Goal: Transaction & Acquisition: Purchase product/service

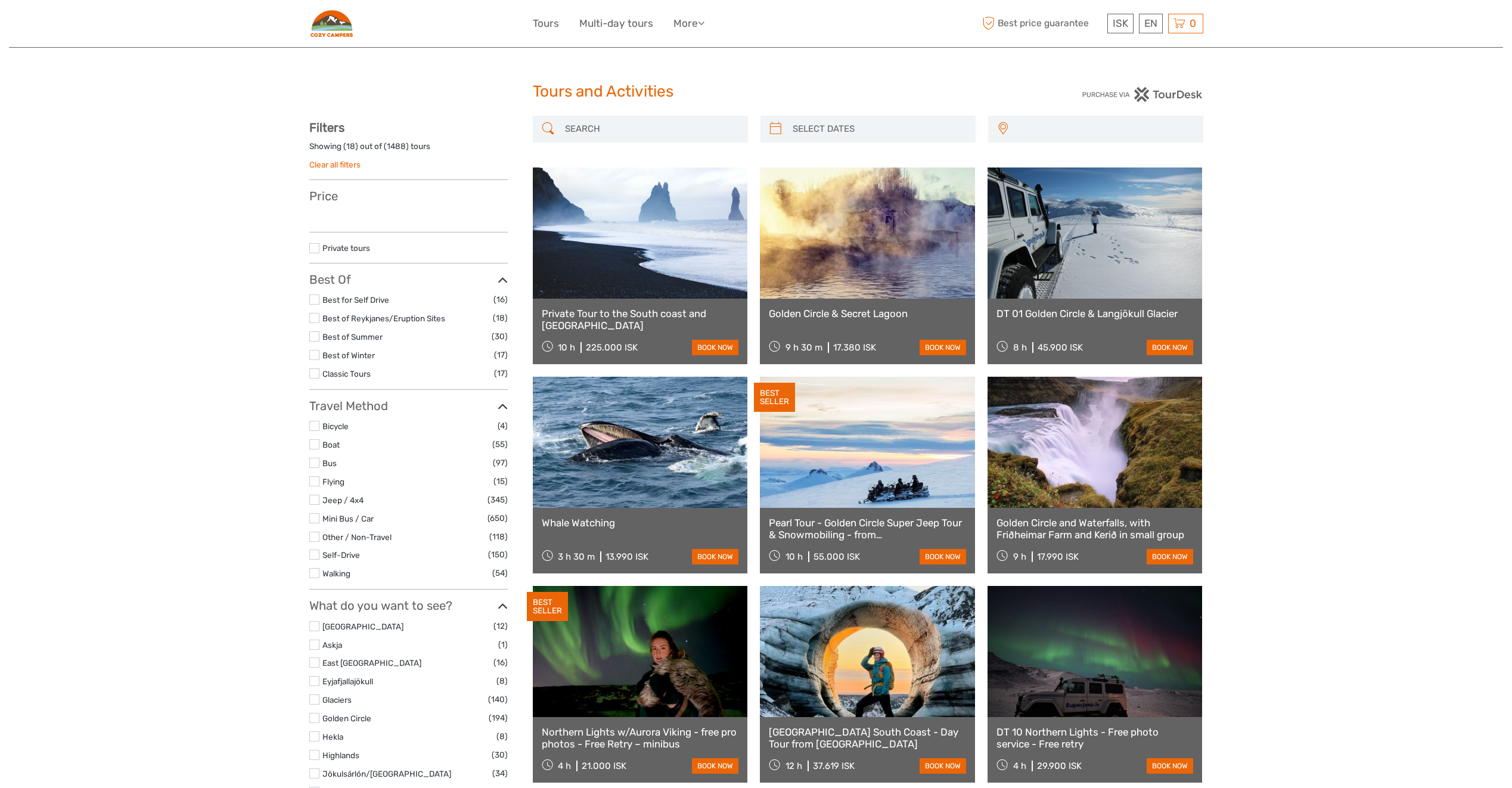
select select
click at [632, 126] on input "search" at bounding box center [651, 129] width 182 height 21
select select
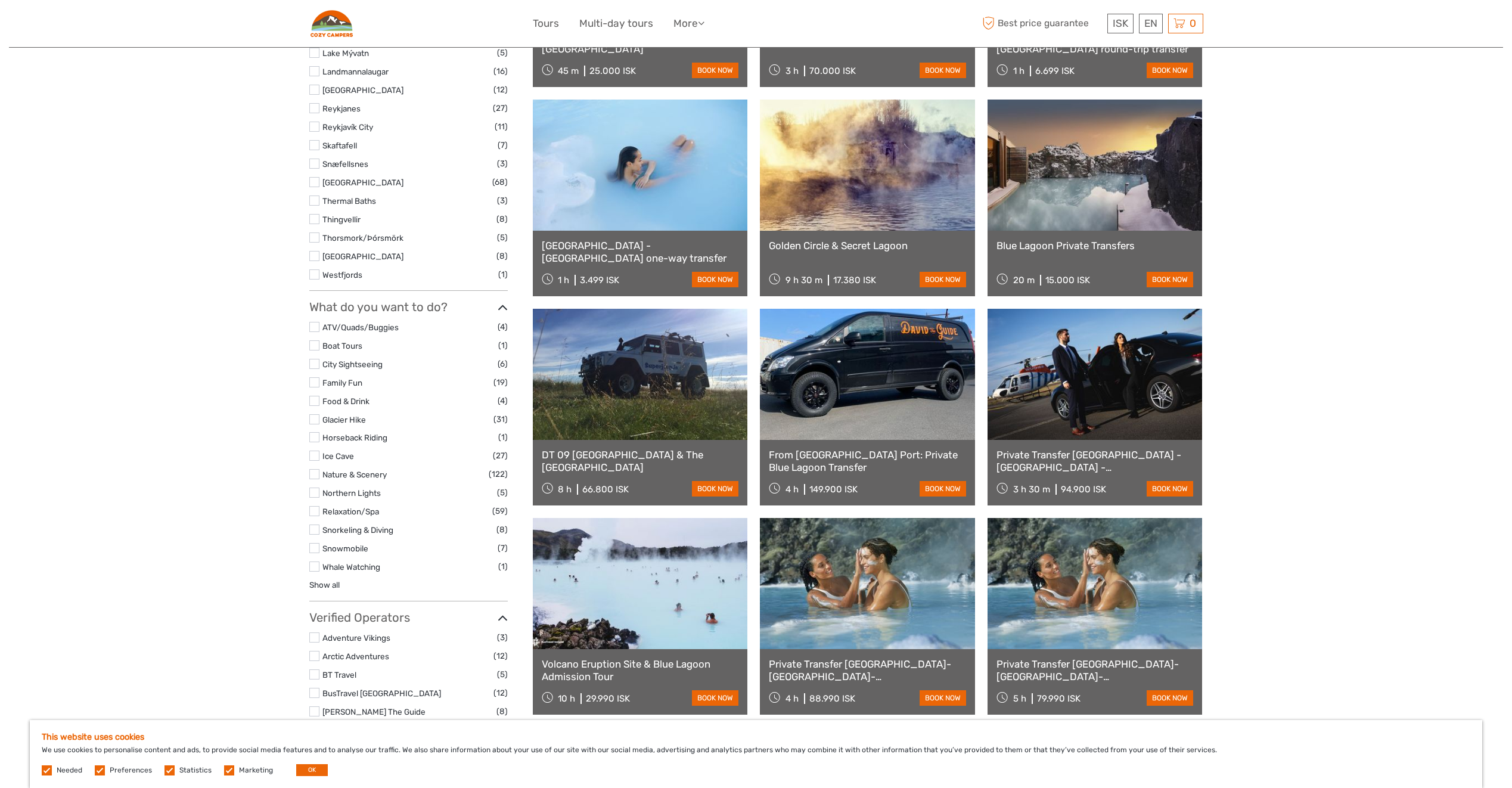
scroll to position [784, 0]
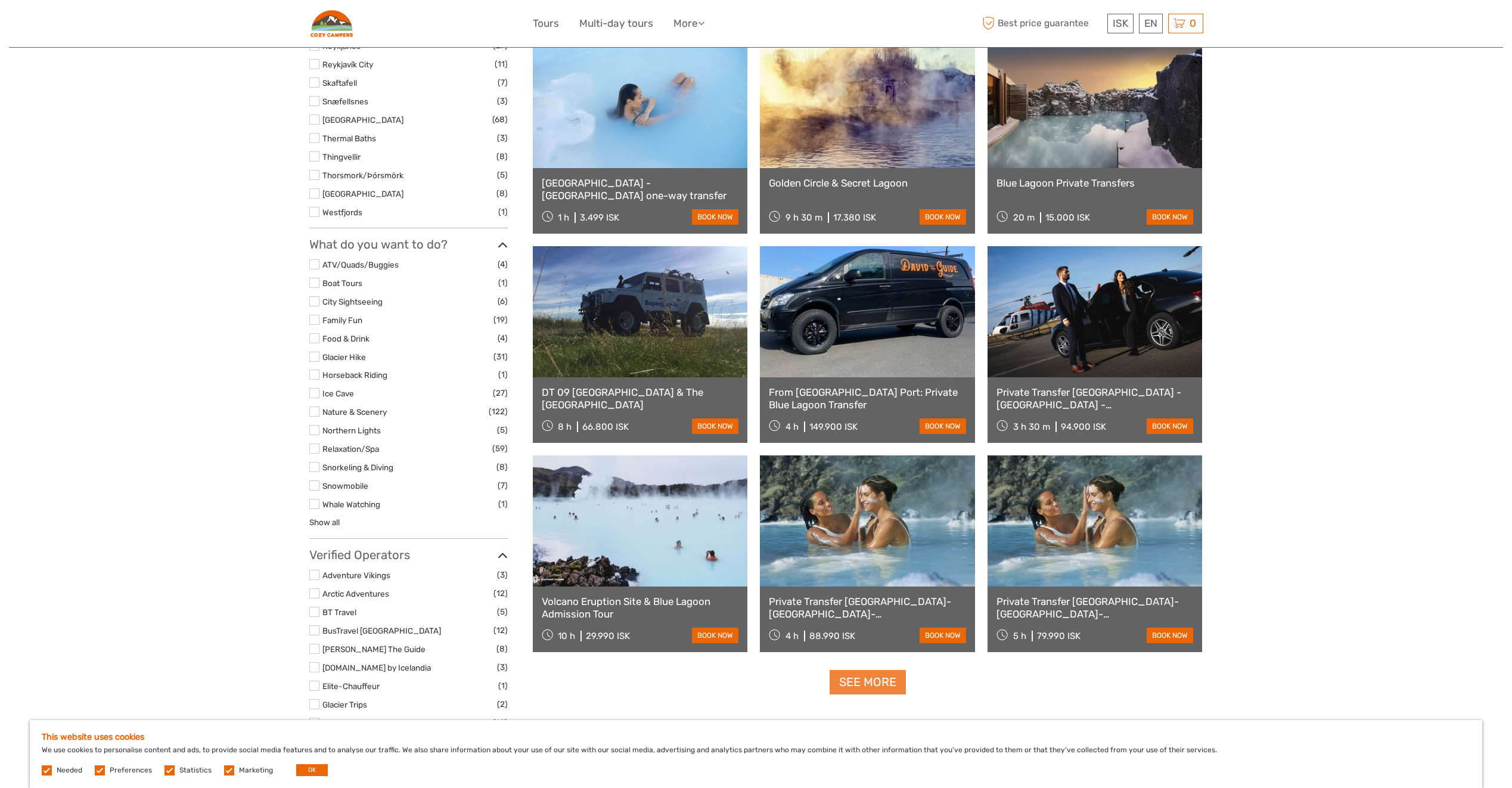
click at [859, 675] on link "See more" at bounding box center [868, 682] width 76 height 24
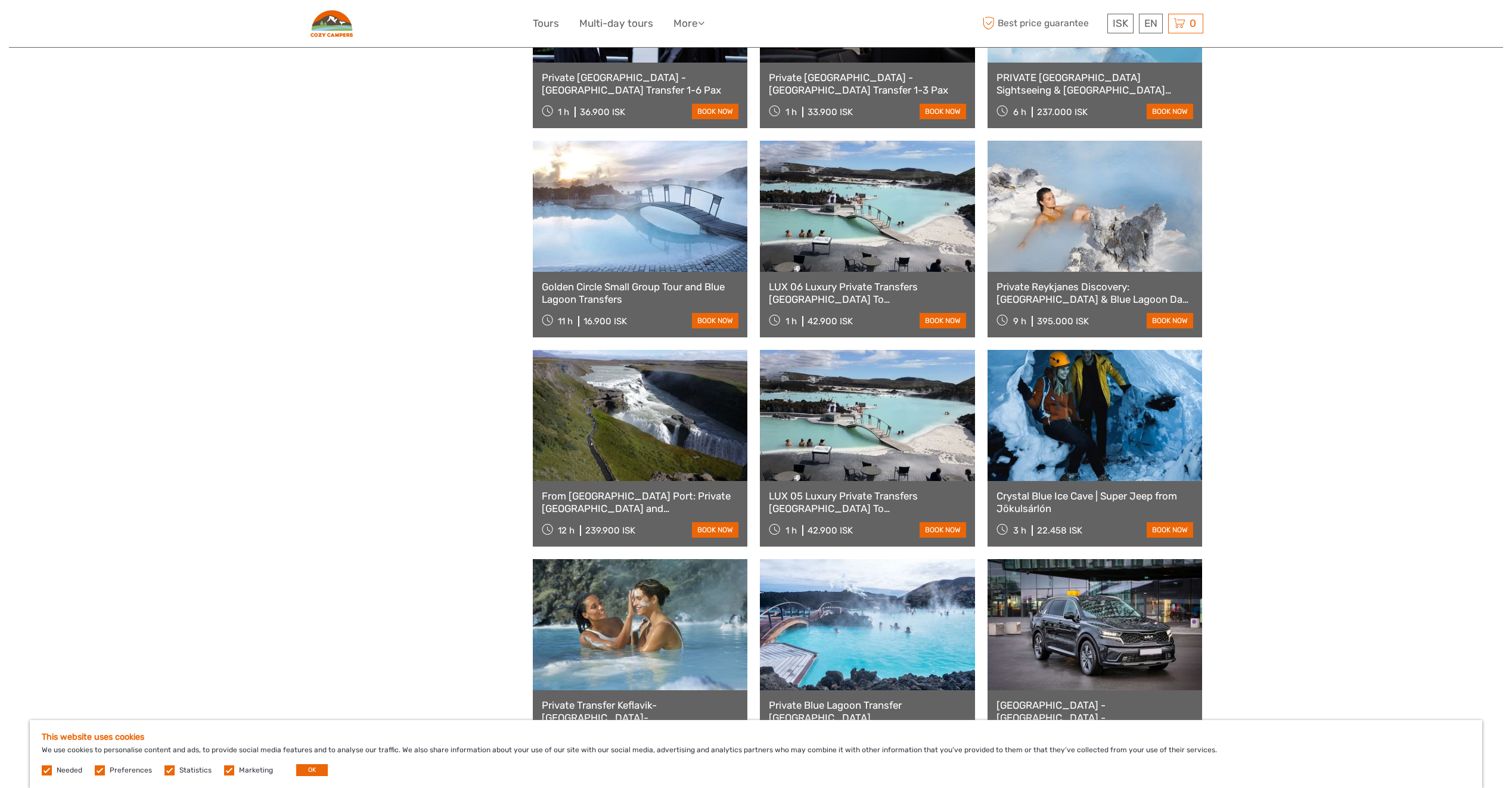
scroll to position [2095, 0]
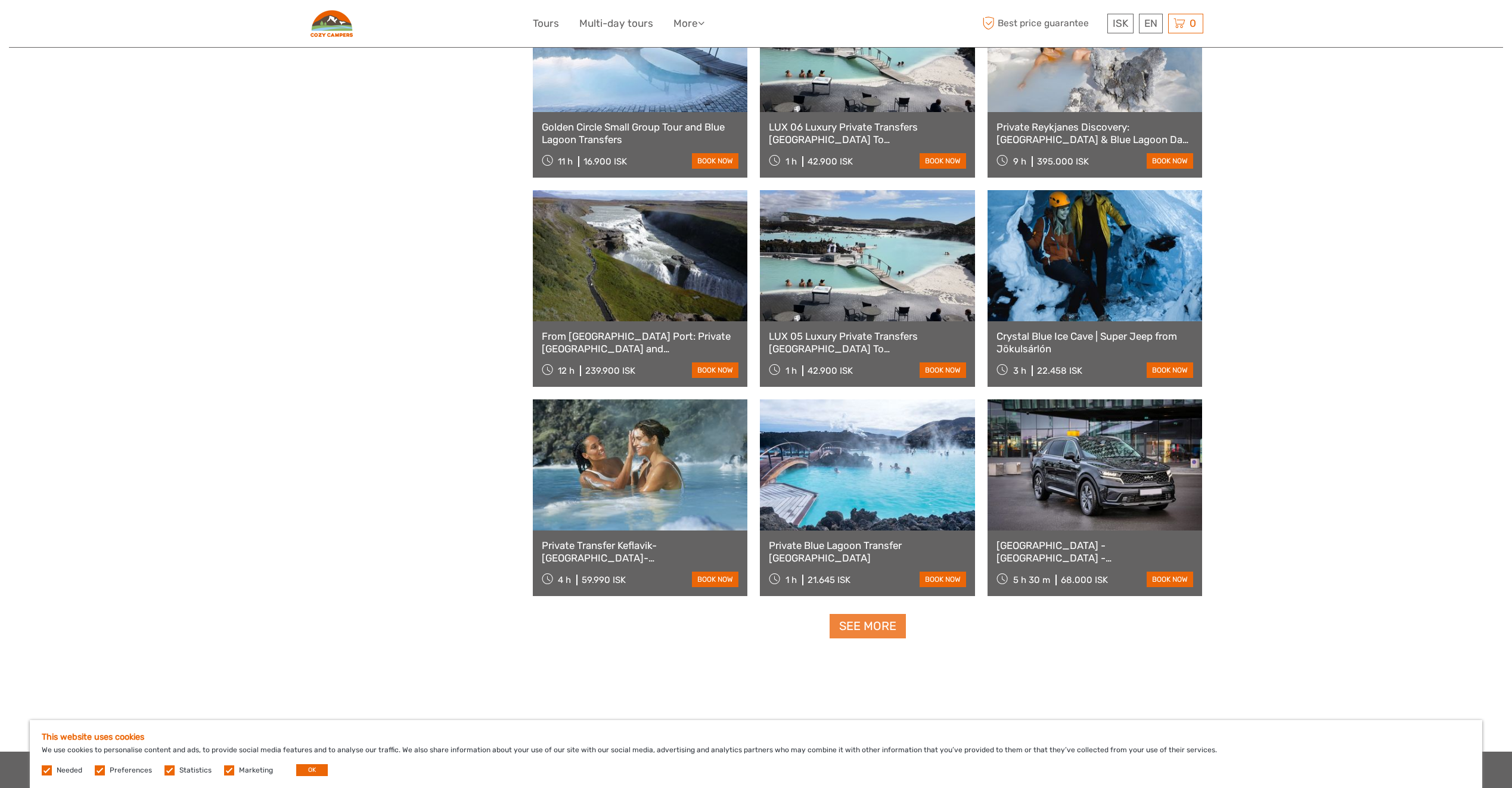
click at [896, 624] on link "See more" at bounding box center [868, 626] width 76 height 24
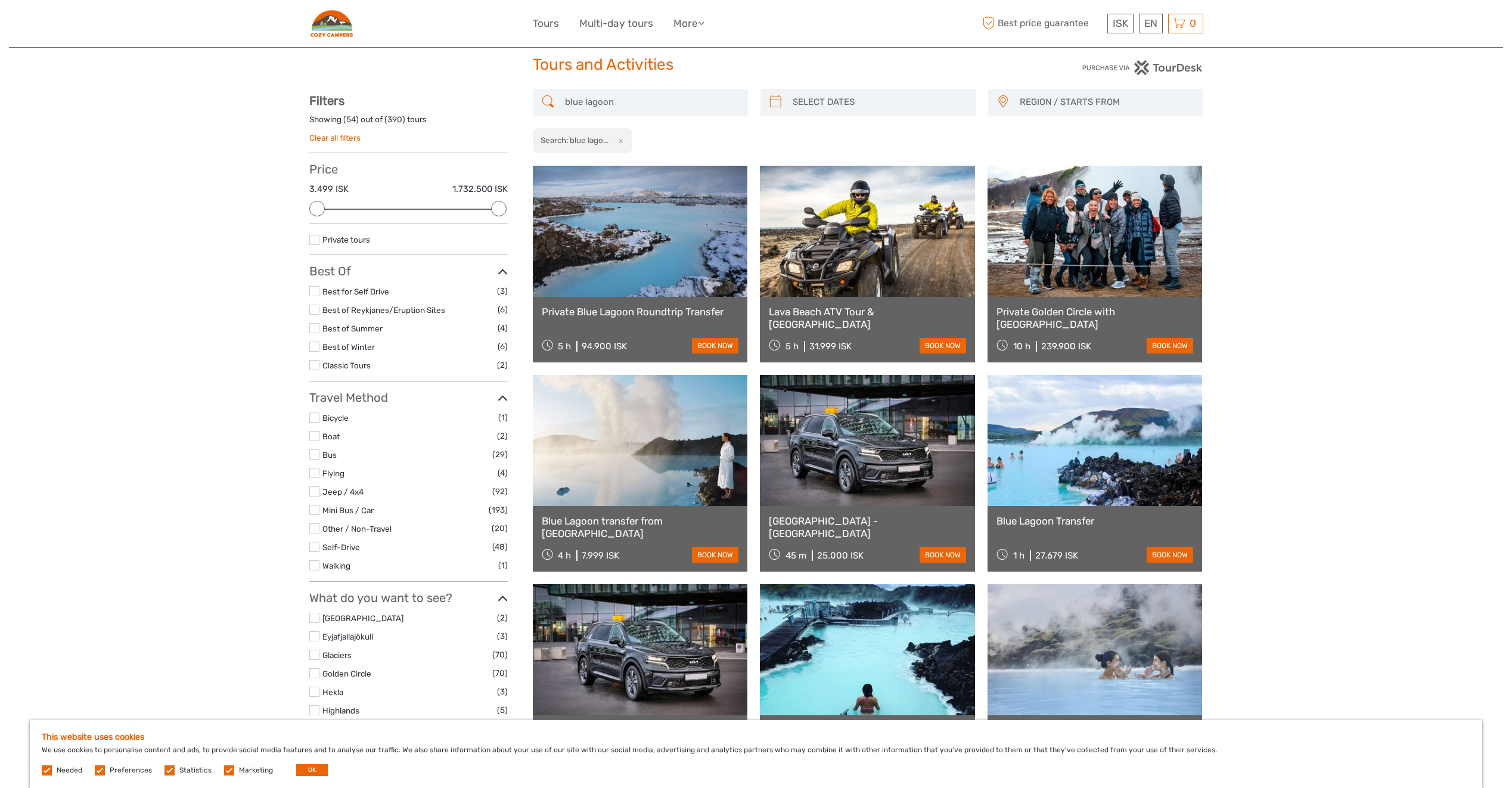
scroll to position [0, 0]
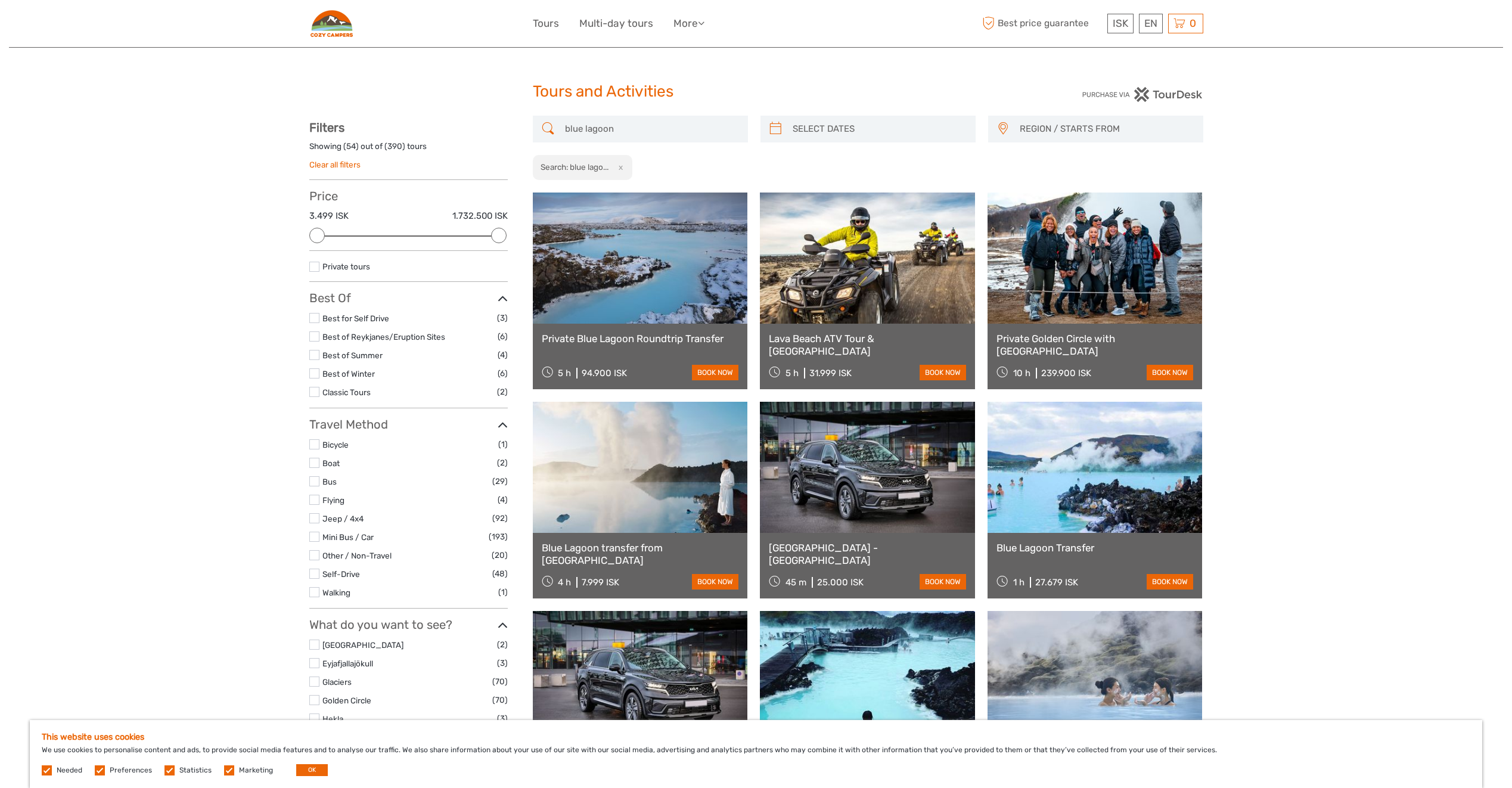
drag, startPoint x: 624, startPoint y: 131, endPoint x: 521, endPoint y: 132, distance: 103.0
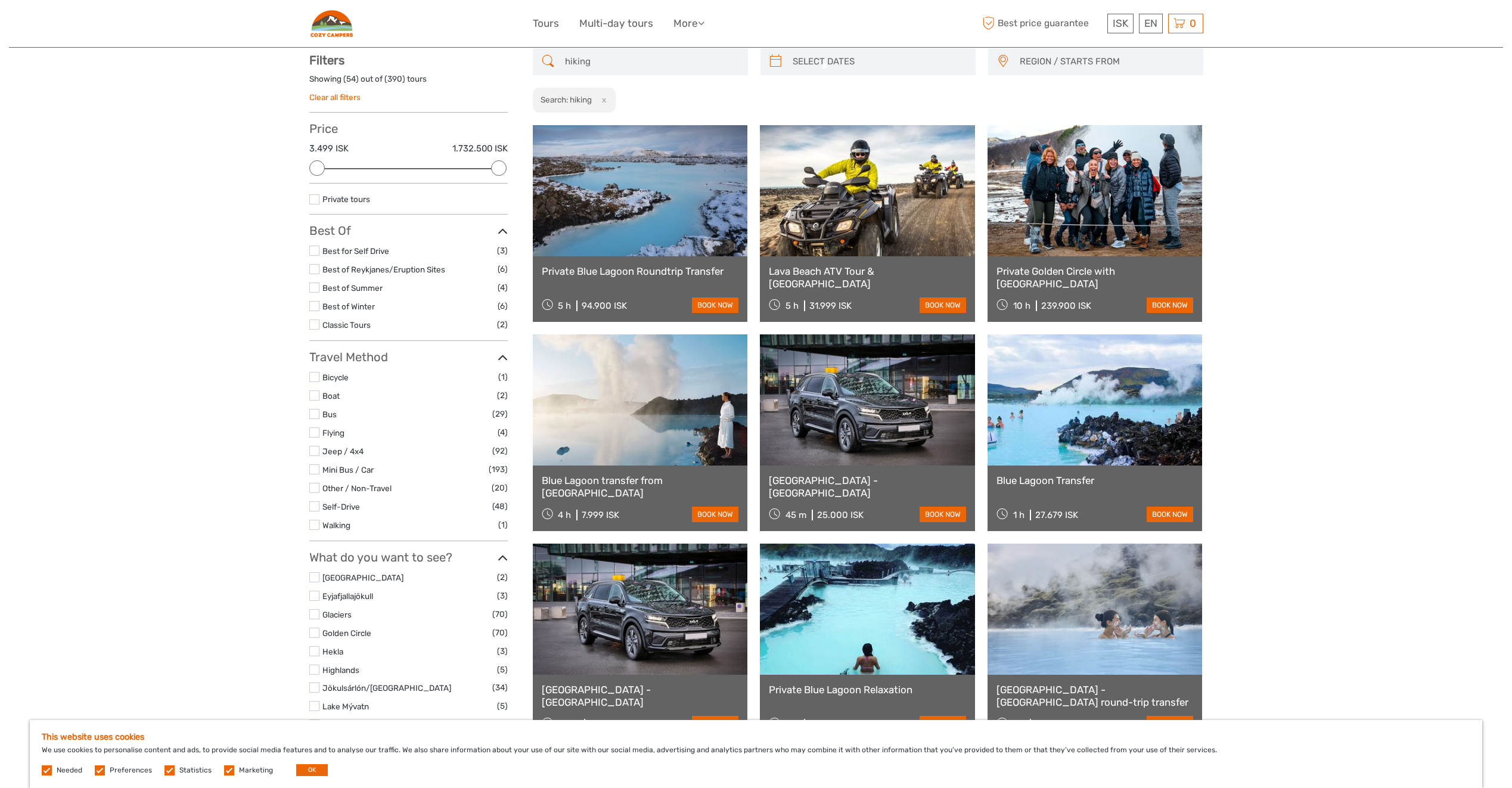
scroll to position [68, 0]
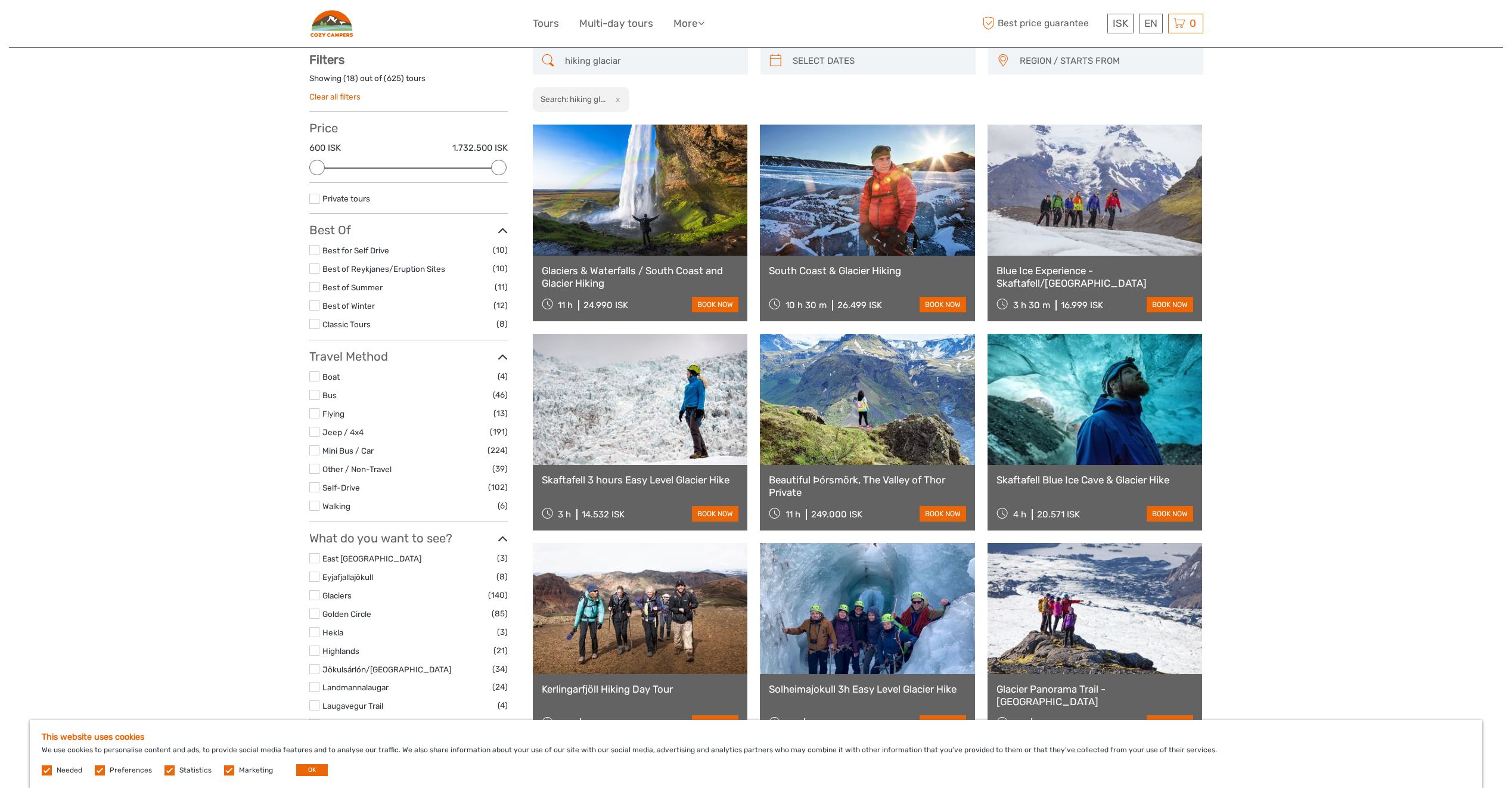
type input "hiking glaciar"
click at [1063, 396] on link at bounding box center [1095, 399] width 215 height 131
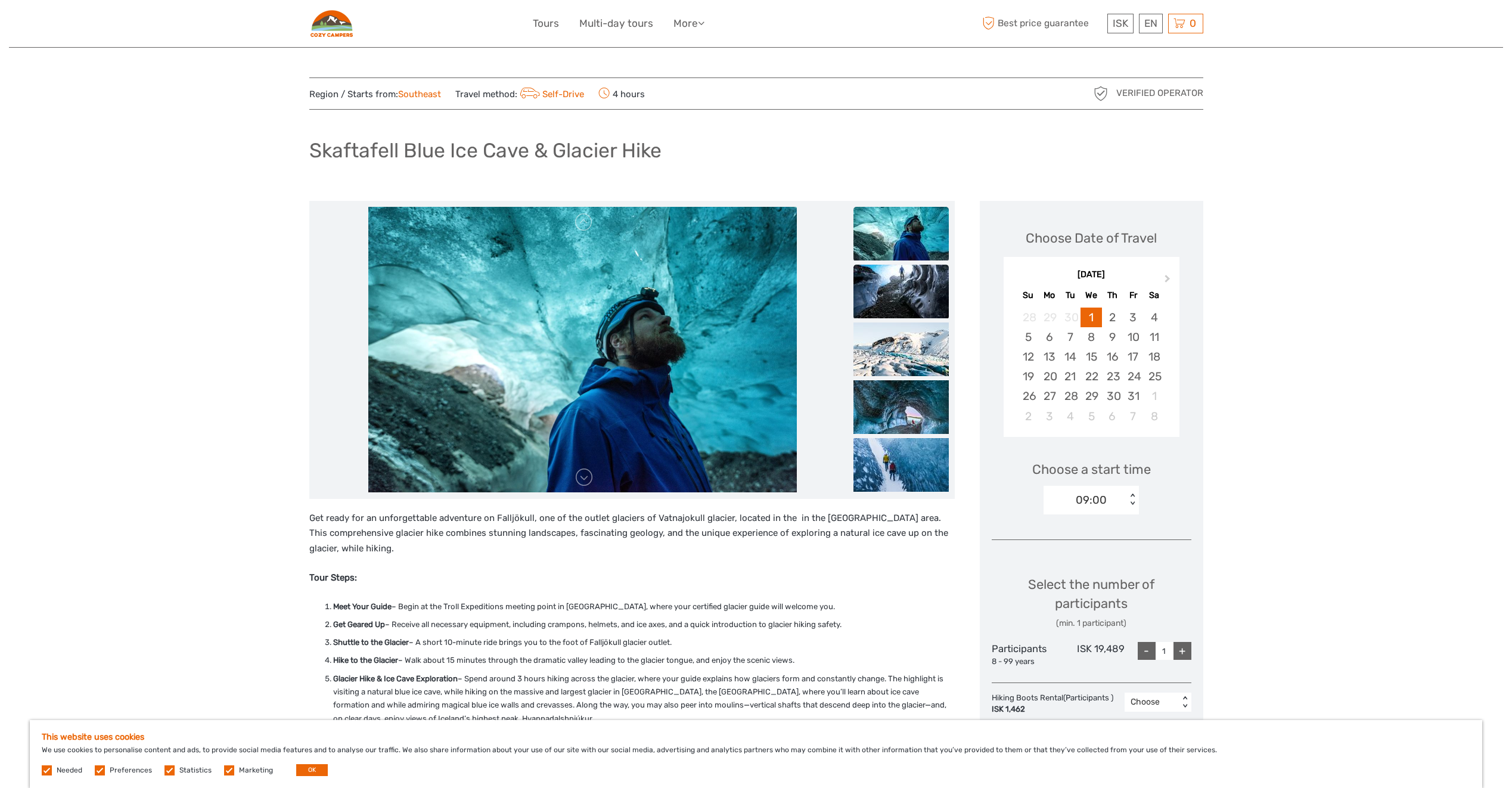
click at [911, 297] on img at bounding box center [901, 291] width 95 height 53
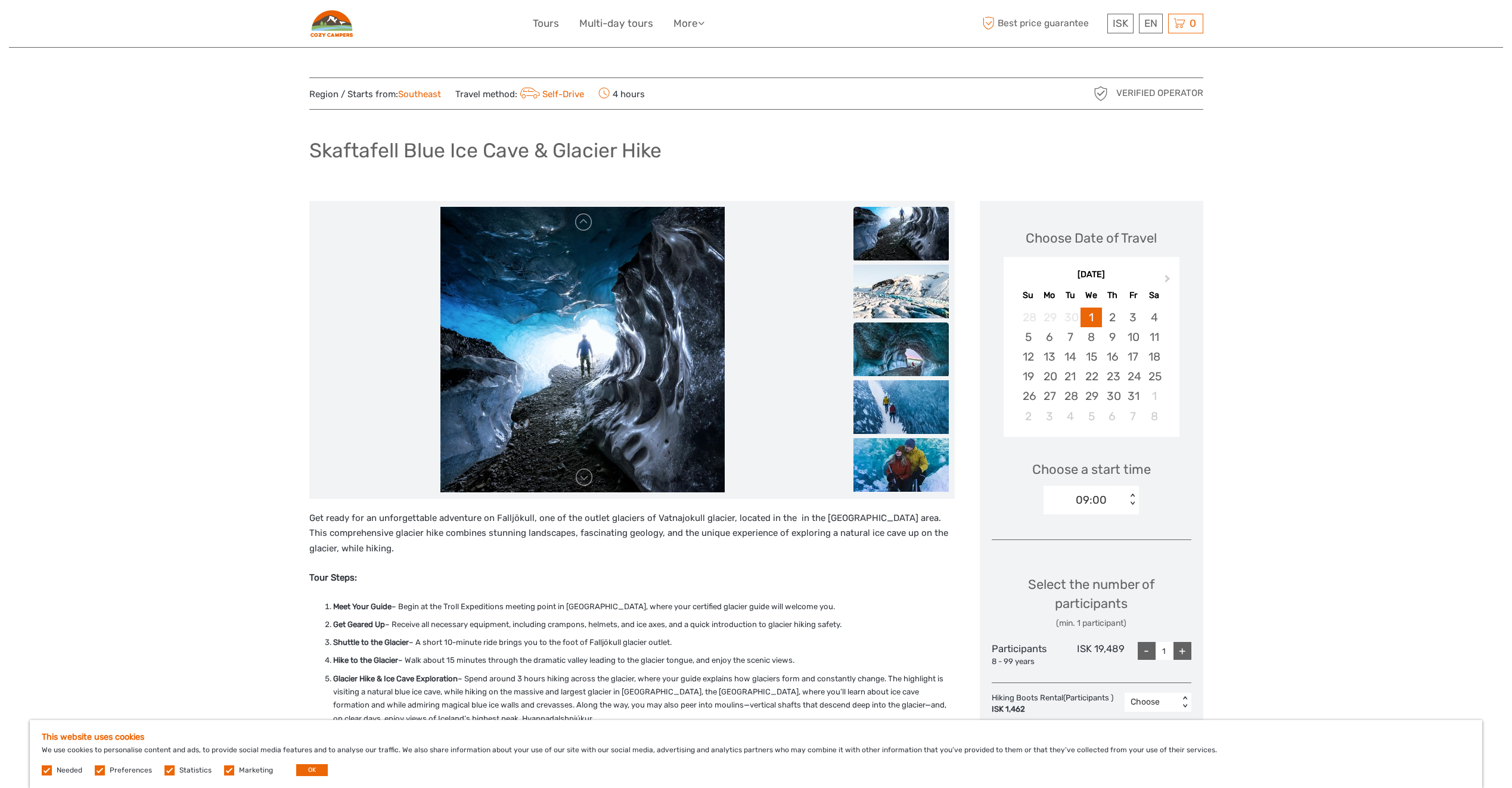
click at [900, 352] on img at bounding box center [901, 349] width 95 height 53
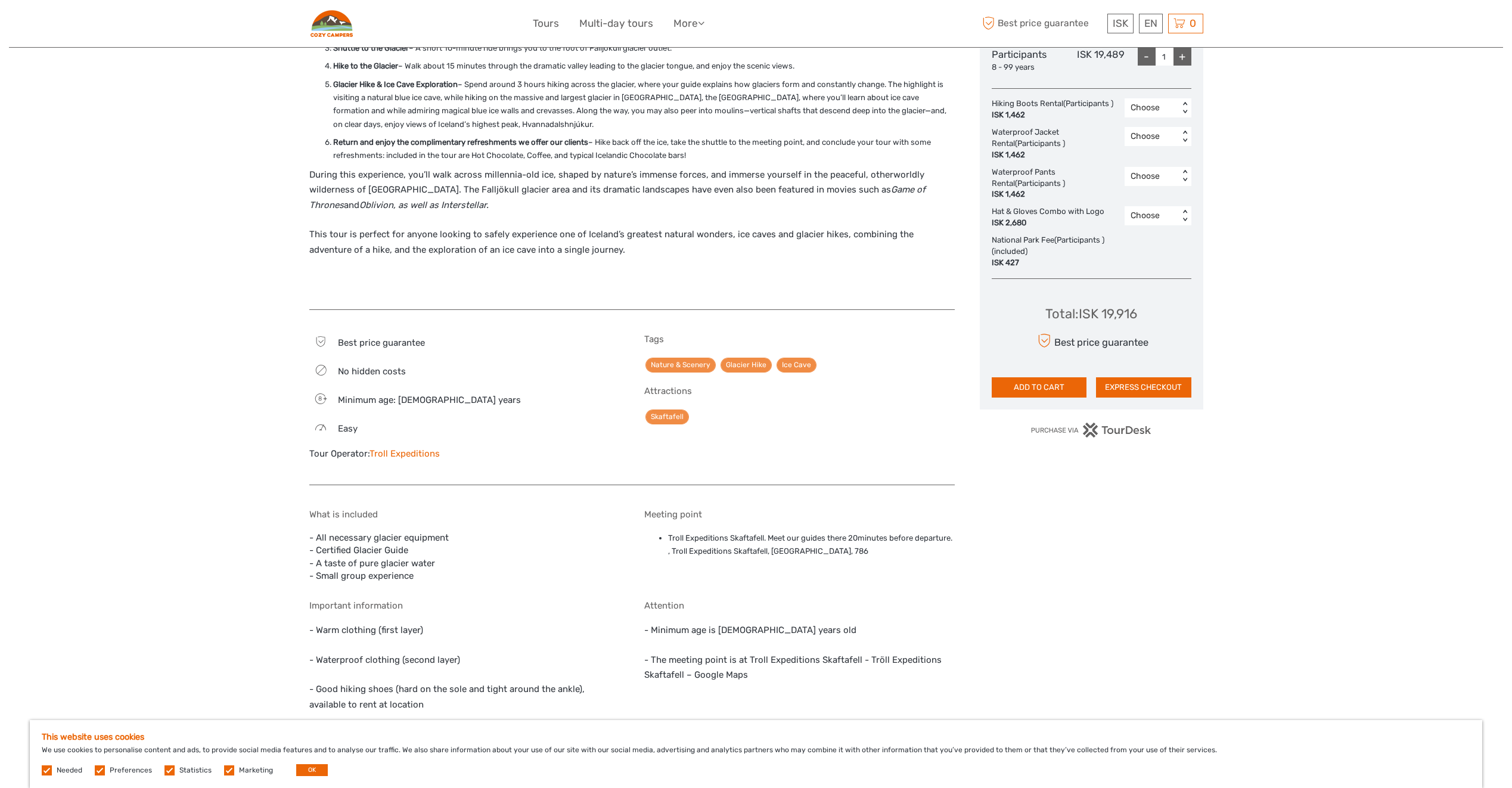
scroll to position [596, 0]
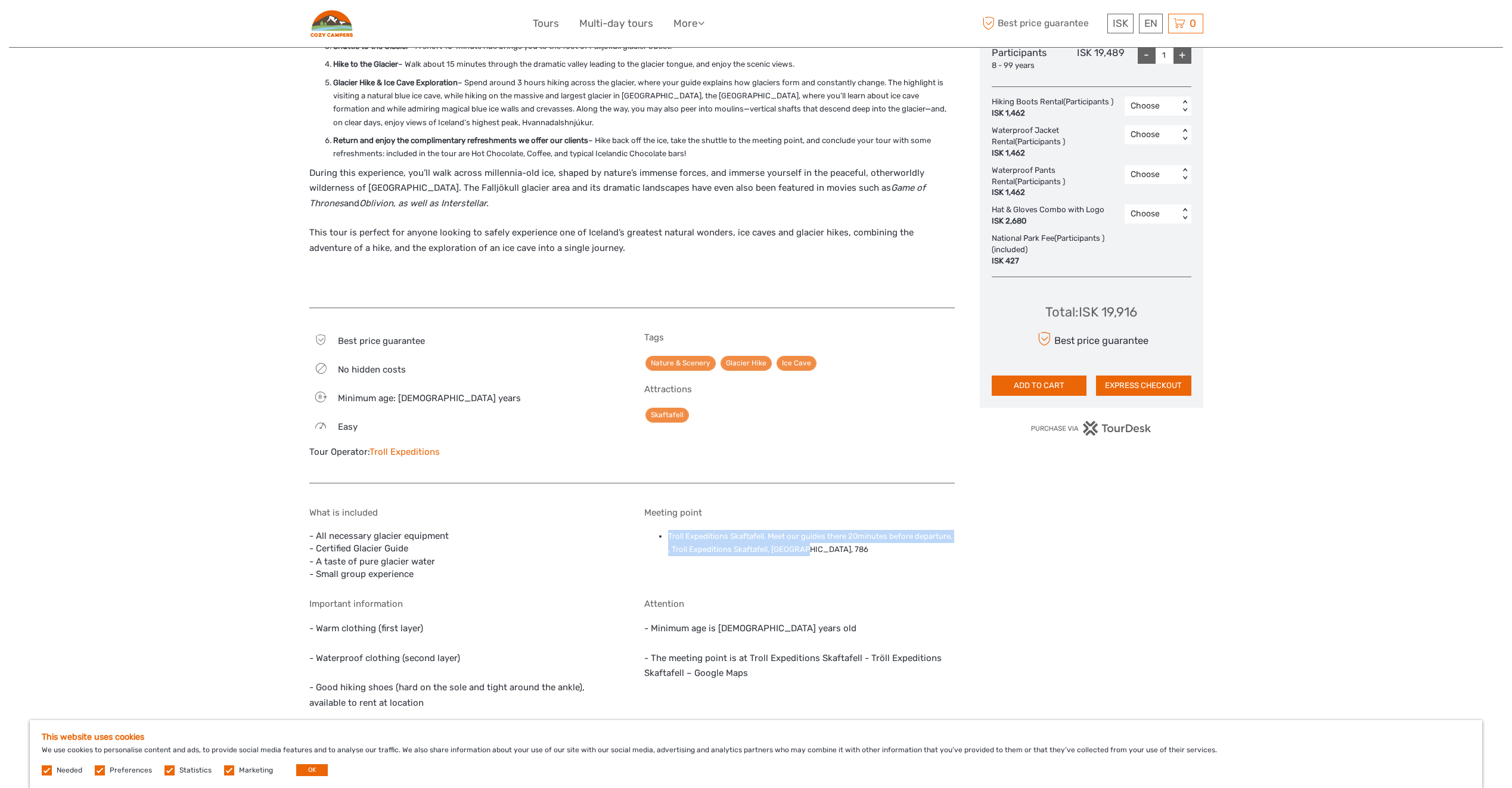
drag, startPoint x: 827, startPoint y: 543, endPoint x: 662, endPoint y: 540, distance: 165.0
click at [669, 540] on li "Troll Expeditions Skaftafell. Meet our guides there 20minutes before departure.…" at bounding box center [812, 543] width 287 height 27
copy li "Troll Expeditions Skaftafell. Meet our guides there 20minutes before departure.…"
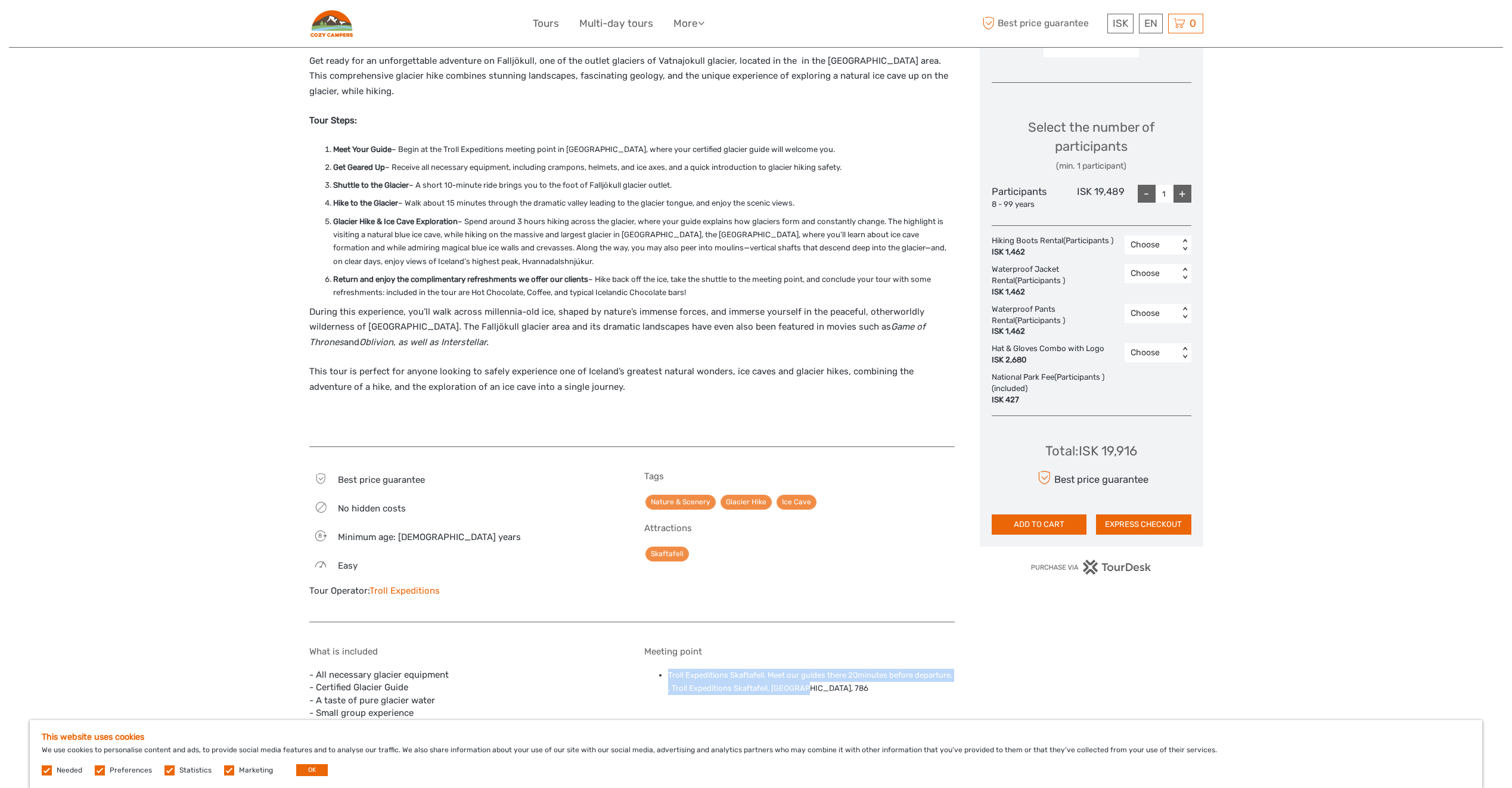
scroll to position [477, 0]
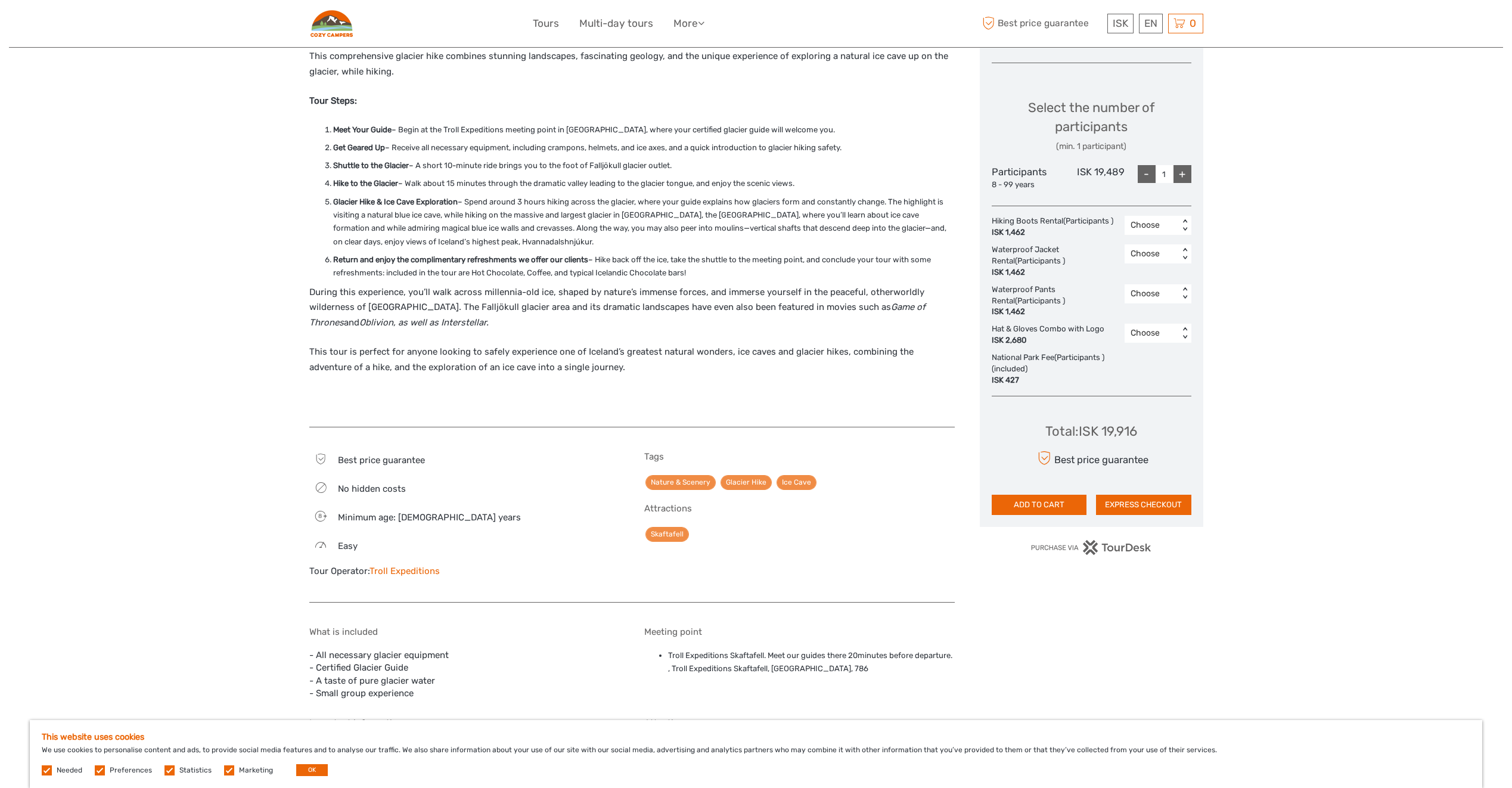
click at [55, 481] on div "Region / Starts from: Southeast Travel method: Self-Drive 4 hours Verified Oper…" at bounding box center [756, 379] width 1494 height 1711
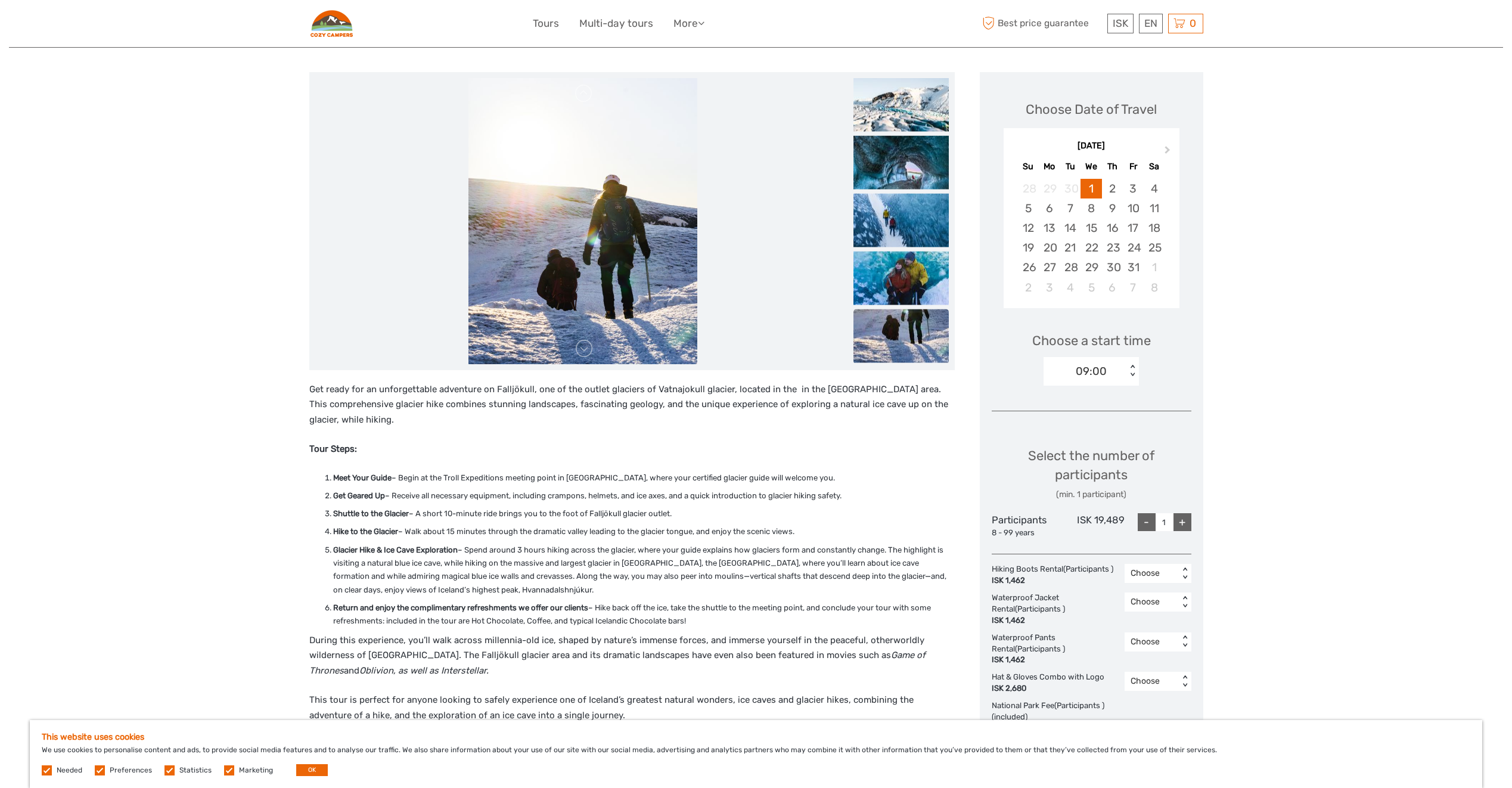
scroll to position [179, 0]
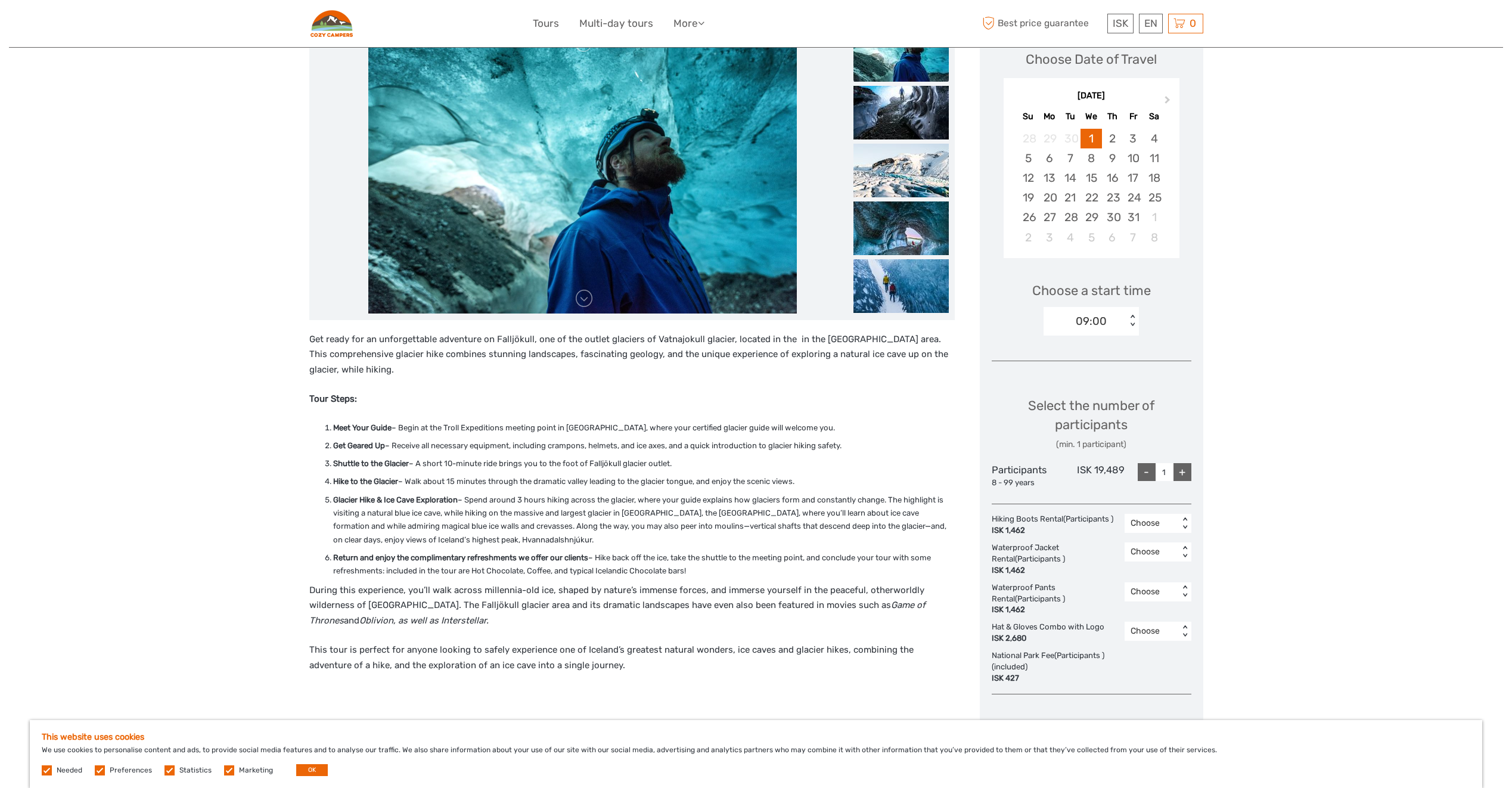
click at [1164, 525] on div "Choose" at bounding box center [1152, 524] width 42 height 12
click at [1160, 569] on div "1" at bounding box center [1158, 575] width 55 height 21
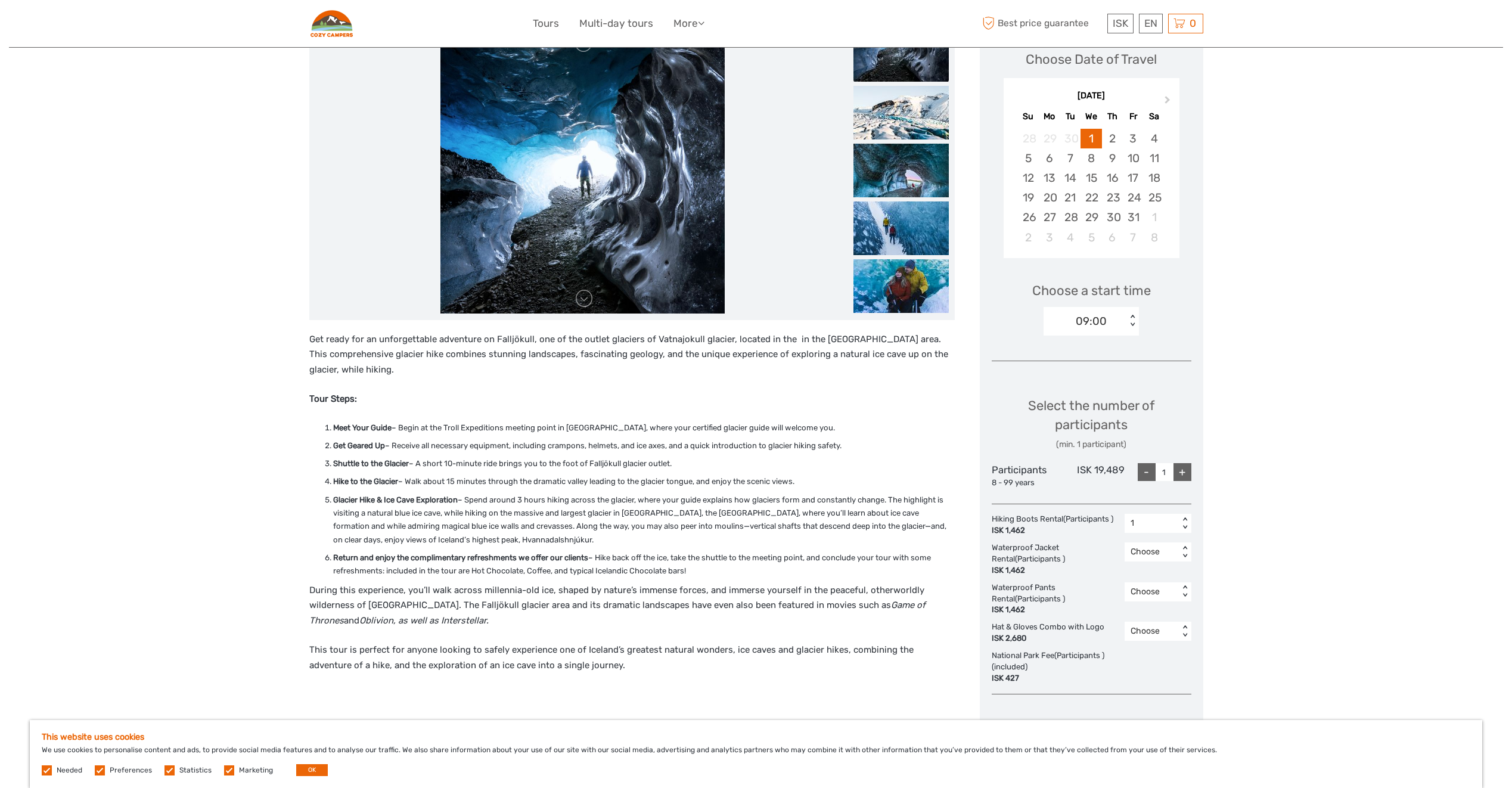
click at [1185, 527] on div "< >" at bounding box center [1185, 524] width 10 height 12
click at [1185, 521] on div "< >" at bounding box center [1185, 524] width 10 height 12
click at [1179, 476] on div "+" at bounding box center [1183, 472] width 18 height 18
type input "2"
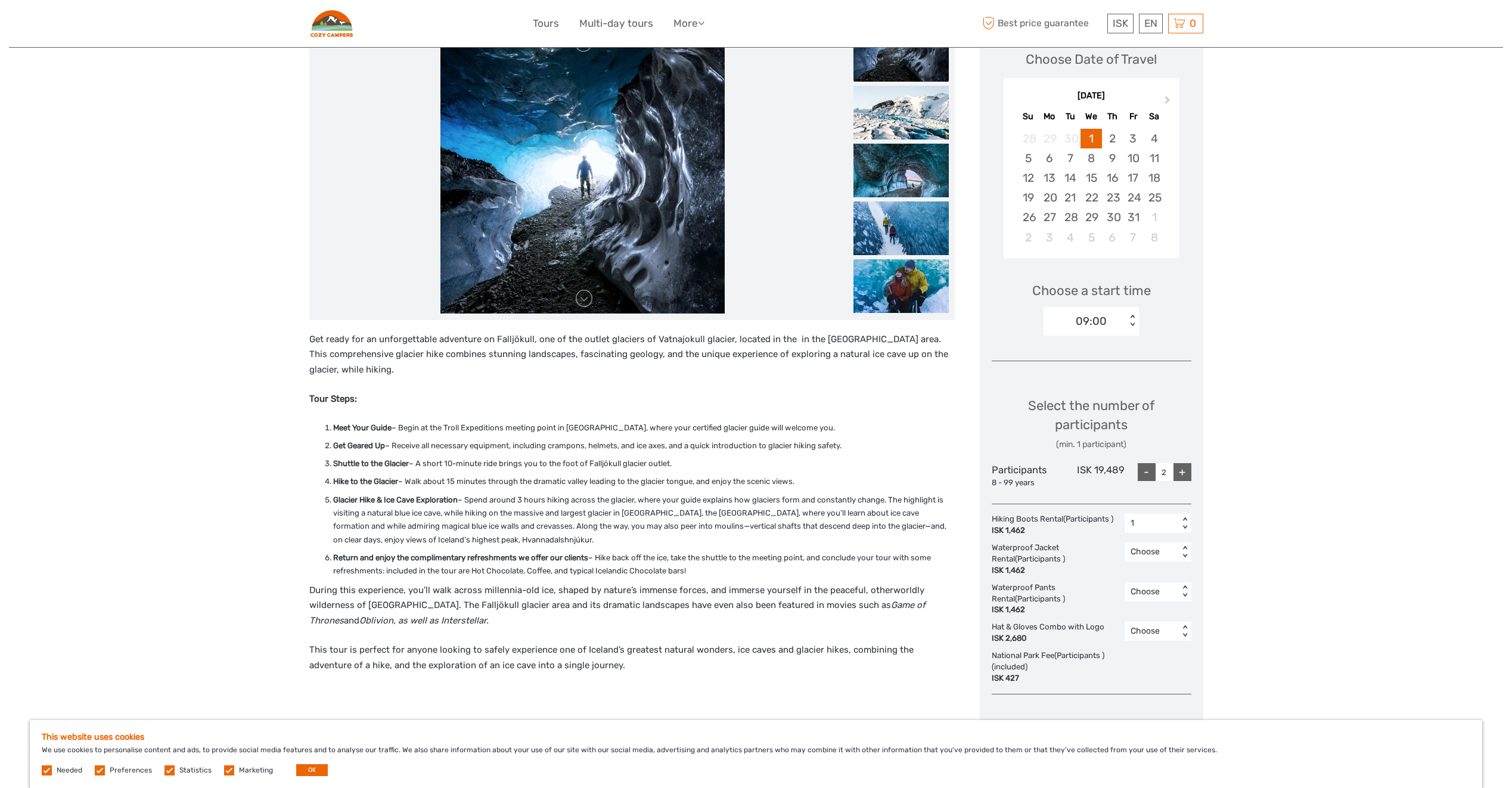
click at [1182, 518] on div "< >" at bounding box center [1185, 524] width 10 height 12
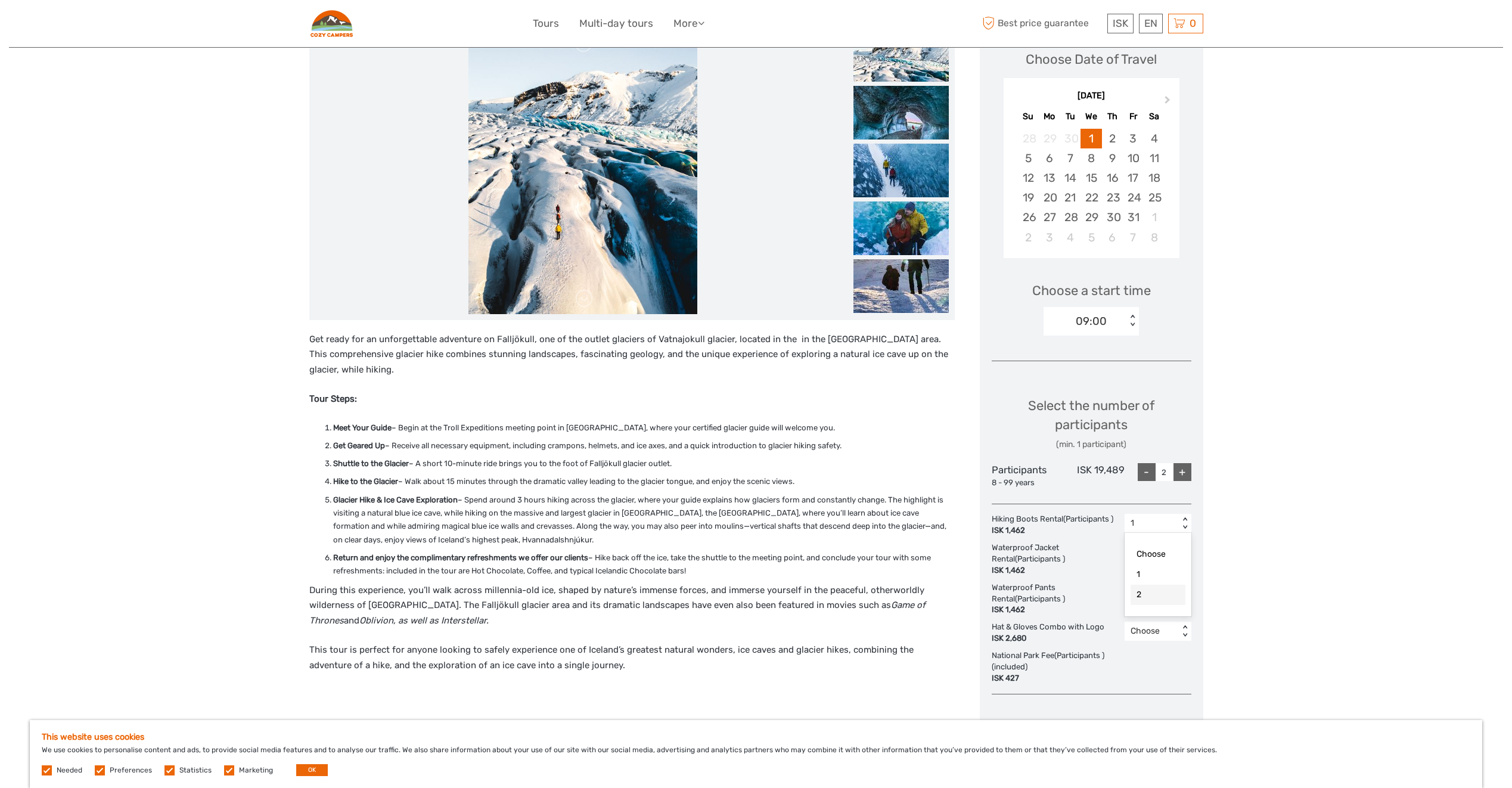
click at [1140, 592] on div "2" at bounding box center [1158, 595] width 55 height 21
click at [1157, 534] on div "option 2, selected. Select is focused , press Down to open the menu, 2 < >" at bounding box center [1158, 525] width 67 height 23
click at [1186, 526] on div "< >" at bounding box center [1185, 524] width 10 height 12
click at [1187, 525] on div "< >" at bounding box center [1185, 524] width 10 height 12
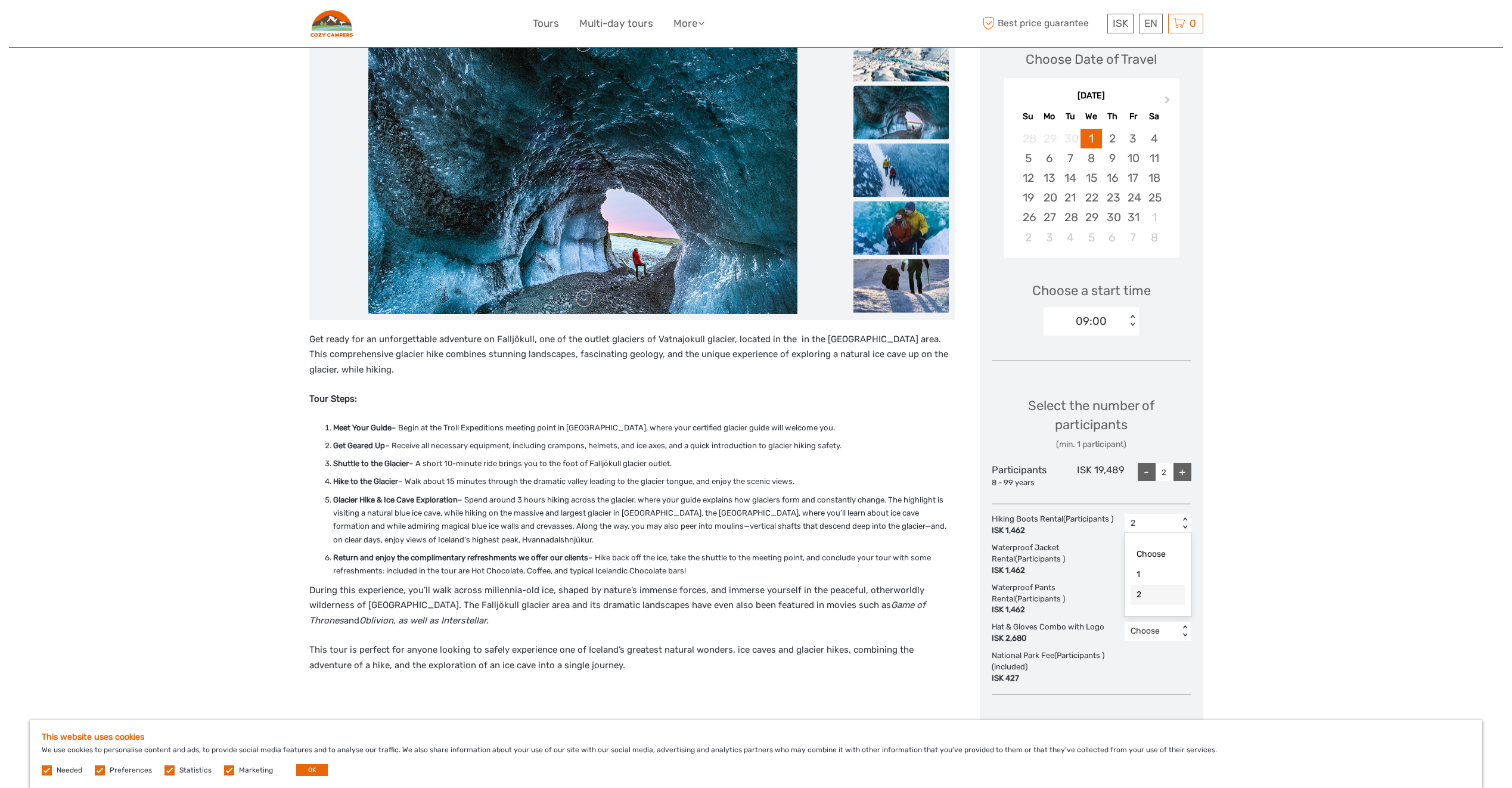
click at [1182, 521] on div "< >" at bounding box center [1185, 524] width 10 height 12
click at [1144, 551] on div "Choose" at bounding box center [1158, 554] width 55 height 21
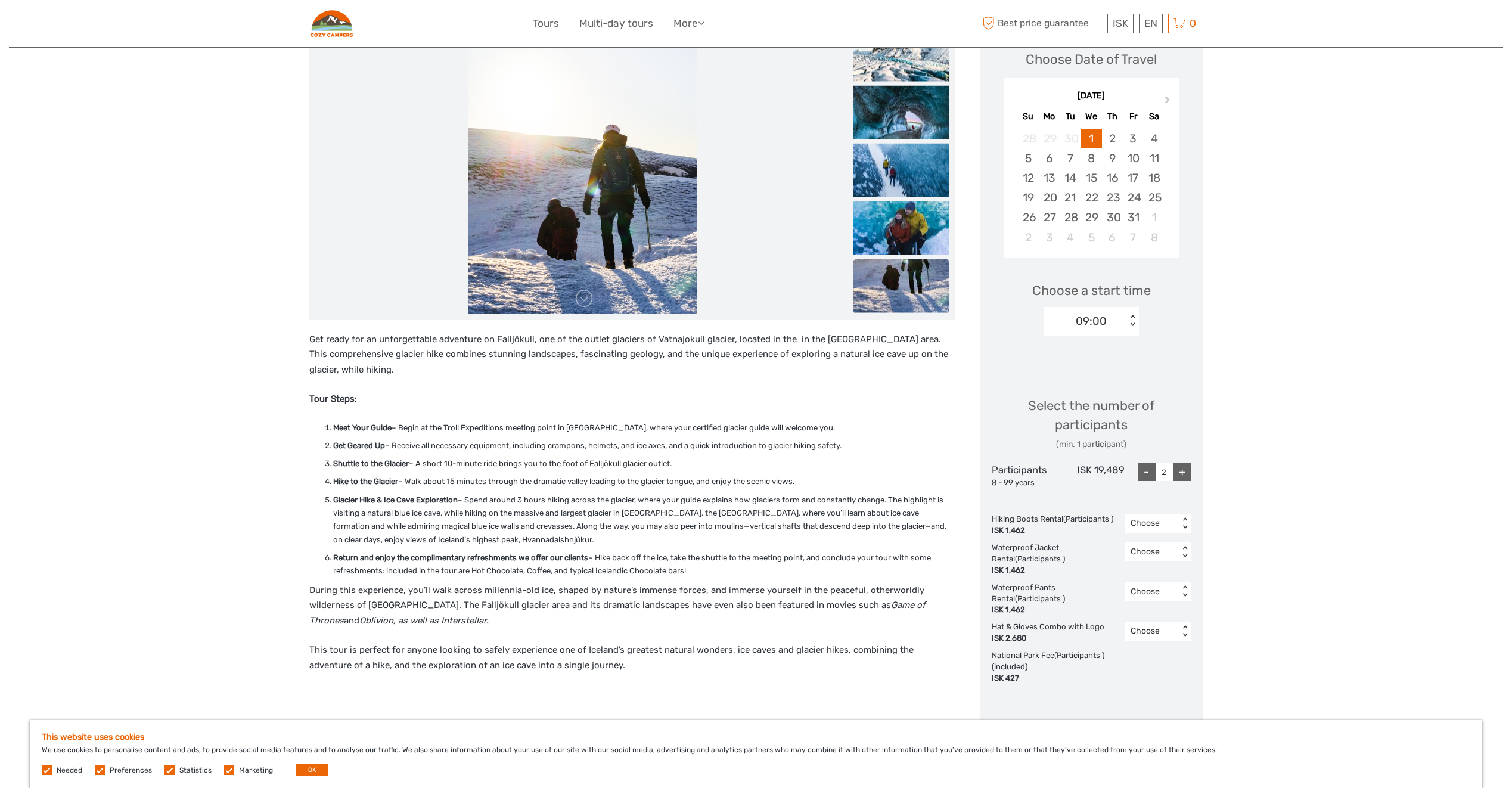
click at [1289, 459] on div "Region / Starts from: Southeast Travel method: Self-Drive 4 hours Verified Oper…" at bounding box center [756, 677] width 1494 height 1711
click at [1184, 412] on div "Select the number of participants (min. 1 participant)" at bounding box center [1092, 423] width 200 height 54
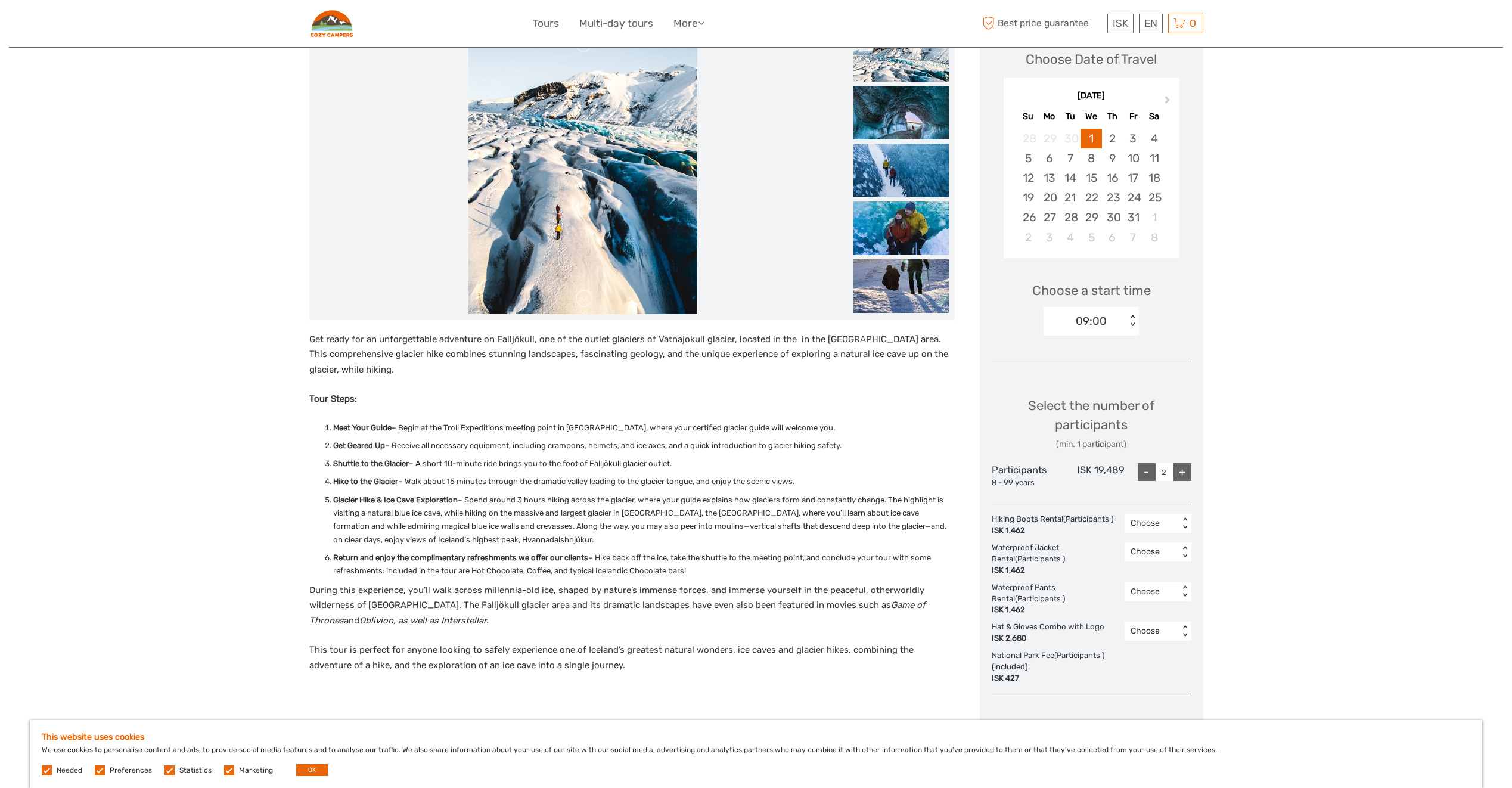
drag, startPoint x: 589, startPoint y: 464, endPoint x: 675, endPoint y: 456, distance: 86.4
click at [675, 456] on ol "Meet Your Guide – Begin at the Troll Expeditions meeting point in Skaftafell, w…" at bounding box center [633, 500] width 646 height 157
copy li "Falljökull glacier outlet."
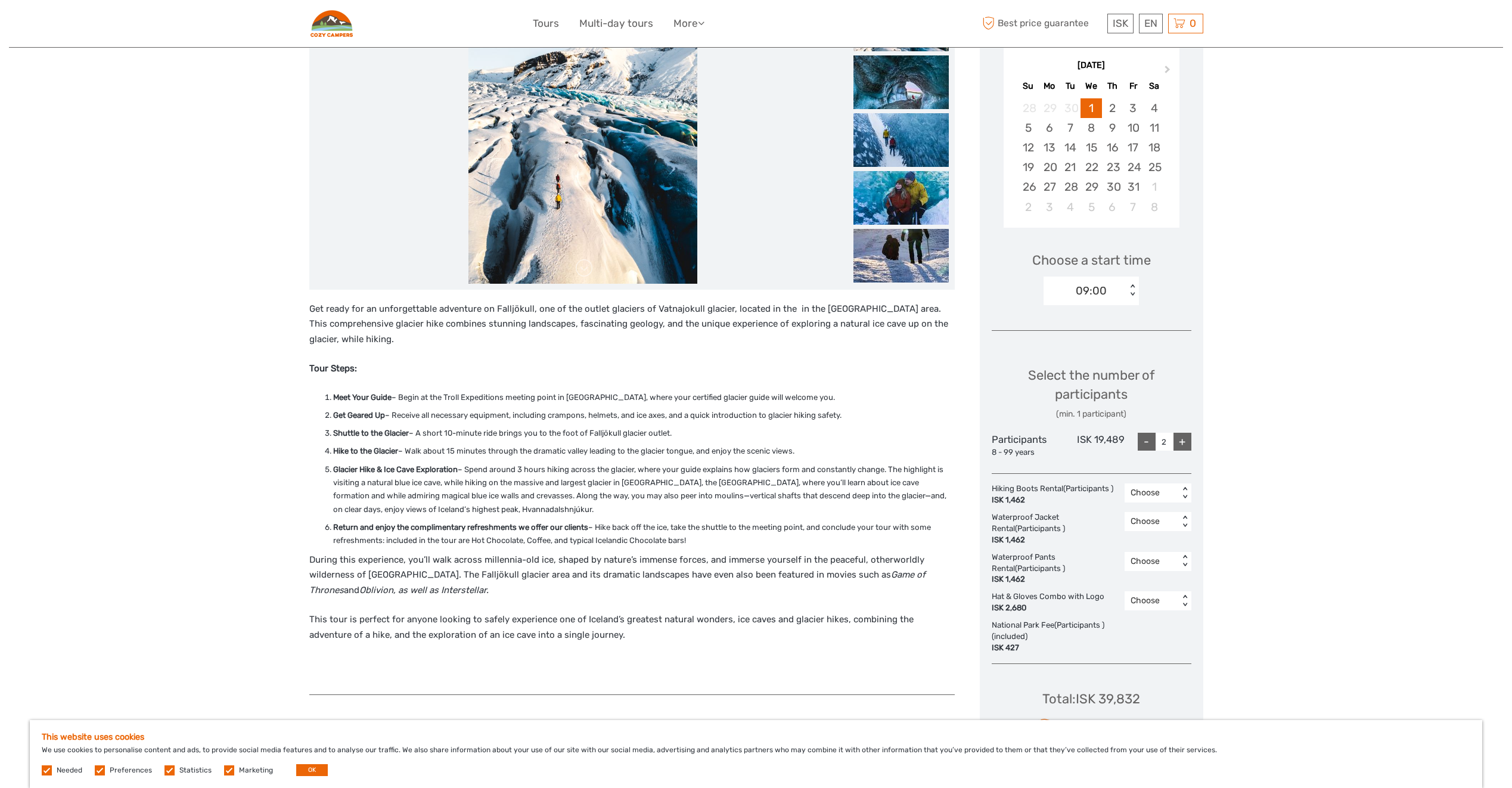
scroll to position [239, 0]
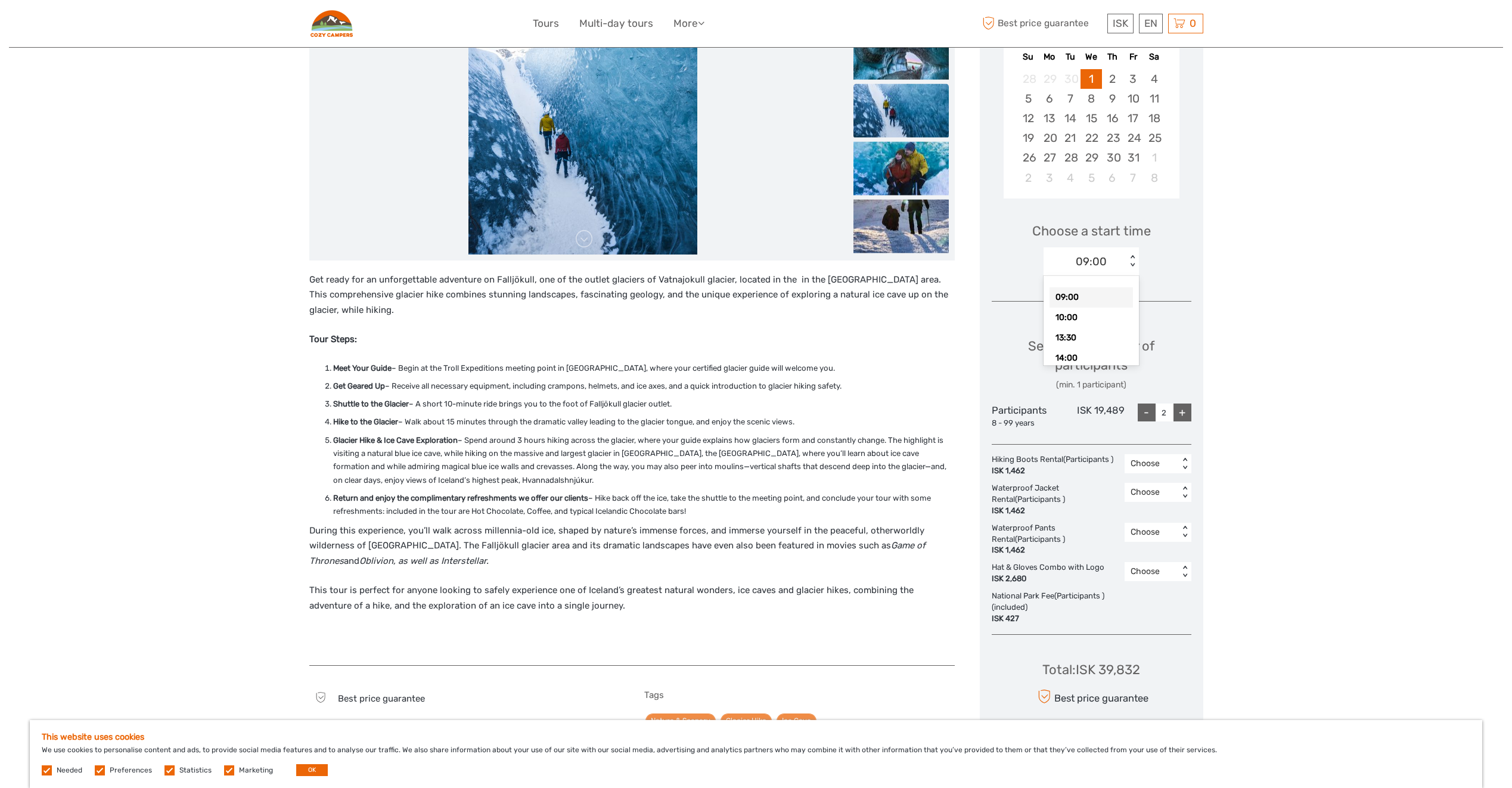
click at [1118, 270] on div "09:00" at bounding box center [1085, 261] width 83 height 18
click at [1186, 254] on div "Choose a start time option 09:00 selected, 1 of 6. 6 results available. Use Up …" at bounding box center [1092, 244] width 200 height 76
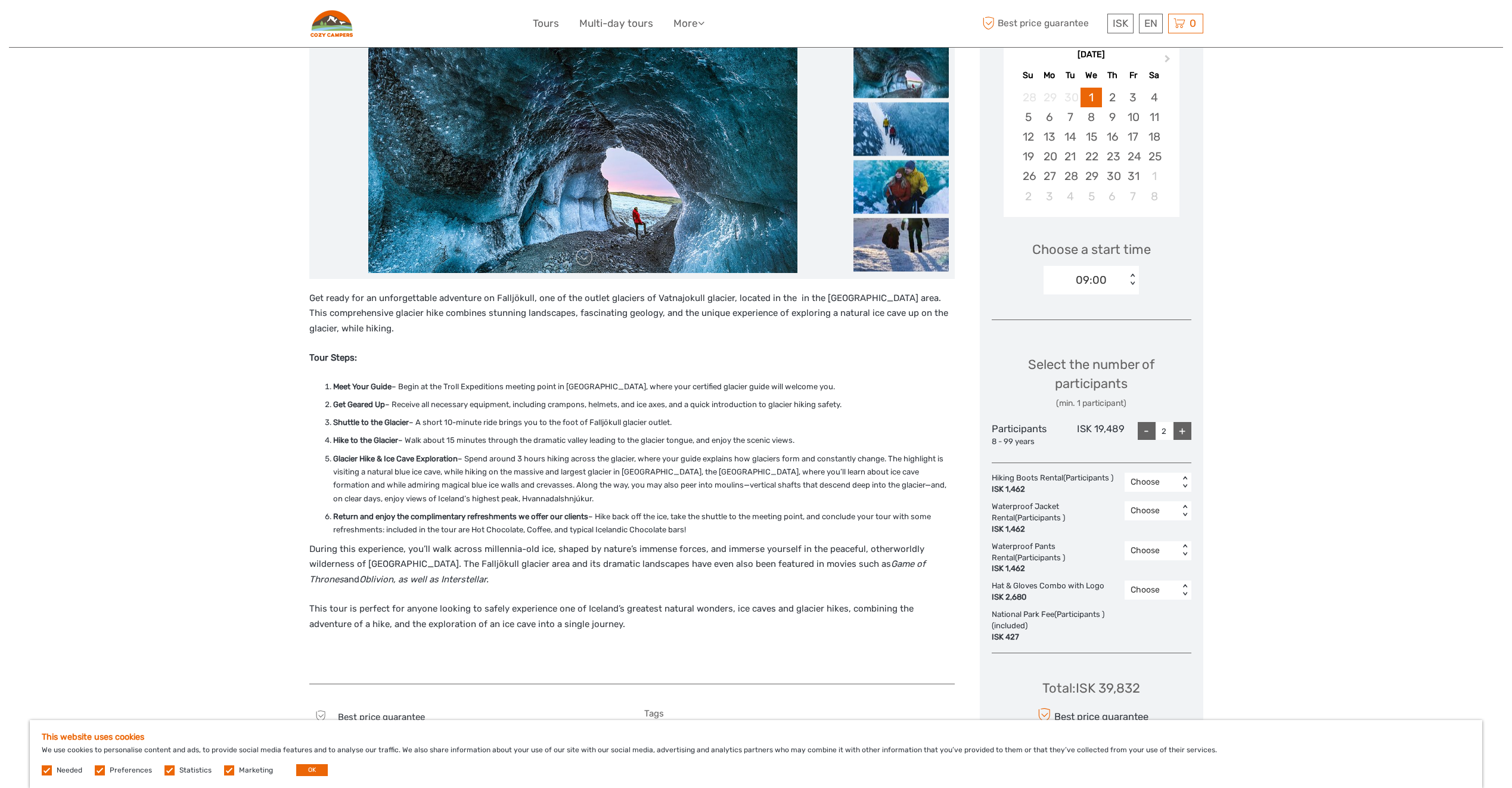
scroll to position [179, 0]
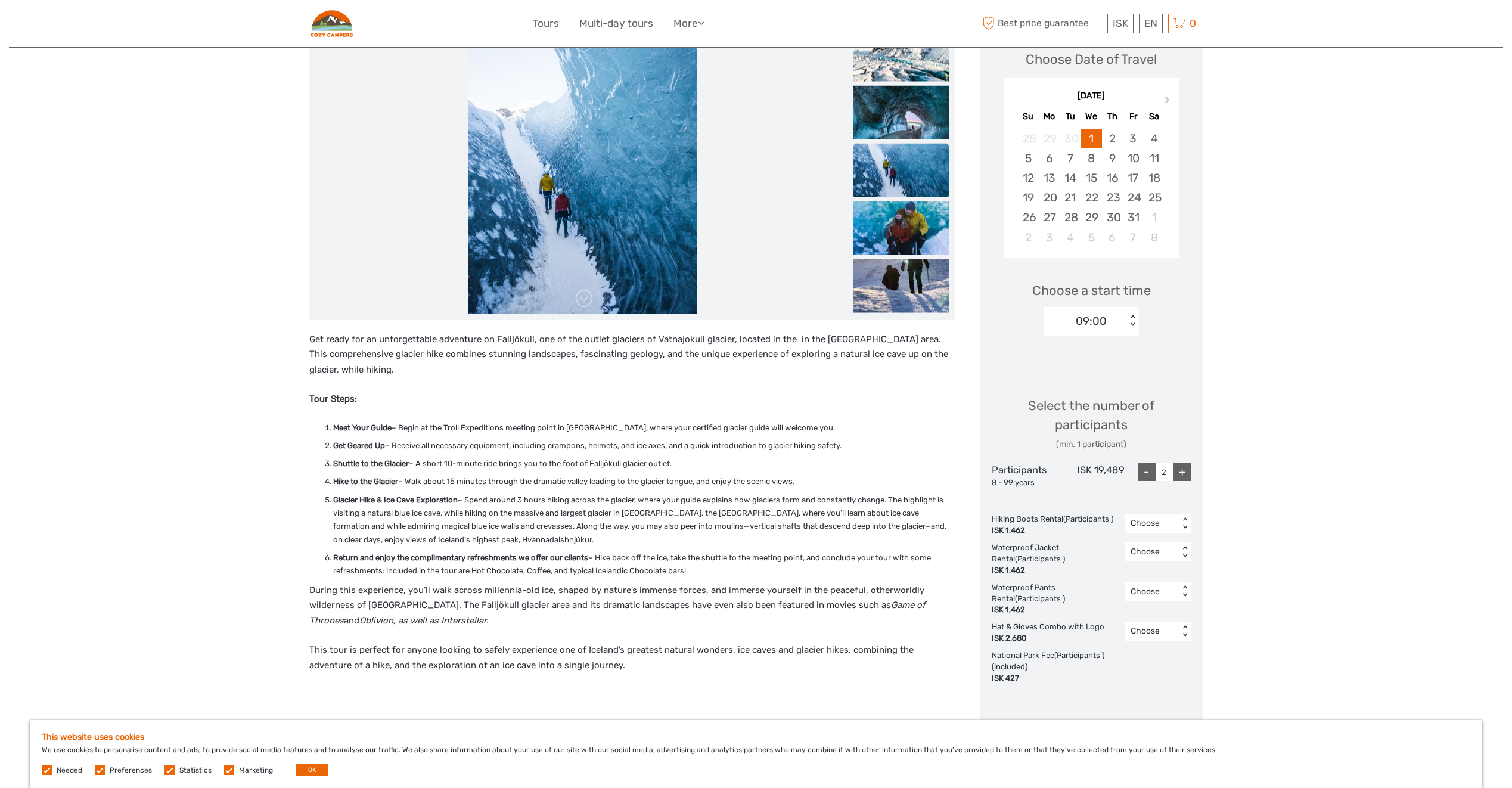
click at [108, 506] on div "Region / Starts from: Southeast Travel method: Self-Drive 4 hours Verified Oper…" at bounding box center [756, 677] width 1494 height 1711
click at [1155, 160] on div "11" at bounding box center [1154, 158] width 21 height 20
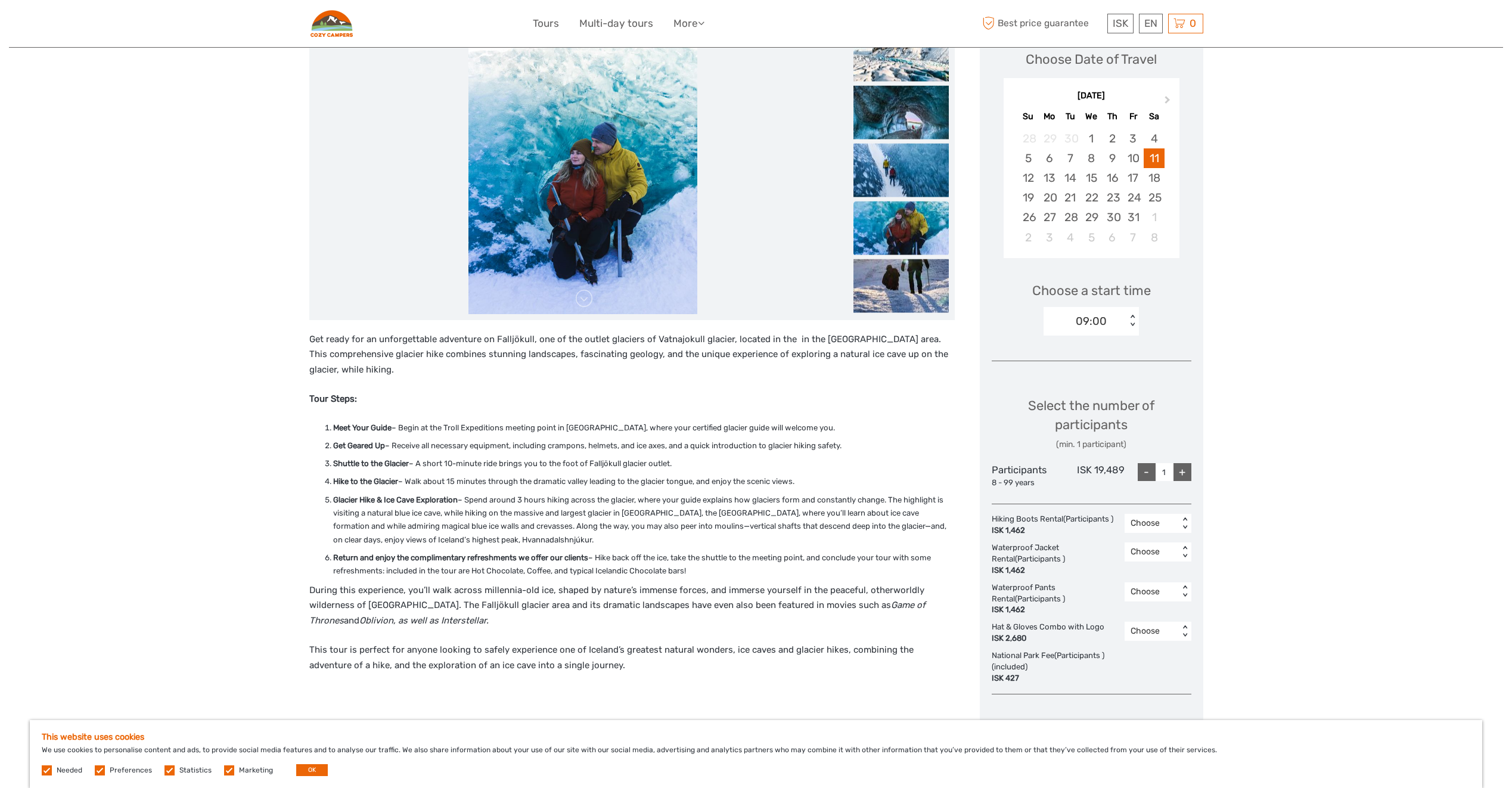
click at [1184, 467] on div "+" at bounding box center [1183, 472] width 18 height 18
type input "2"
click at [1133, 409] on div "Select the number of participants (min. 1 participant)" at bounding box center [1092, 423] width 200 height 54
click at [1099, 329] on div "09:00" at bounding box center [1085, 321] width 83 height 18
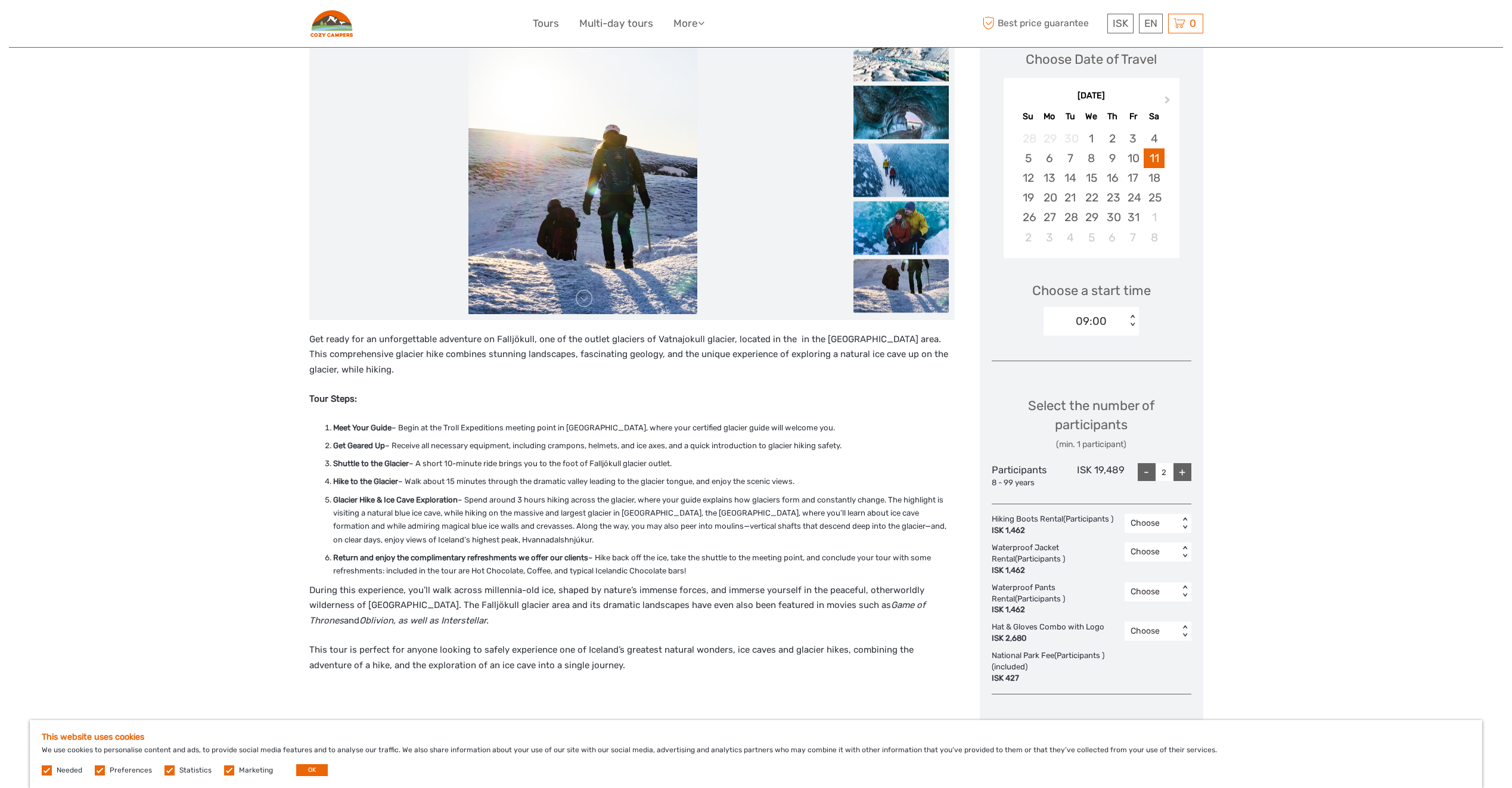
click at [1158, 314] on div "Choose a start time 09:00 < >" at bounding box center [1092, 303] width 200 height 76
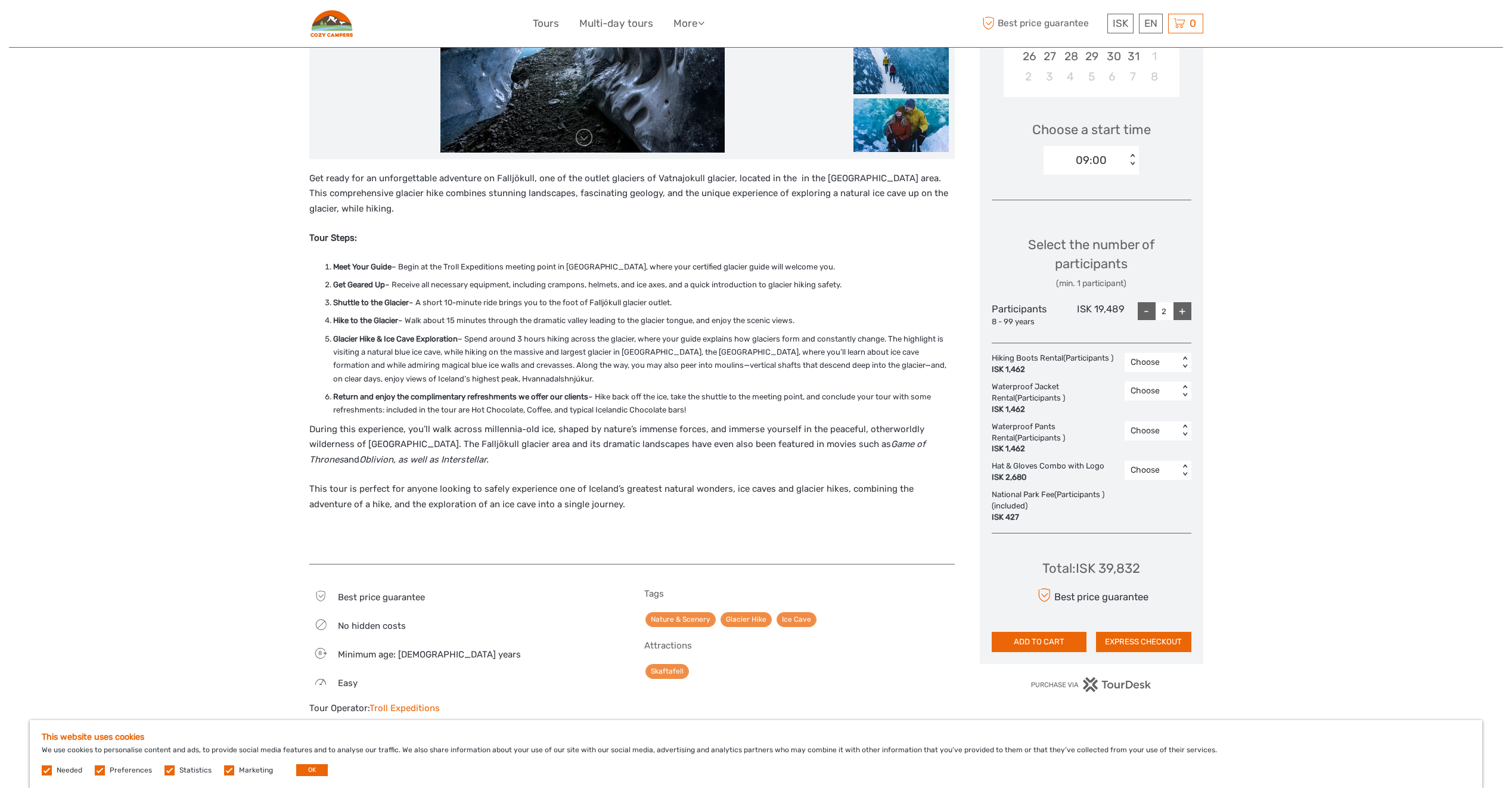
scroll to position [357, 0]
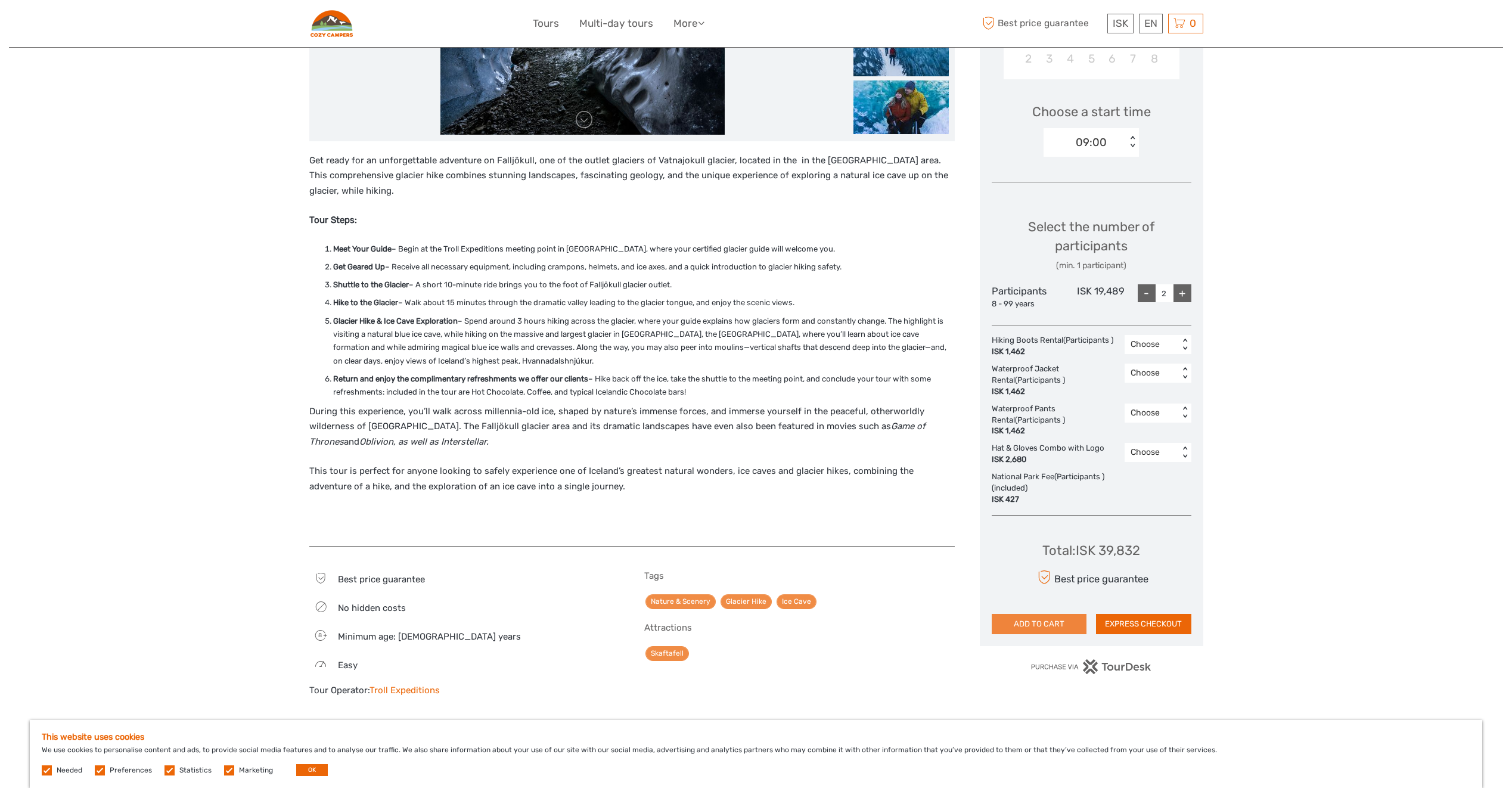
click at [1058, 627] on button "ADD TO CART" at bounding box center [1040, 625] width 95 height 21
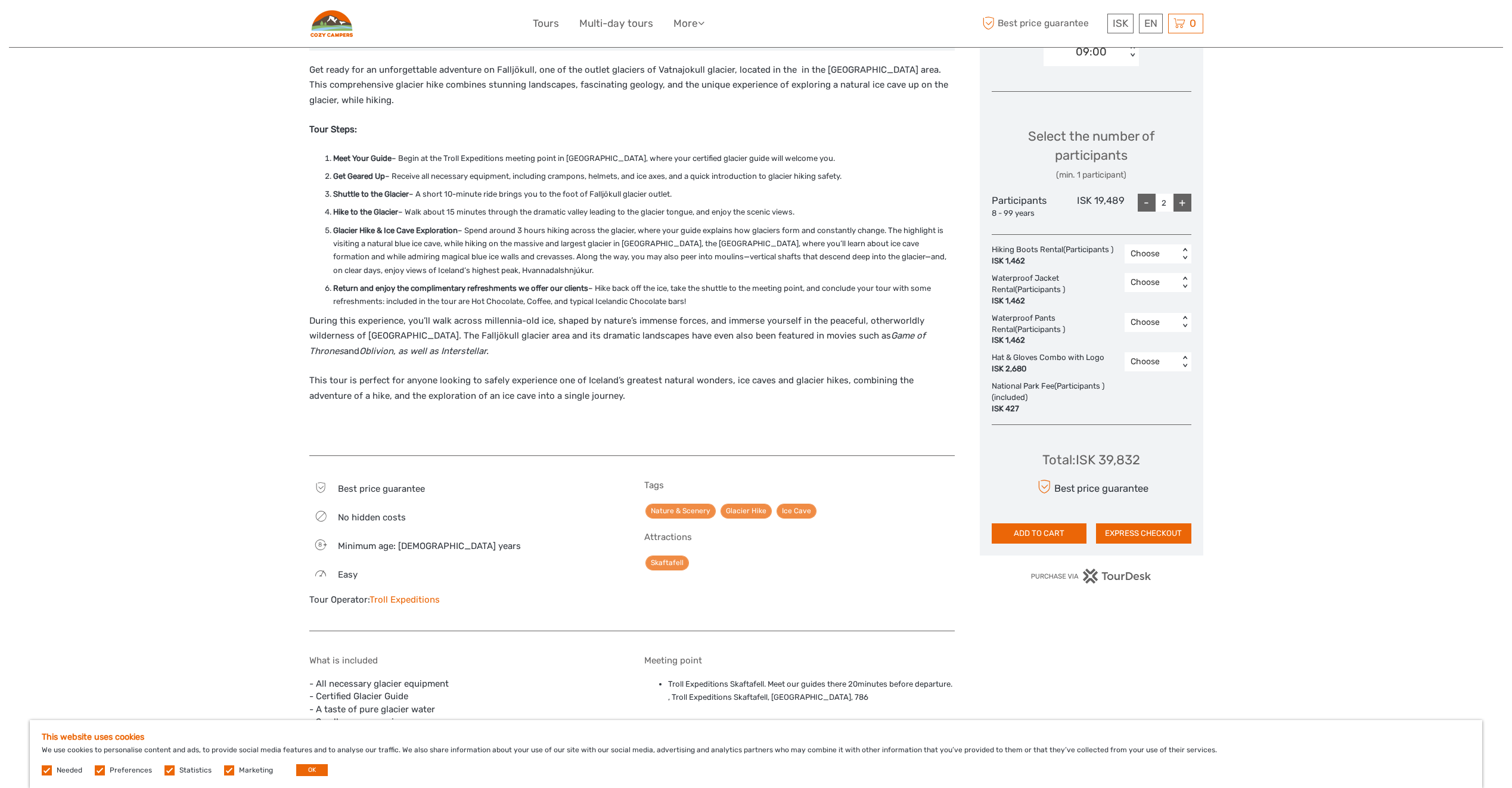
scroll to position [477, 0]
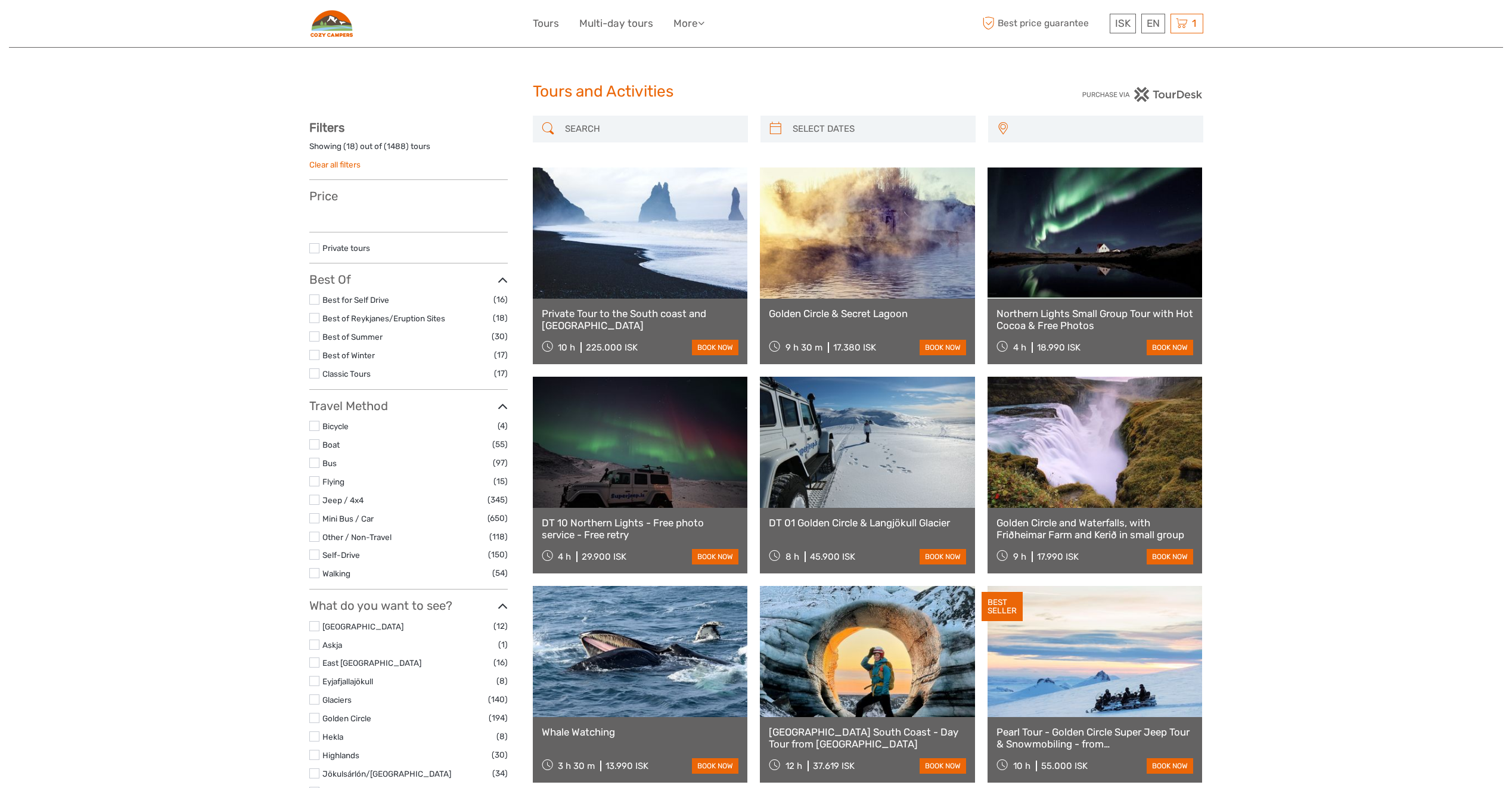
select select
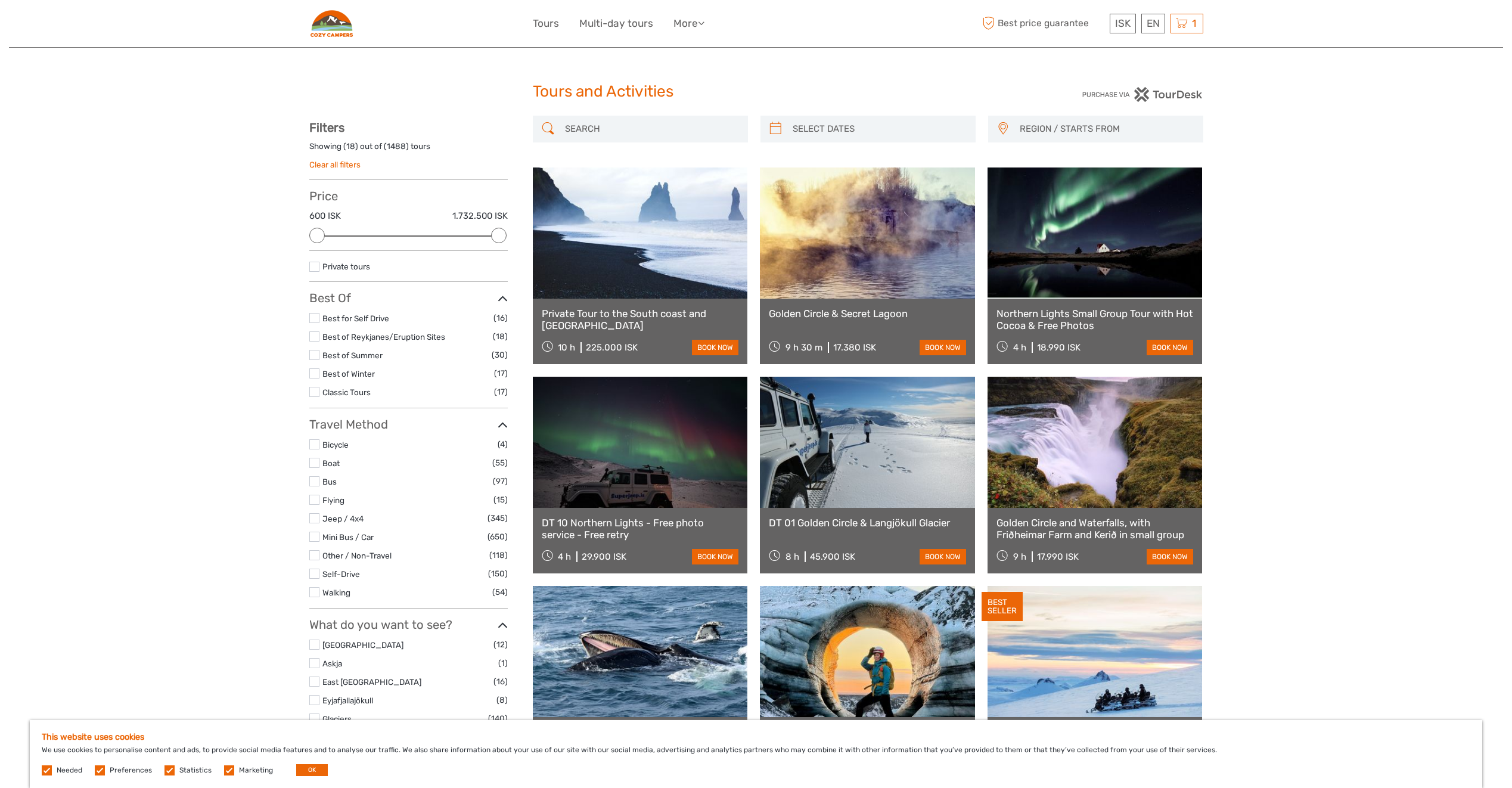
click at [585, 126] on input "search" at bounding box center [651, 129] width 182 height 21
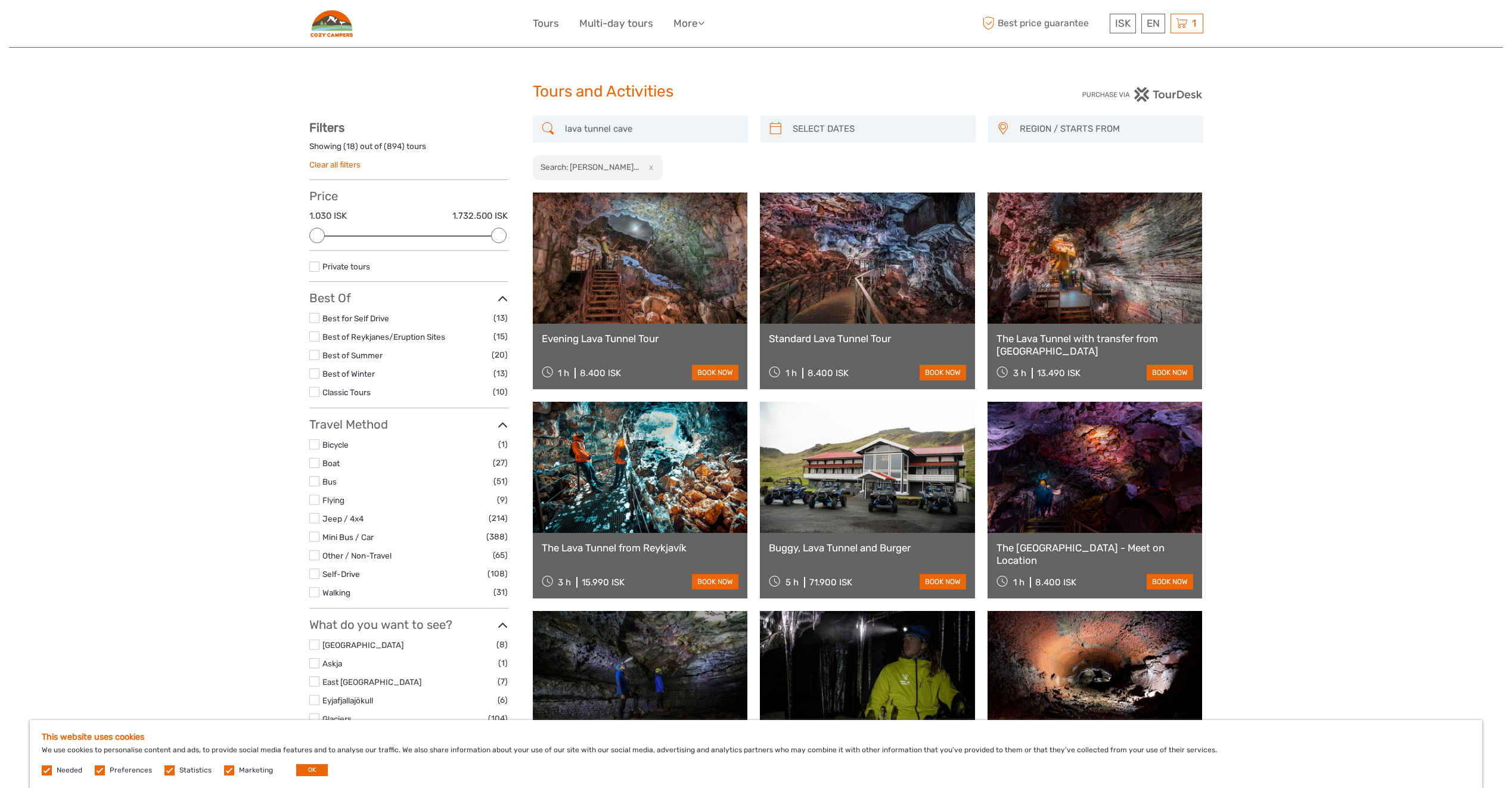
type input "lava tunnel cave"
type input "07/09/2025"
click at [890, 119] on input "search" at bounding box center [879, 129] width 182 height 21
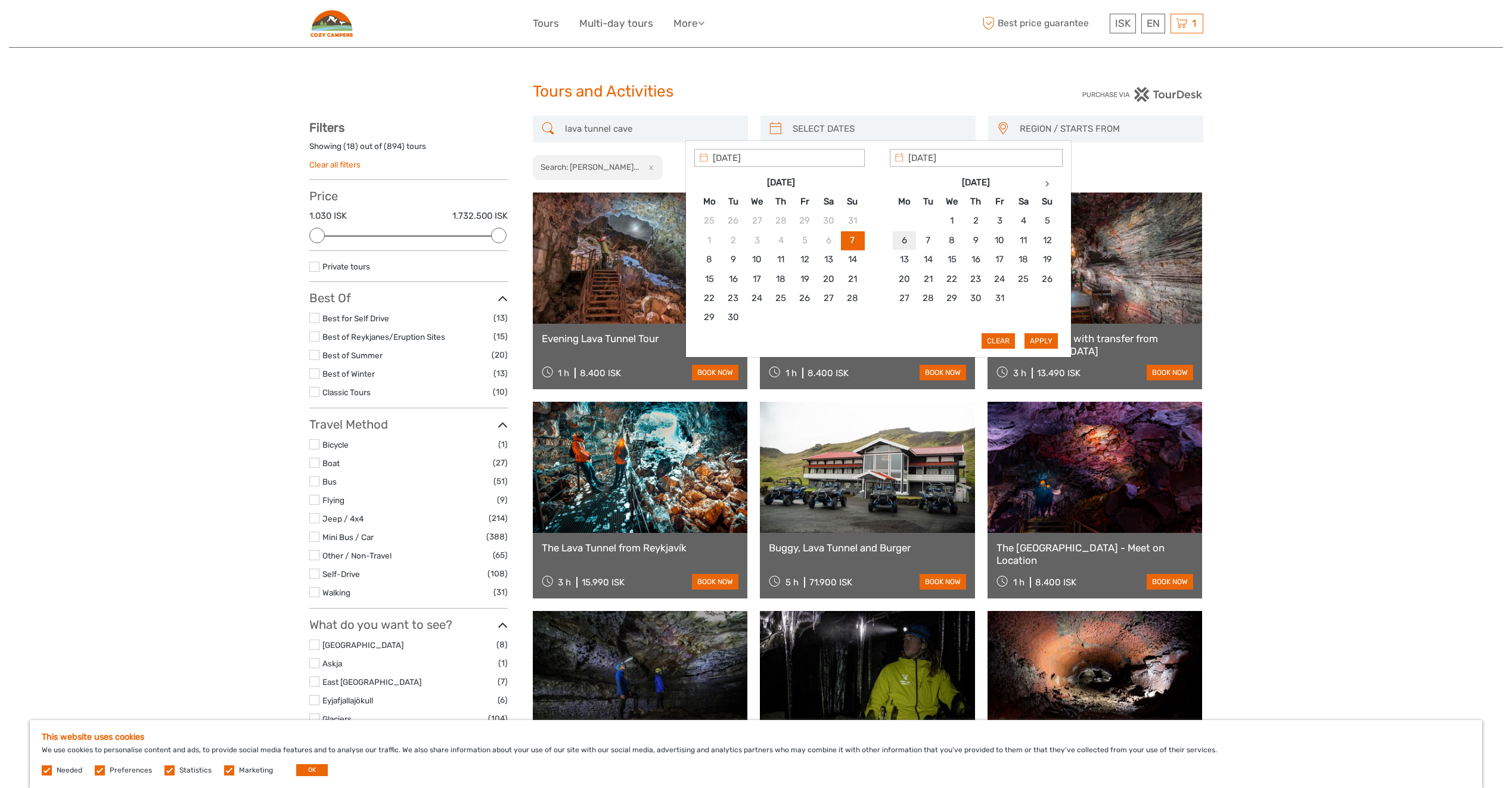
type input "06/10/2025"
click at [1043, 341] on button "Apply" at bounding box center [1041, 341] width 34 height 15
type input "06/10/2025 - 06/10/2025"
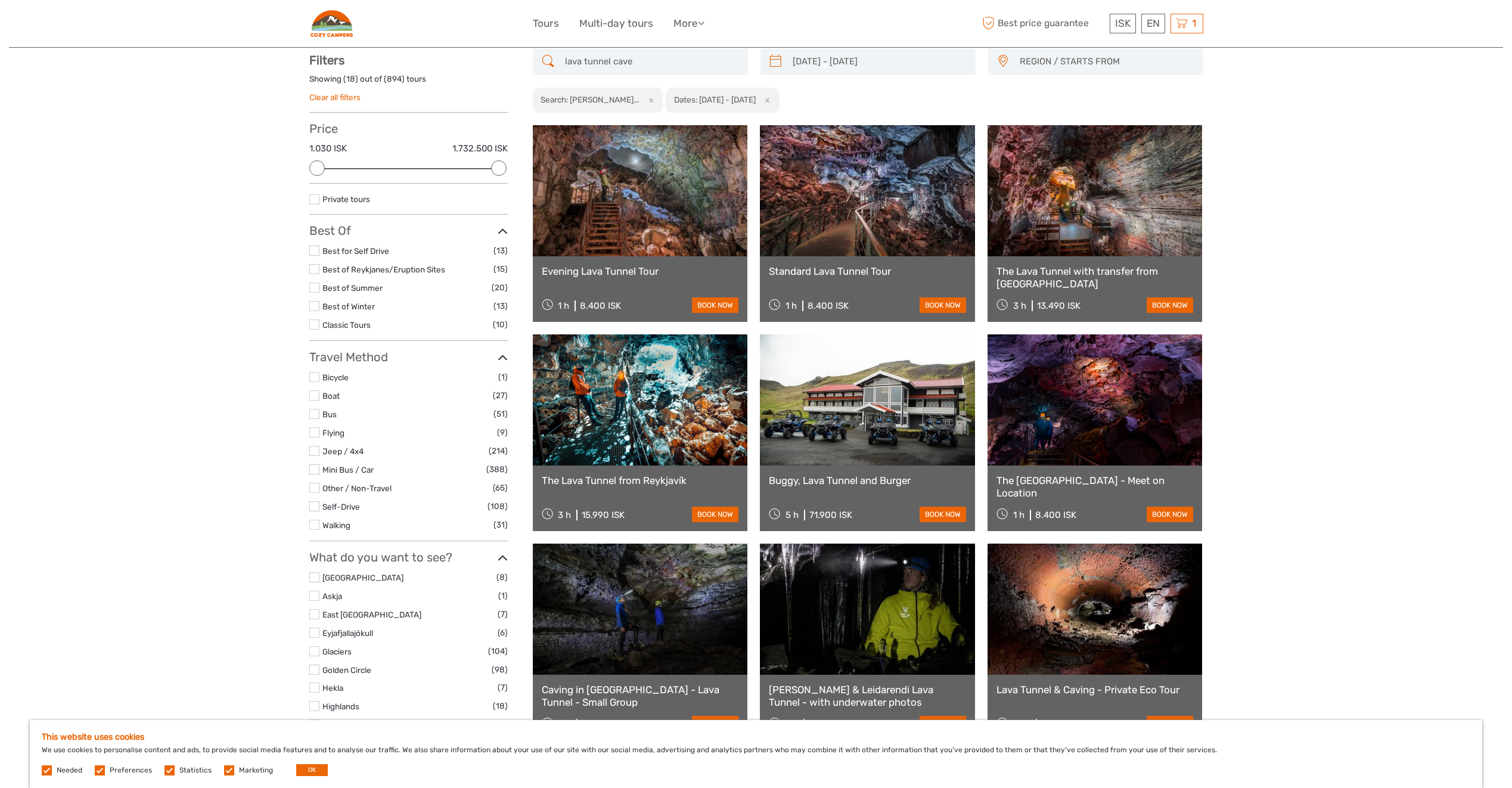
scroll to position [68, 0]
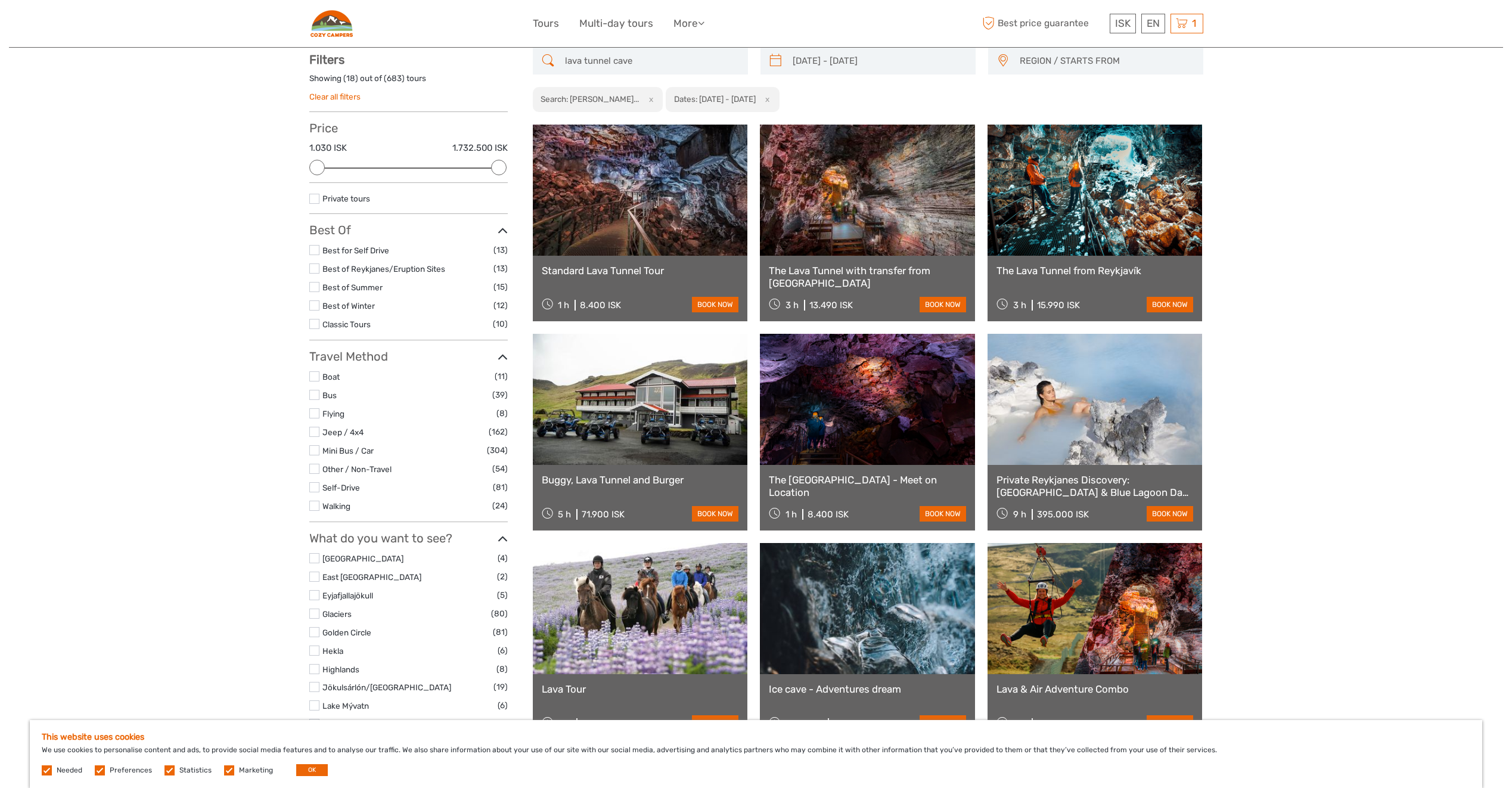
click at [644, 221] on link at bounding box center [641, 190] width 215 height 131
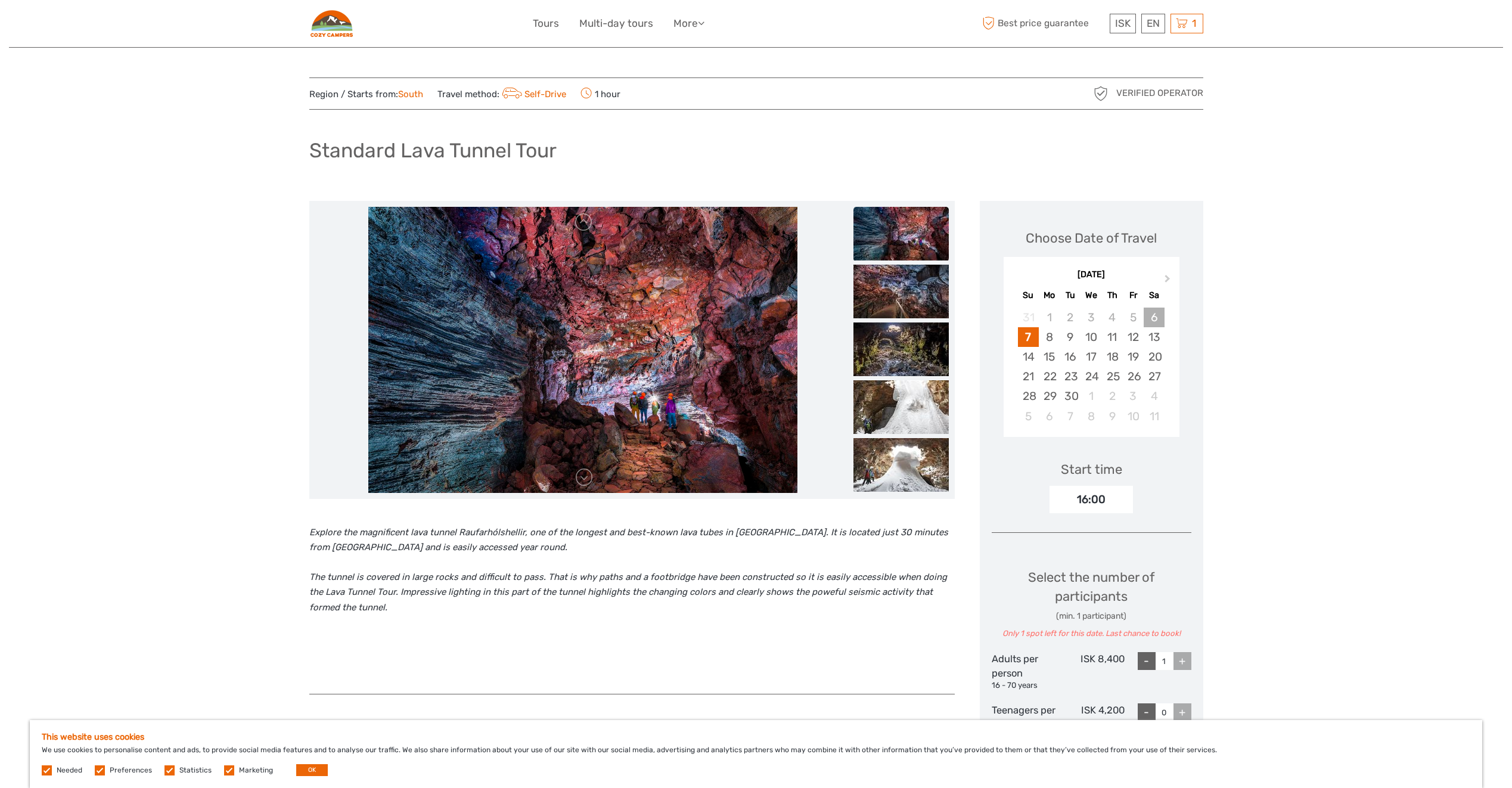
click at [1153, 316] on div "6" at bounding box center [1154, 317] width 21 height 20
click at [1154, 316] on div "6" at bounding box center [1154, 317] width 21 height 20
drag, startPoint x: 1154, startPoint y: 316, endPoint x: 1250, endPoint y: 321, distance: 96.1
click at [1250, 321] on div "Region / Starts from: South Travel method: Self-Drive 1 hour Verified Operator …" at bounding box center [756, 732] width 1494 height 1464
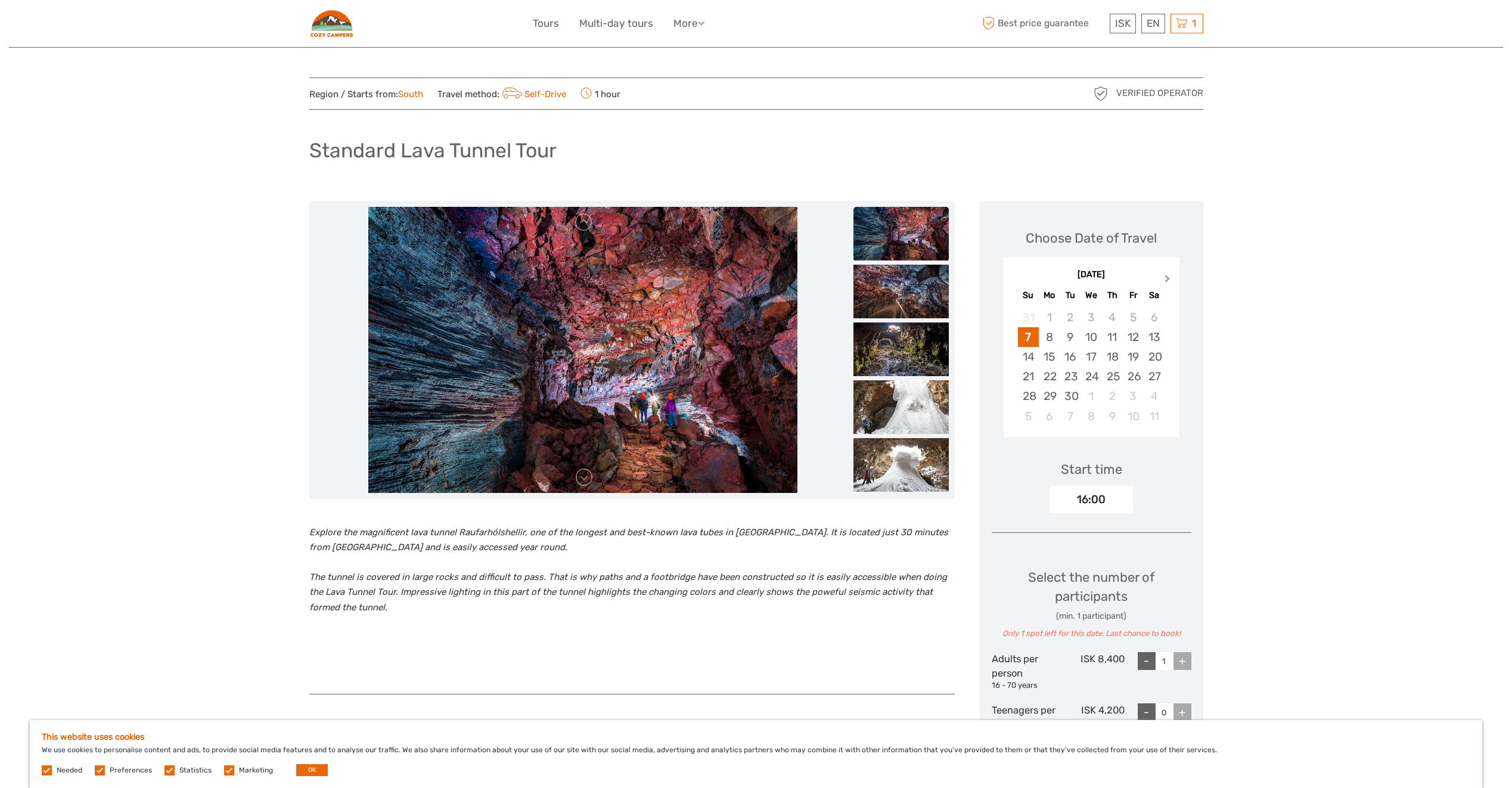
click at [1168, 280] on span "Next Month" at bounding box center [1168, 281] width 0 height 18
click at [1049, 339] on div "6" at bounding box center [1049, 337] width 21 height 20
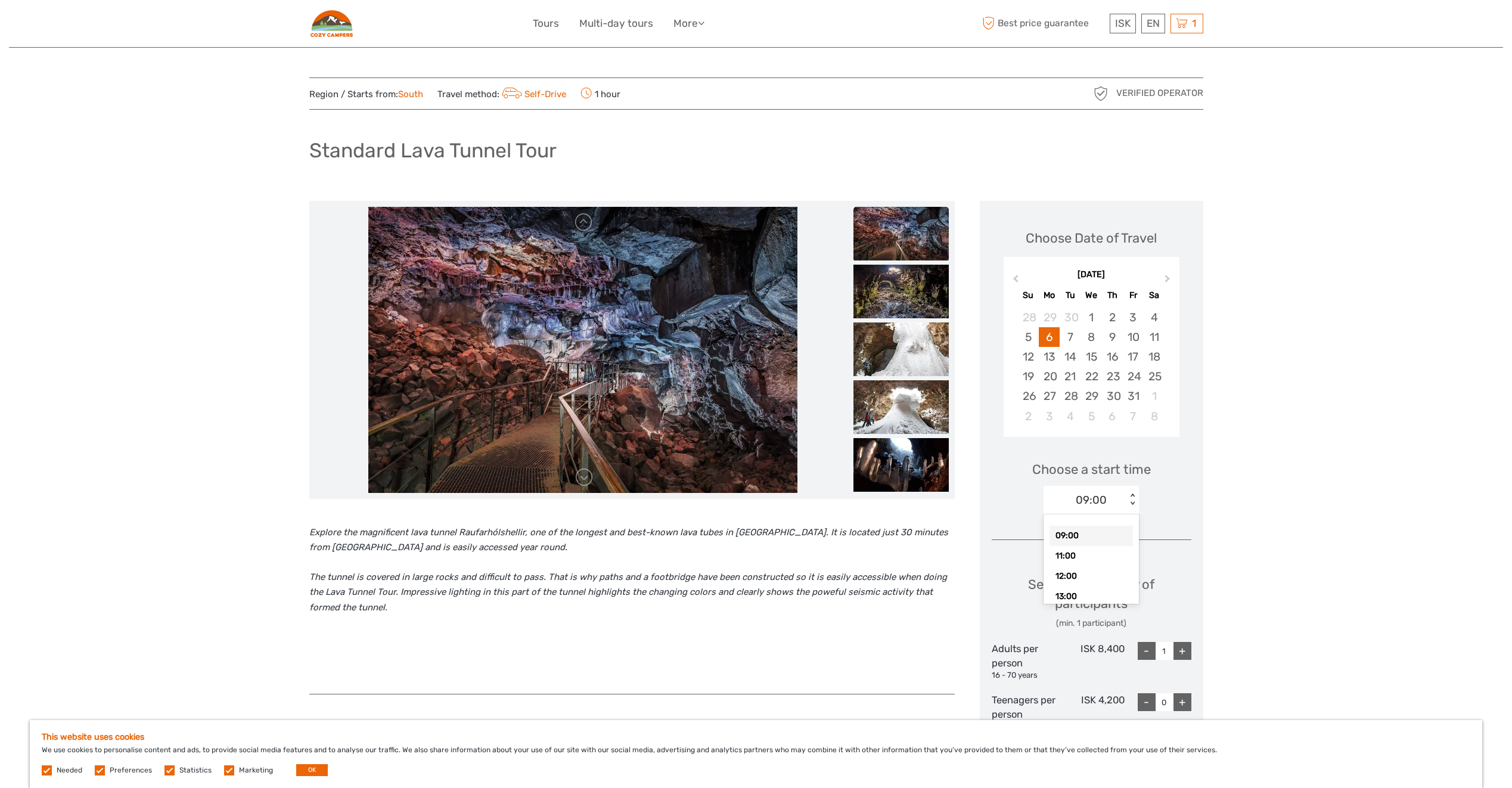
click at [1102, 499] on div "09:00" at bounding box center [1092, 499] width 31 height 15
drag, startPoint x: 1130, startPoint y: 550, endPoint x: 1127, endPoint y: 597, distance: 47.1
click at [1127, 597] on div "09:00 11:00 12:00 13:00 14:00 17:00" at bounding box center [1092, 560] width 95 height 89
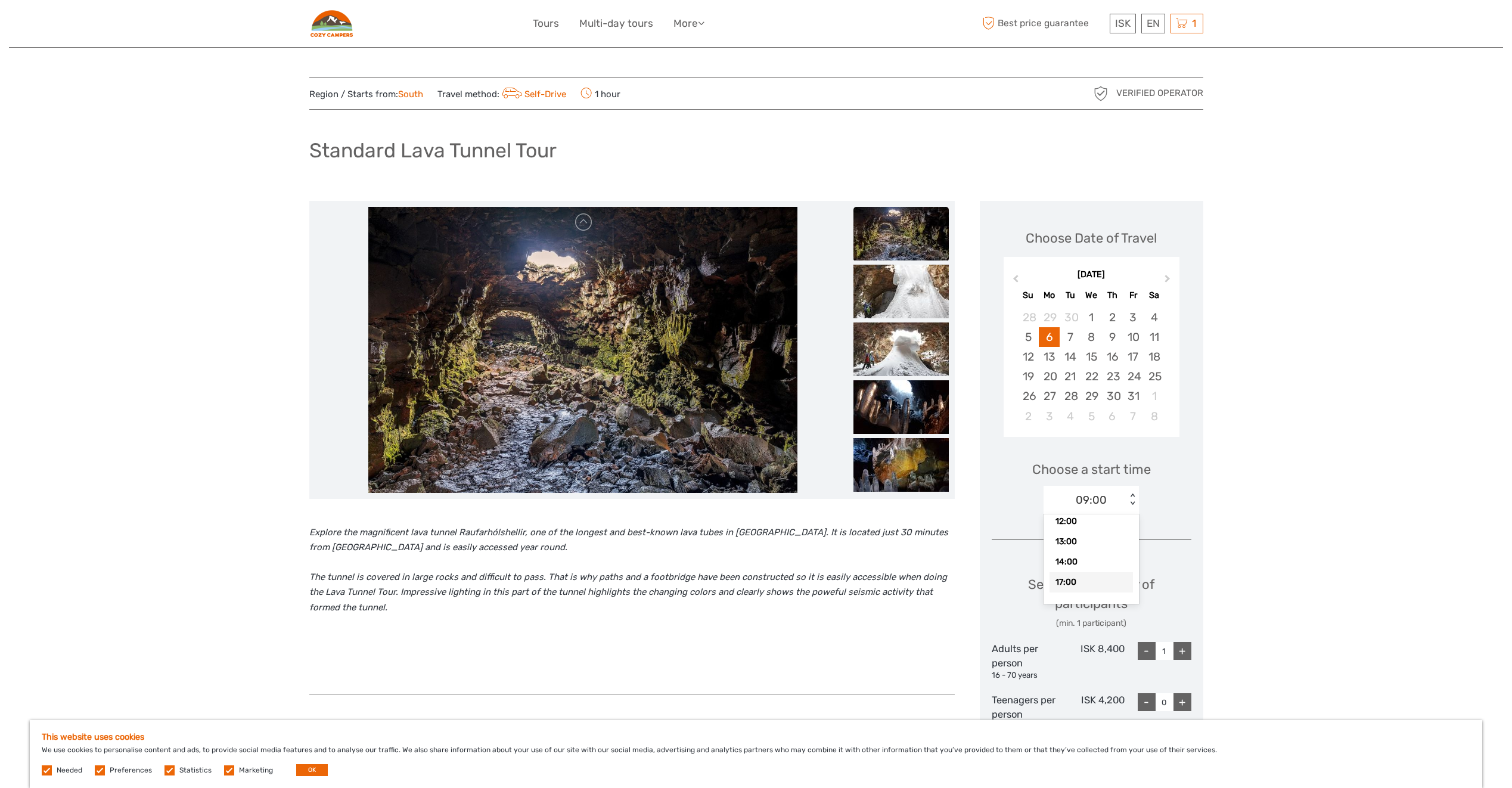
click at [1079, 582] on div "17:00" at bounding box center [1092, 583] width 83 height 21
click at [1185, 652] on div "+" at bounding box center [1183, 651] width 18 height 18
type input "2"
click at [1142, 602] on div "Select the number of participants (min. 1 participant)" at bounding box center [1092, 603] width 200 height 54
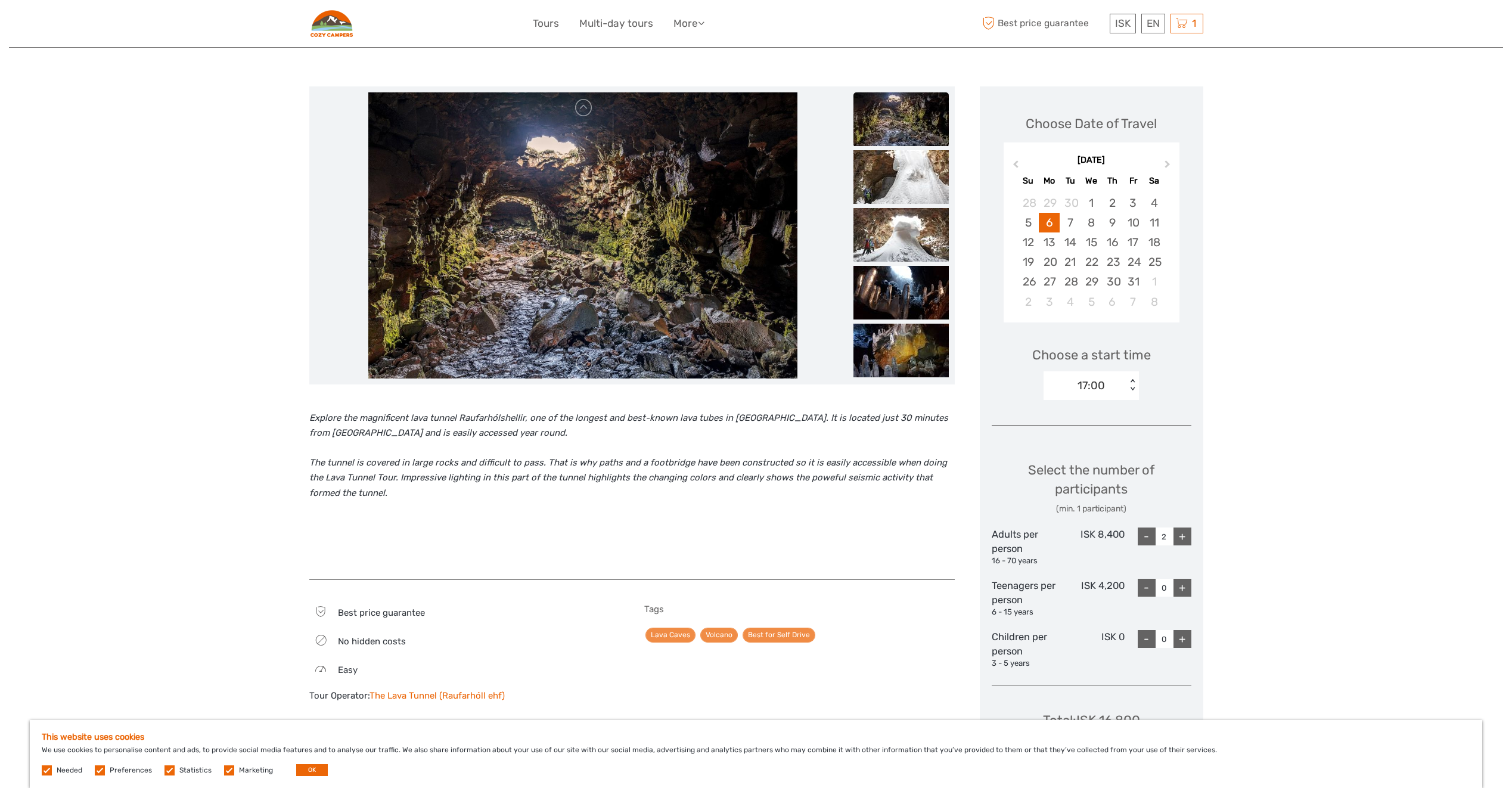
scroll to position [119, 0]
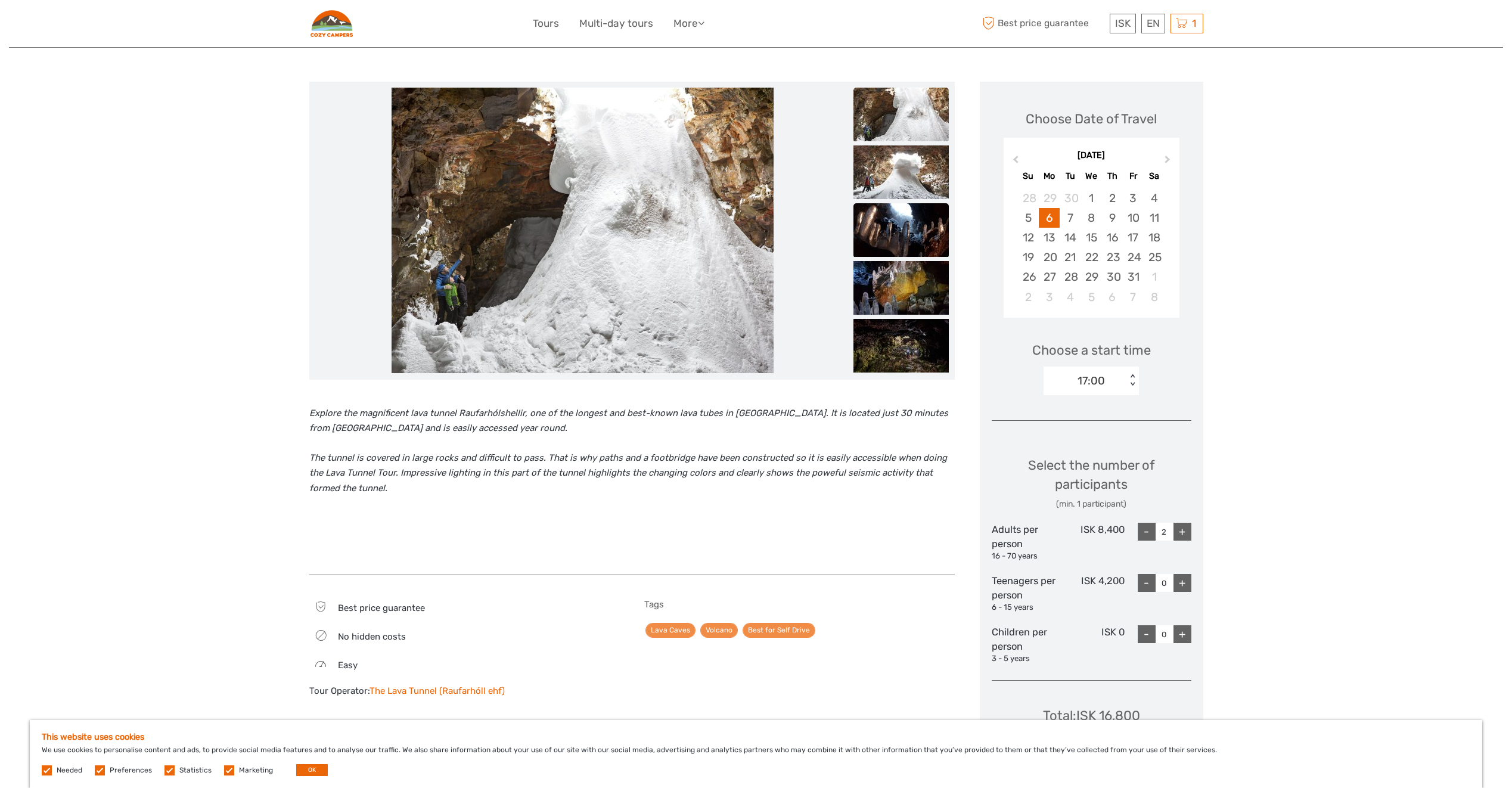
click at [900, 231] on img at bounding box center [901, 230] width 95 height 53
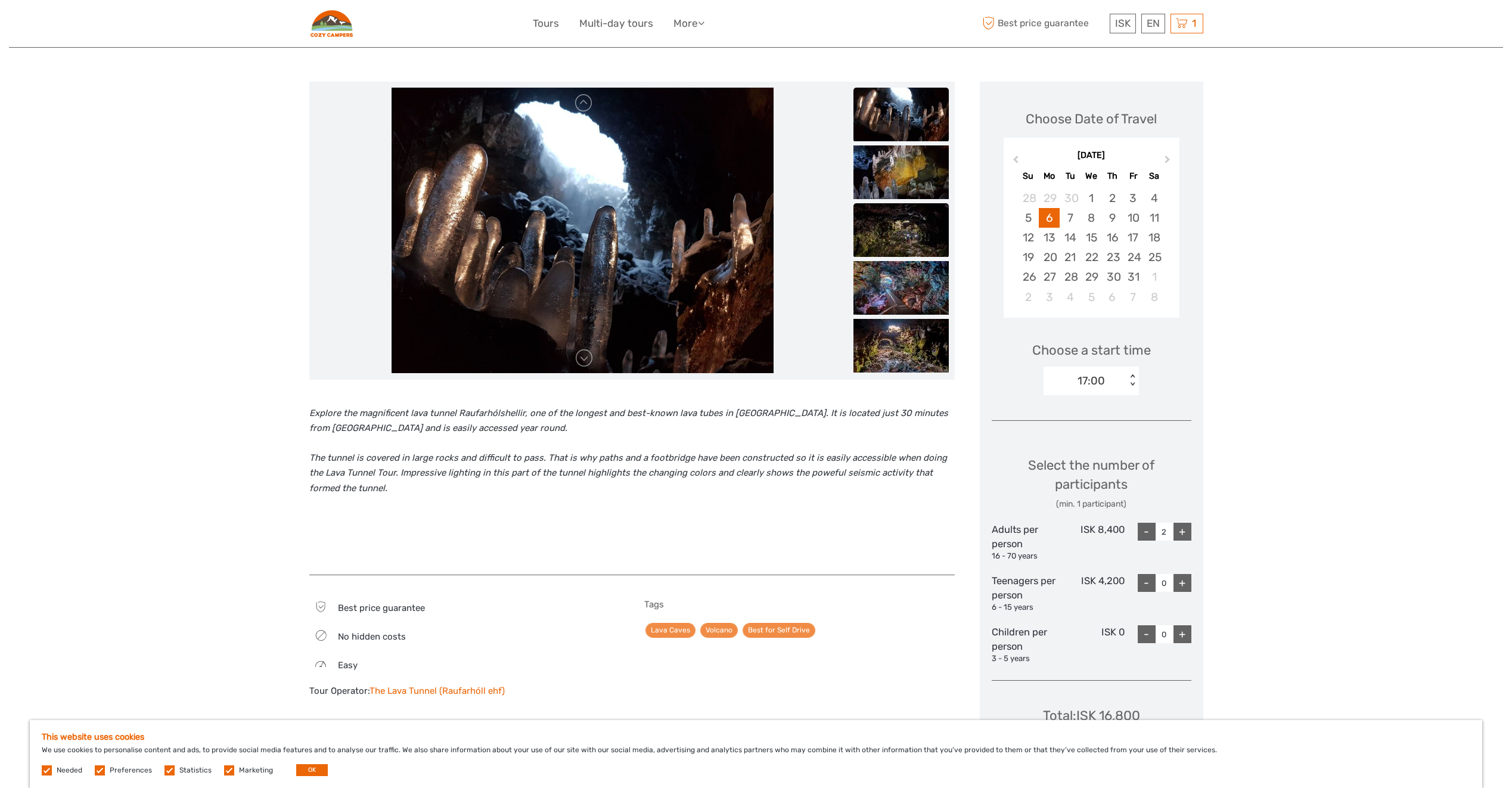
click at [896, 262] on img at bounding box center [901, 288] width 95 height 53
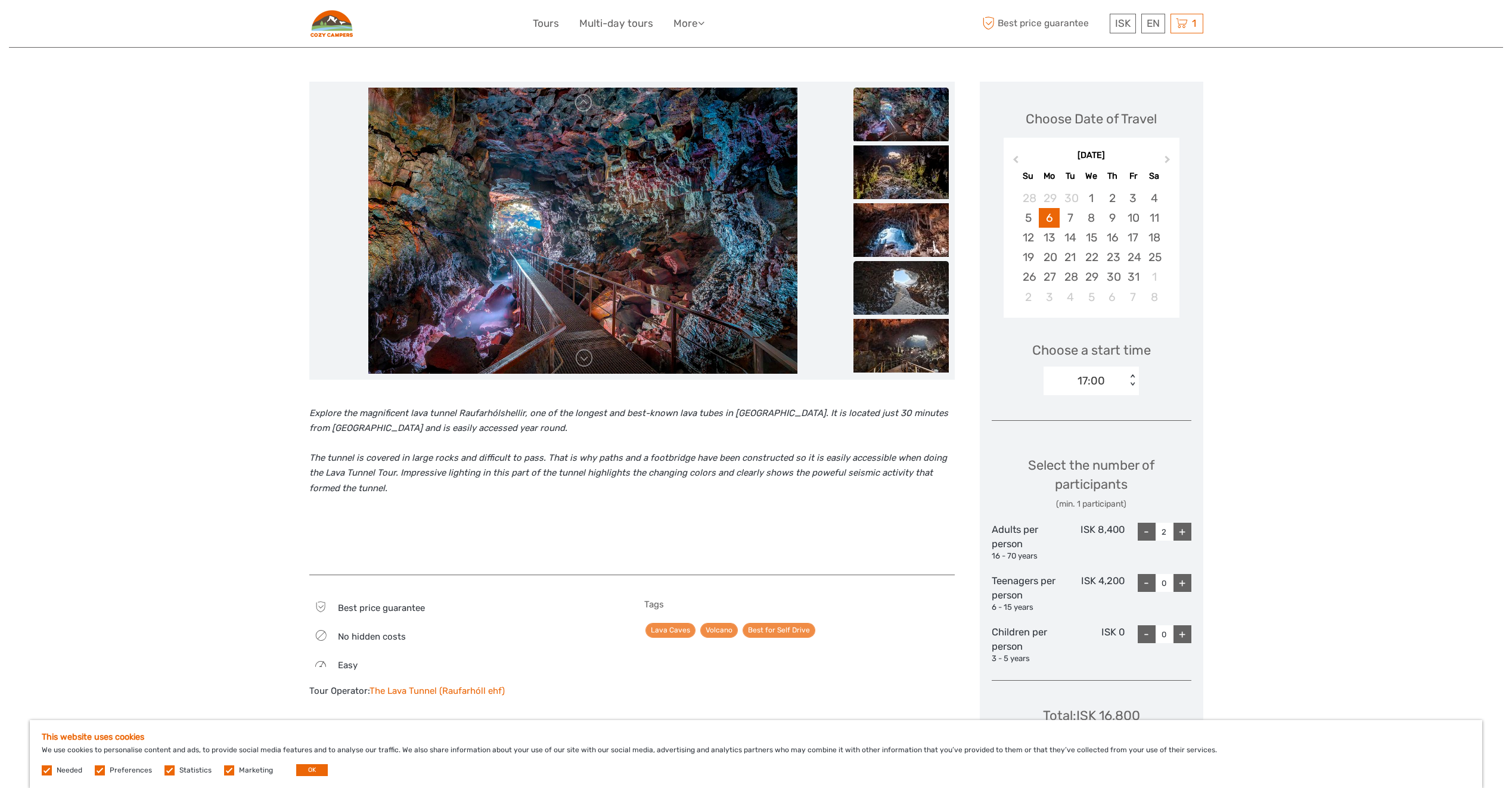
click at [895, 305] on img at bounding box center [901, 288] width 95 height 53
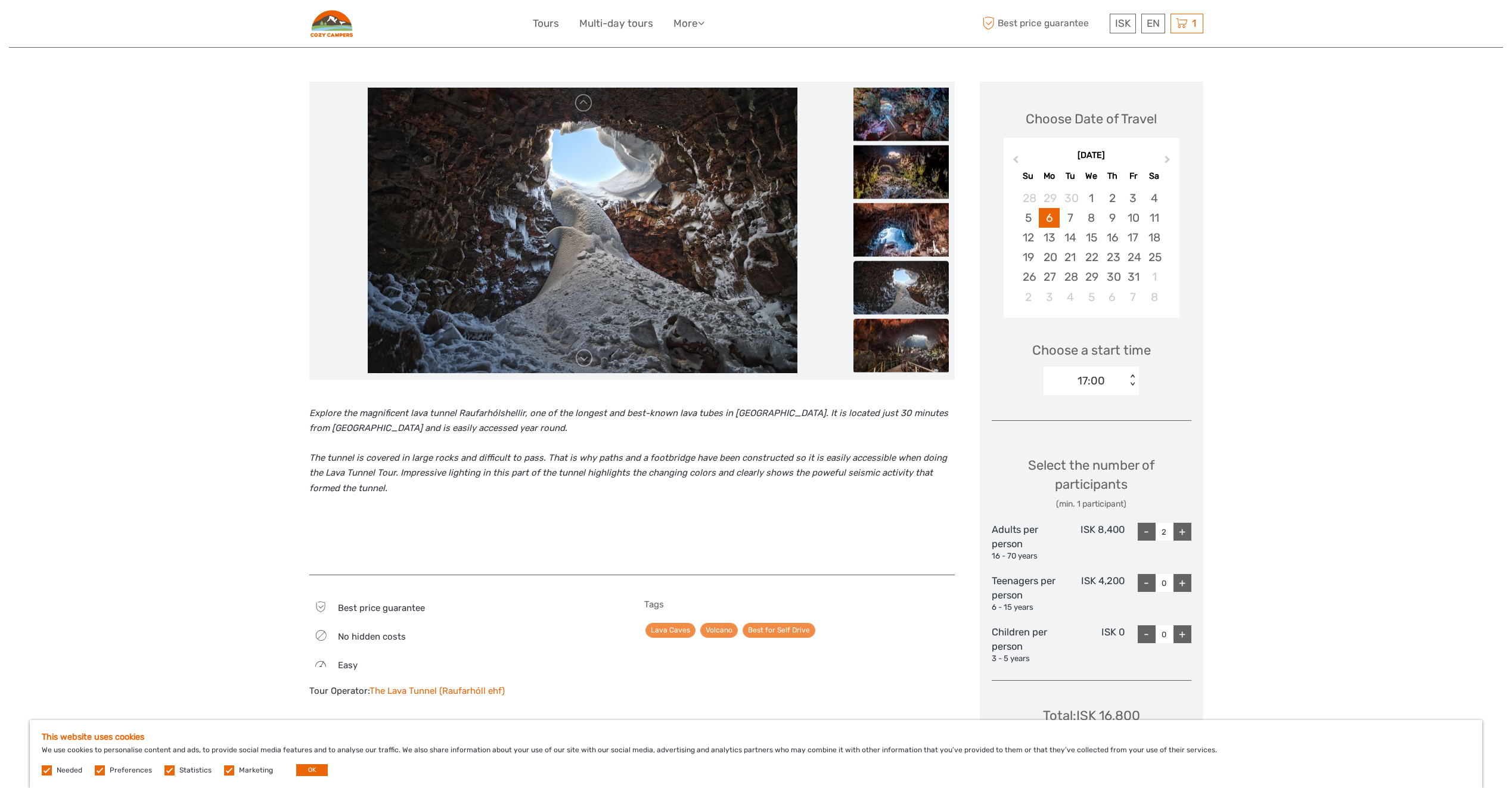
click at [898, 326] on img at bounding box center [901, 345] width 95 height 53
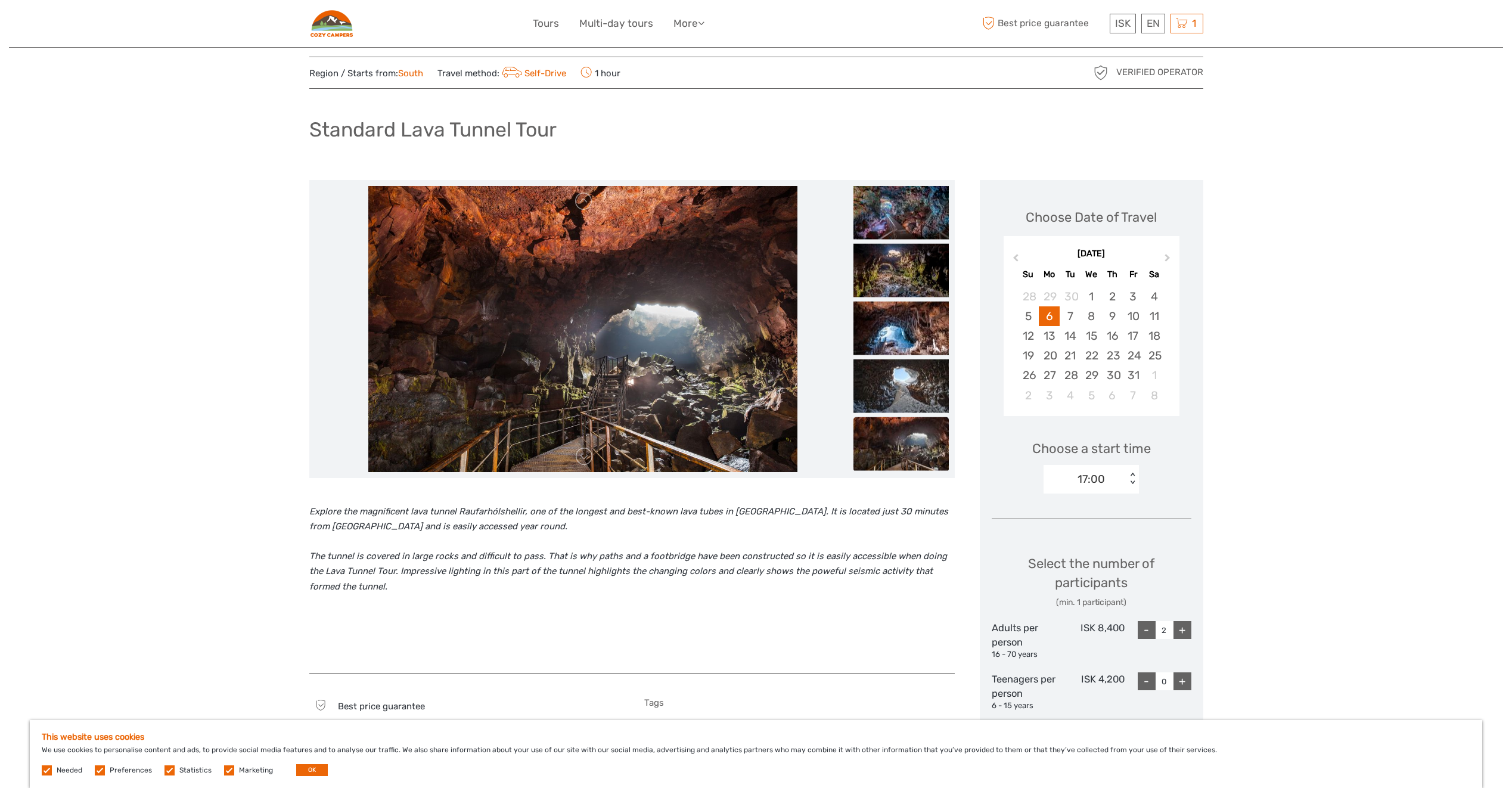
scroll to position [0, 0]
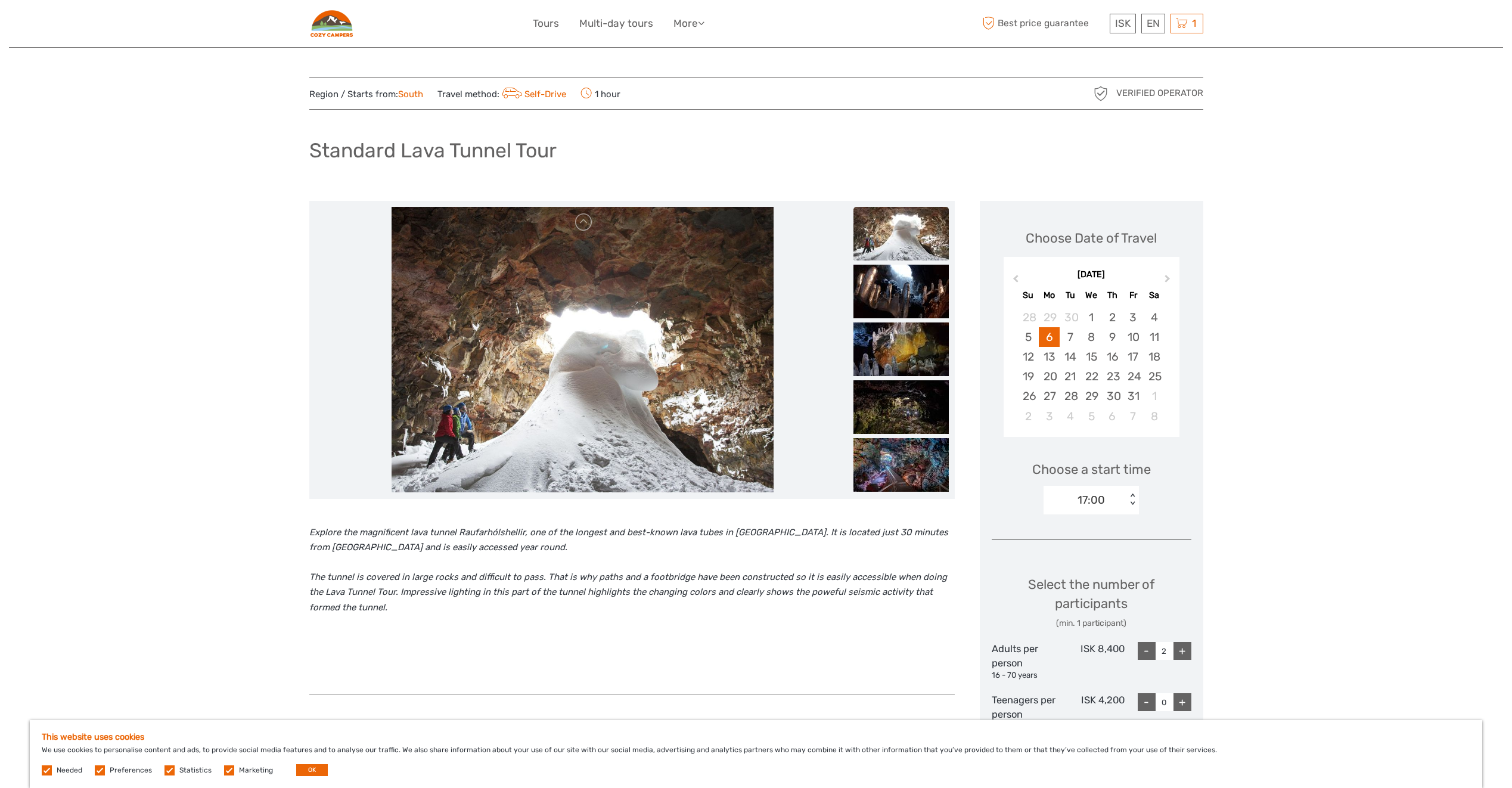
click at [108, 390] on div "Region / Starts from: South Travel method: Self-Drive 1 hour Verified Operator …" at bounding box center [756, 732] width 1494 height 1464
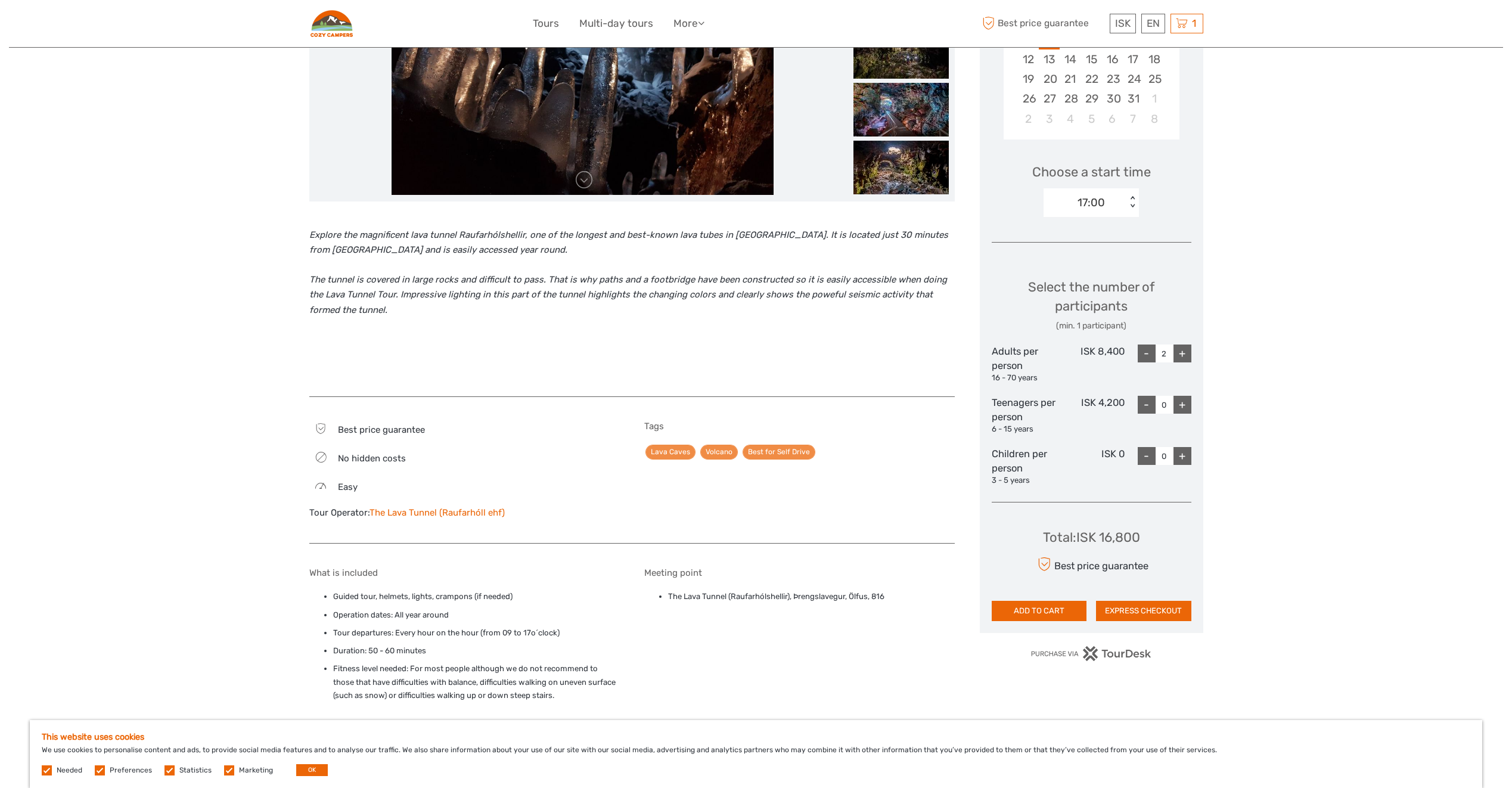
scroll to position [298, 0]
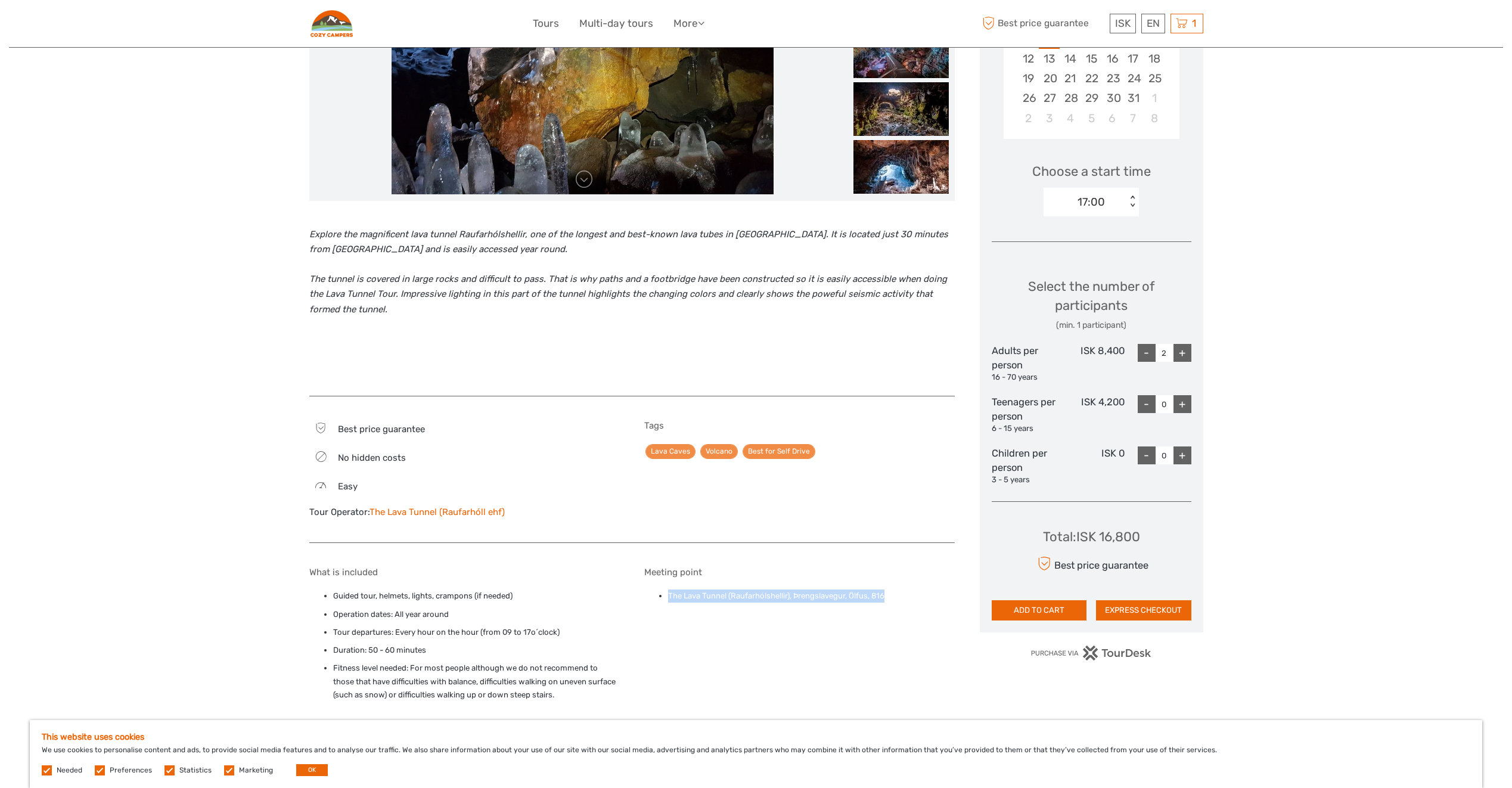
drag, startPoint x: 668, startPoint y: 597, endPoint x: 890, endPoint y: 590, distance: 222.1
click at [890, 590] on ul "The Lava Tunnel (Raufarhólshellir), Þrengslavegur, Ölfus, 816" at bounding box center [800, 596] width 310 height 13
copy li "The Lava Tunnel (Raufarhólshellir), Þrengslavegur, Ölfus, 816"
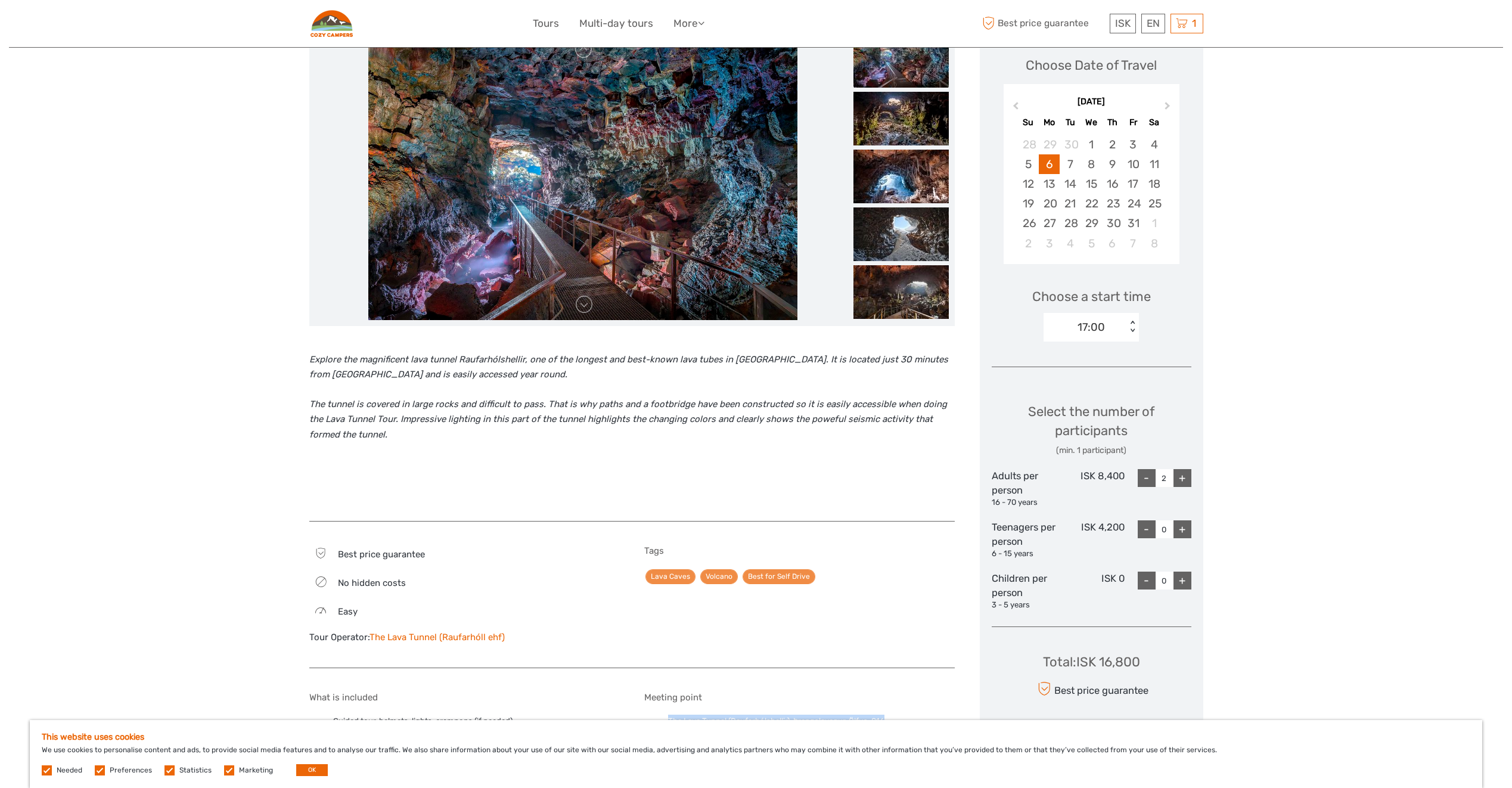
scroll to position [179, 0]
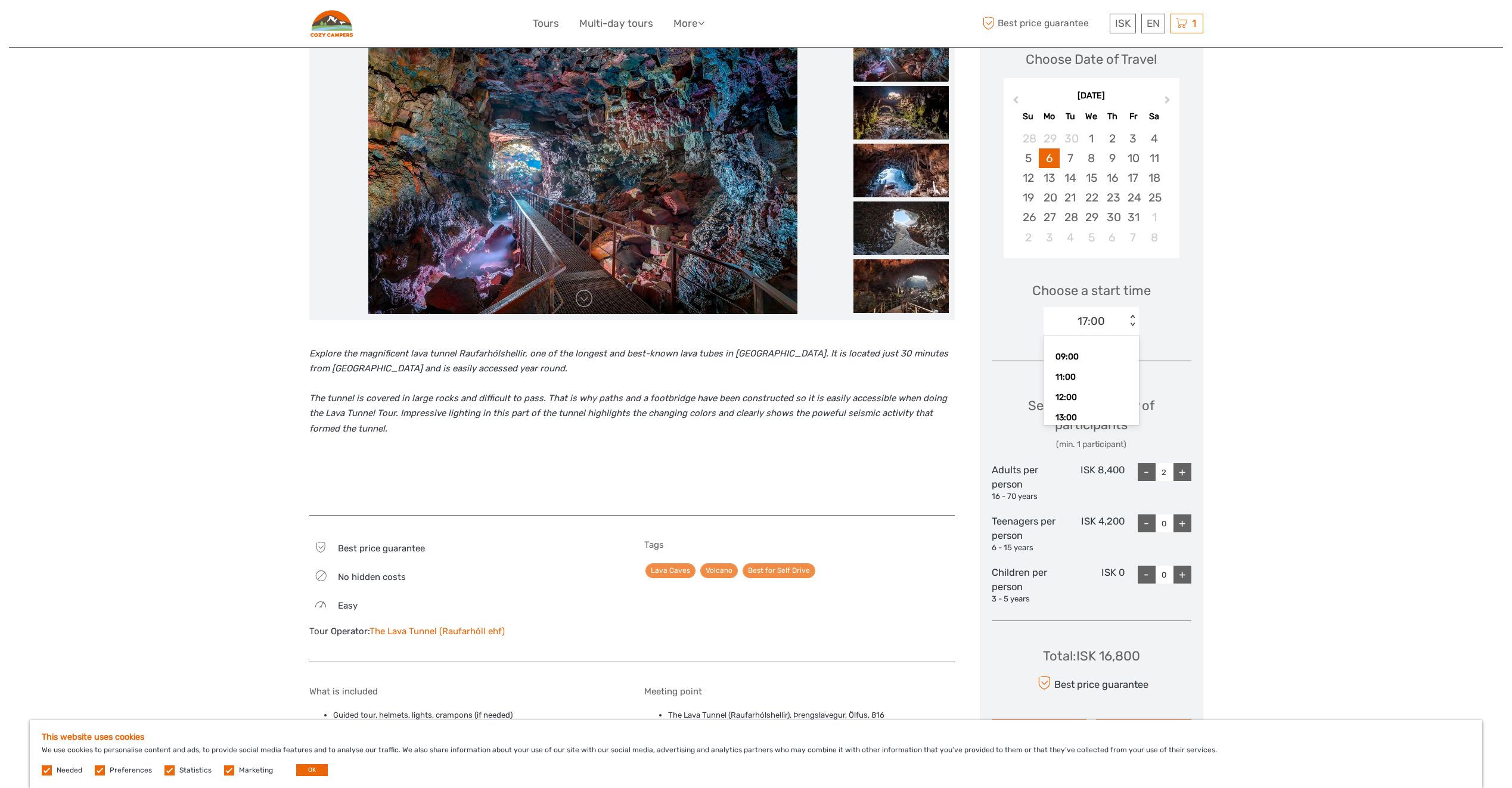
click at [1125, 326] on div "17:00" at bounding box center [1085, 321] width 83 height 18
click at [1094, 411] on div "17:00" at bounding box center [1092, 404] width 83 height 21
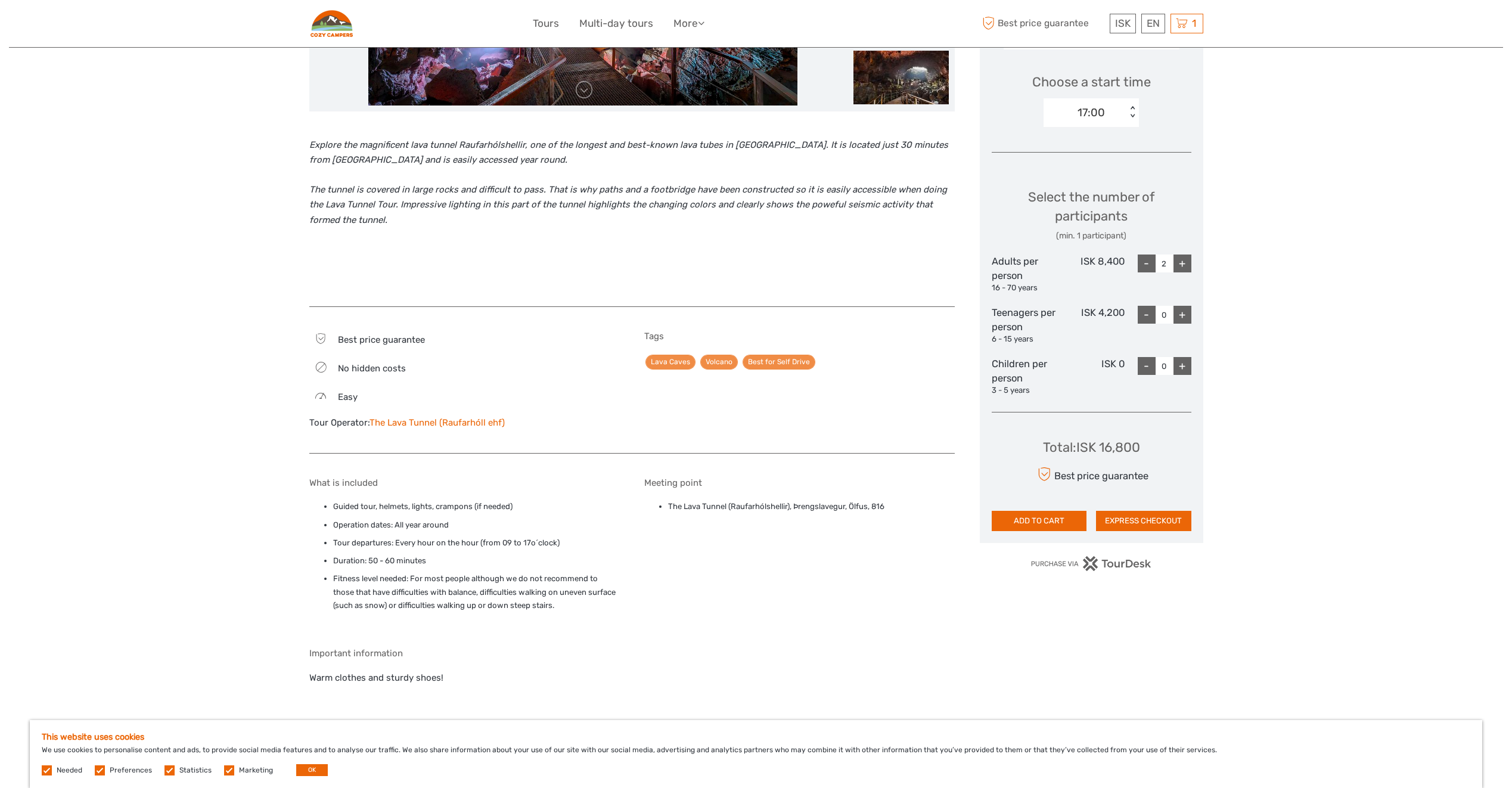
scroll to position [477, 0]
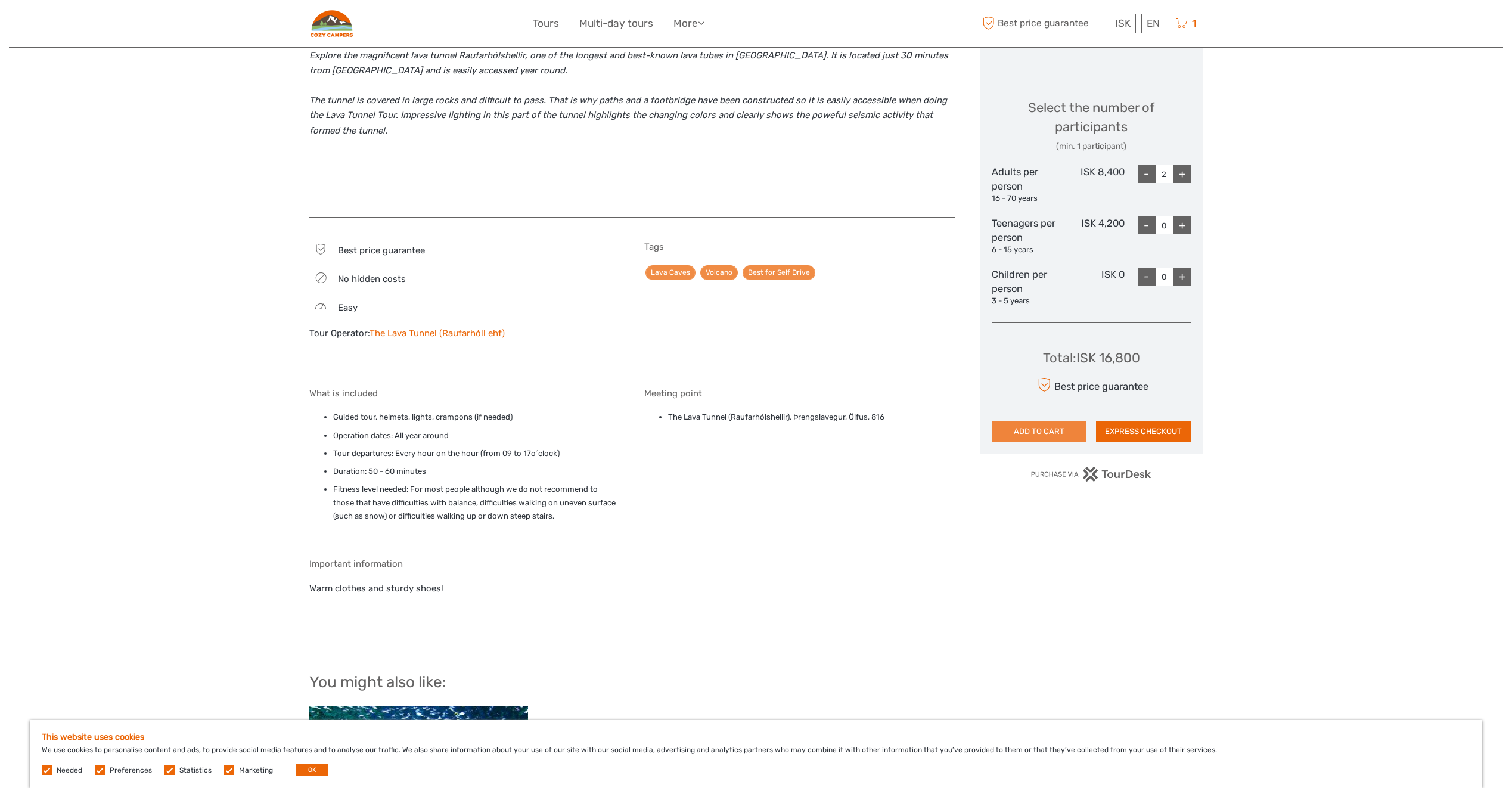
click at [1062, 430] on button "ADD TO CART" at bounding box center [1040, 432] width 95 height 21
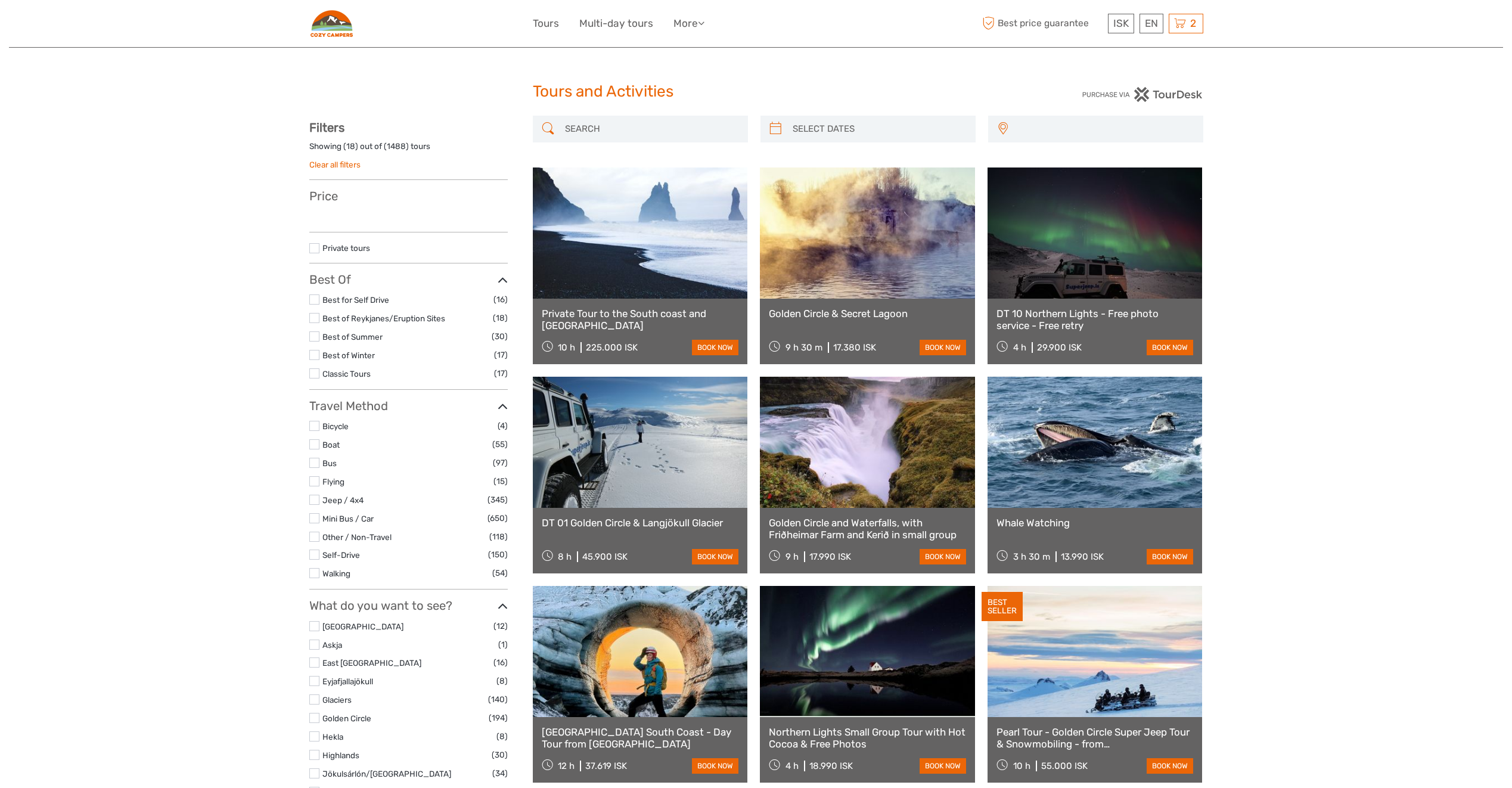
select select
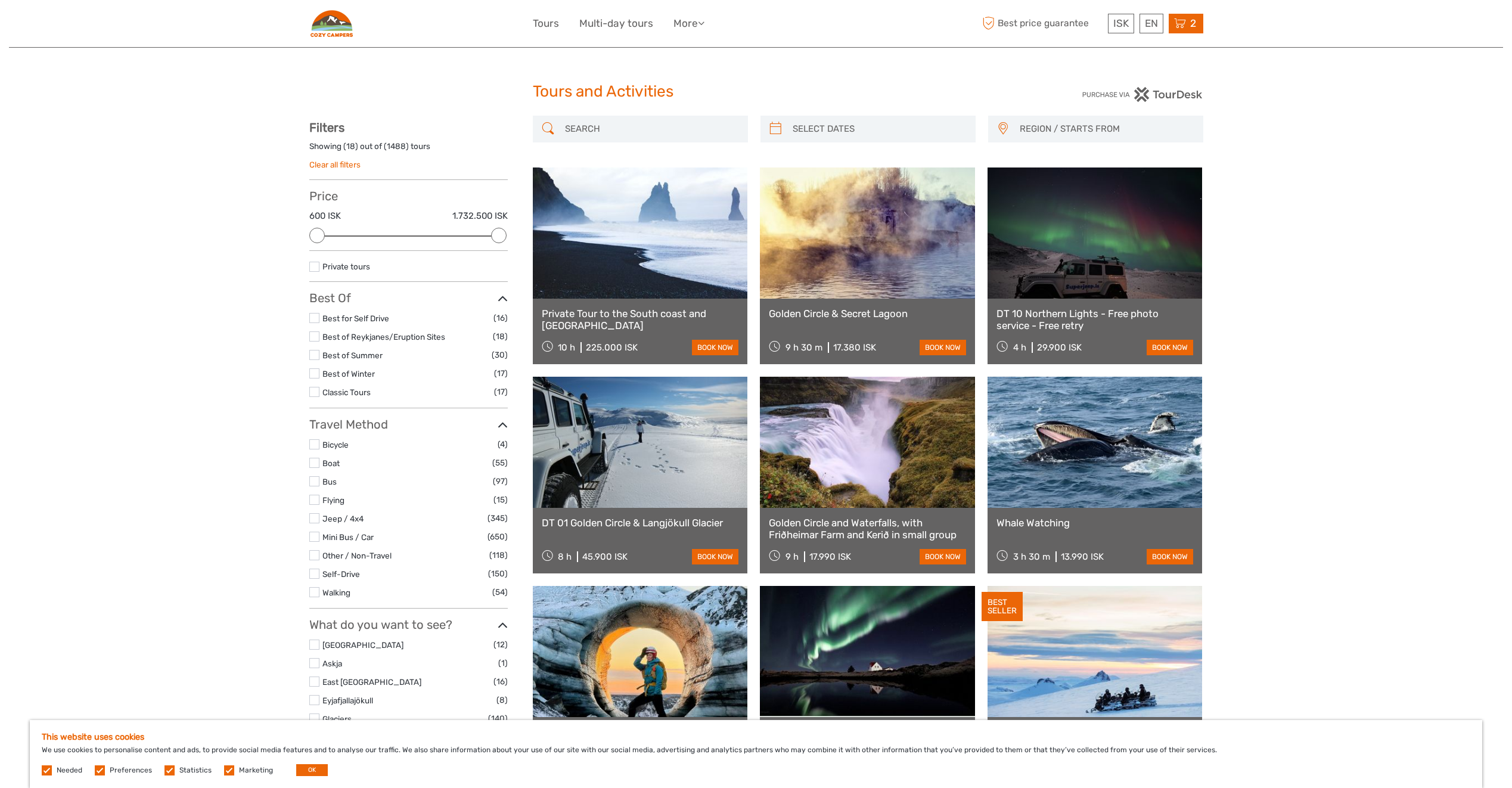
click at [1182, 24] on icon at bounding box center [1180, 23] width 12 height 15
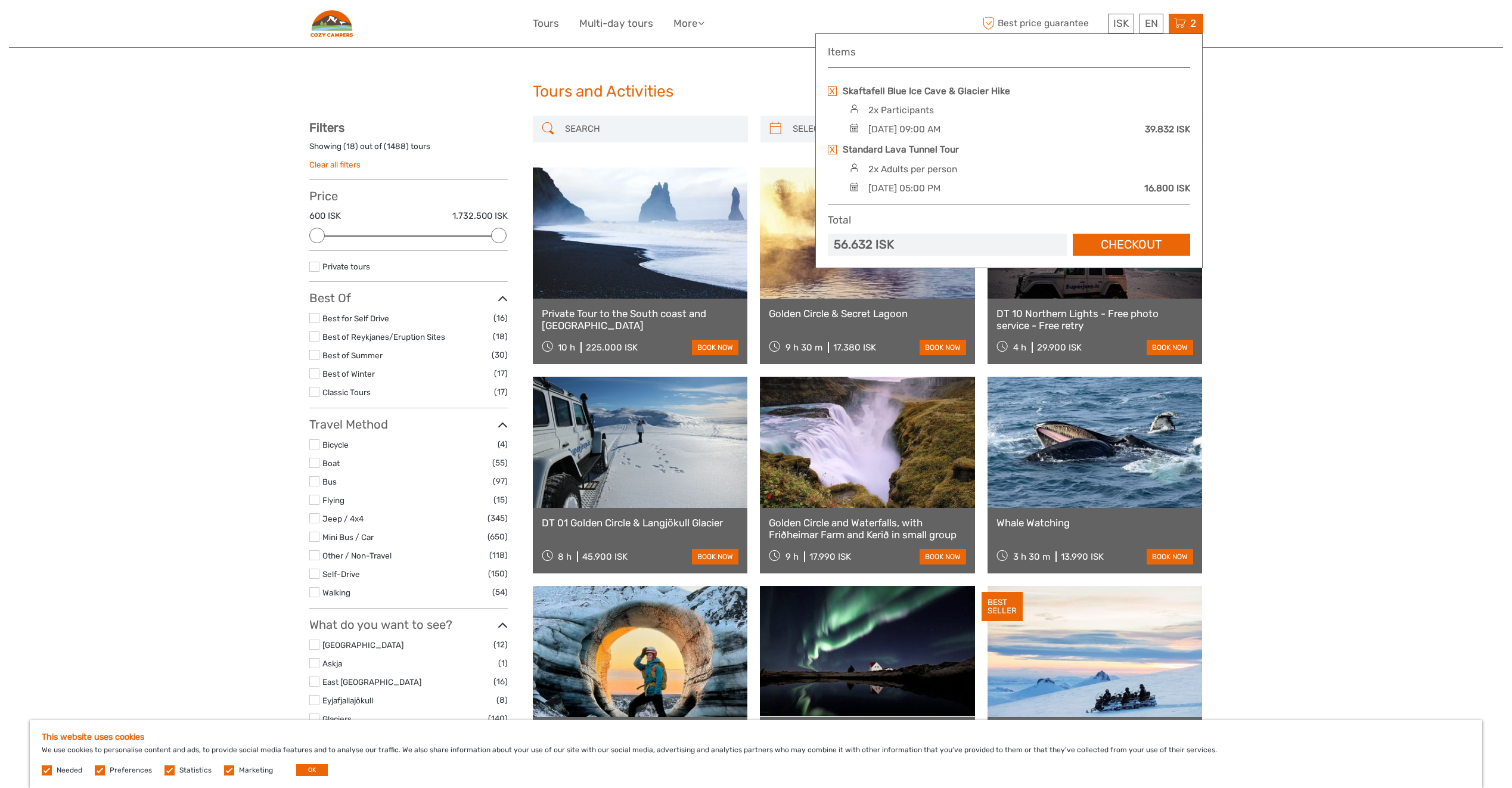
click at [625, 135] on input "search" at bounding box center [651, 129] width 182 height 21
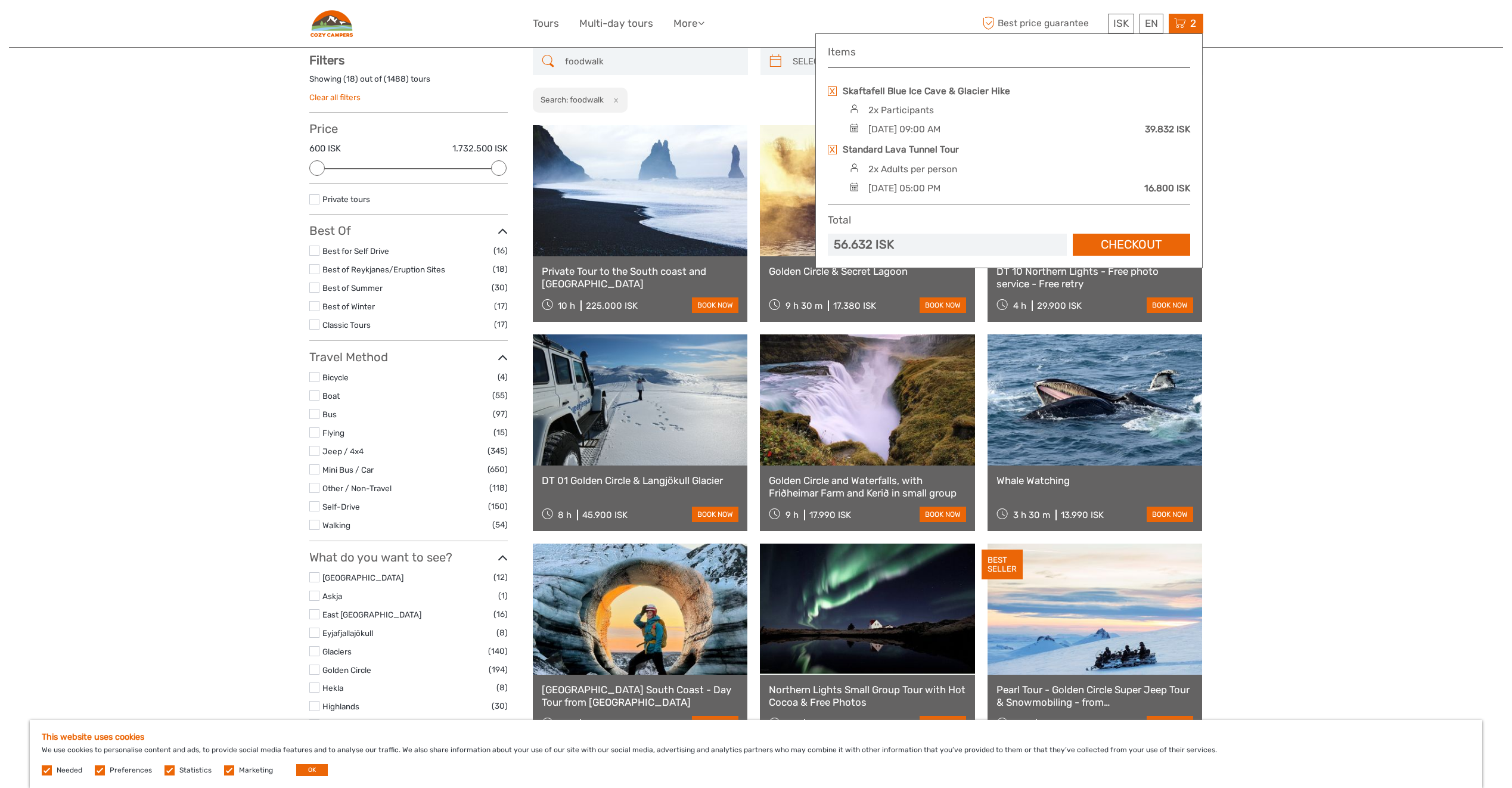
scroll to position [68, 0]
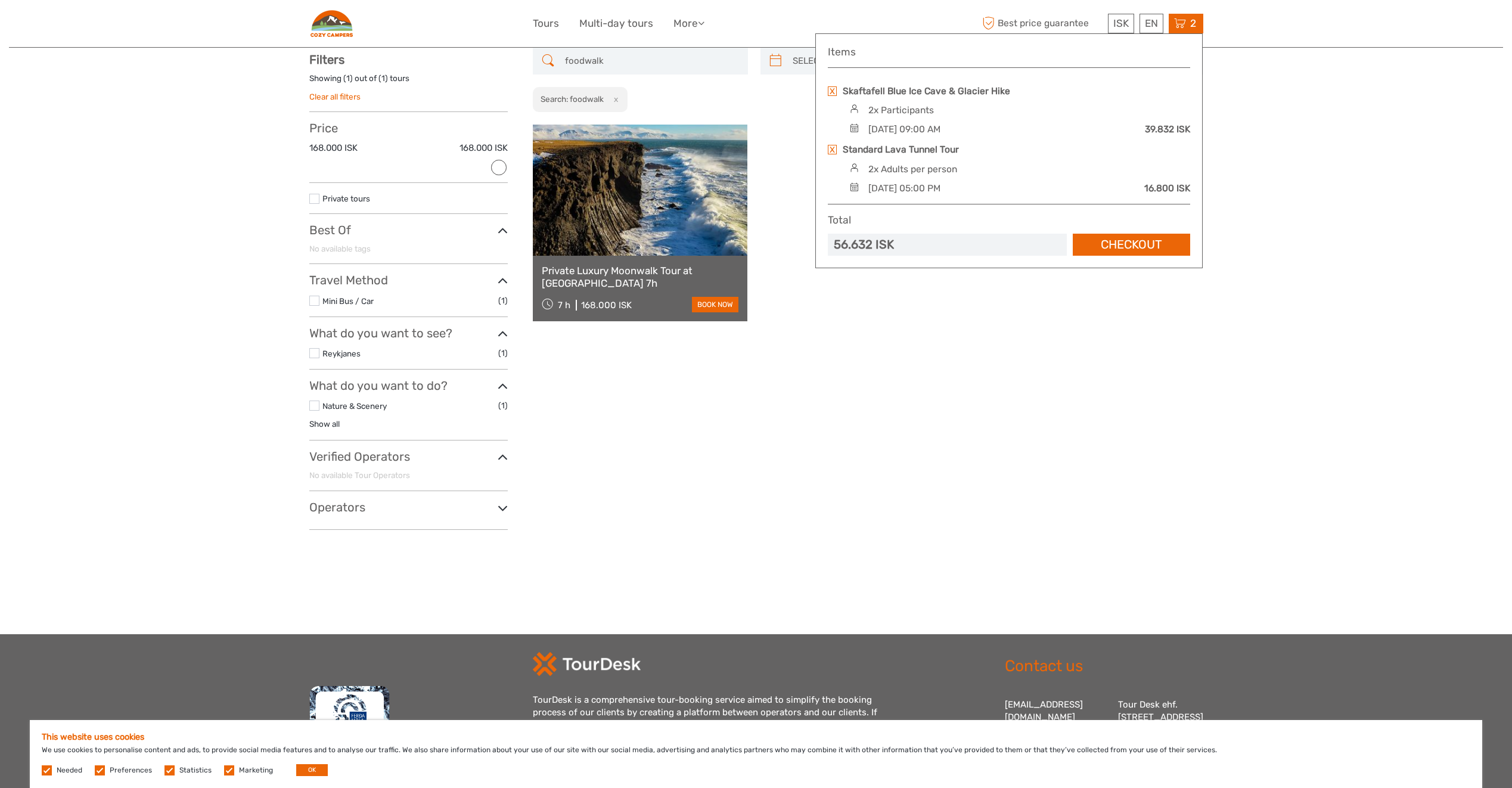
drag, startPoint x: 926, startPoint y: 356, endPoint x: 931, endPoint y: 354, distance: 5.4
click at [926, 357] on div "foodwalk REGION / STARTS FROM [GEOGRAPHIC_DATA] East North Northeast [GEOGRAPHI…" at bounding box center [868, 293] width 671 height 491
click at [586, 64] on input "foodwalk" at bounding box center [651, 61] width 182 height 21
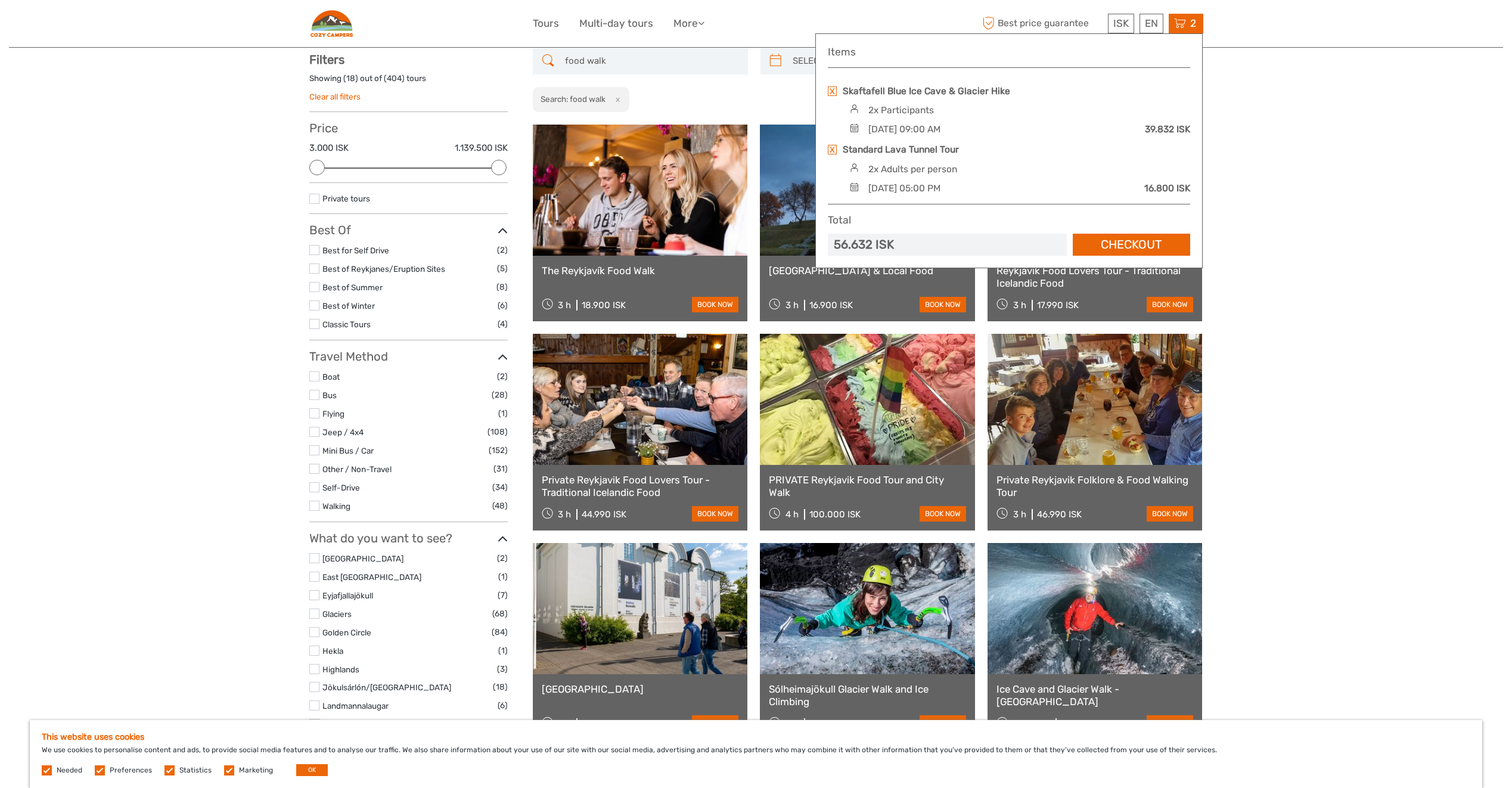
type input "food walk"
click at [1191, 21] on span "2" at bounding box center [1193, 23] width 10 height 12
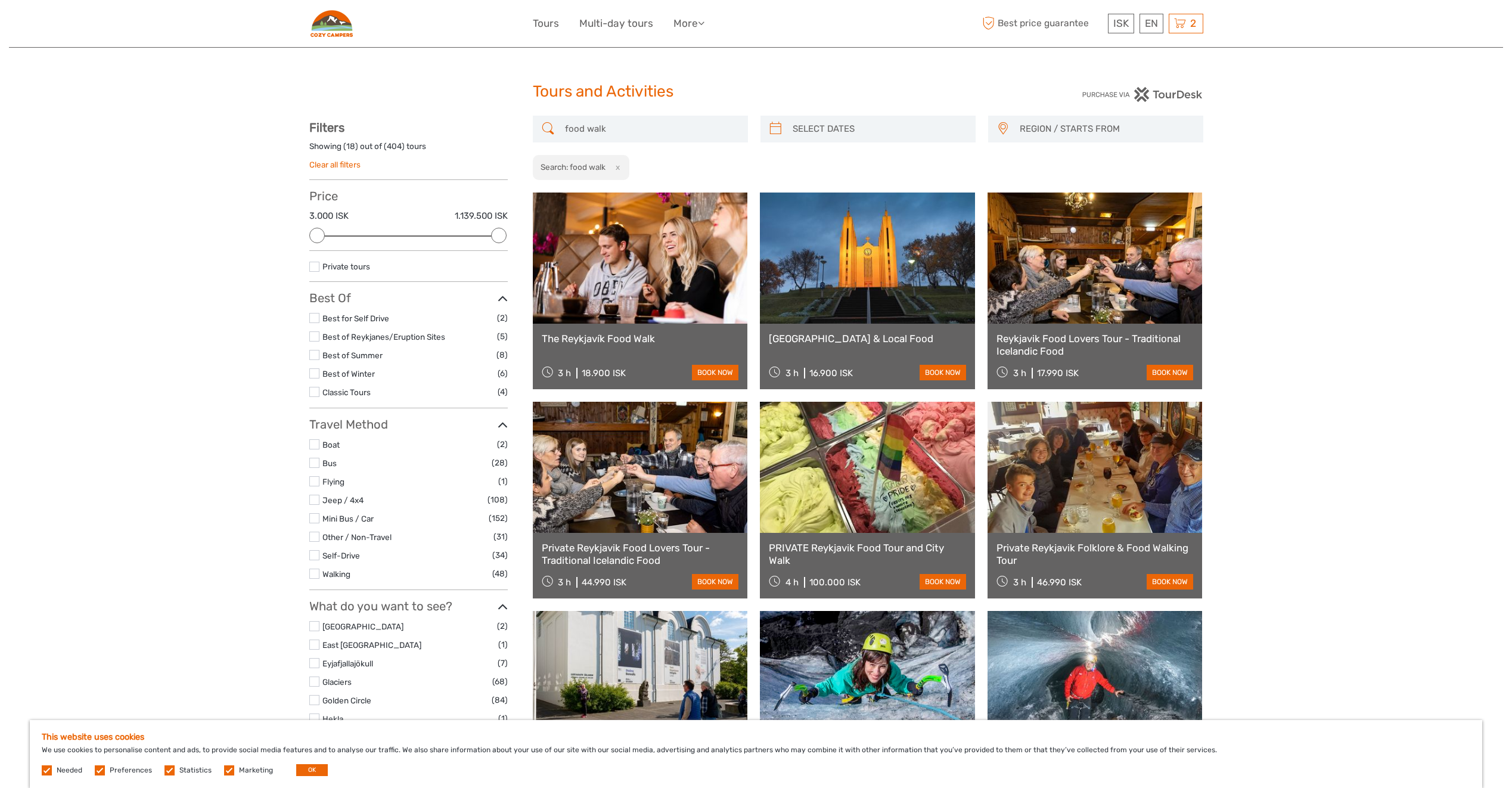
click at [667, 254] on link at bounding box center [641, 258] width 215 height 131
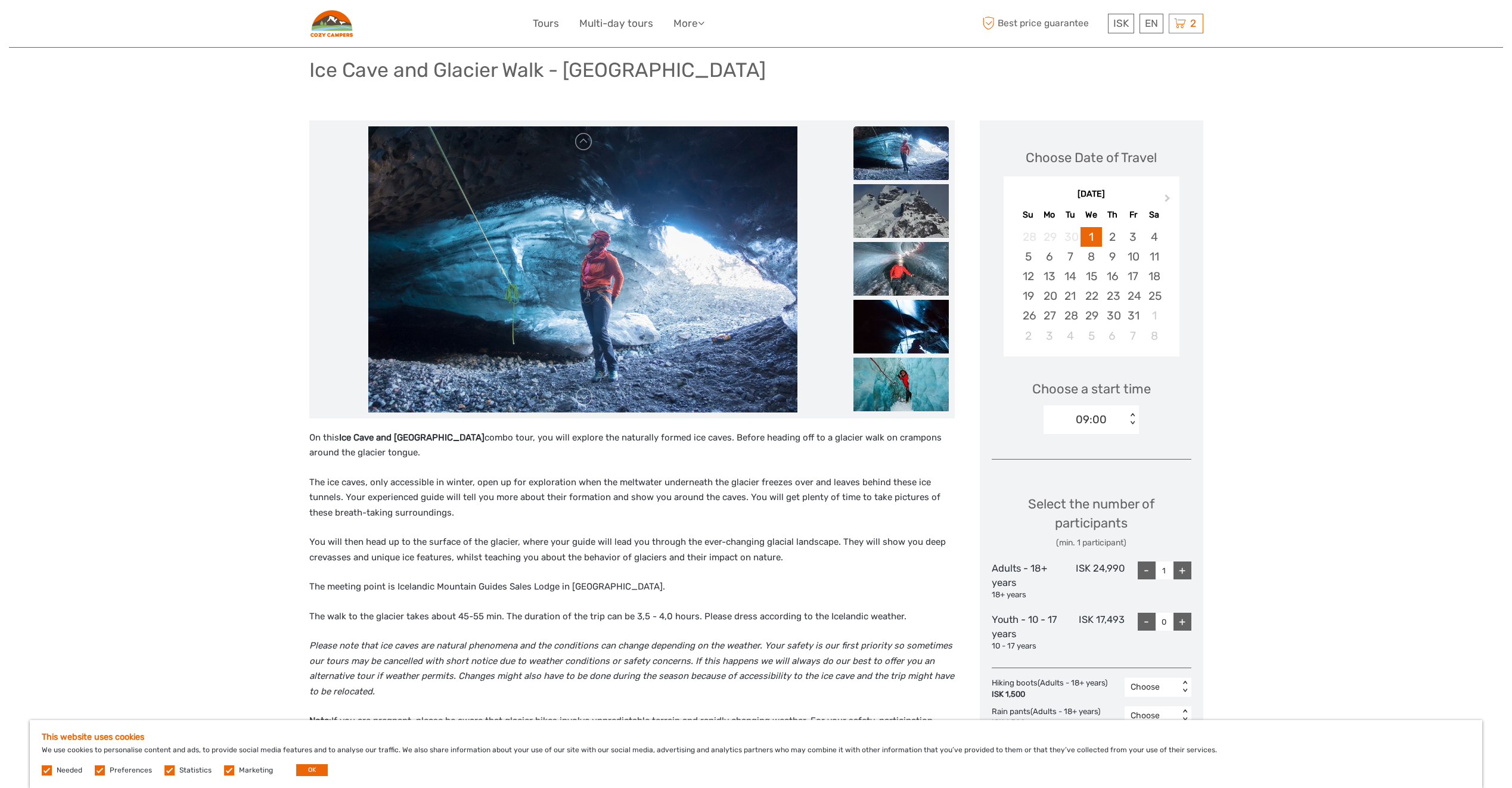
scroll to position [59, 0]
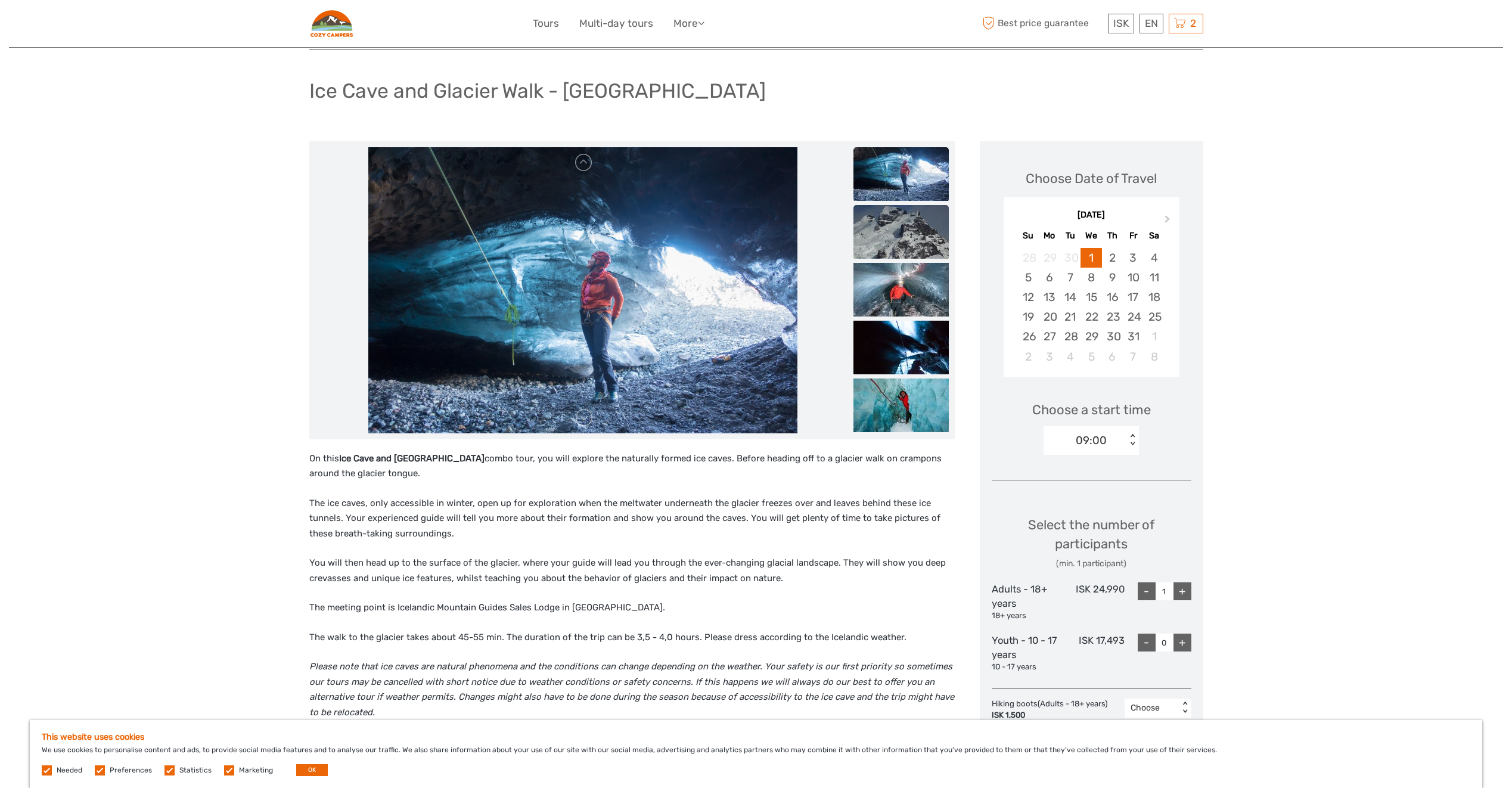
click at [921, 241] on img at bounding box center [901, 231] width 95 height 53
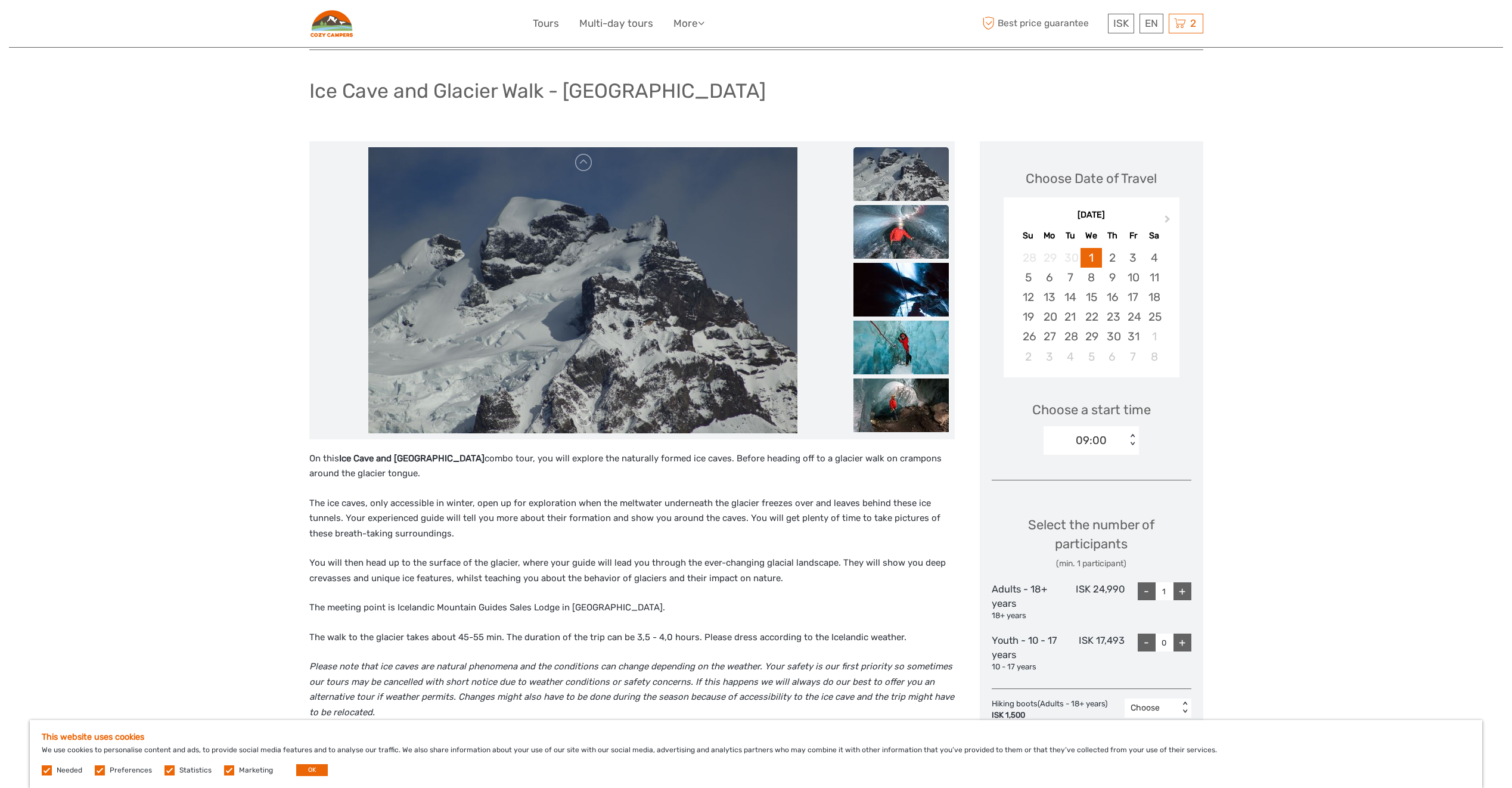
click at [916, 245] on img at bounding box center [901, 231] width 95 height 53
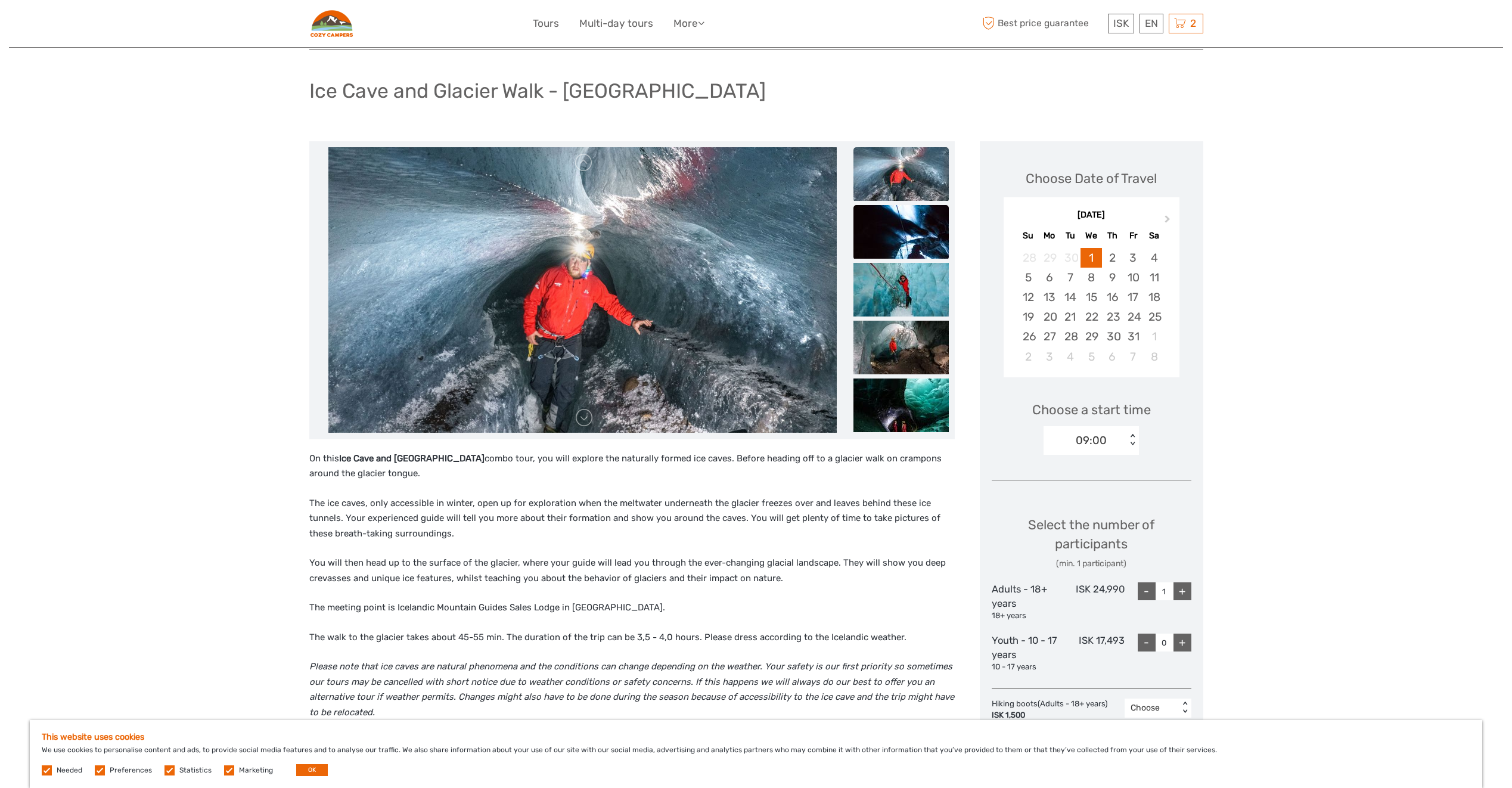
click at [908, 239] on img at bounding box center [901, 231] width 95 height 53
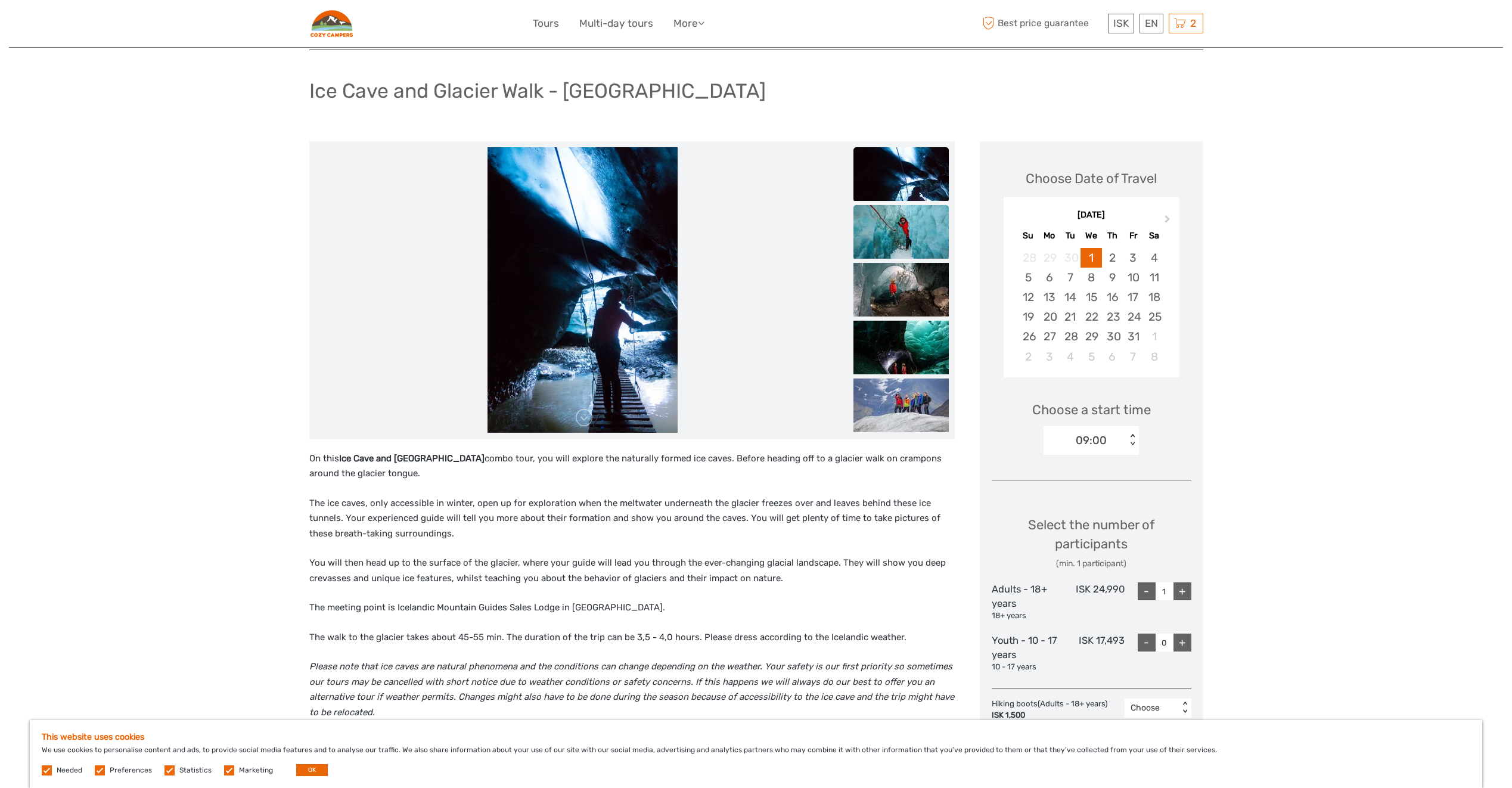
click at [908, 233] on img at bounding box center [901, 231] width 95 height 53
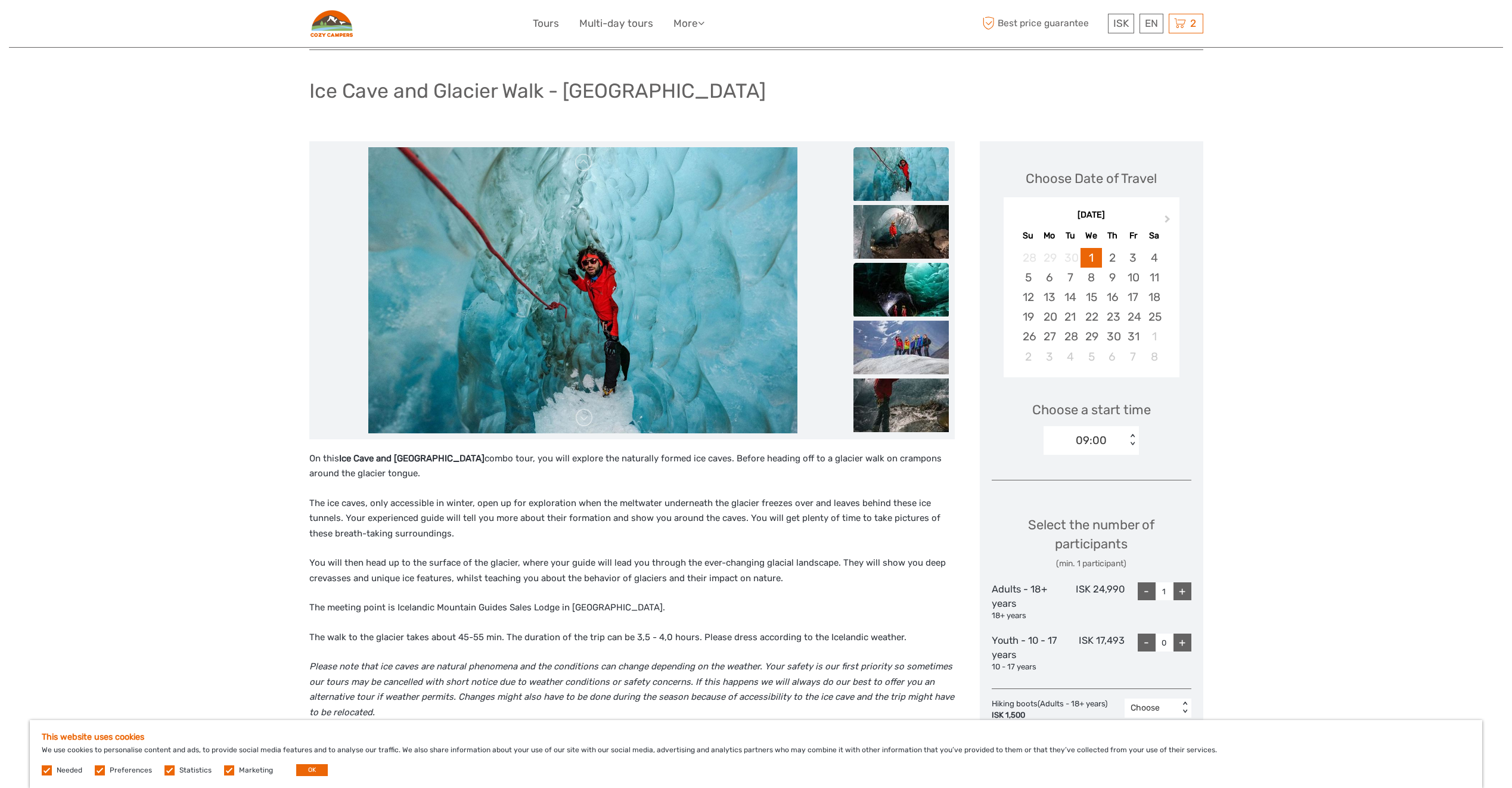
click at [907, 291] on img at bounding box center [901, 289] width 95 height 53
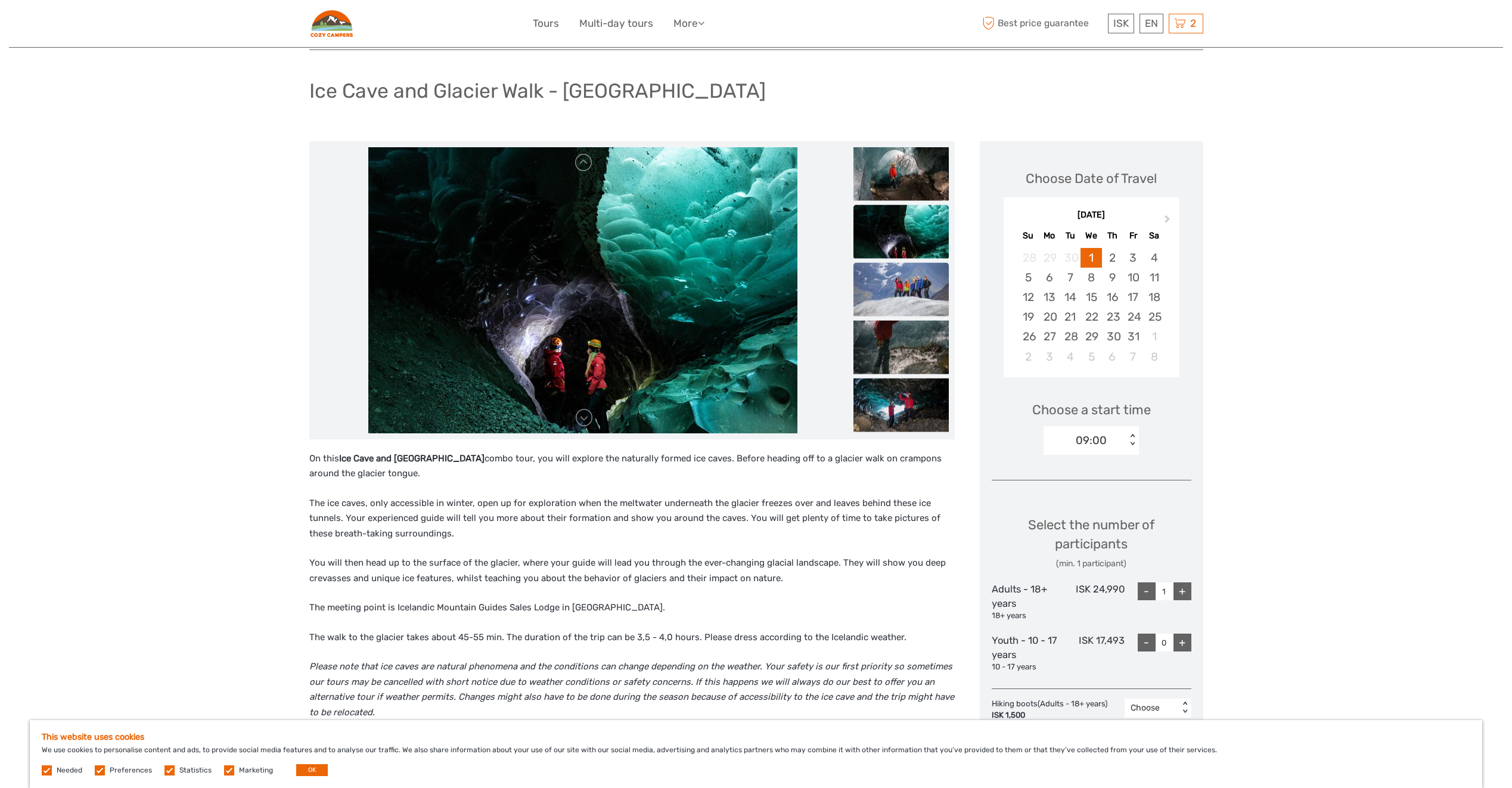
click at [903, 304] on img at bounding box center [901, 289] width 95 height 53
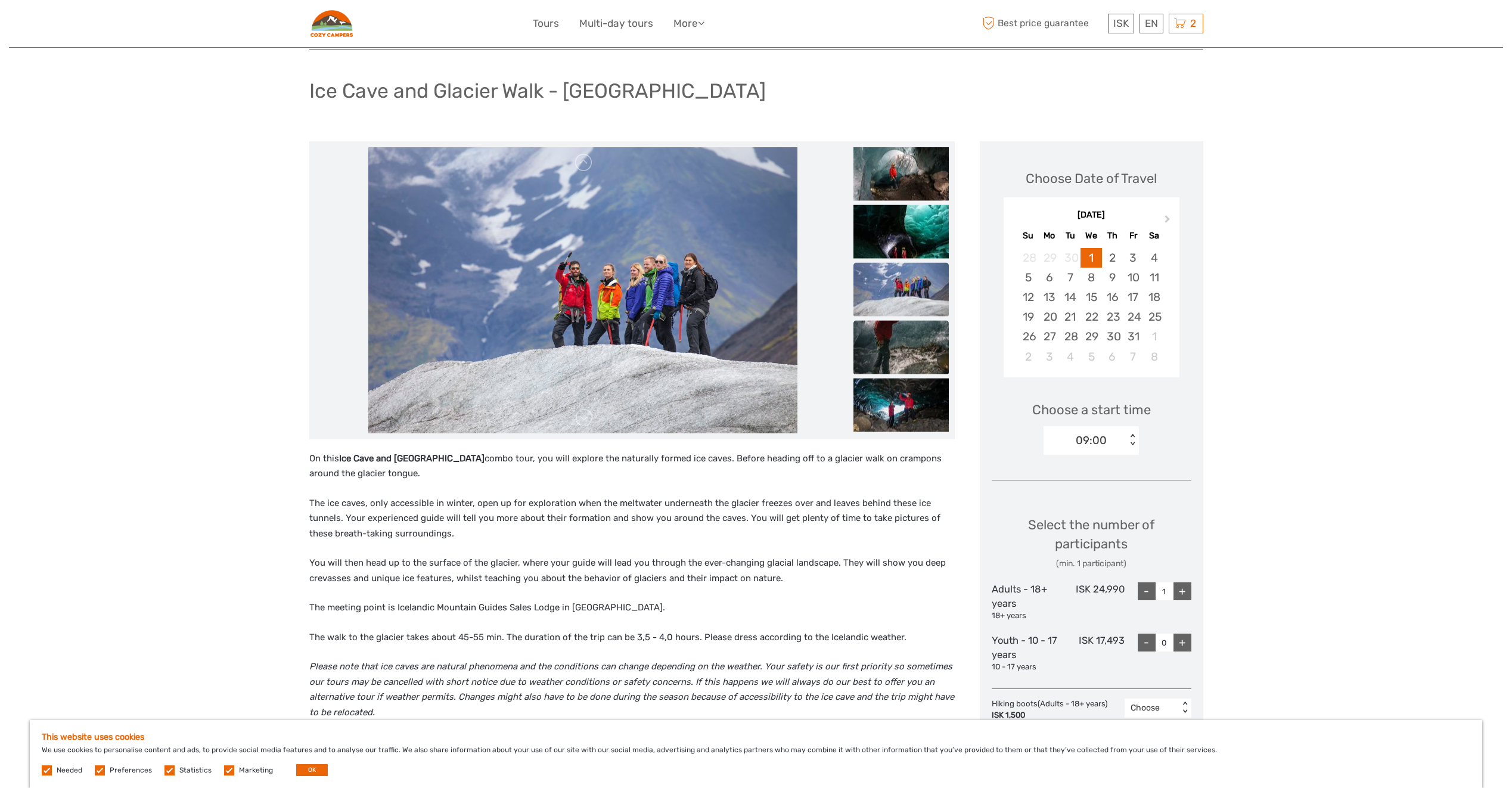
click at [892, 335] on img at bounding box center [901, 346] width 95 height 53
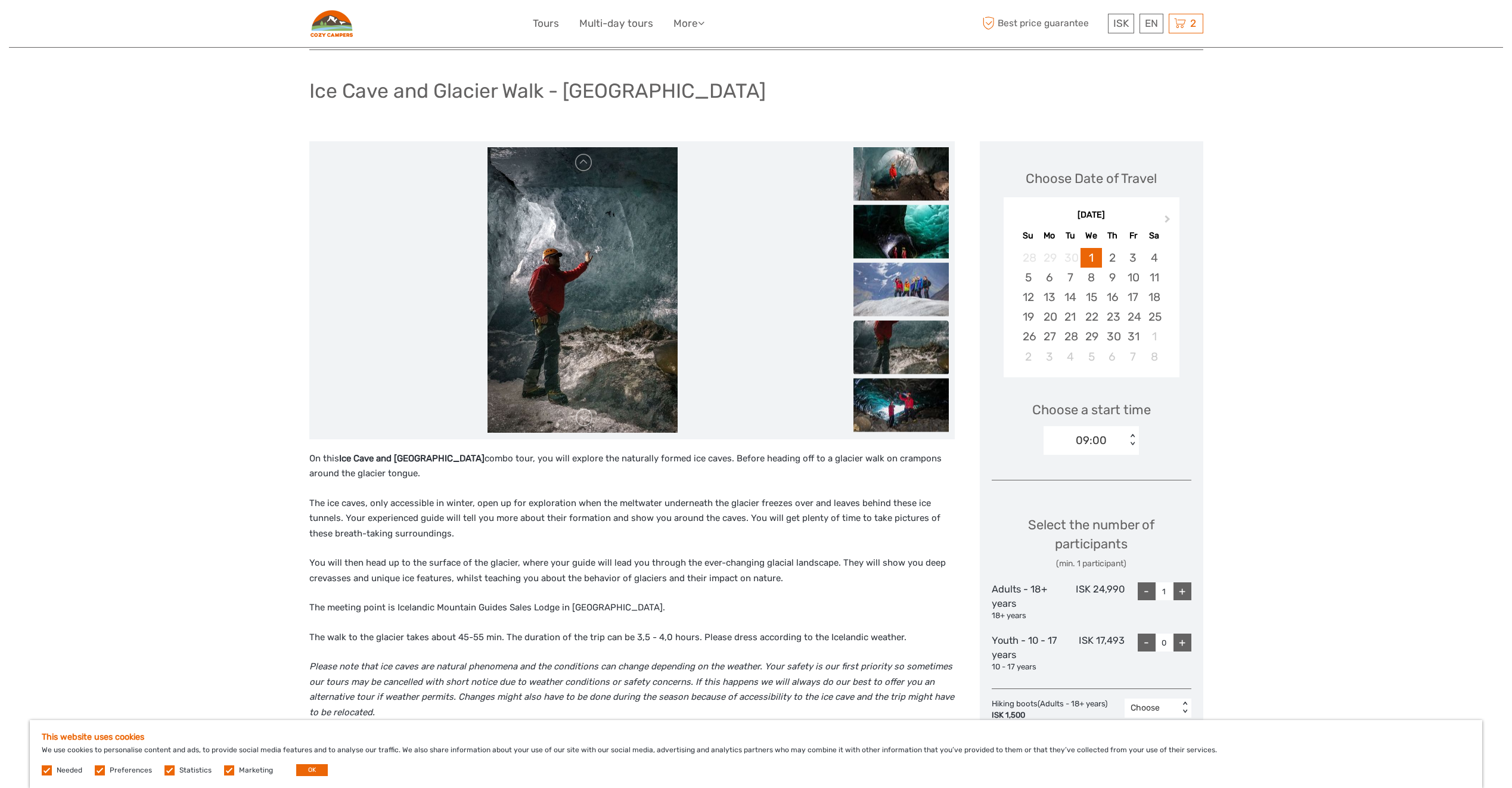
click at [906, 352] on img at bounding box center [901, 346] width 95 height 53
click at [906, 383] on img at bounding box center [901, 404] width 95 height 53
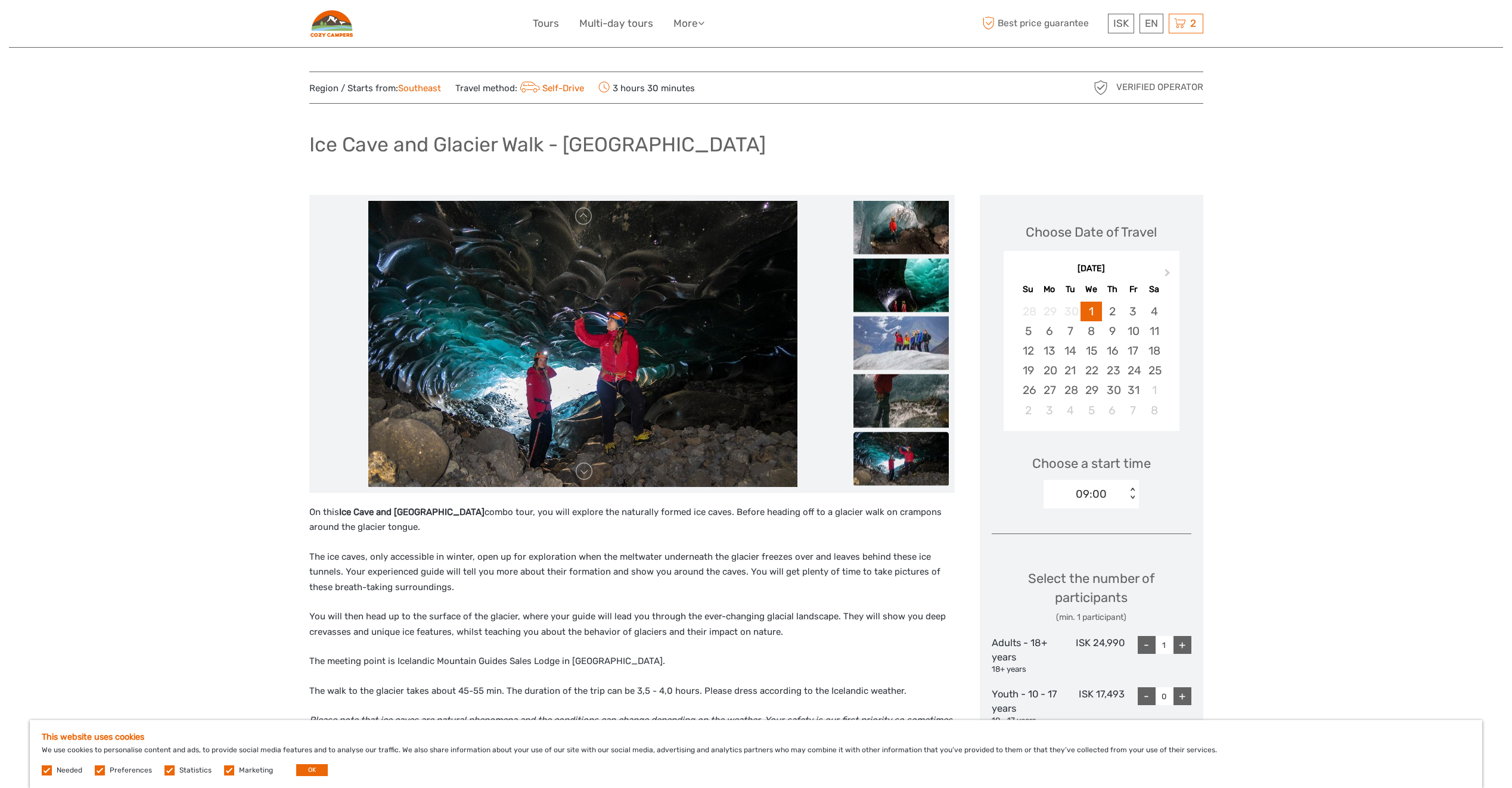
scroll to position [0, 0]
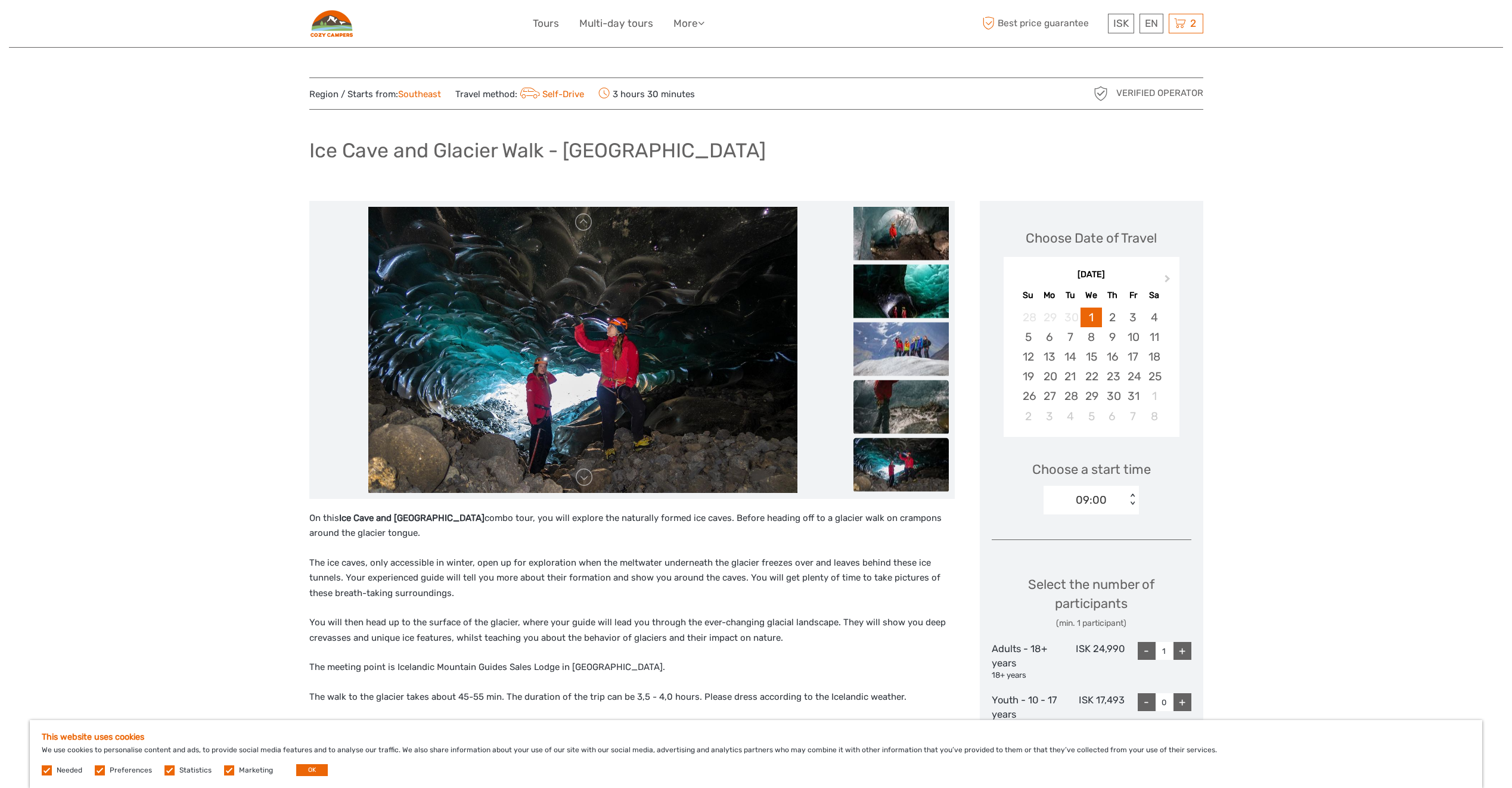
click at [898, 383] on img at bounding box center [901, 406] width 95 height 53
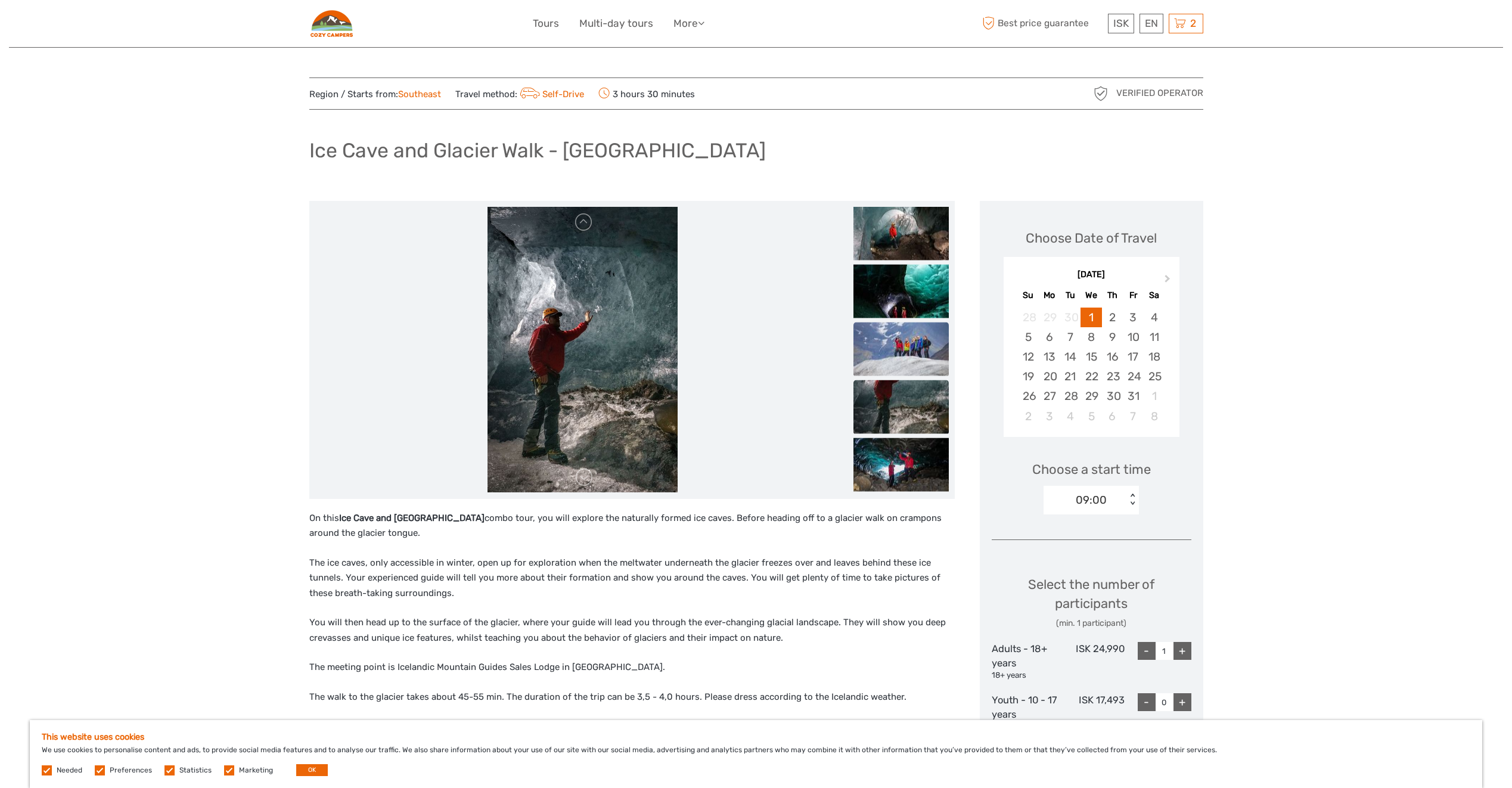
click at [906, 343] on img at bounding box center [901, 349] width 95 height 53
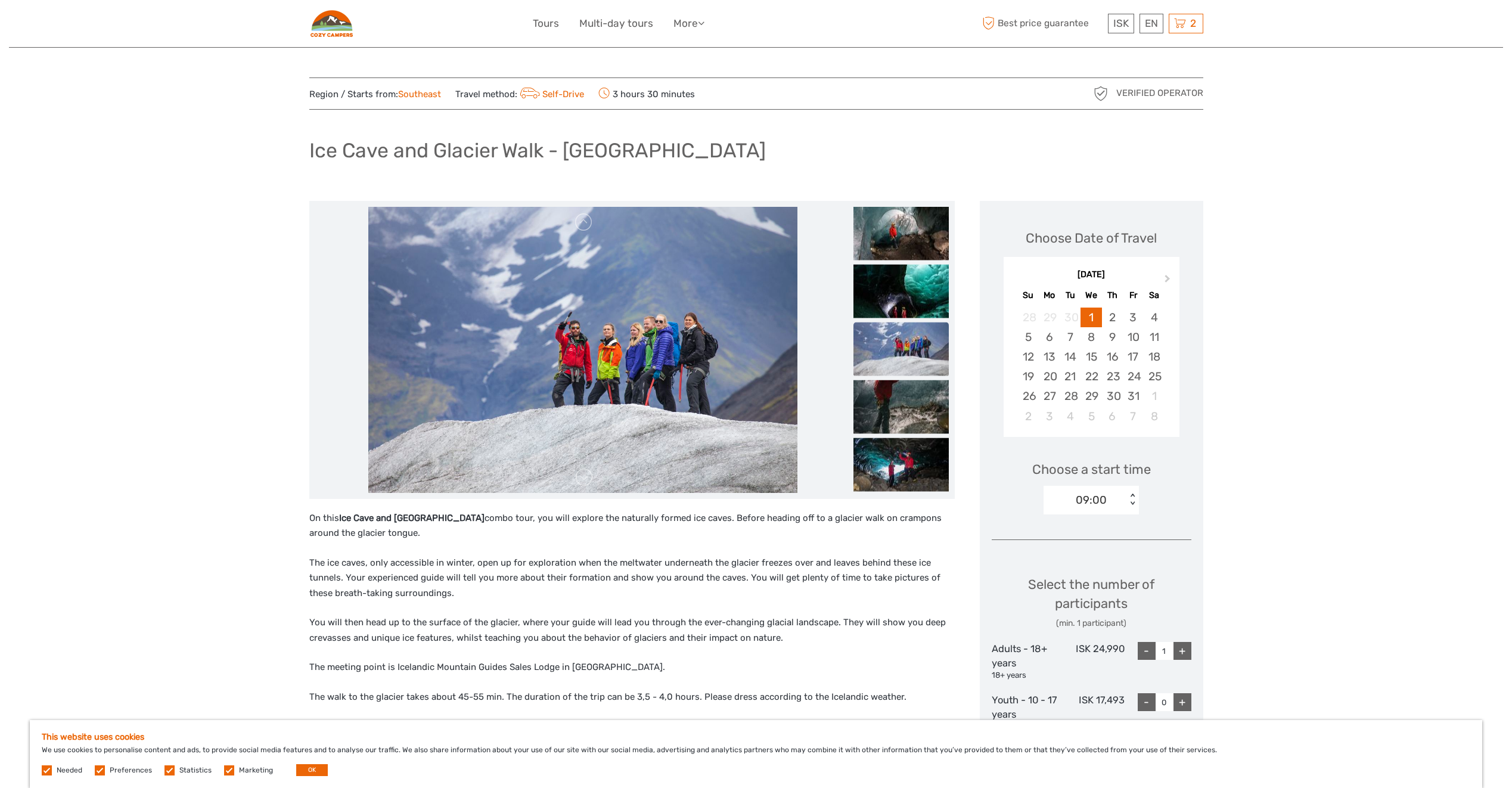
click at [852, 307] on div at bounding box center [632, 350] width 633 height 286
click at [869, 284] on img at bounding box center [901, 291] width 95 height 53
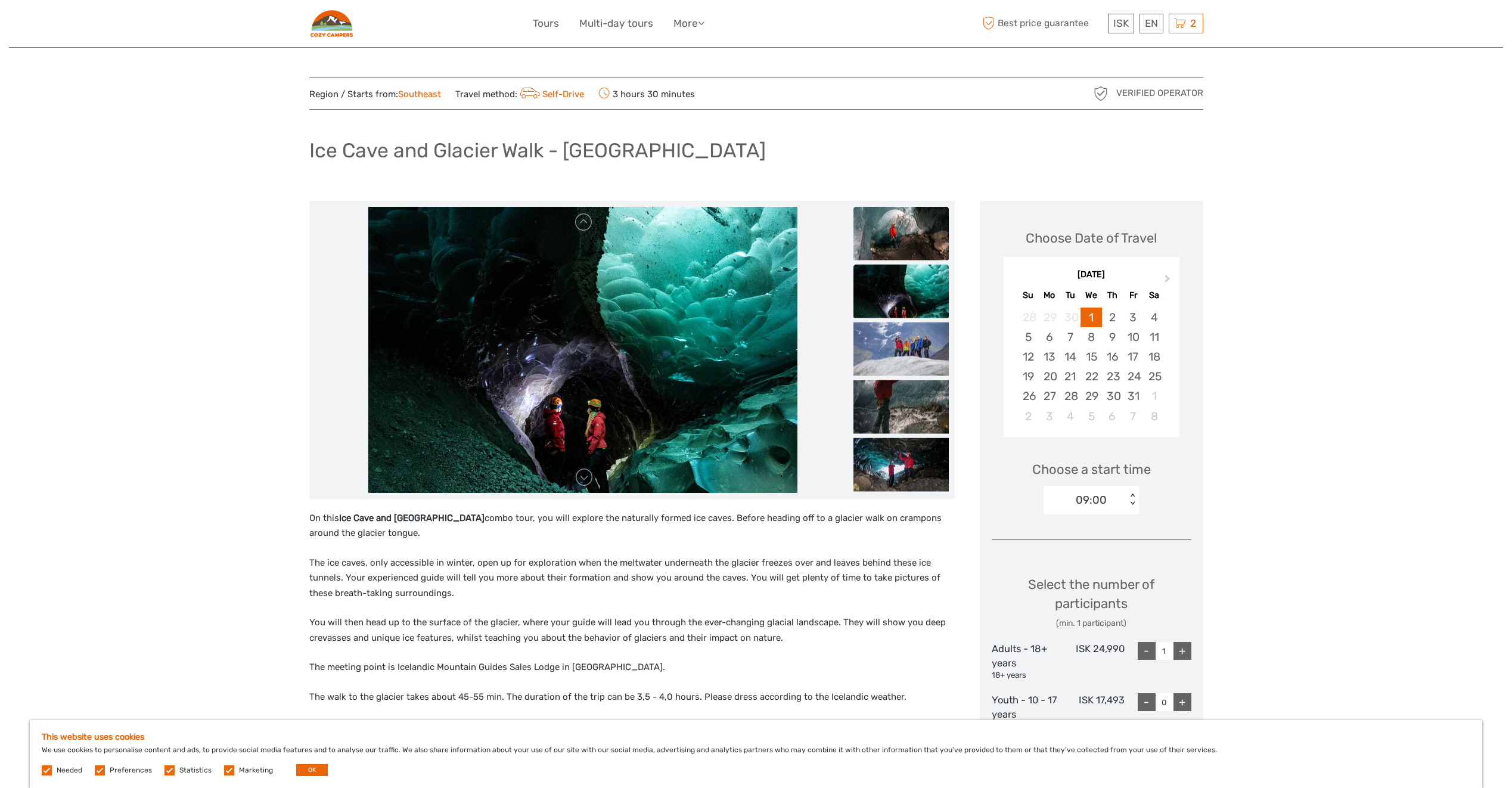
click at [893, 239] on img at bounding box center [901, 233] width 95 height 53
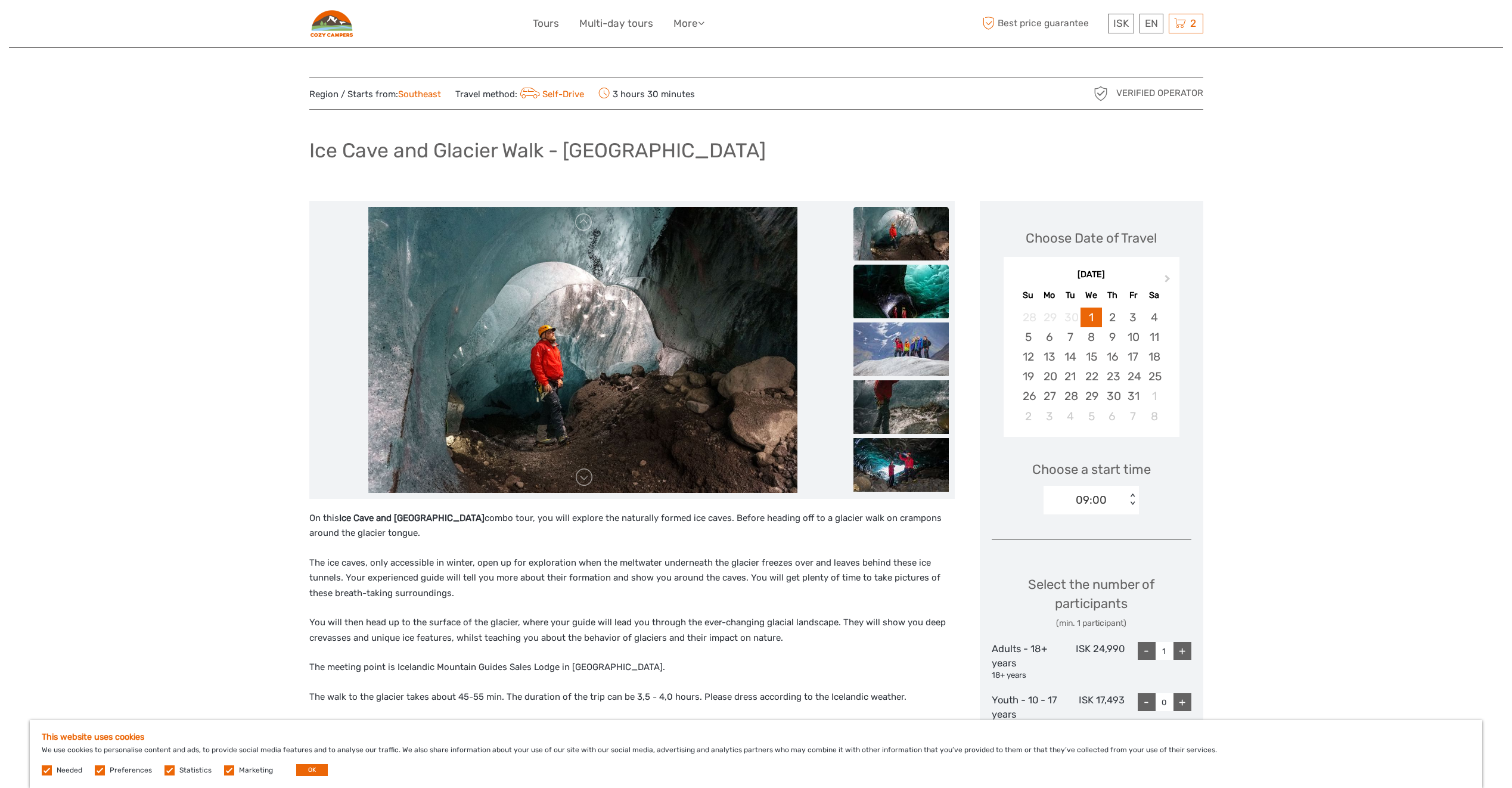
drag, startPoint x: 896, startPoint y: 266, endPoint x: 900, endPoint y: 279, distance: 13.6
click at [896, 267] on img at bounding box center [901, 291] width 95 height 53
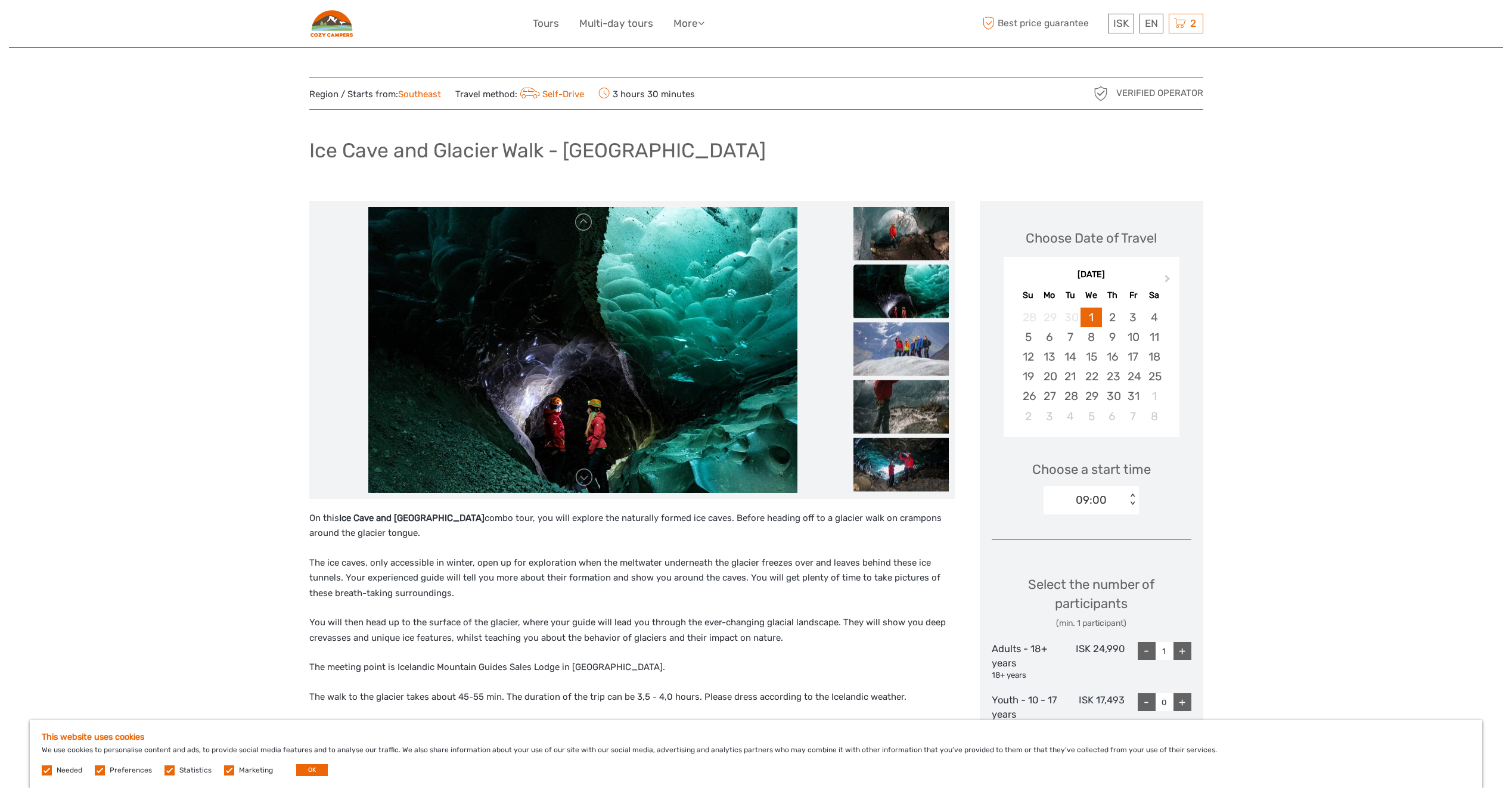
click at [900, 279] on img at bounding box center [901, 291] width 95 height 53
click at [909, 343] on img at bounding box center [901, 349] width 95 height 53
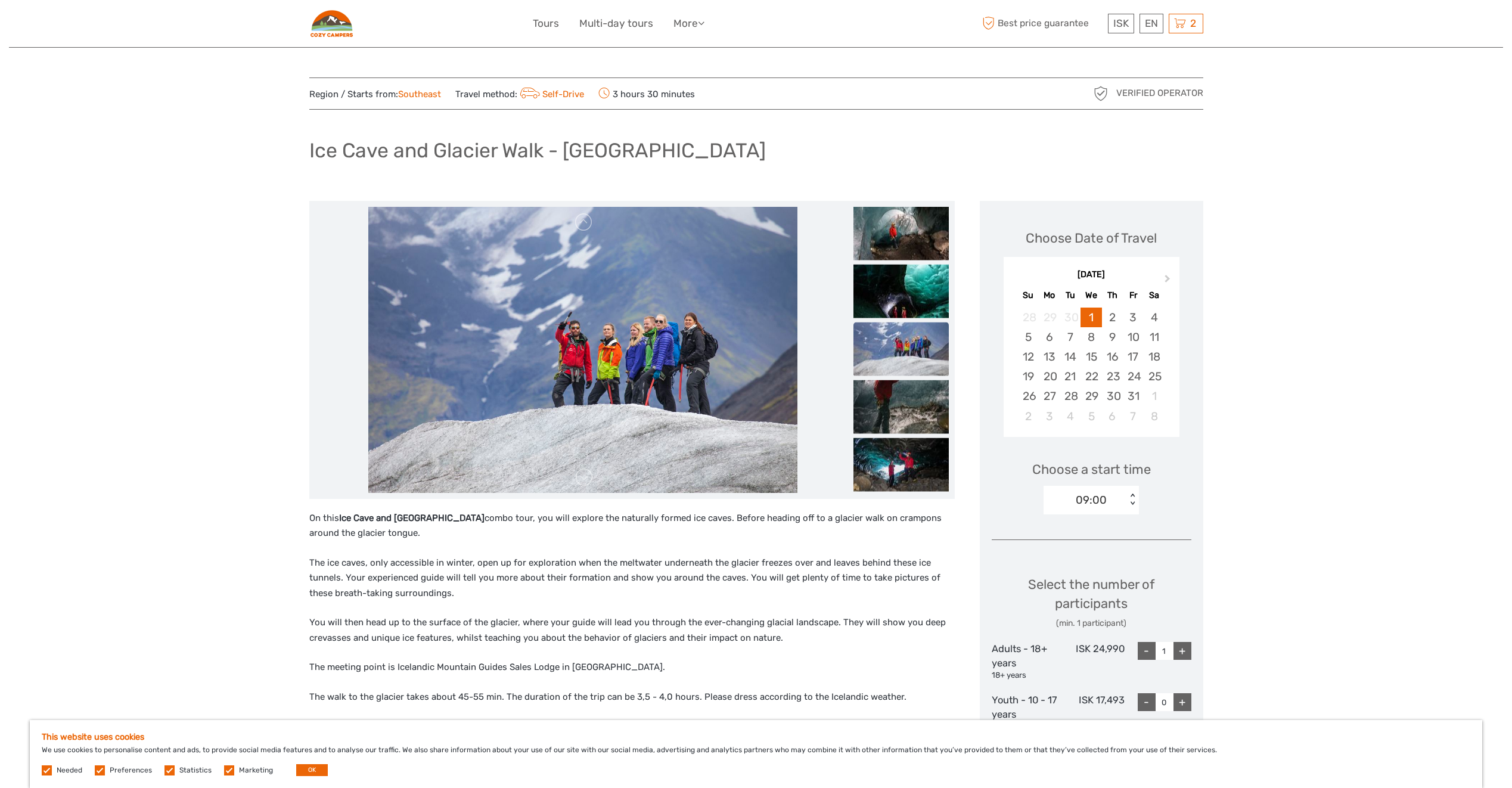
click at [913, 374] on img at bounding box center [901, 349] width 95 height 53
click at [904, 398] on img at bounding box center [901, 406] width 95 height 53
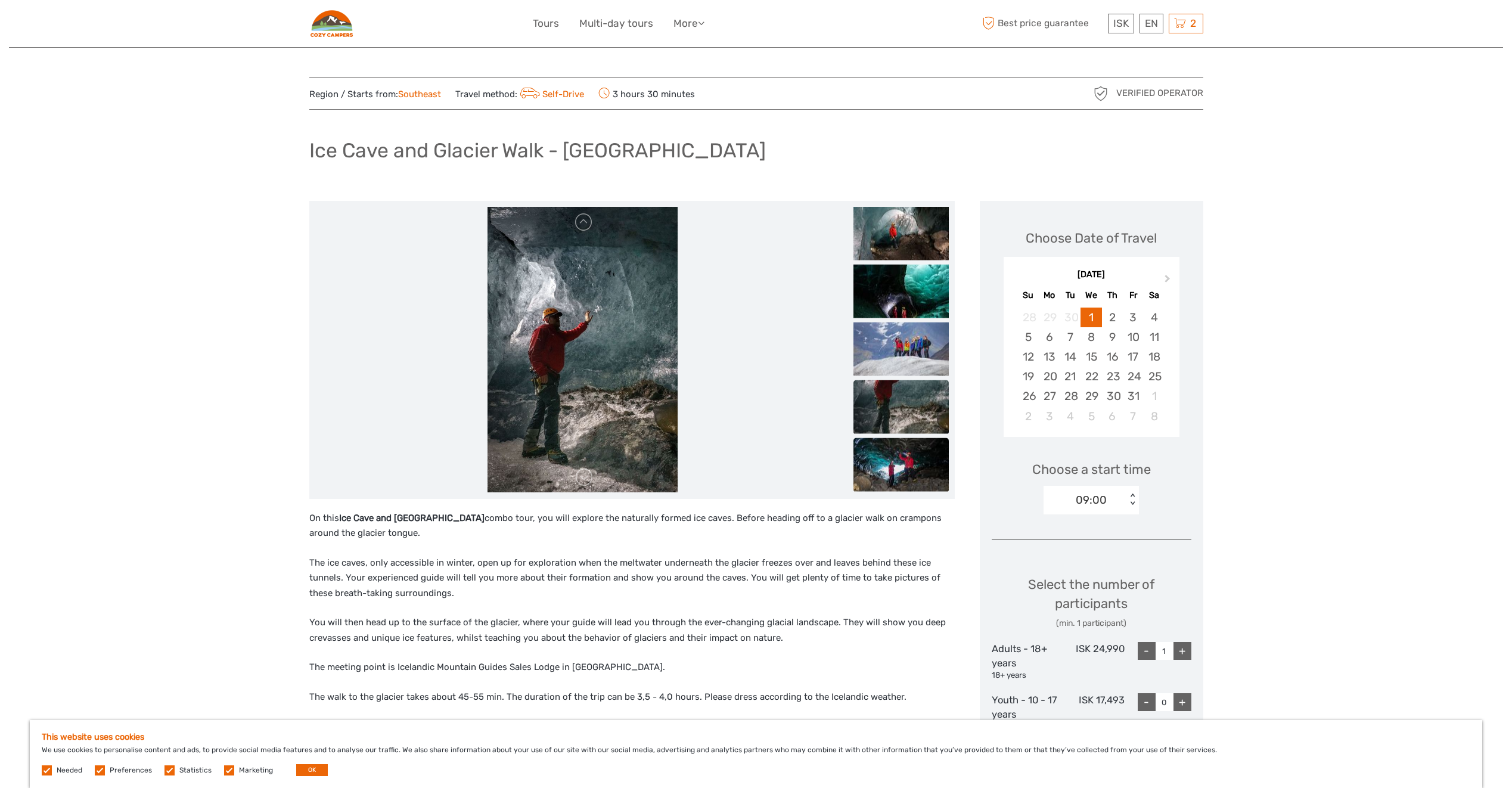
click at [937, 447] on img at bounding box center [901, 464] width 95 height 53
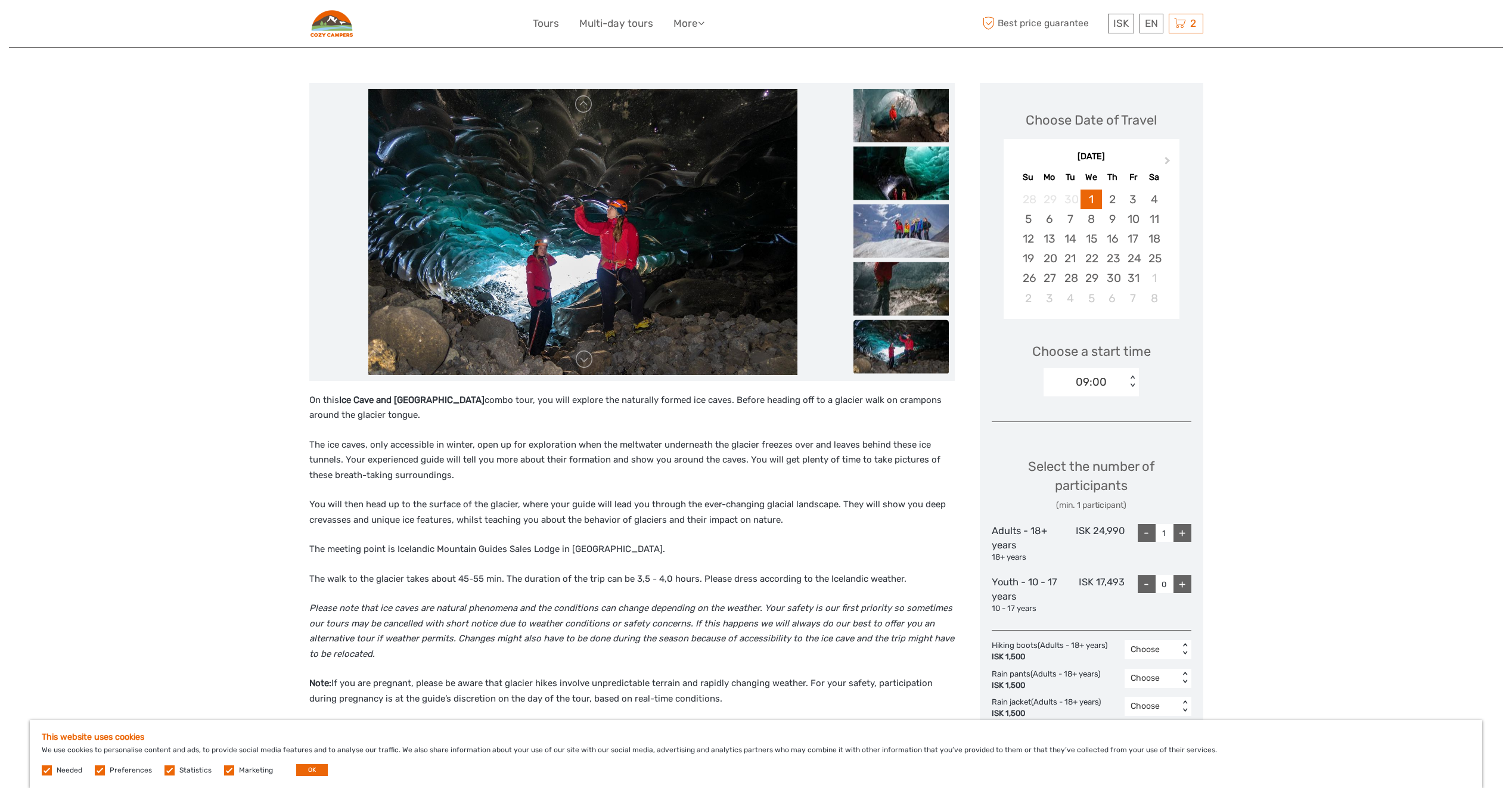
scroll to position [119, 0]
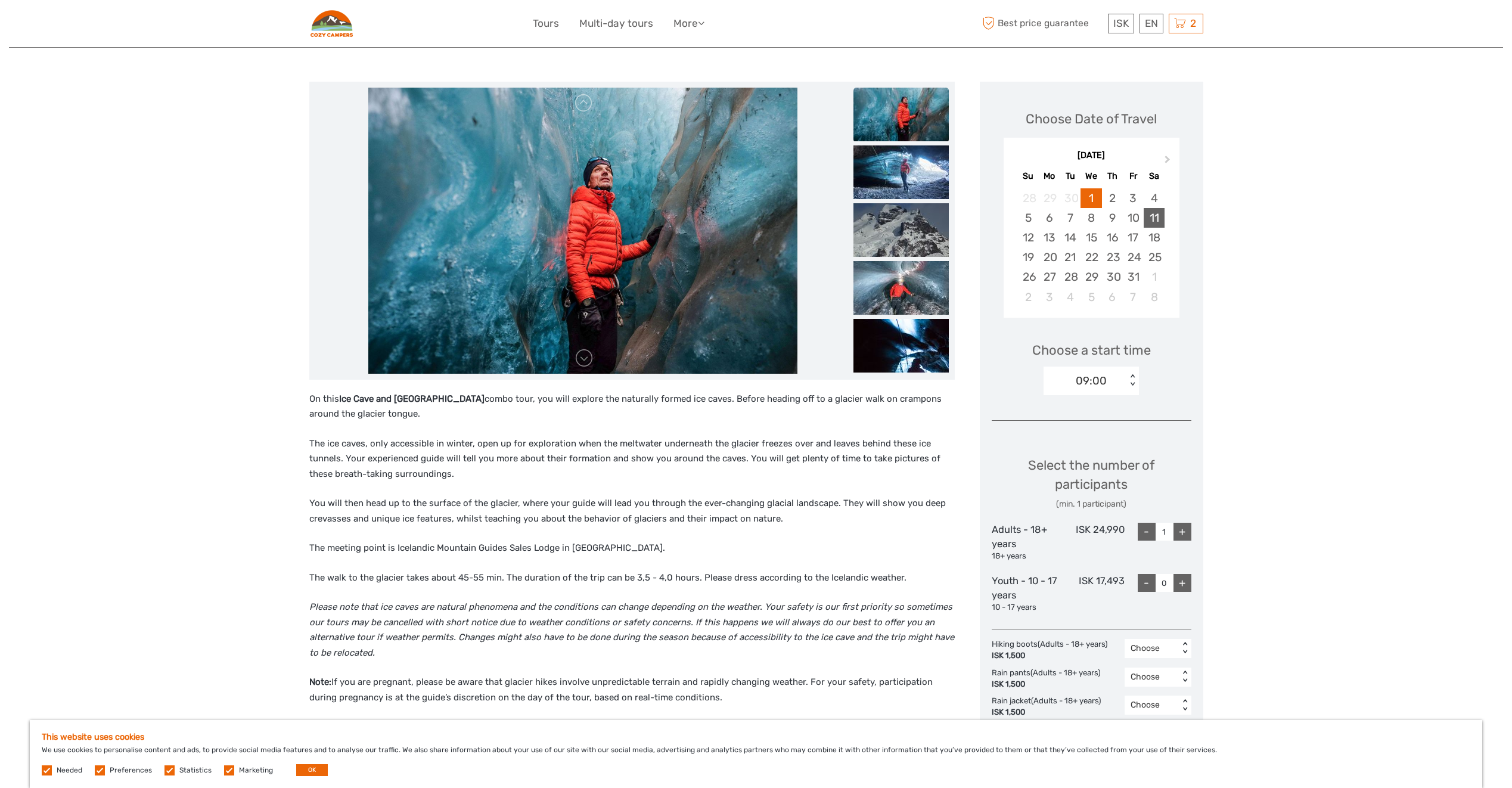
click at [1158, 217] on div "11" at bounding box center [1154, 218] width 21 height 20
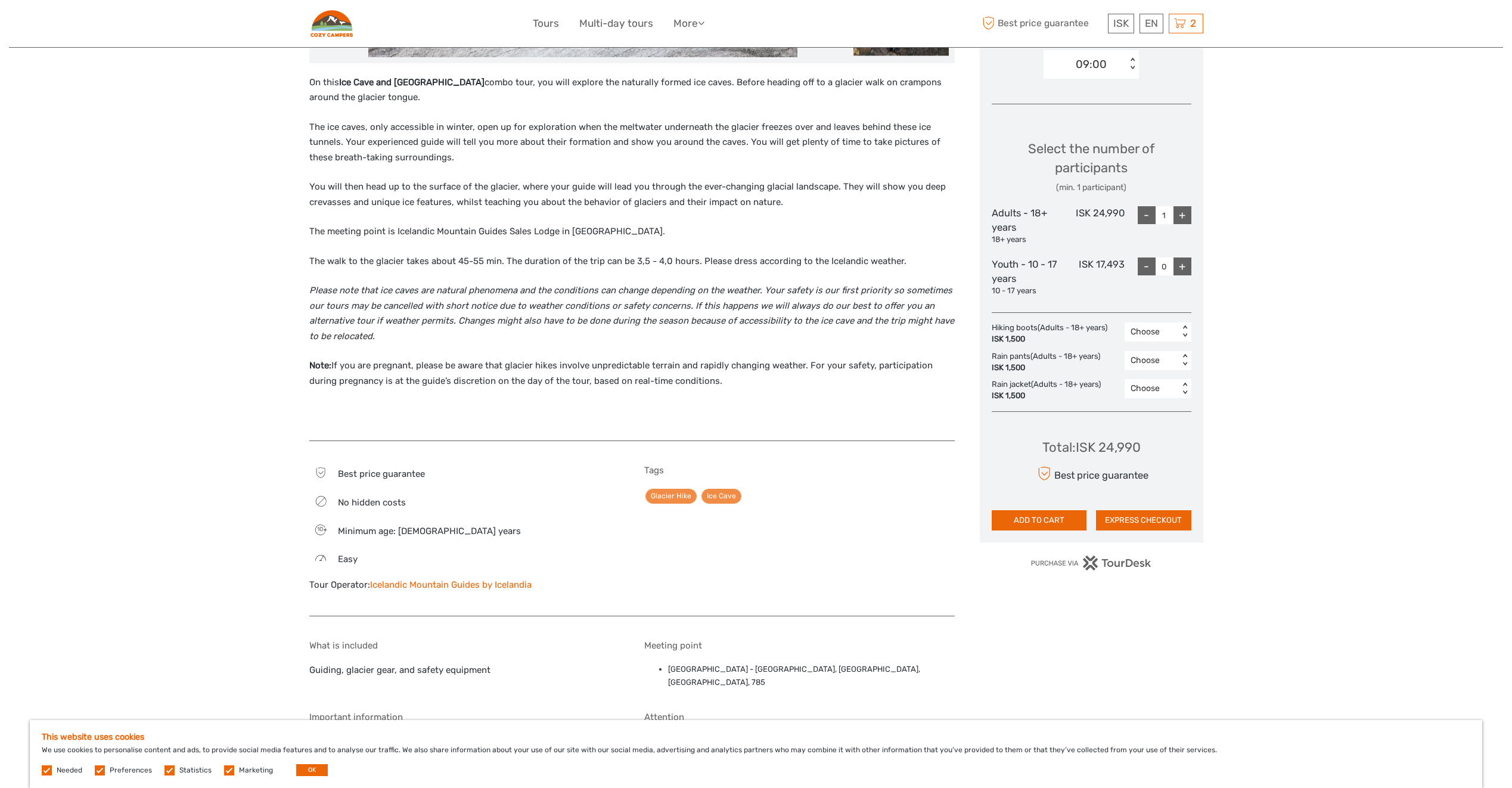
scroll to position [477, 0]
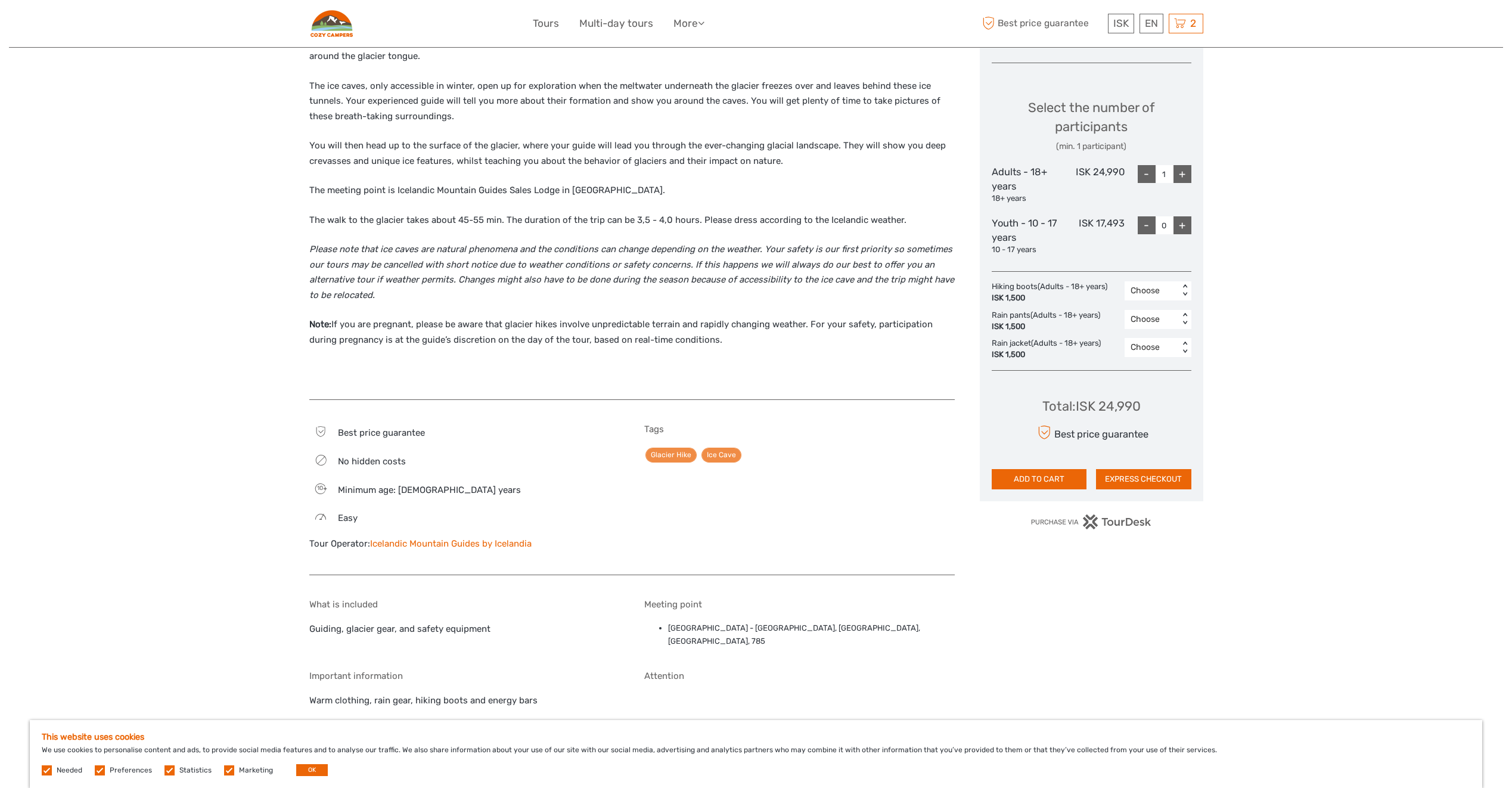
drag, startPoint x: 685, startPoint y: 642, endPoint x: 663, endPoint y: 628, distance: 26.1
click at [663, 628] on ul "Skaftafell Base Camp - Vatnajökull National Park, Skaftafellsvegur, Skaftafell,…" at bounding box center [800, 635] width 310 height 27
copy li "Skaftafell Base Camp - Vatnajökull National Park, Skaftafellsvegur, Skaftafell,…"
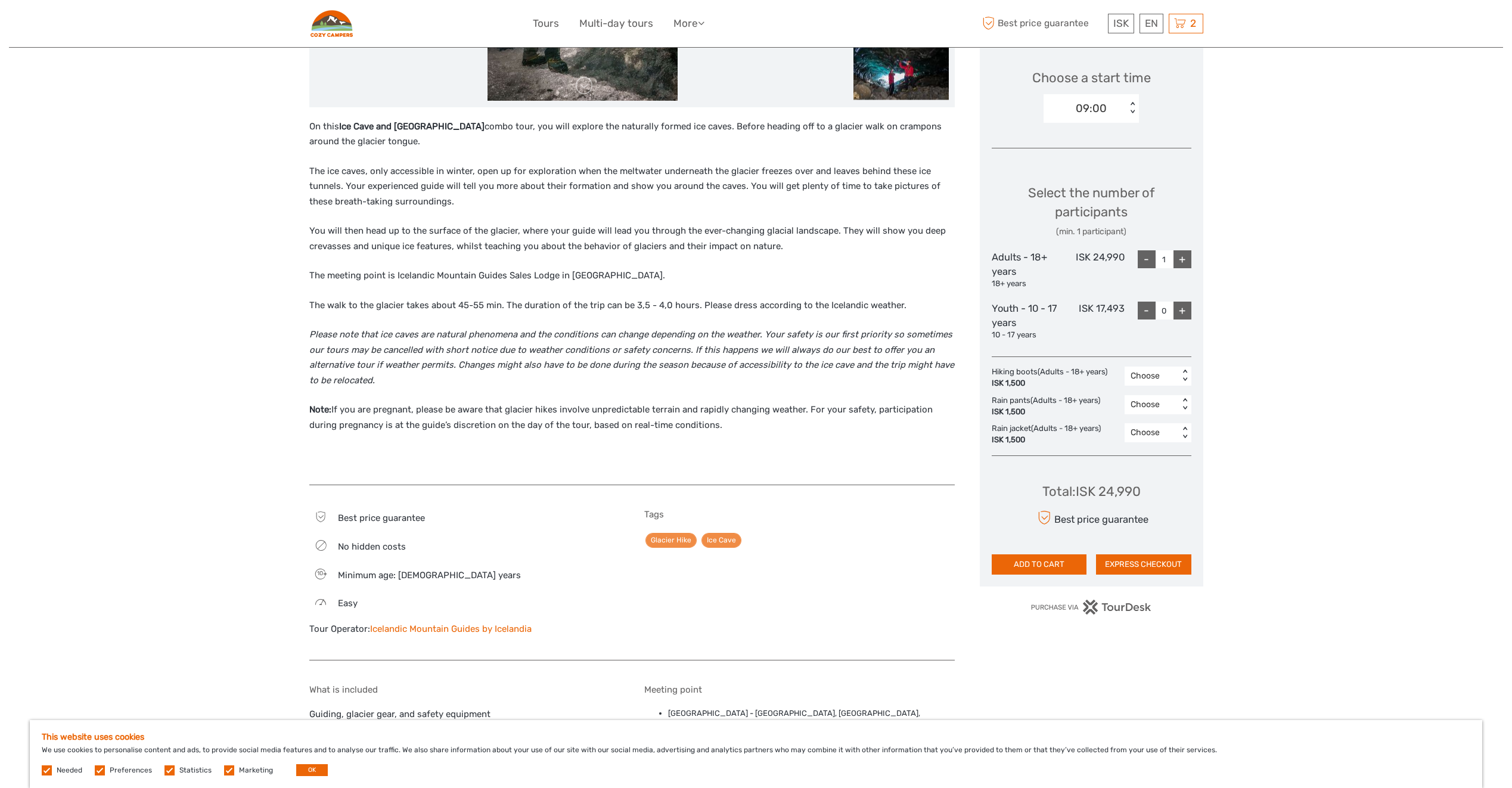
scroll to position [179, 0]
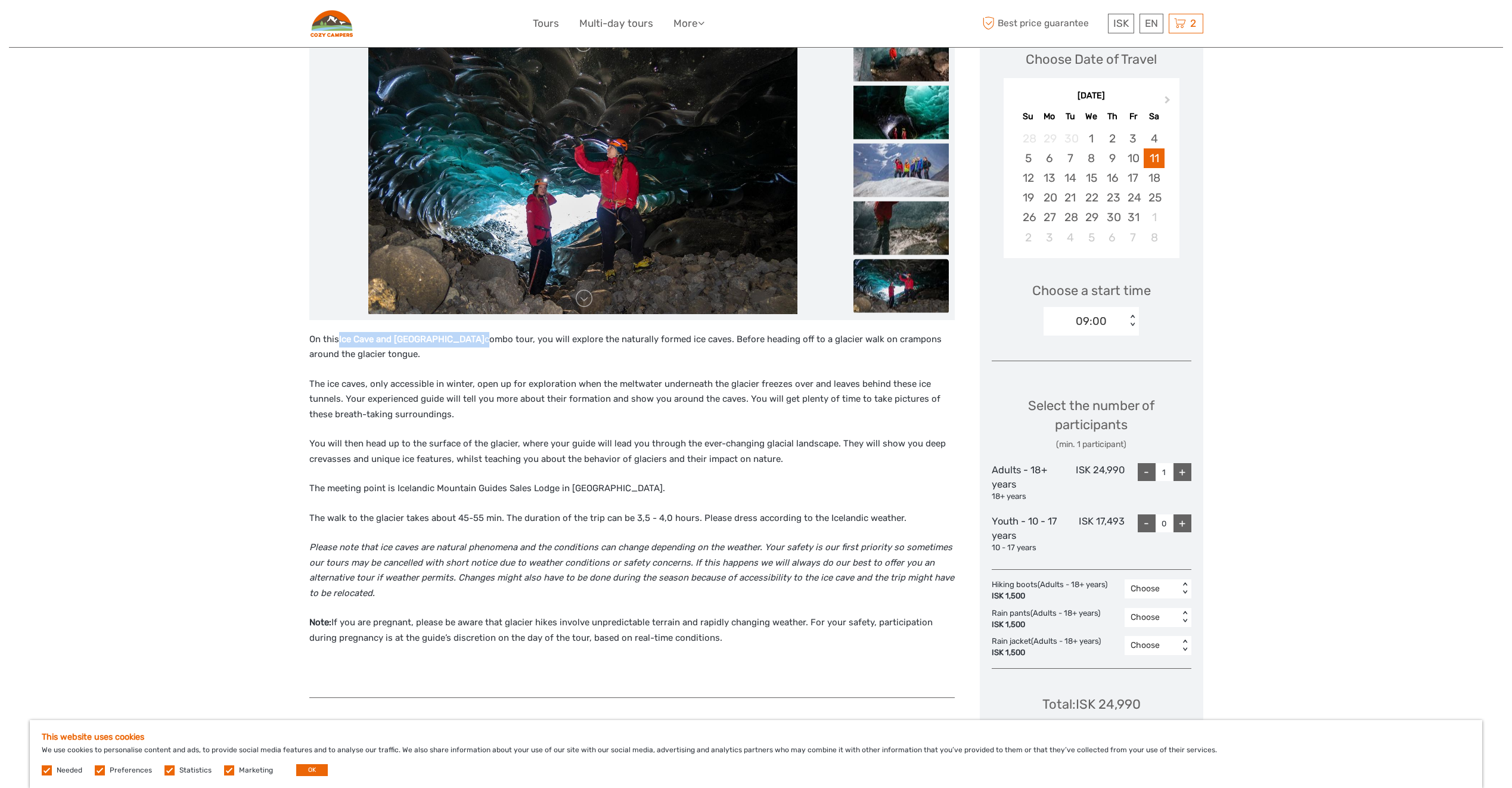
drag, startPoint x: 340, startPoint y: 338, endPoint x: 447, endPoint y: 338, distance: 107.0
click at [447, 338] on p "On this Ice Cave and Glacier Walk combo tour, you will explore the naturally fo…" at bounding box center [633, 347] width 646 height 31
copy p "Ice Cave and Glacier Walk"
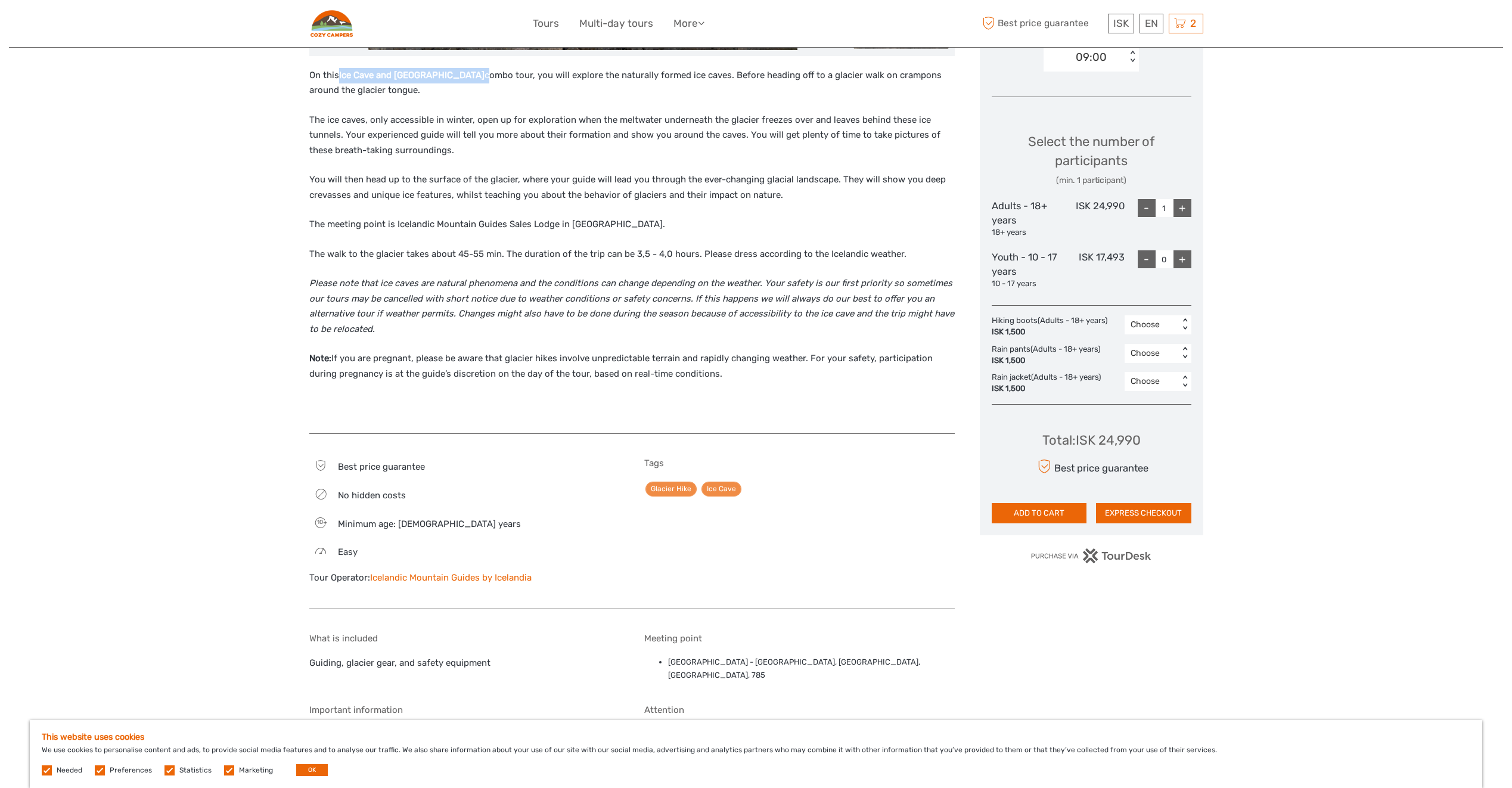
scroll to position [537, 0]
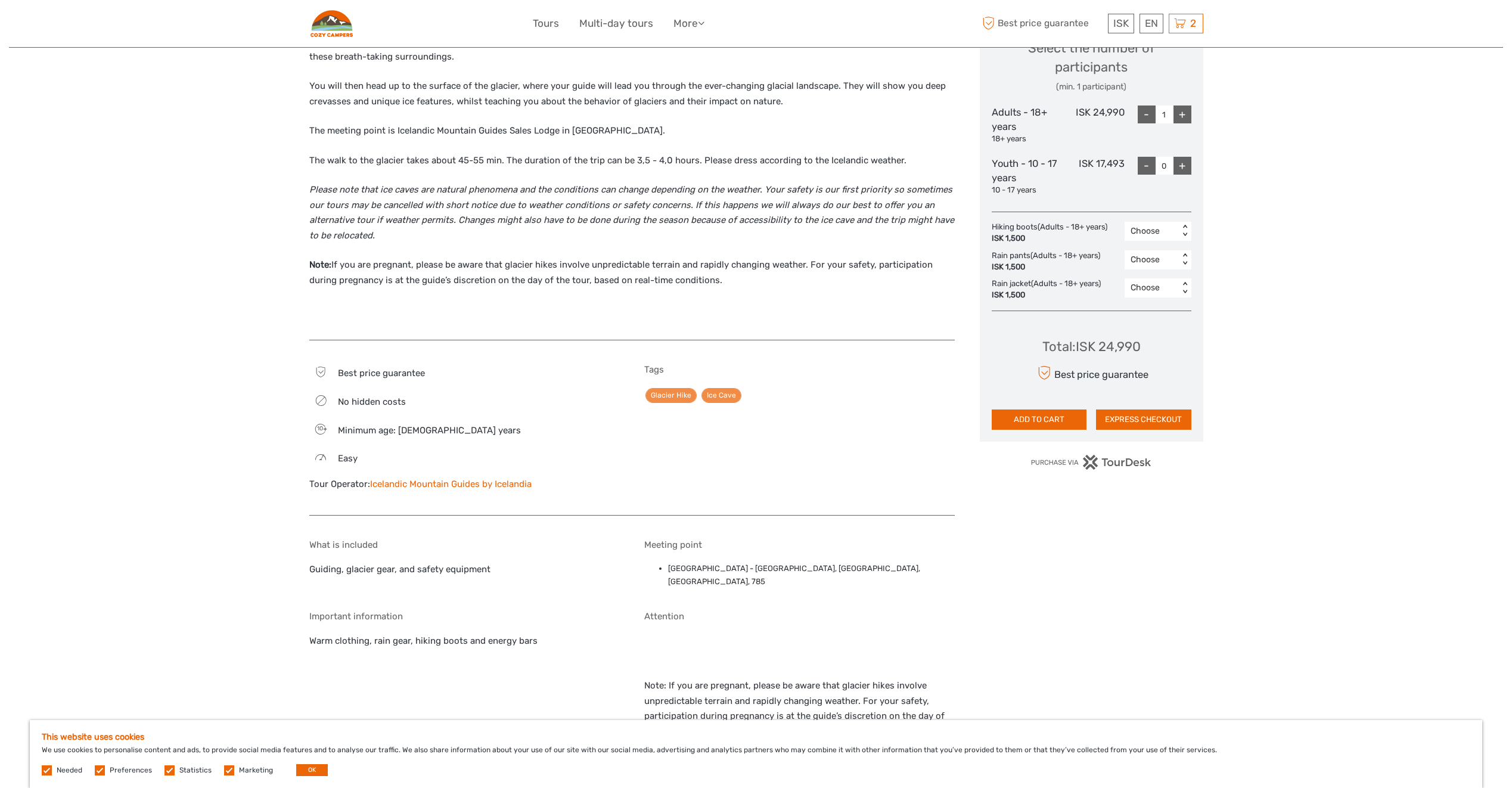
drag, startPoint x: 575, startPoint y: 486, endPoint x: 369, endPoint y: 482, distance: 206.0
click at [369, 482] on div "Tour Operator: Icelandic Mountain Guides by Icelandia" at bounding box center [465, 484] width 310 height 12
copy div "Icelandic Mountain Guides by Icelandia"
click at [1177, 20] on icon at bounding box center [1180, 23] width 12 height 15
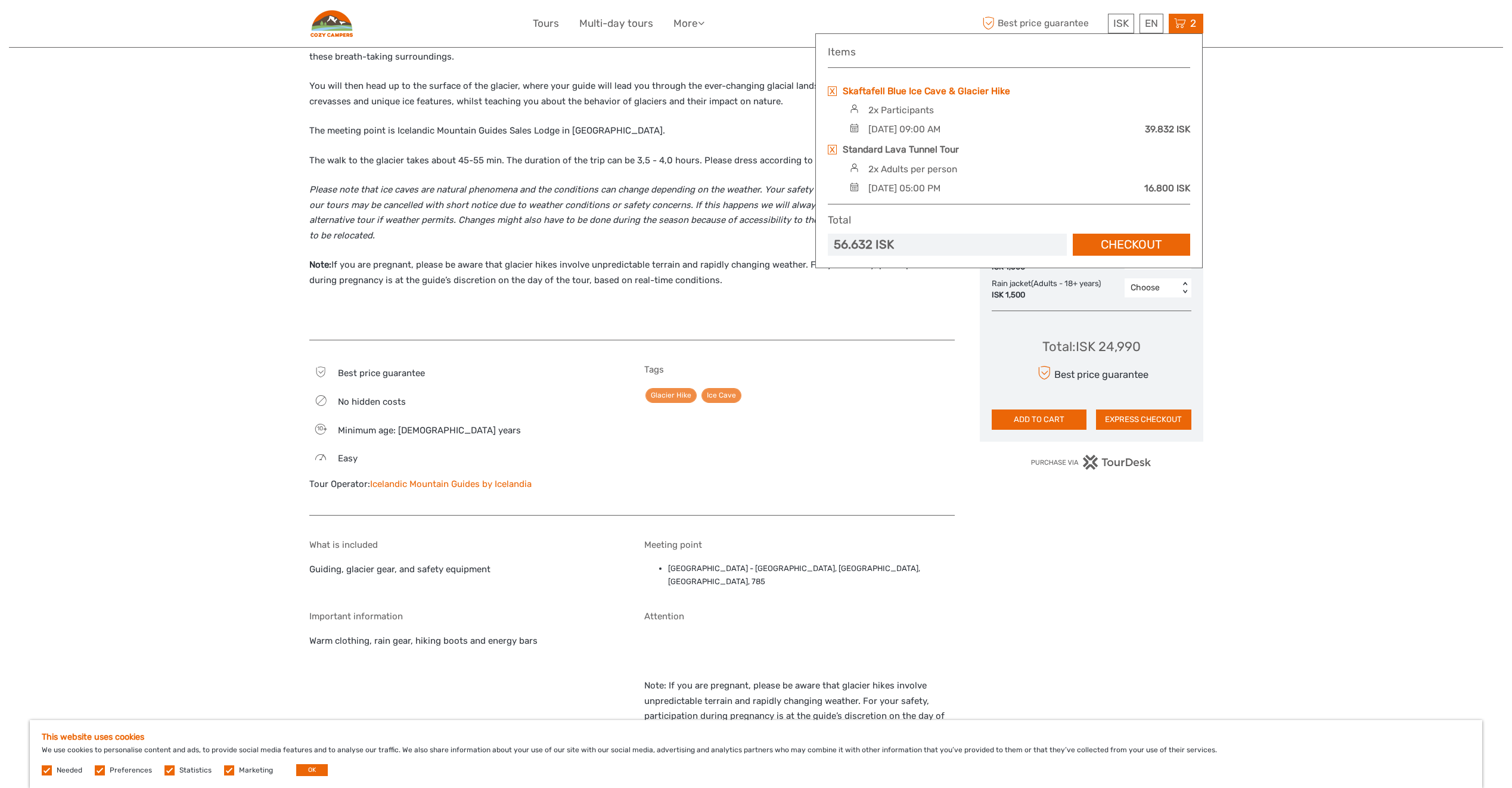
click at [946, 91] on link "Skaftafell Blue Ice Cave & Glacier Hike" at bounding box center [926, 92] width 168 height 13
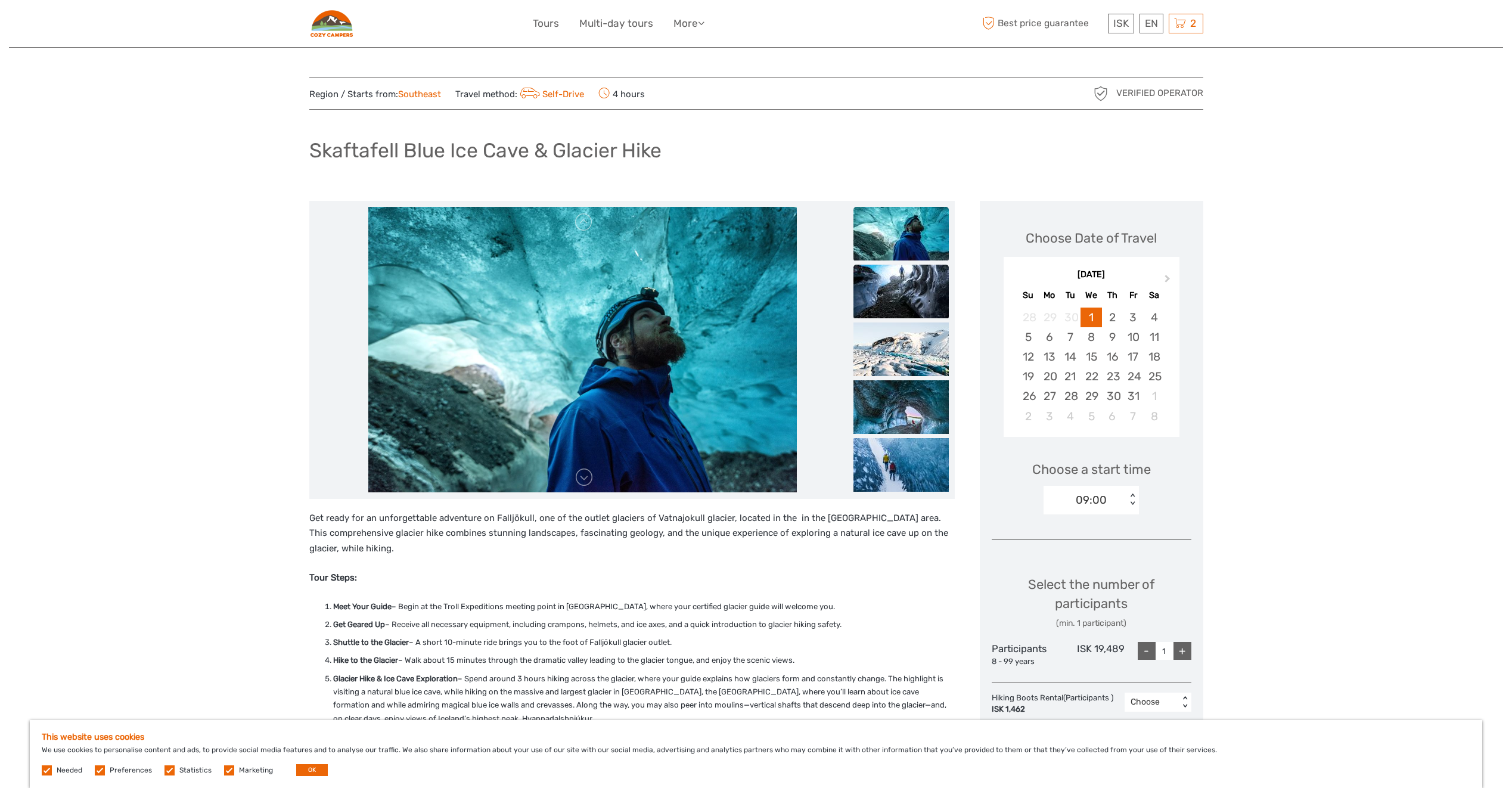
click at [909, 294] on img at bounding box center [901, 291] width 95 height 53
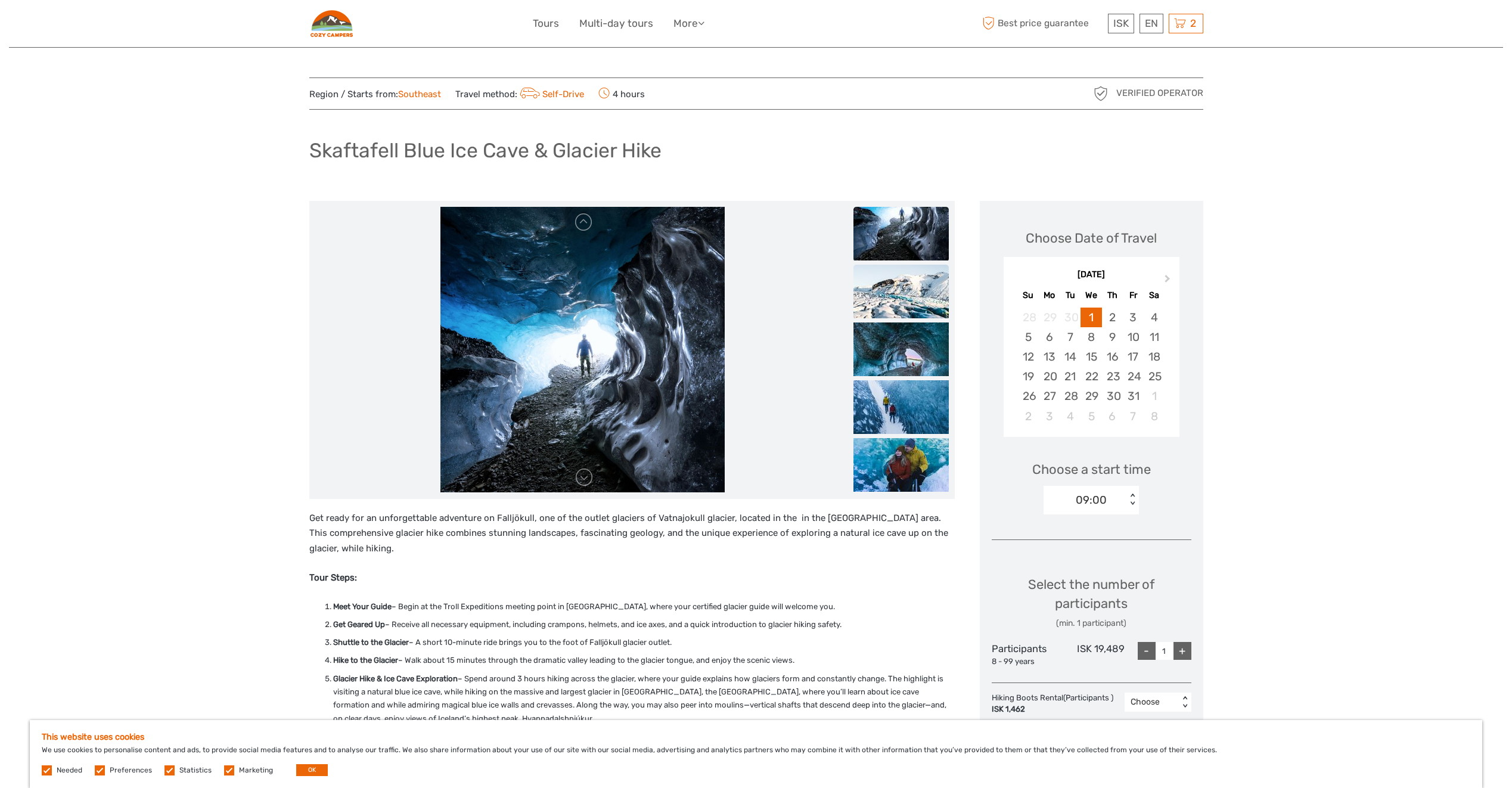
click at [929, 311] on img at bounding box center [901, 291] width 95 height 53
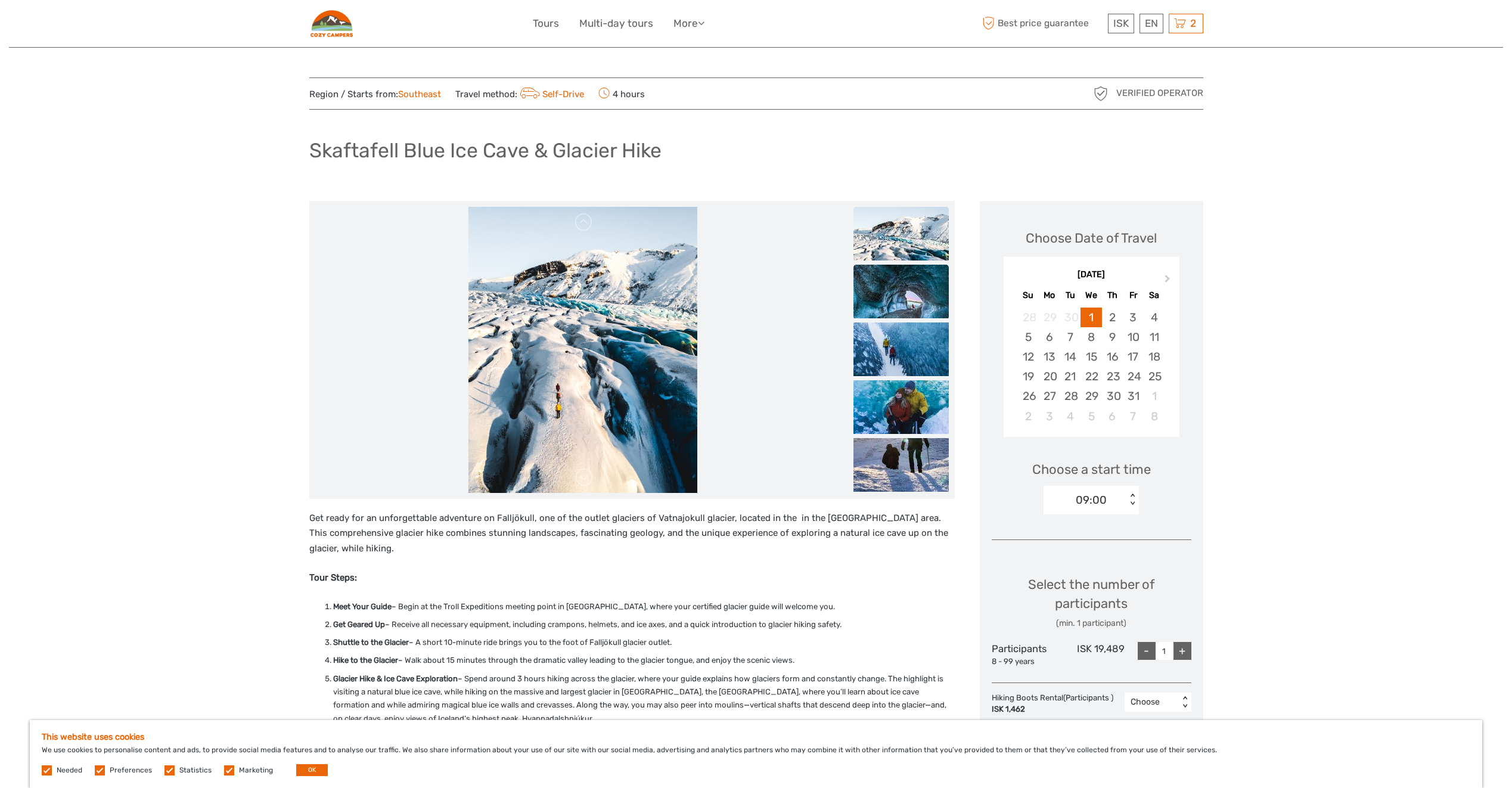
click at [923, 312] on img at bounding box center [901, 291] width 95 height 53
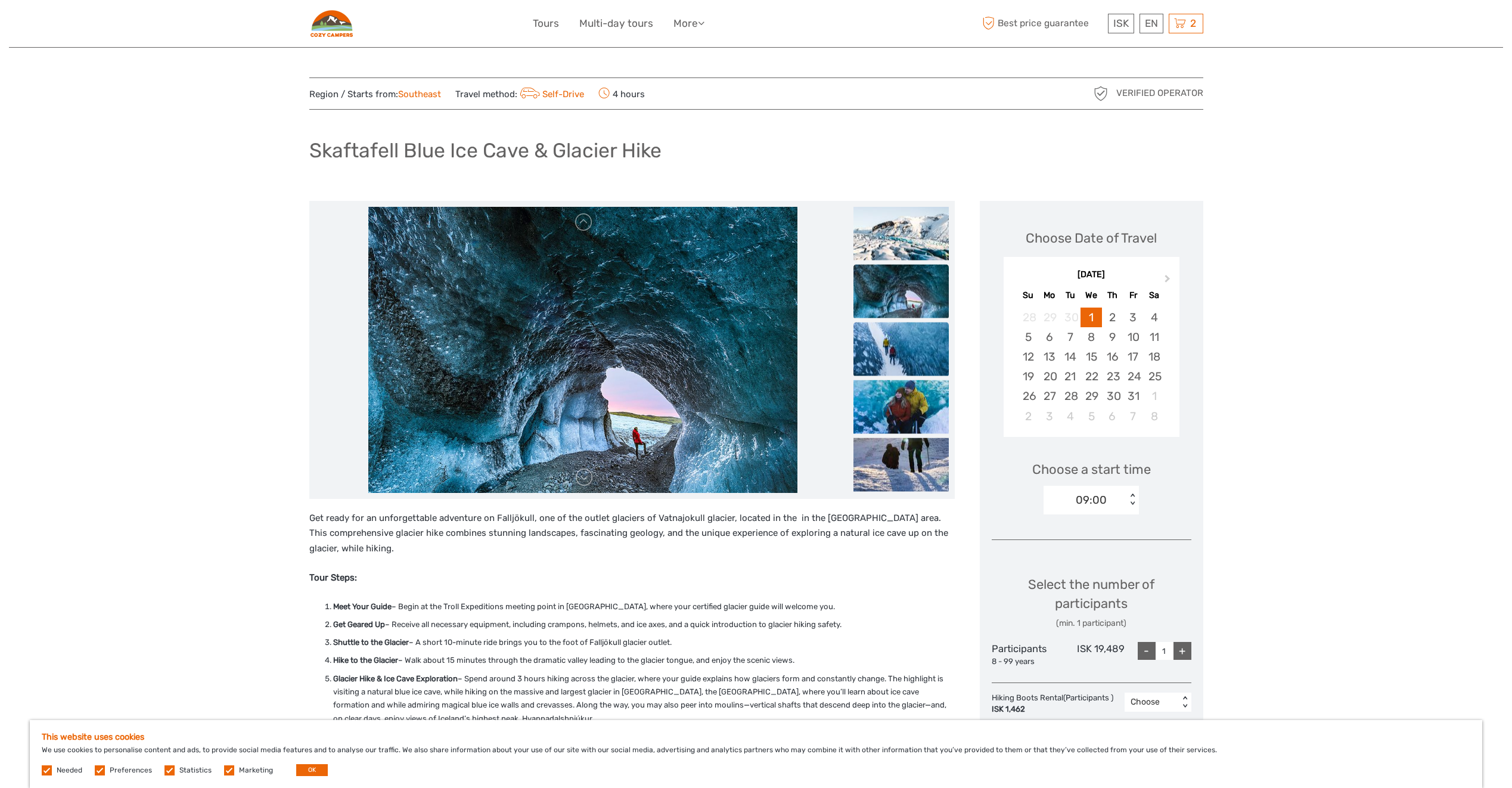
click at [916, 341] on img at bounding box center [901, 349] width 95 height 53
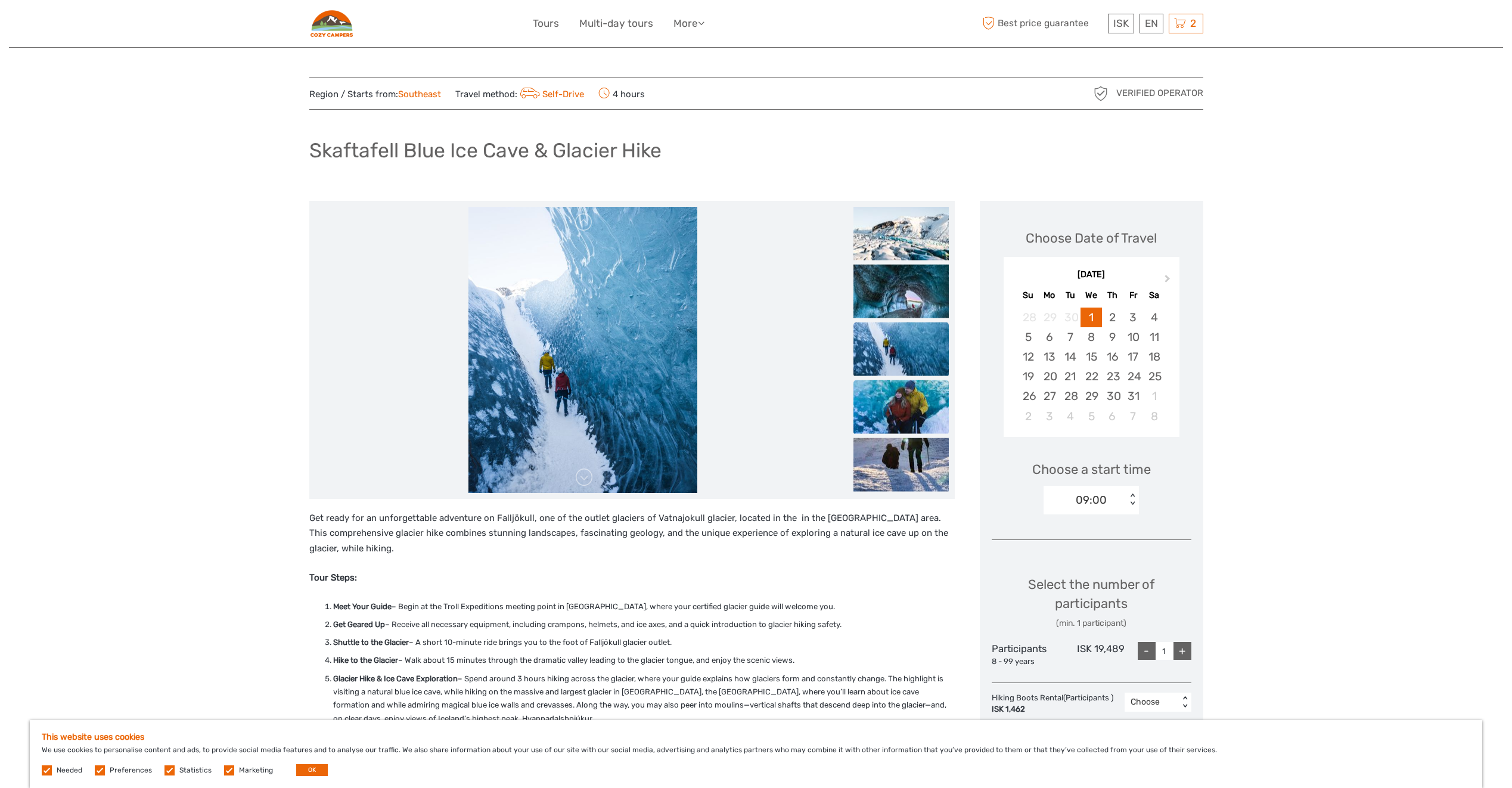
click at [903, 393] on img at bounding box center [901, 406] width 95 height 53
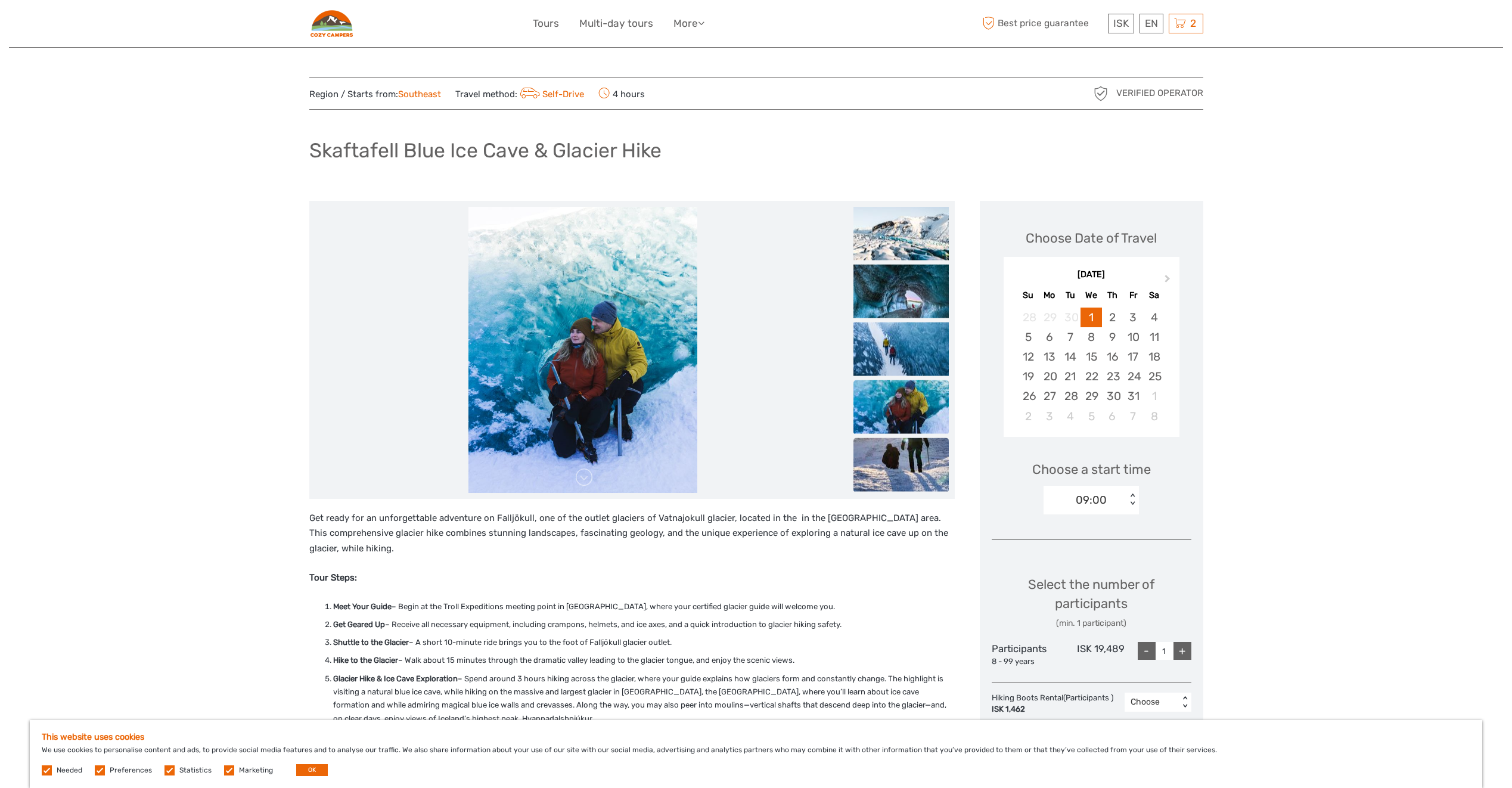
click at [903, 448] on img at bounding box center [901, 464] width 95 height 53
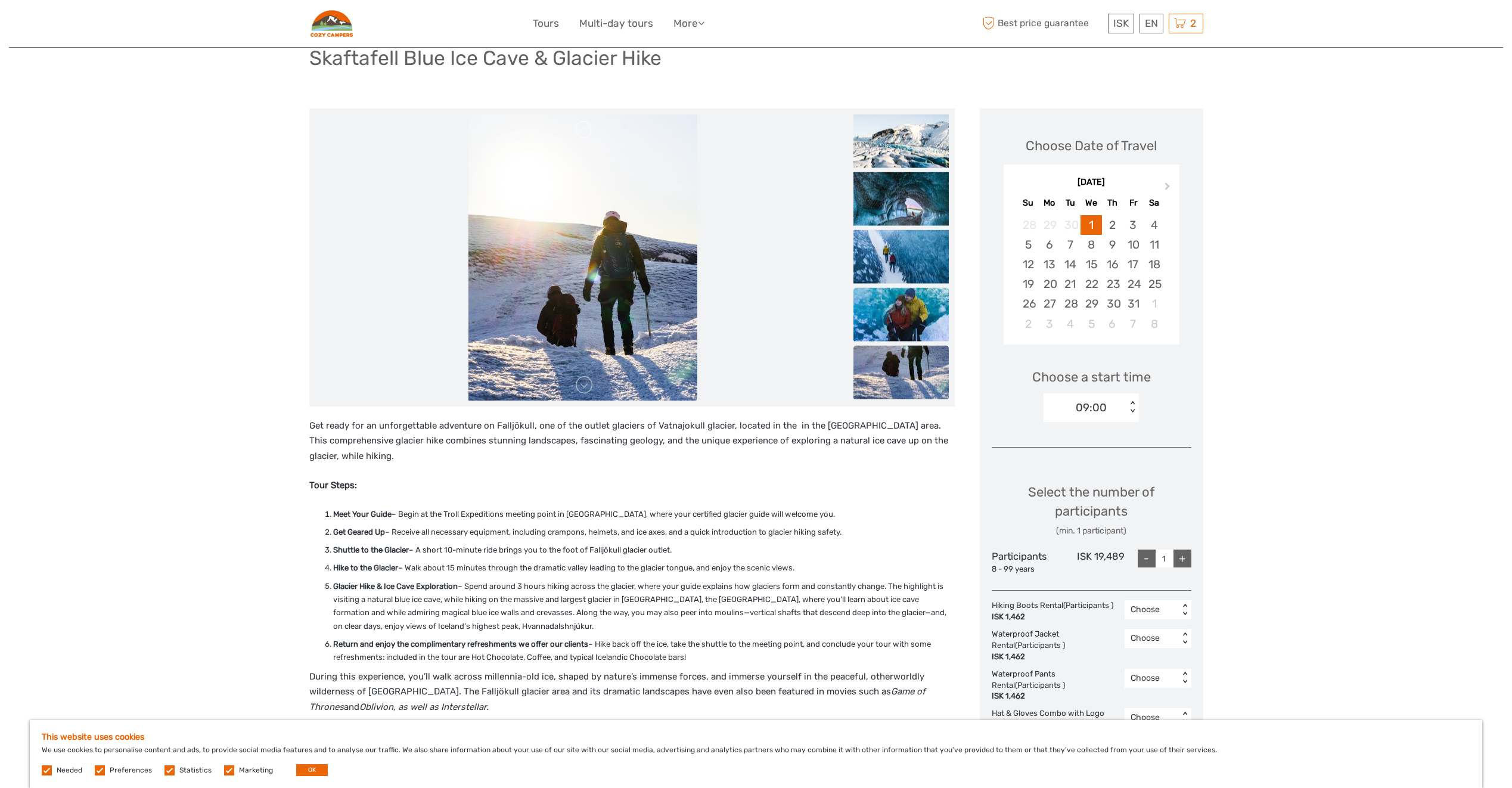
scroll to position [59, 0]
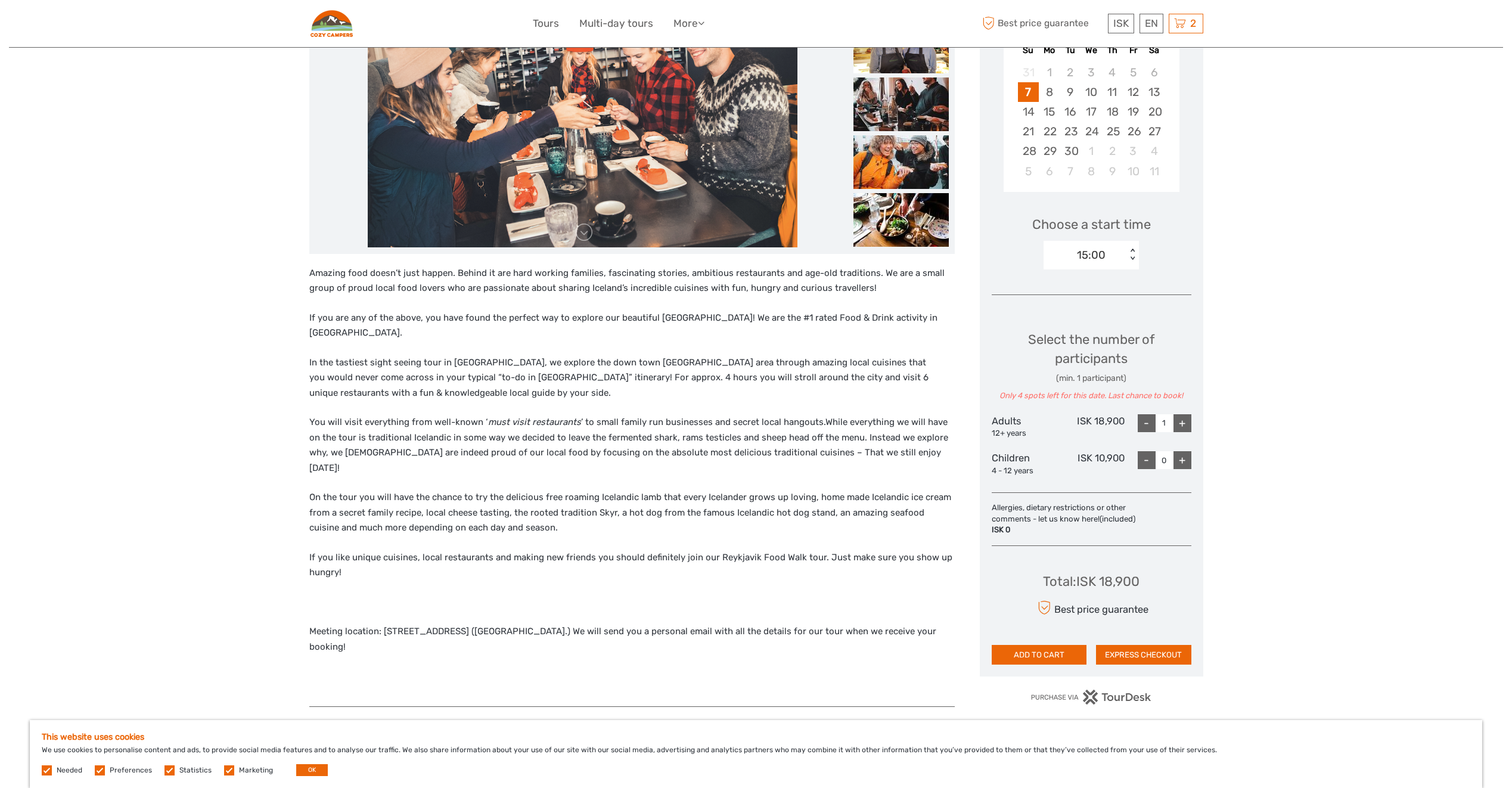
scroll to position [298, 0]
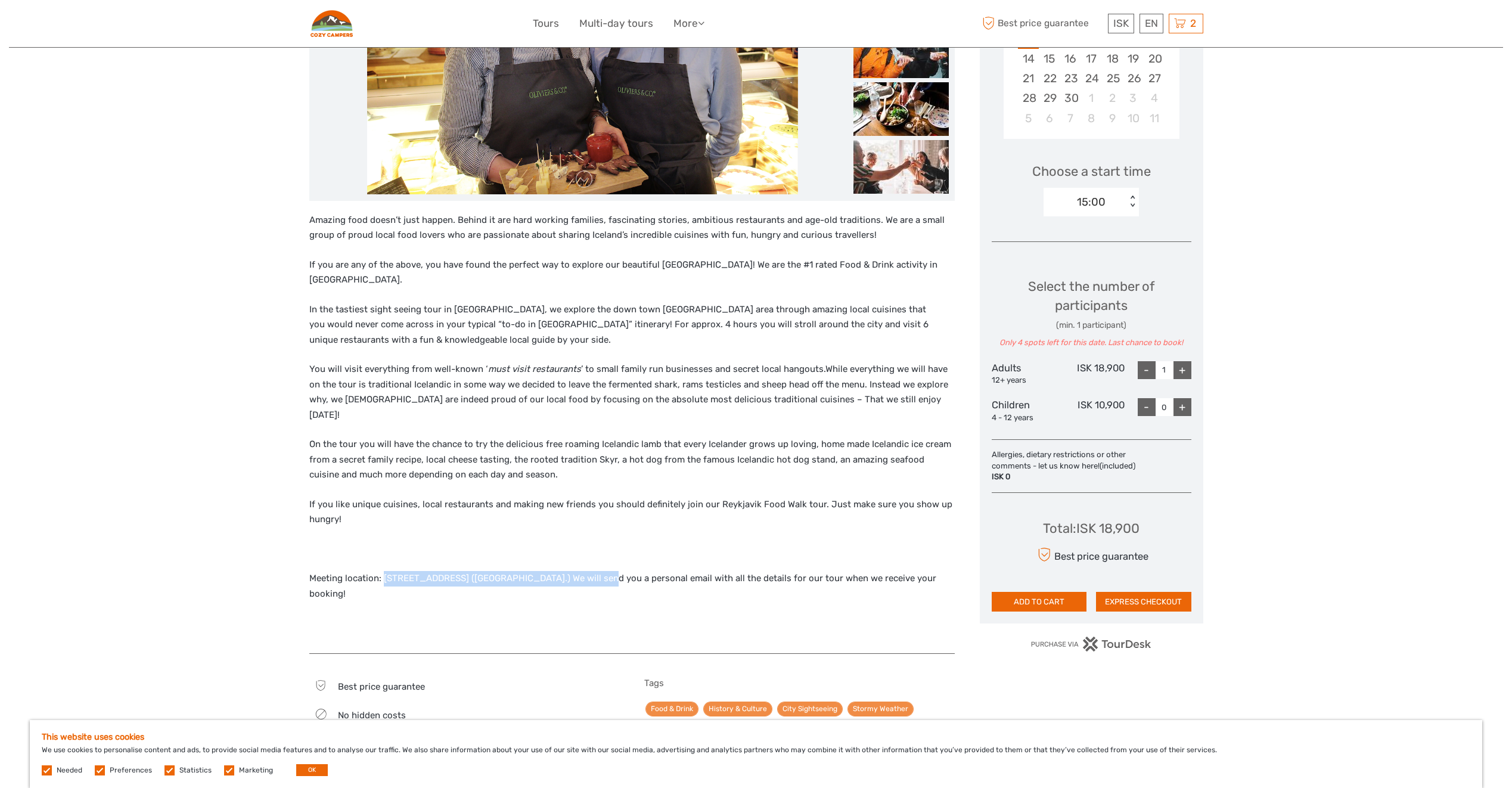
drag, startPoint x: 384, startPoint y: 549, endPoint x: 582, endPoint y: 539, distance: 198.3
click at [582, 539] on div "Amazing food doesn’t just happen. Behind it are hard working families, fascinat…" at bounding box center [633, 427] width 646 height 428
copy p "Austurbakki 2, 101 Reykjavík (Harpa Music Hall.)"
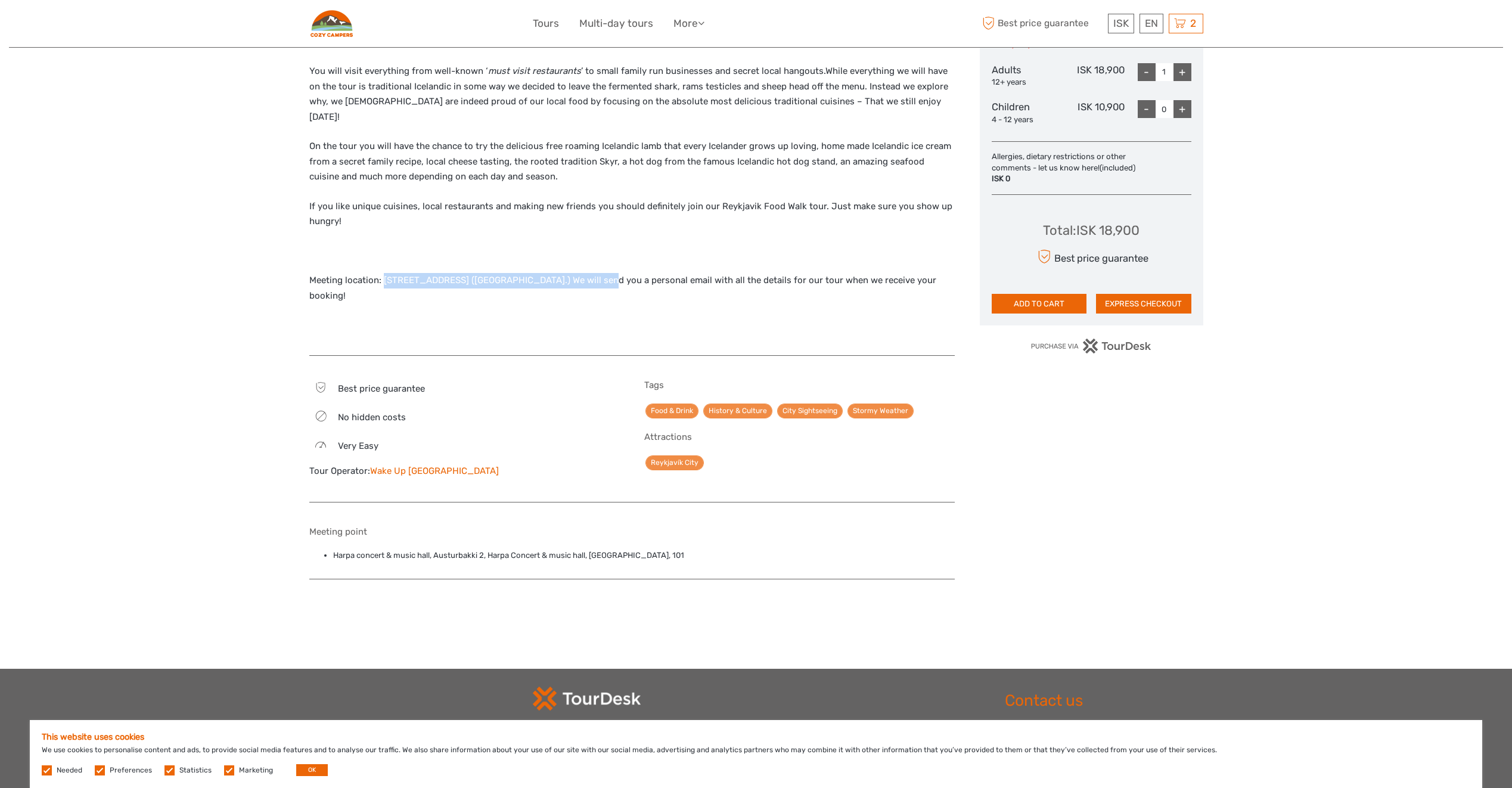
scroll to position [537, 0]
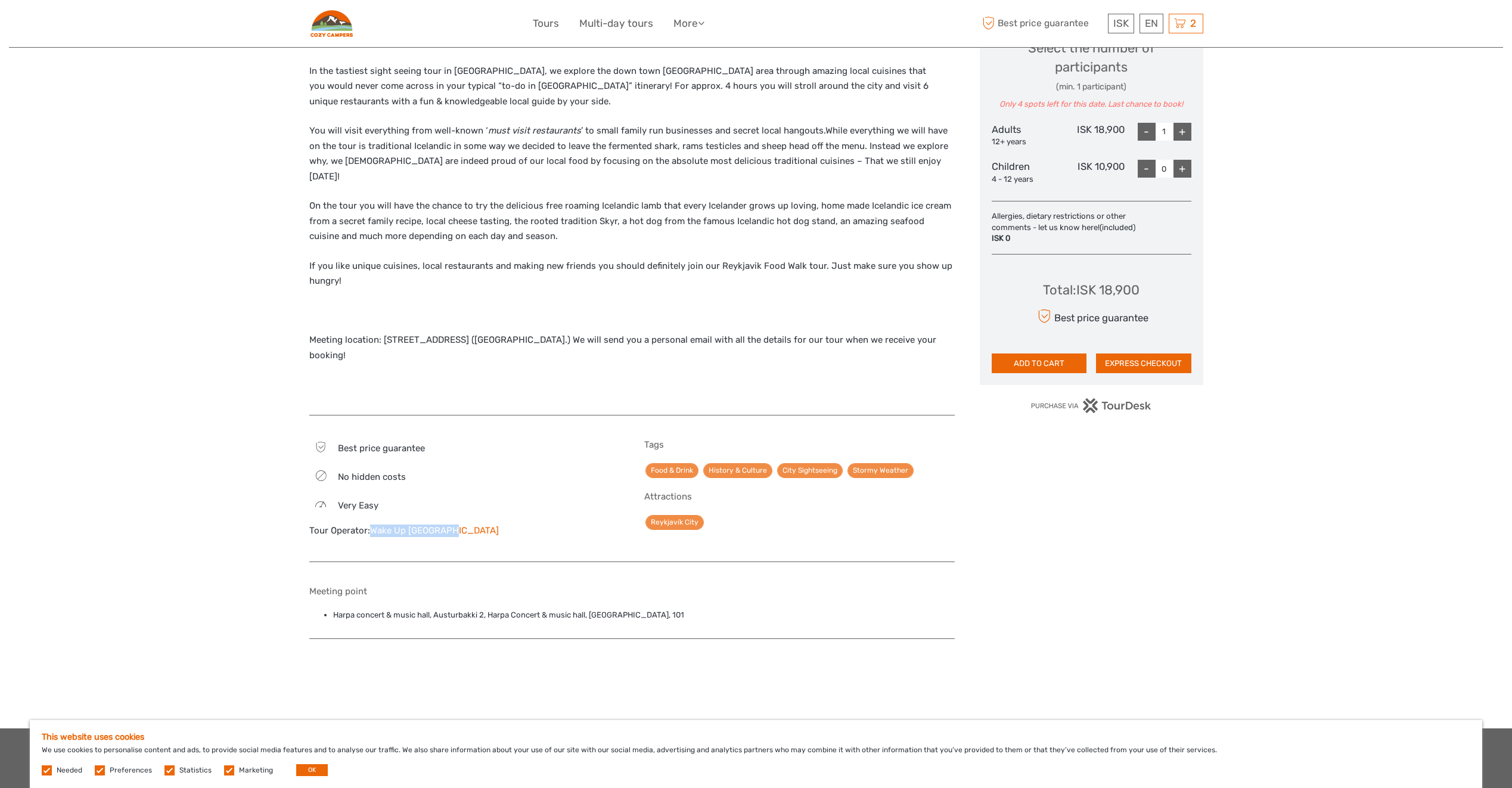
drag, startPoint x: 463, startPoint y: 503, endPoint x: 373, endPoint y: 496, distance: 90.3
click at [373, 524] on div "Tour Operator: Wake Up Reykjavik" at bounding box center [465, 530] width 310 height 12
drag, startPoint x: 373, startPoint y: 496, endPoint x: 383, endPoint y: 502, distance: 11.7
click at [383, 525] on link "Wake Up [GEOGRAPHIC_DATA]" at bounding box center [435, 530] width 129 height 11
click at [384, 525] on link "Wake Up [GEOGRAPHIC_DATA]" at bounding box center [435, 530] width 129 height 11
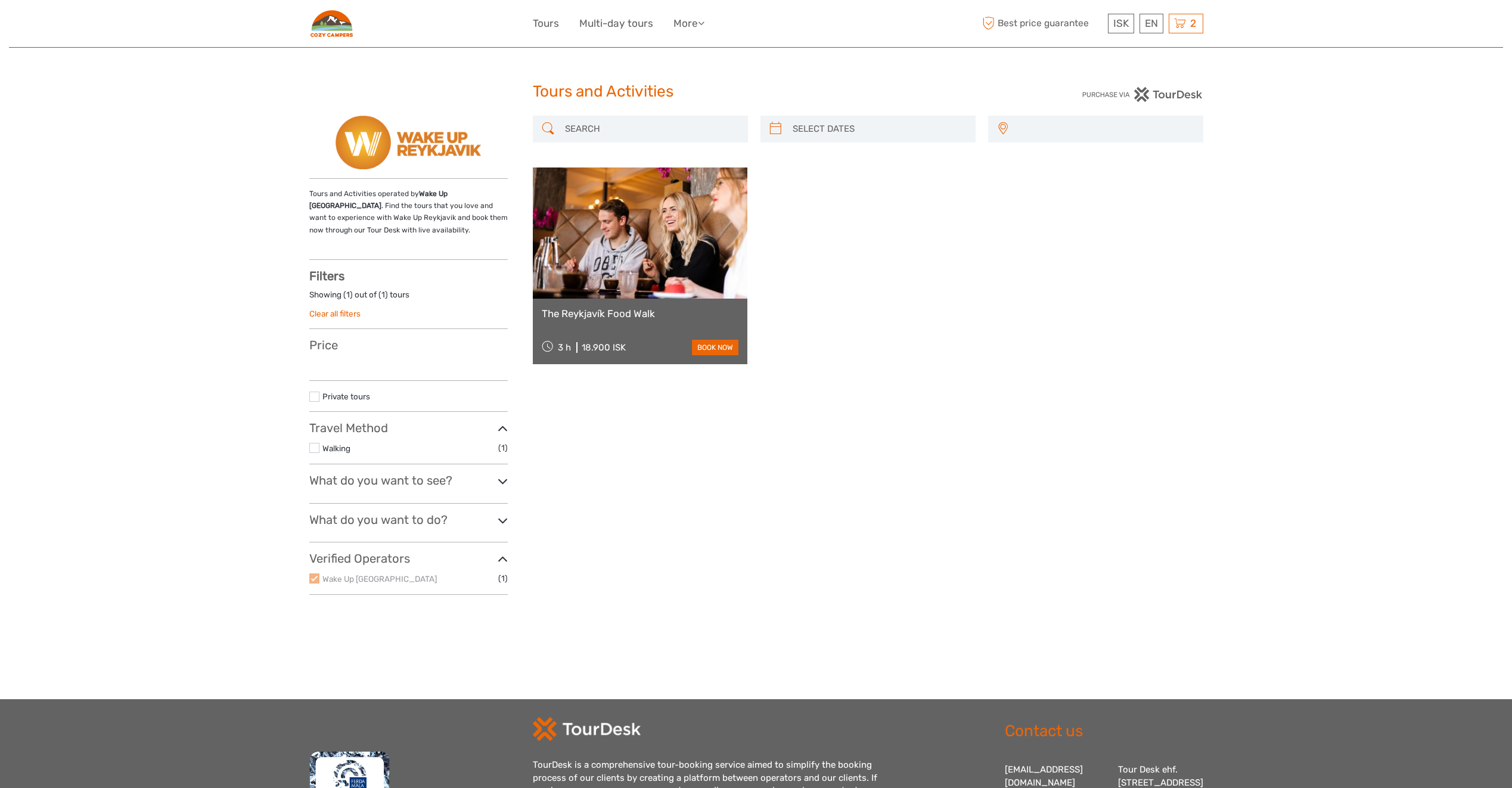
select select
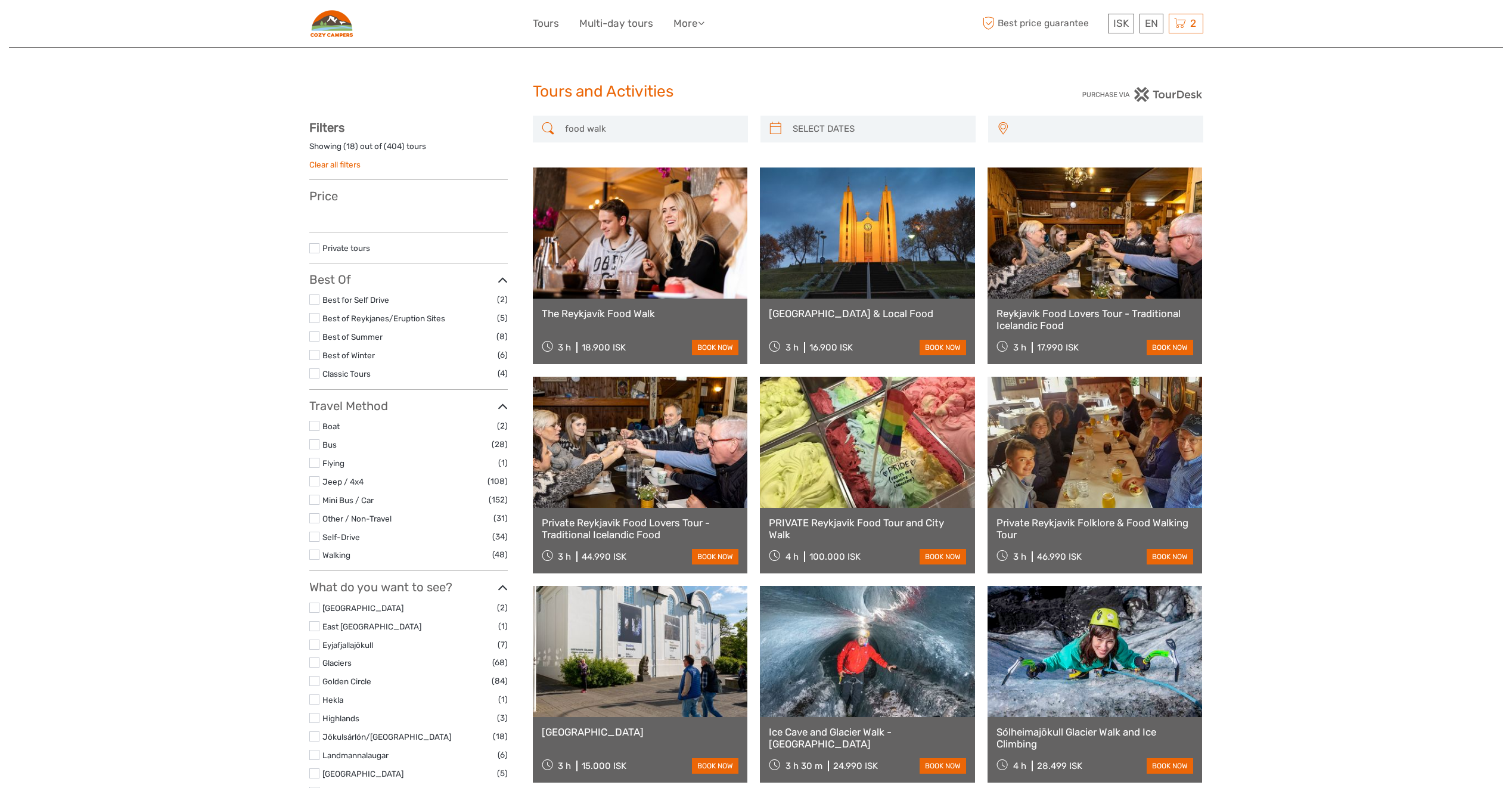
select select
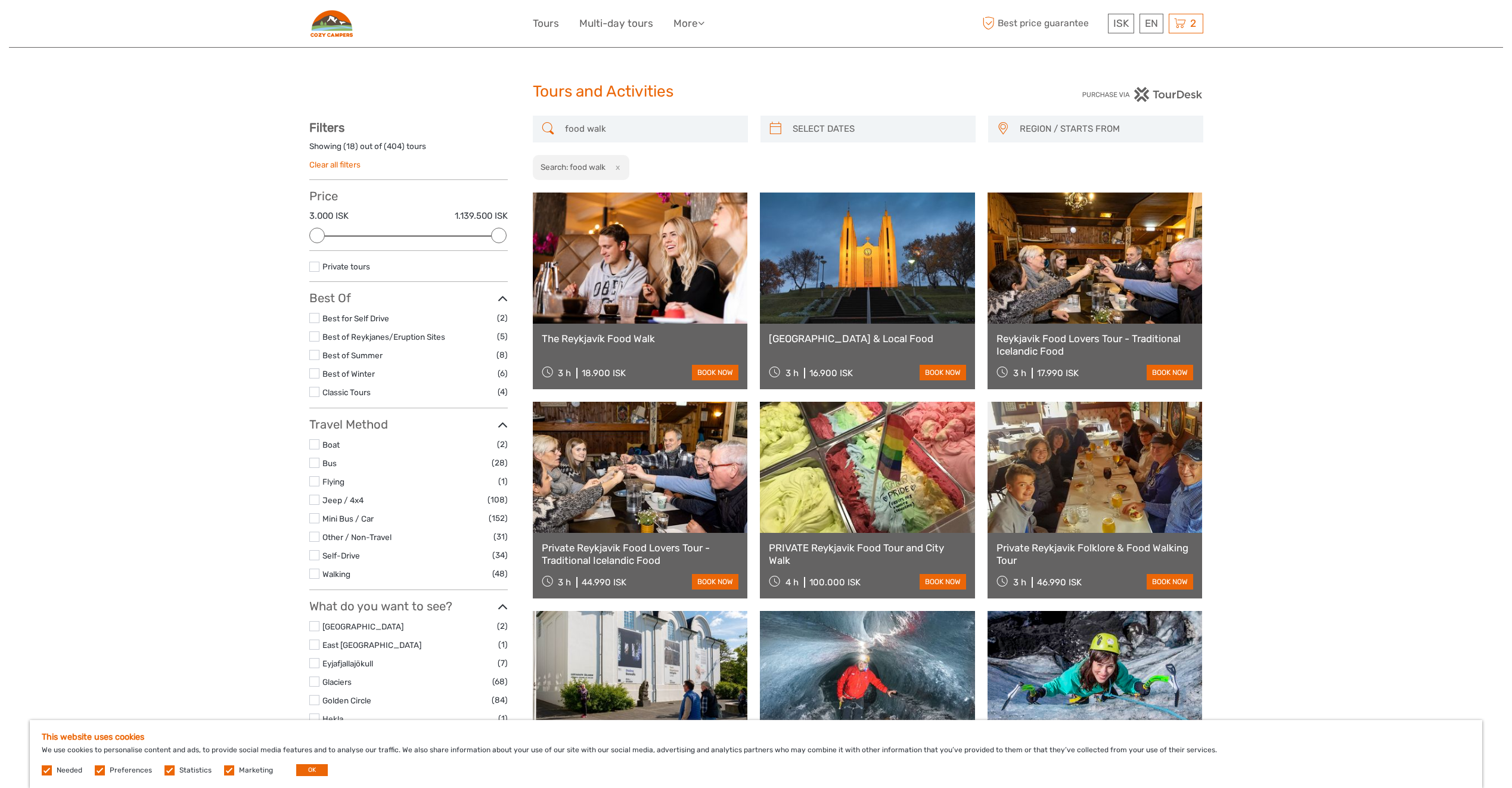
click at [630, 130] on input "food walk" at bounding box center [651, 129] width 182 height 21
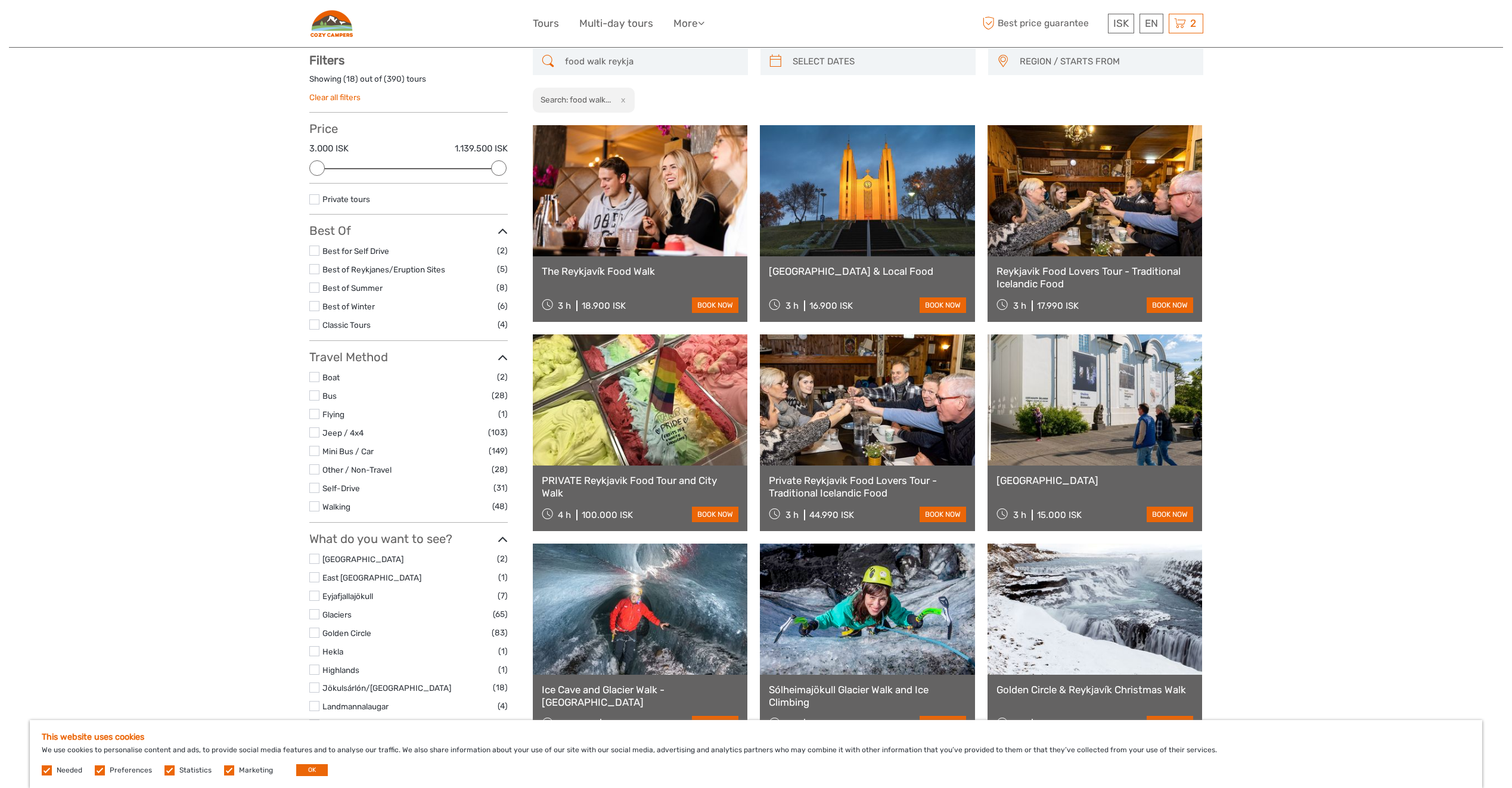
scroll to position [68, 0]
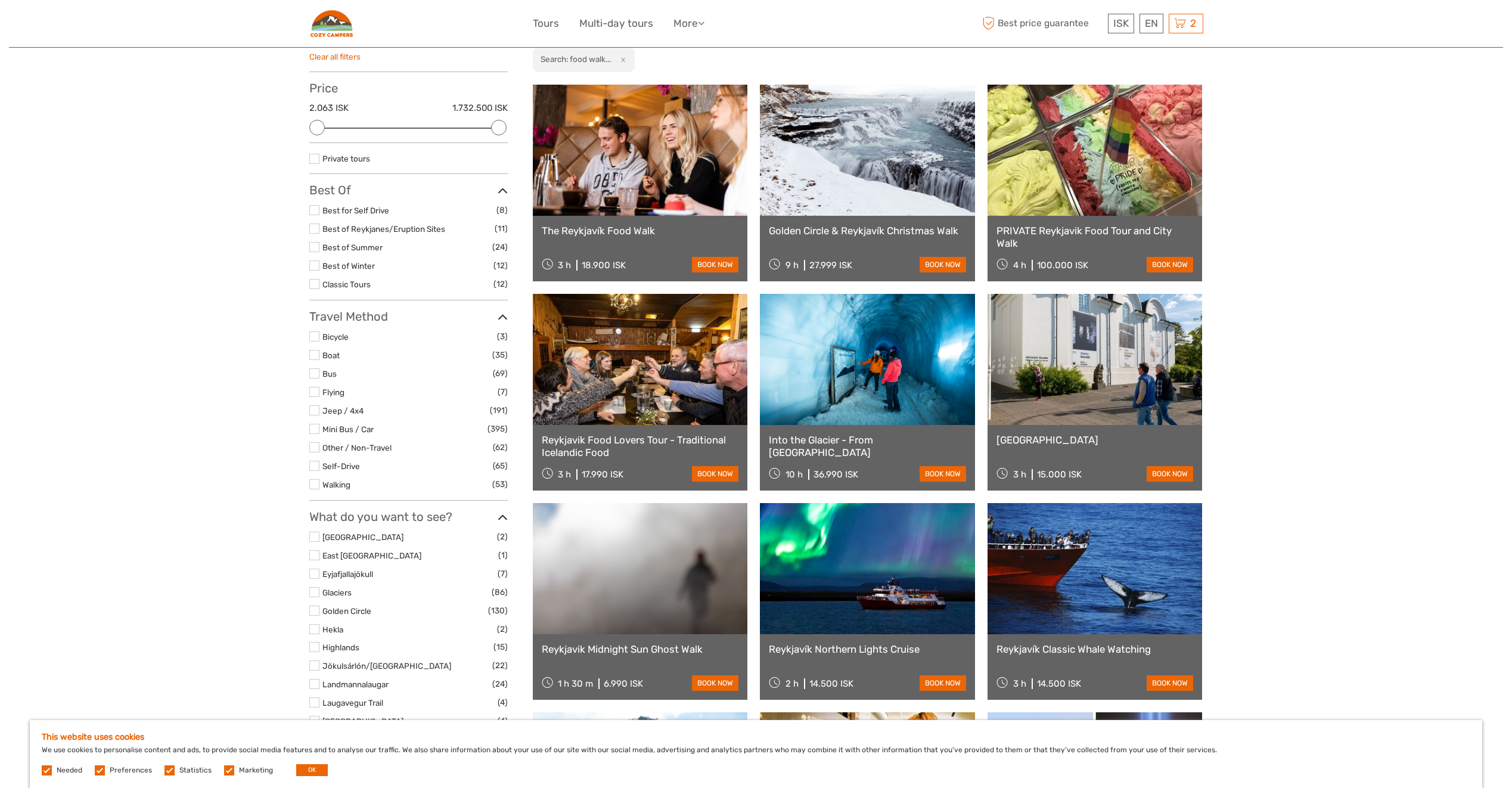
scroll to position [127, 0]
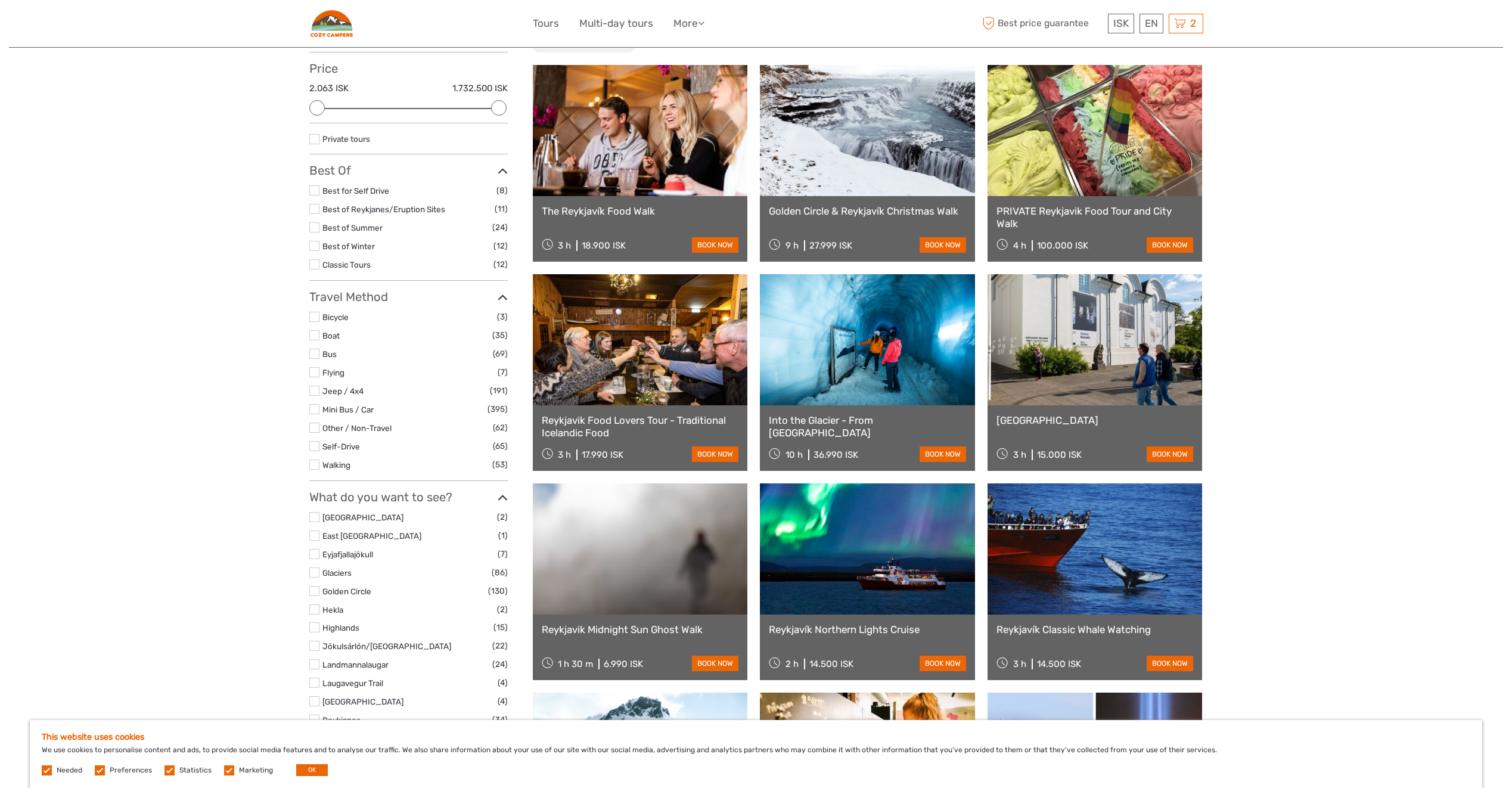
type input "food walk reykjavik"
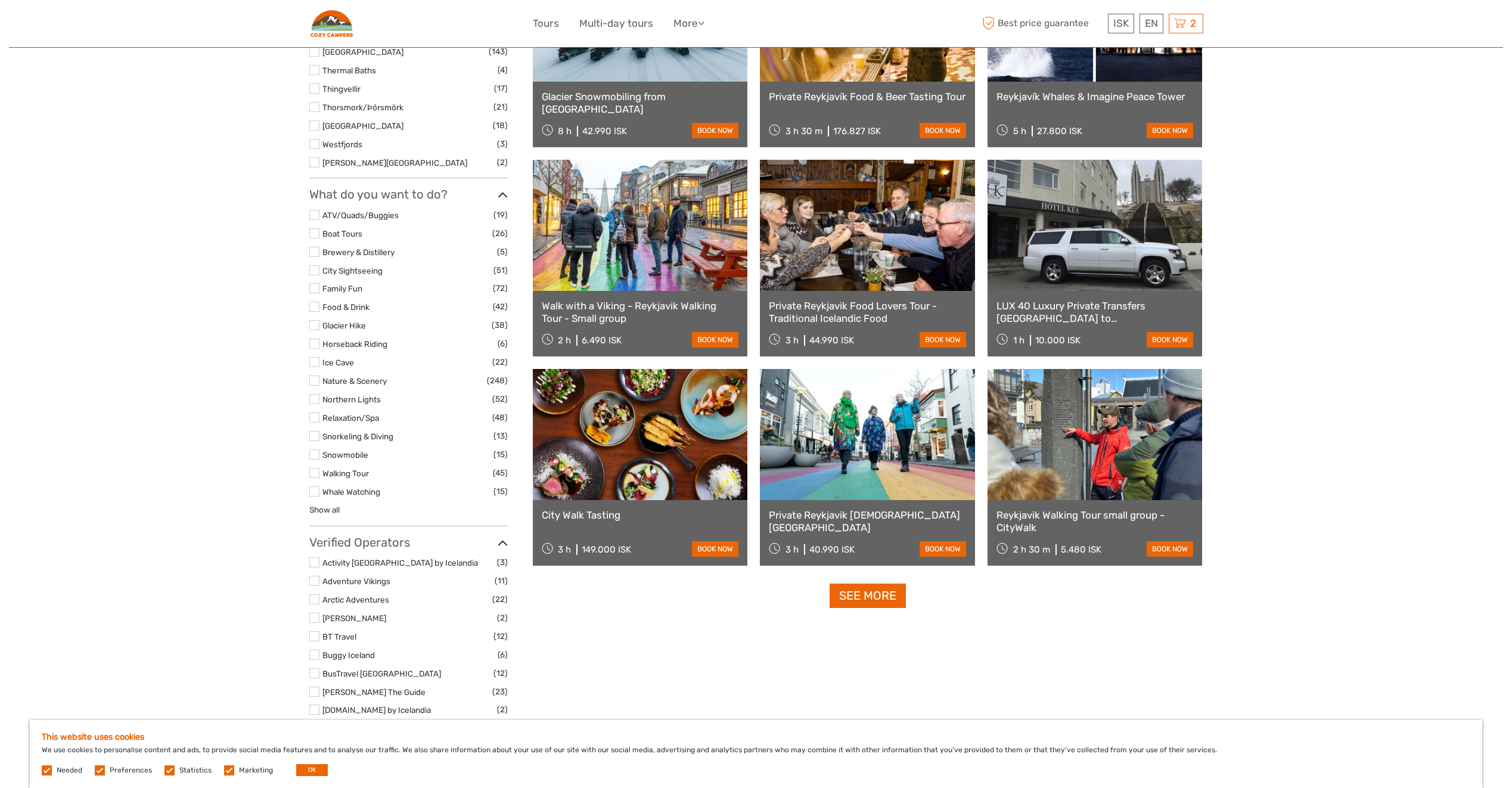
scroll to position [903, 0]
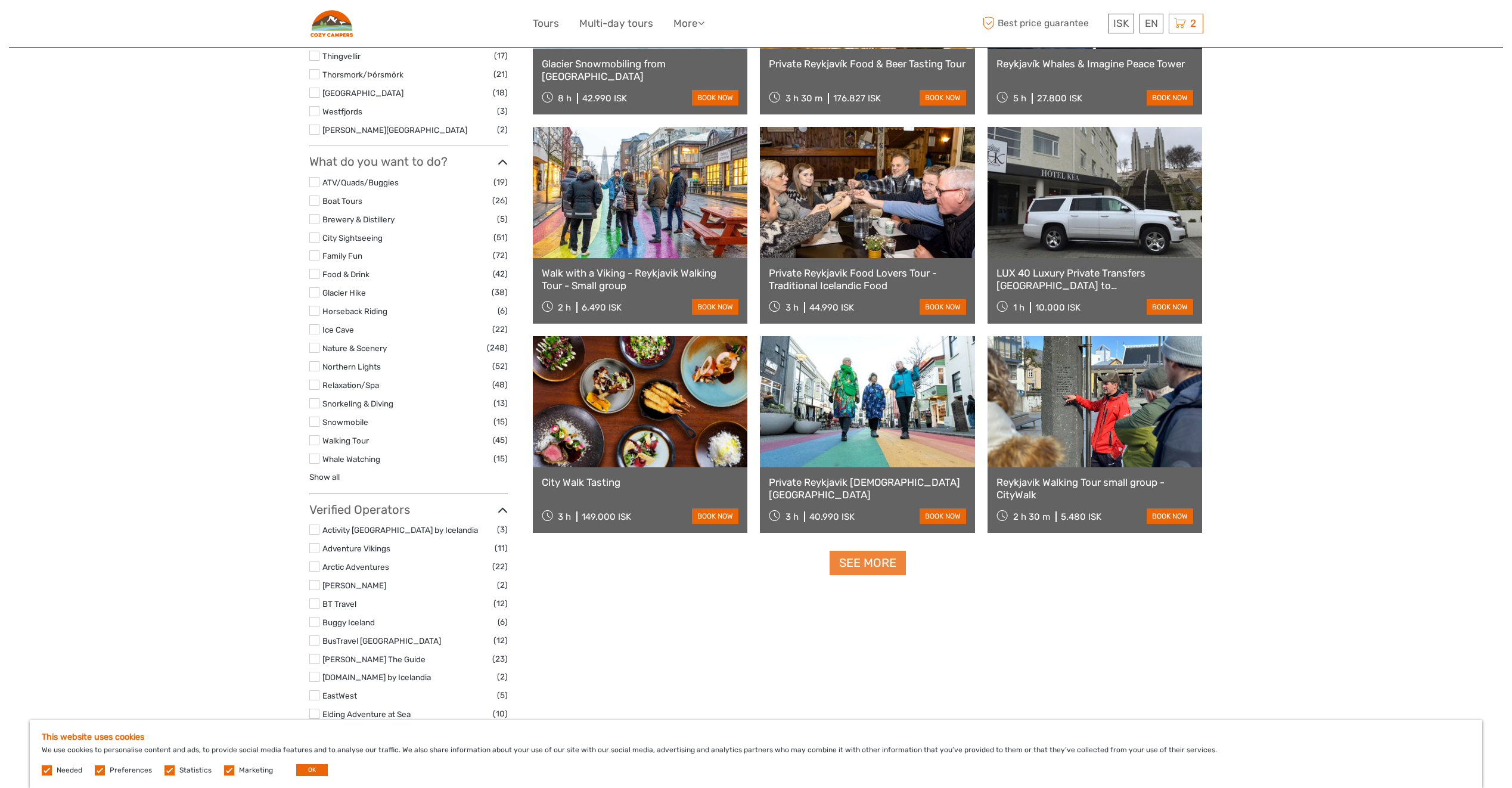
click at [871, 573] on link "See more" at bounding box center [868, 562] width 76 height 24
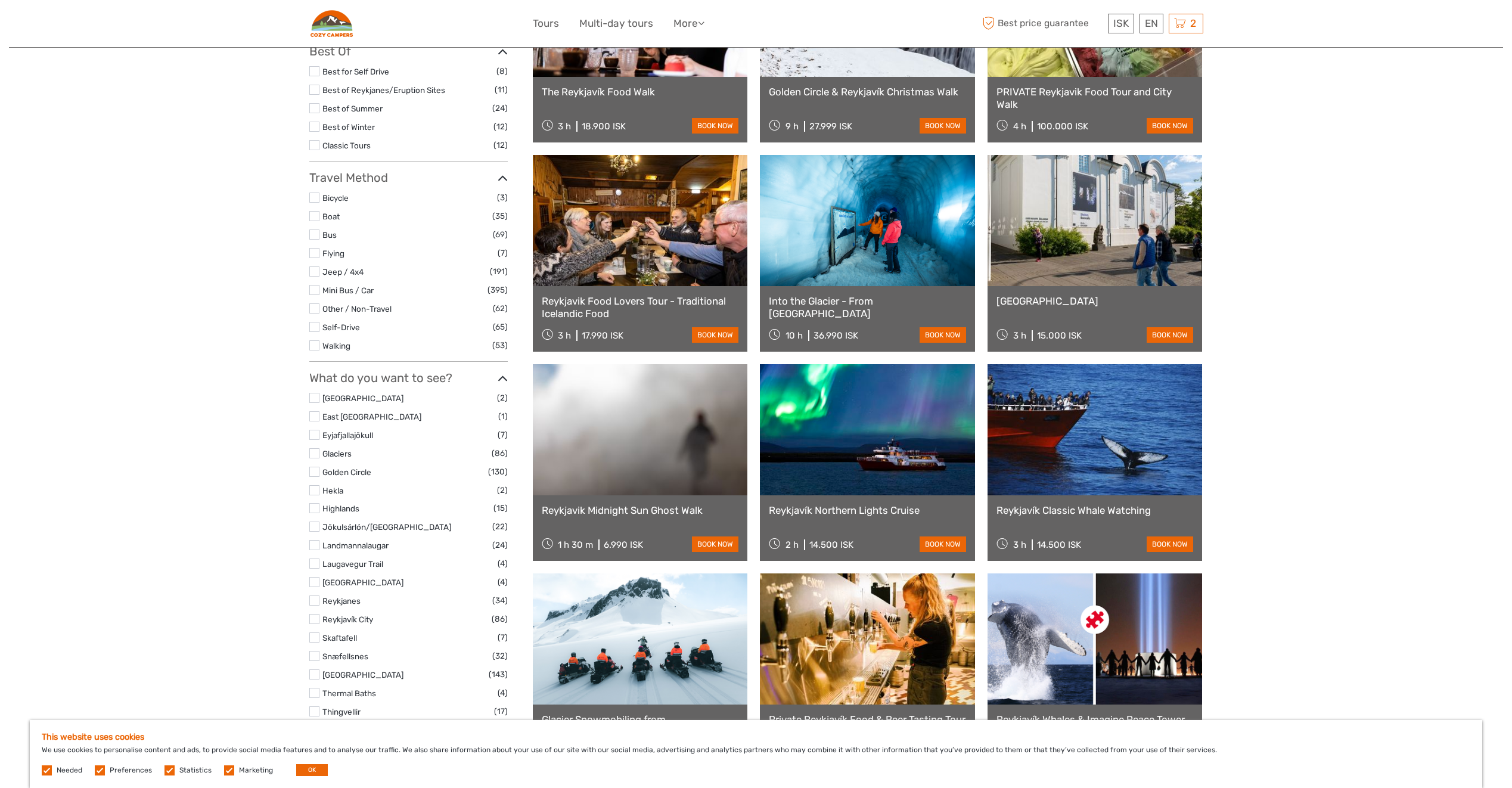
scroll to position [0, 0]
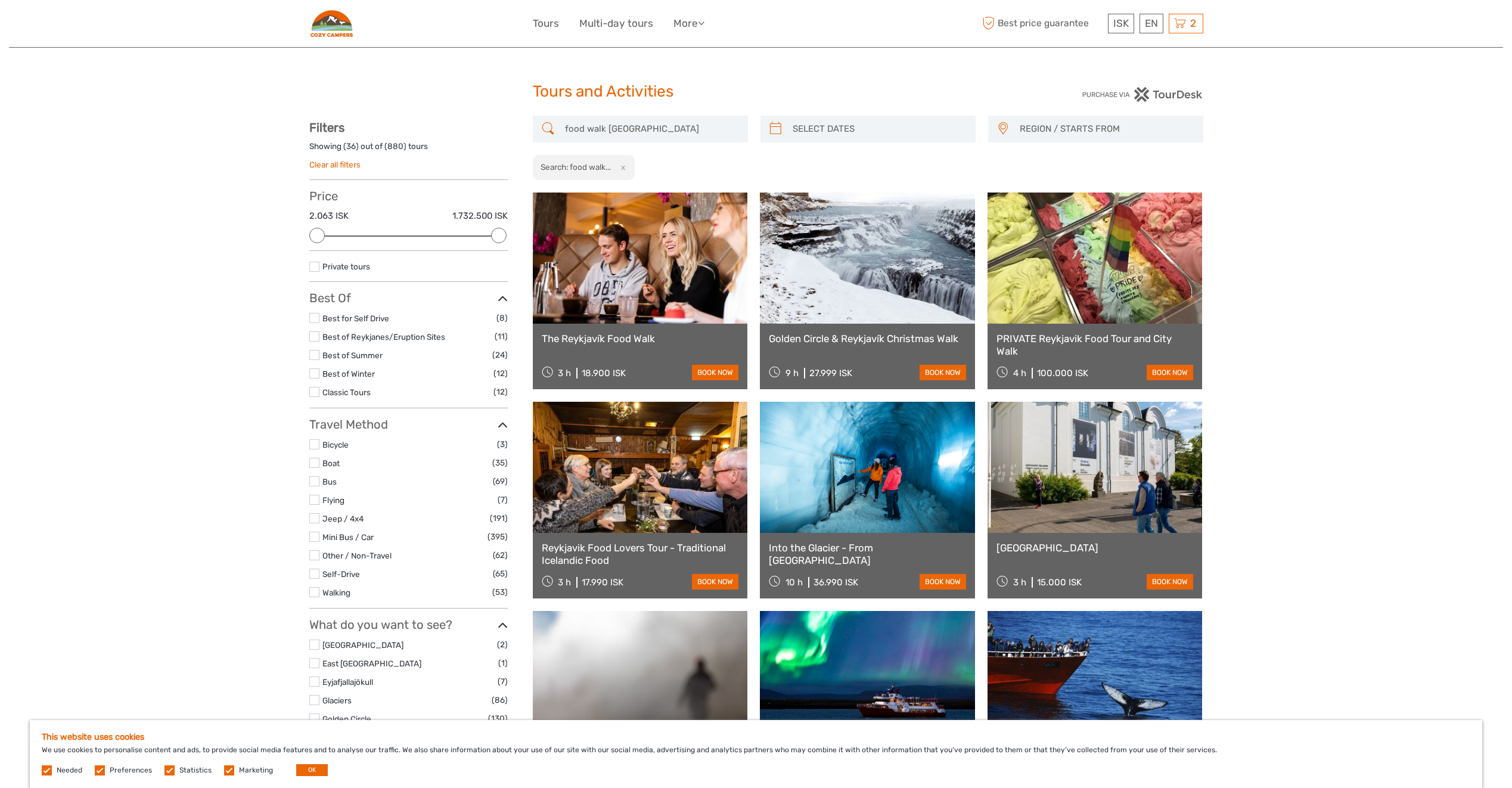
click at [611, 303] on link at bounding box center [641, 258] width 215 height 131
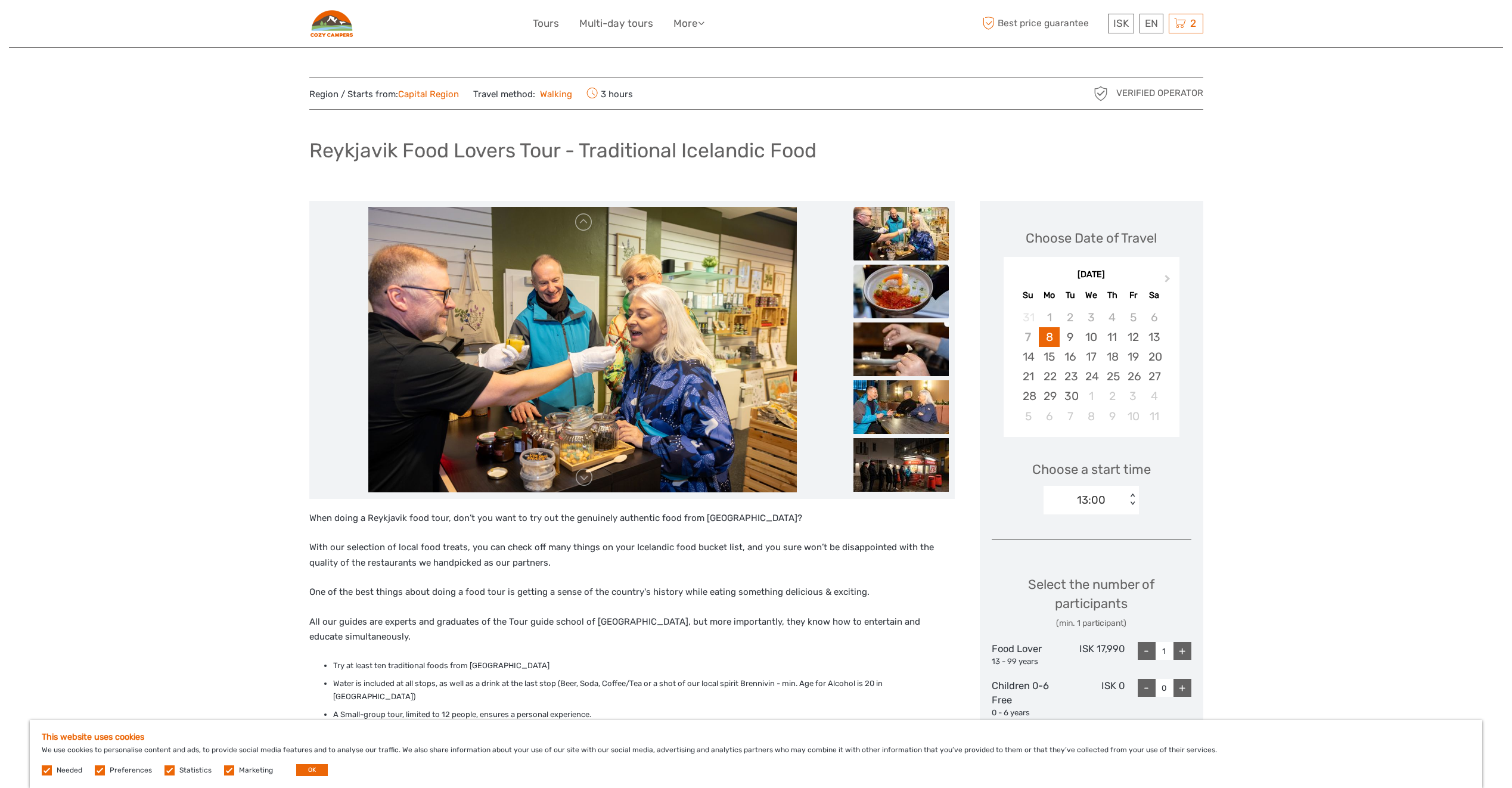
click at [892, 283] on img at bounding box center [901, 291] width 95 height 53
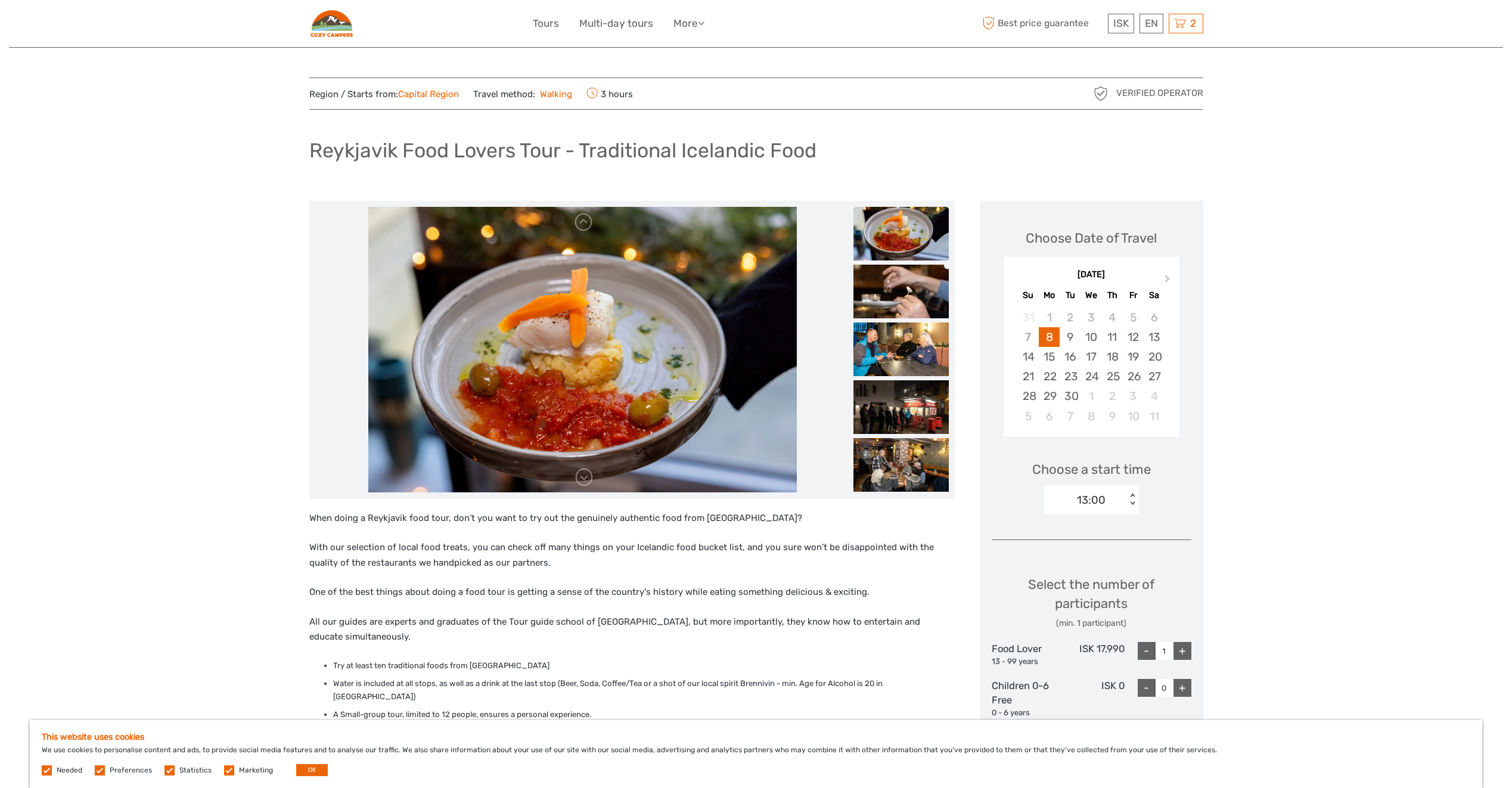
click at [925, 321] on ul at bounding box center [901, 178] width 95 height 636
click at [921, 297] on img at bounding box center [901, 291] width 95 height 53
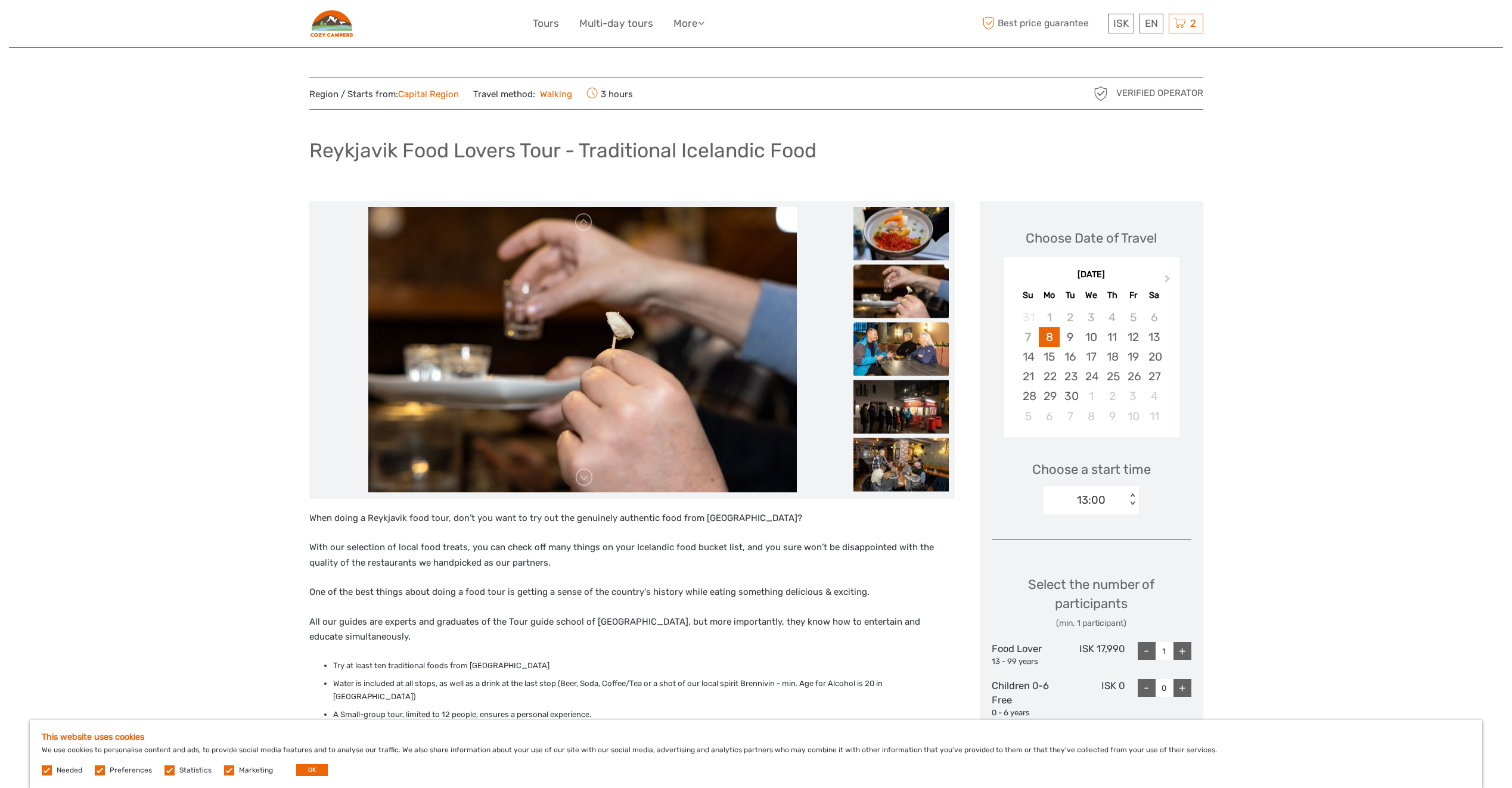
click at [905, 340] on img at bounding box center [901, 349] width 95 height 53
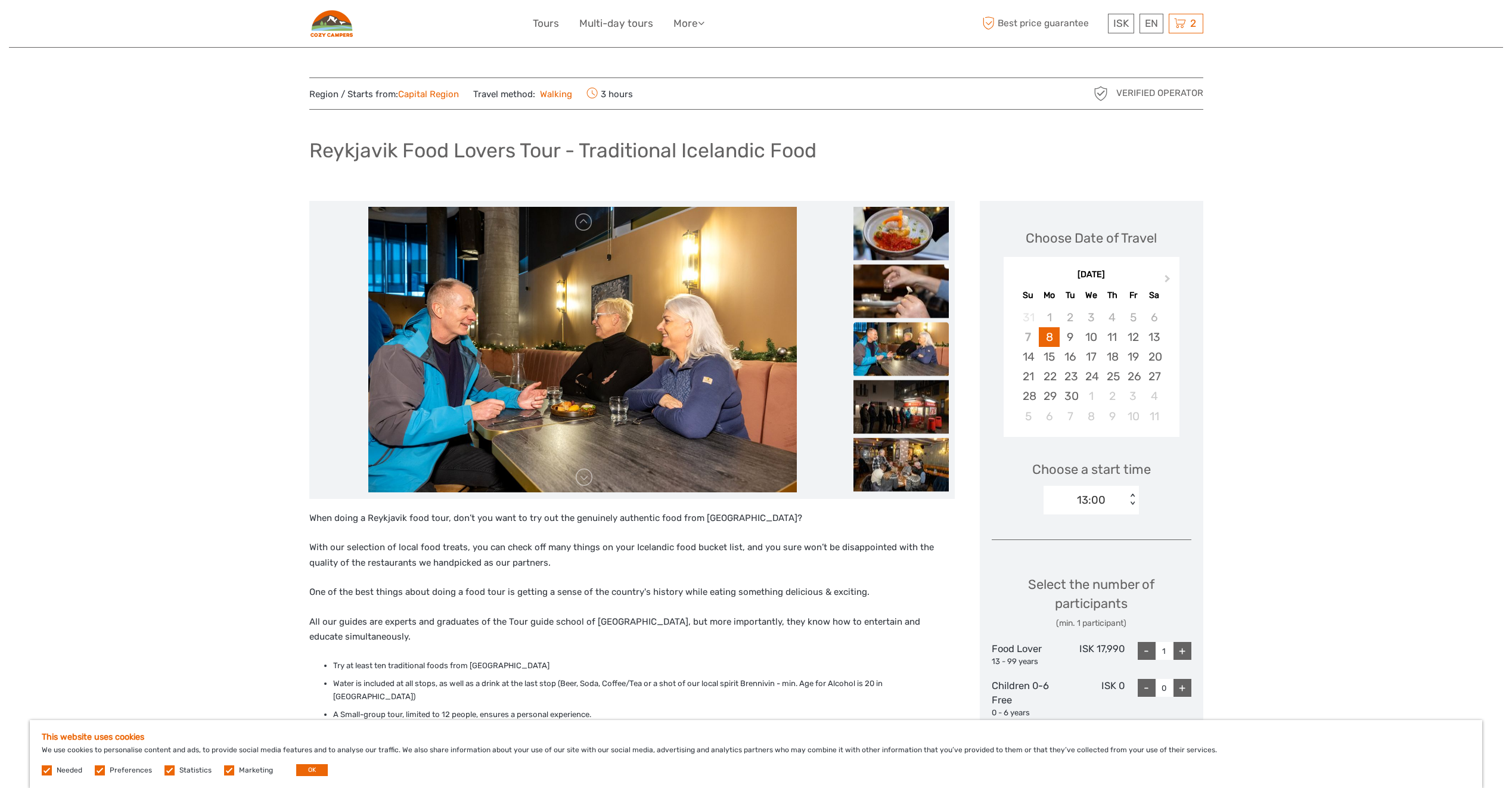
click at [885, 358] on img at bounding box center [901, 349] width 95 height 53
click at [906, 383] on img at bounding box center [901, 406] width 95 height 53
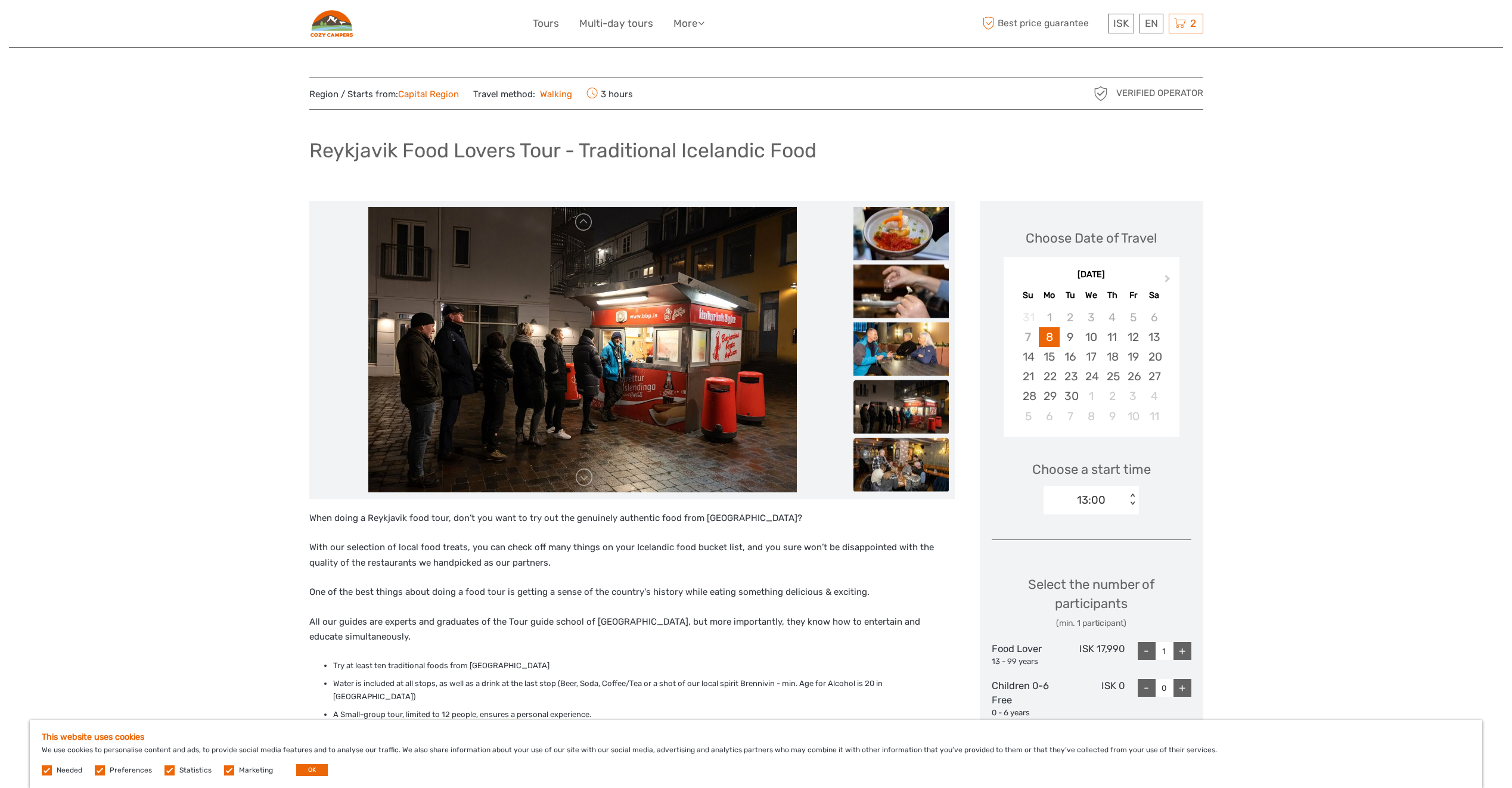
click at [895, 447] on img at bounding box center [901, 464] width 95 height 53
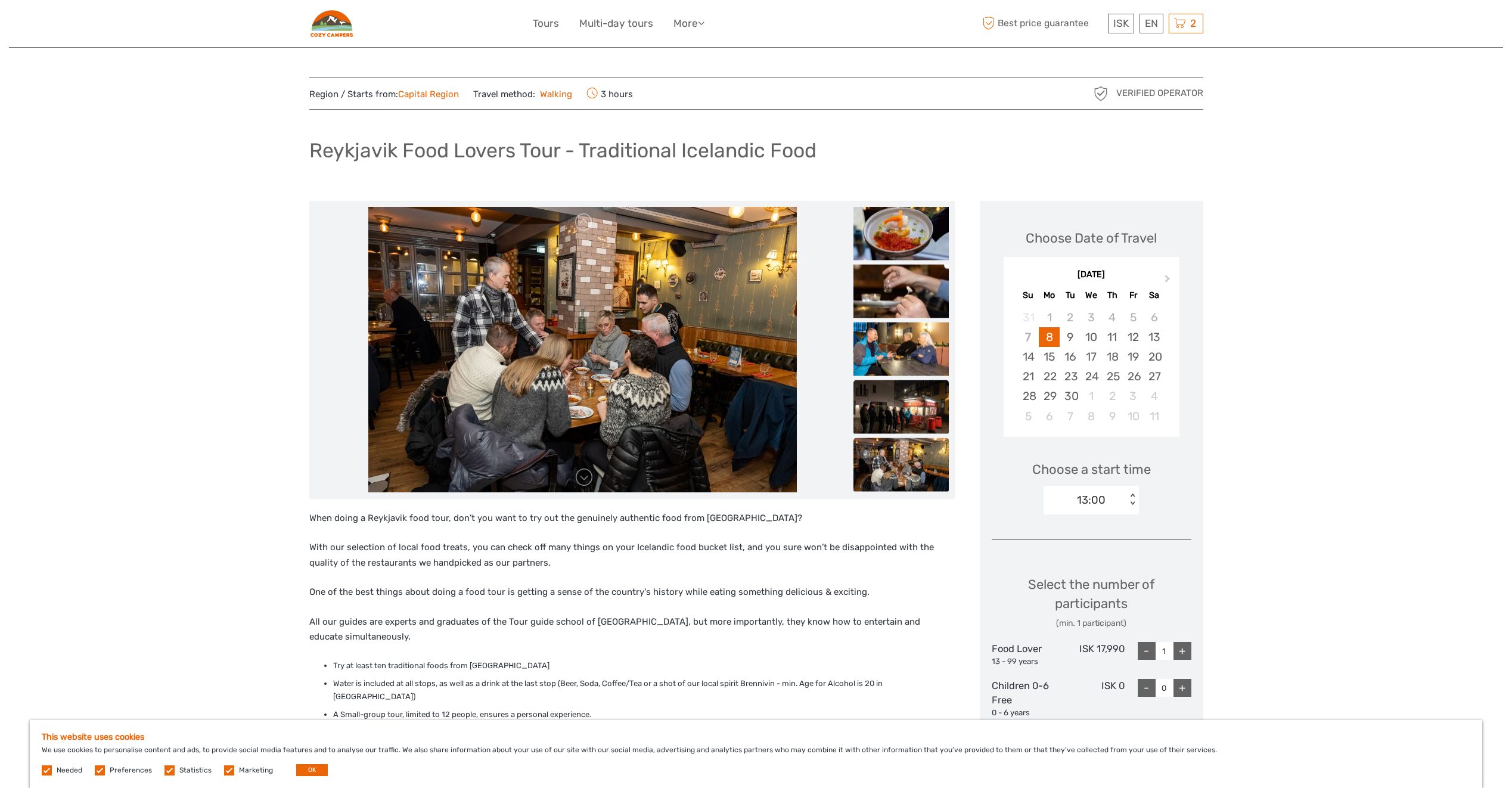
click at [909, 398] on img at bounding box center [901, 406] width 95 height 53
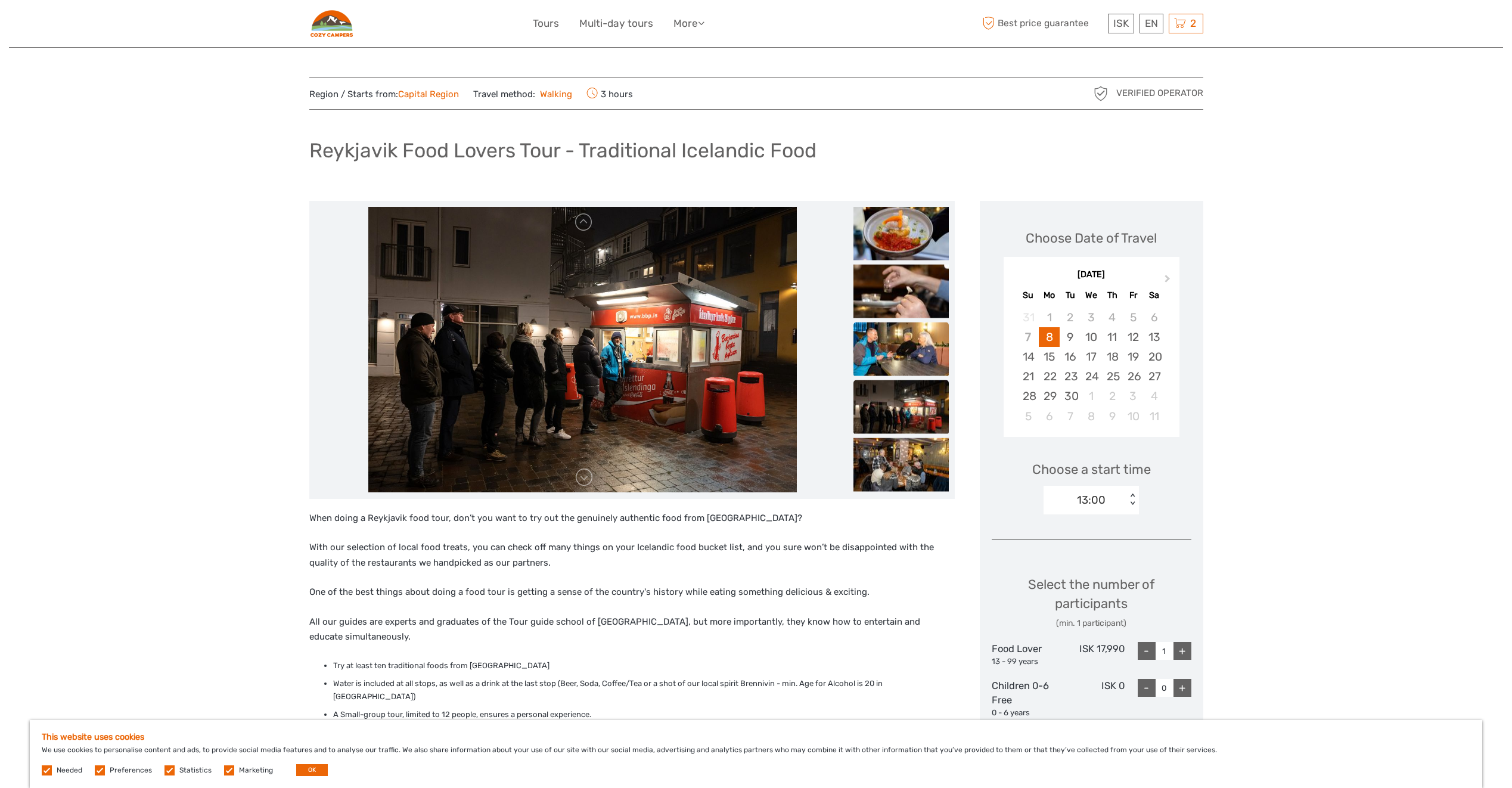
click at [875, 334] on img at bounding box center [901, 349] width 95 height 53
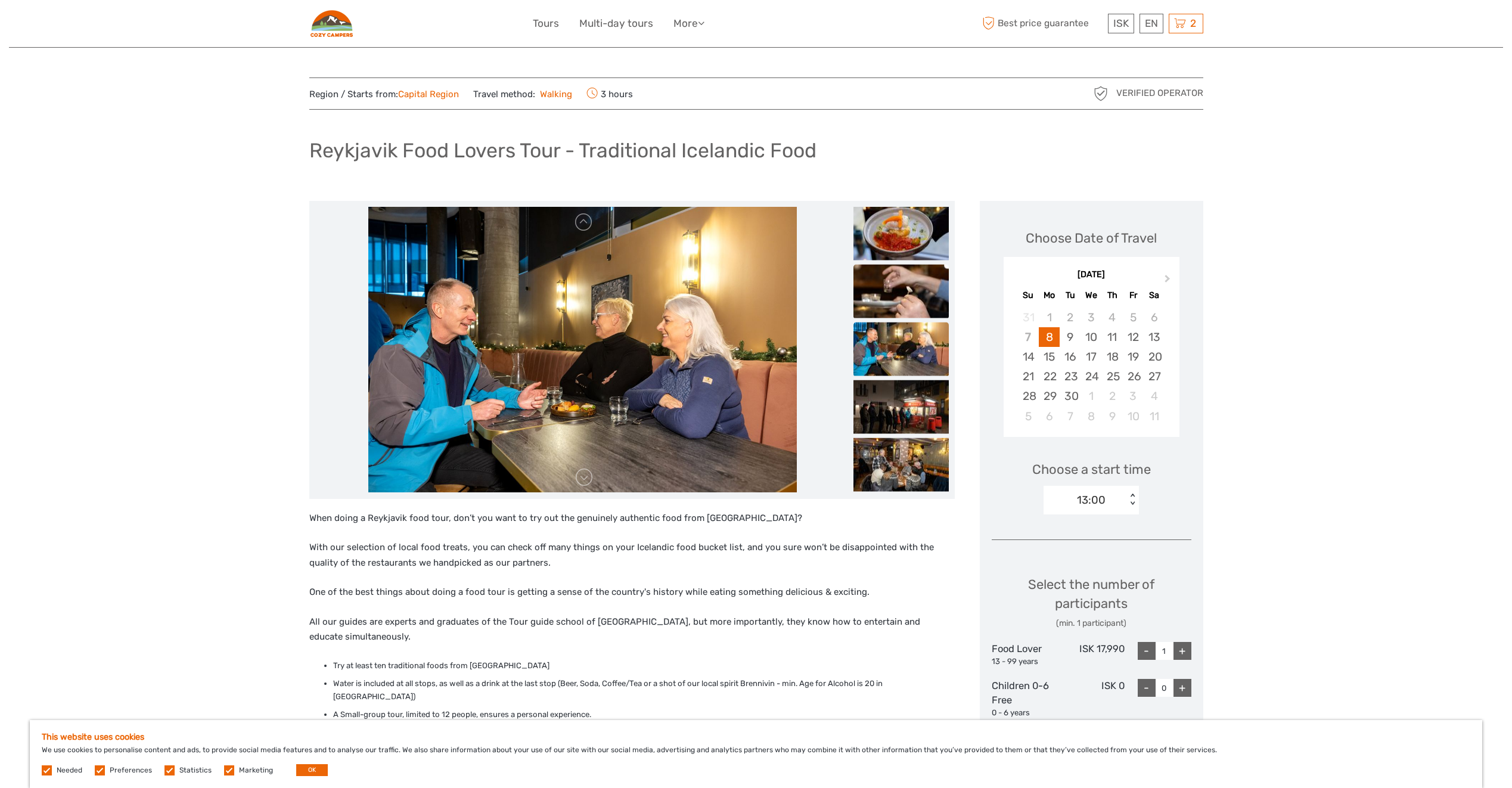
click at [871, 292] on img at bounding box center [901, 291] width 95 height 53
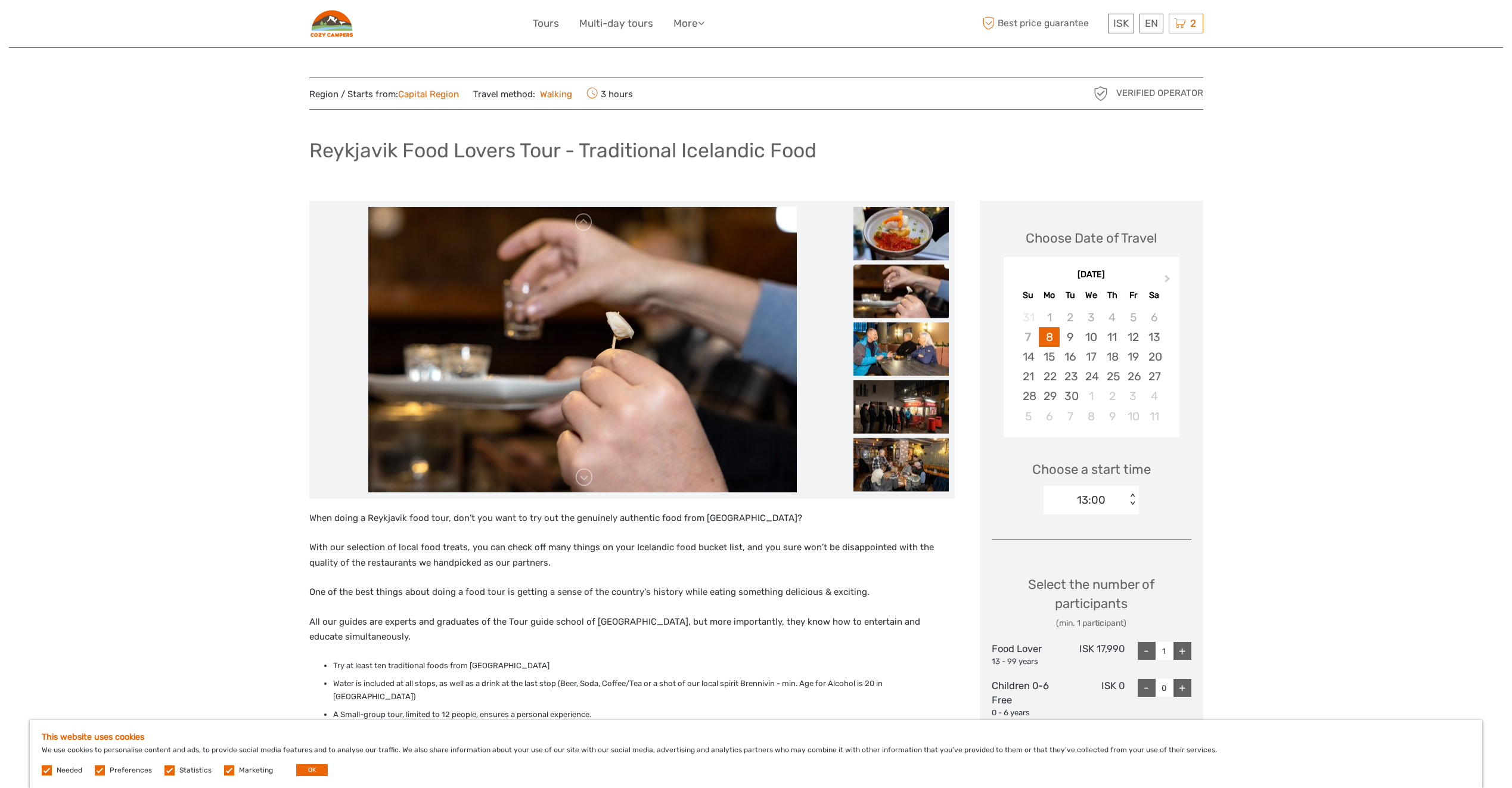
click at [838, 248] on li at bounding box center [583, 350] width 535 height 286
click at [865, 239] on img at bounding box center [901, 233] width 95 height 53
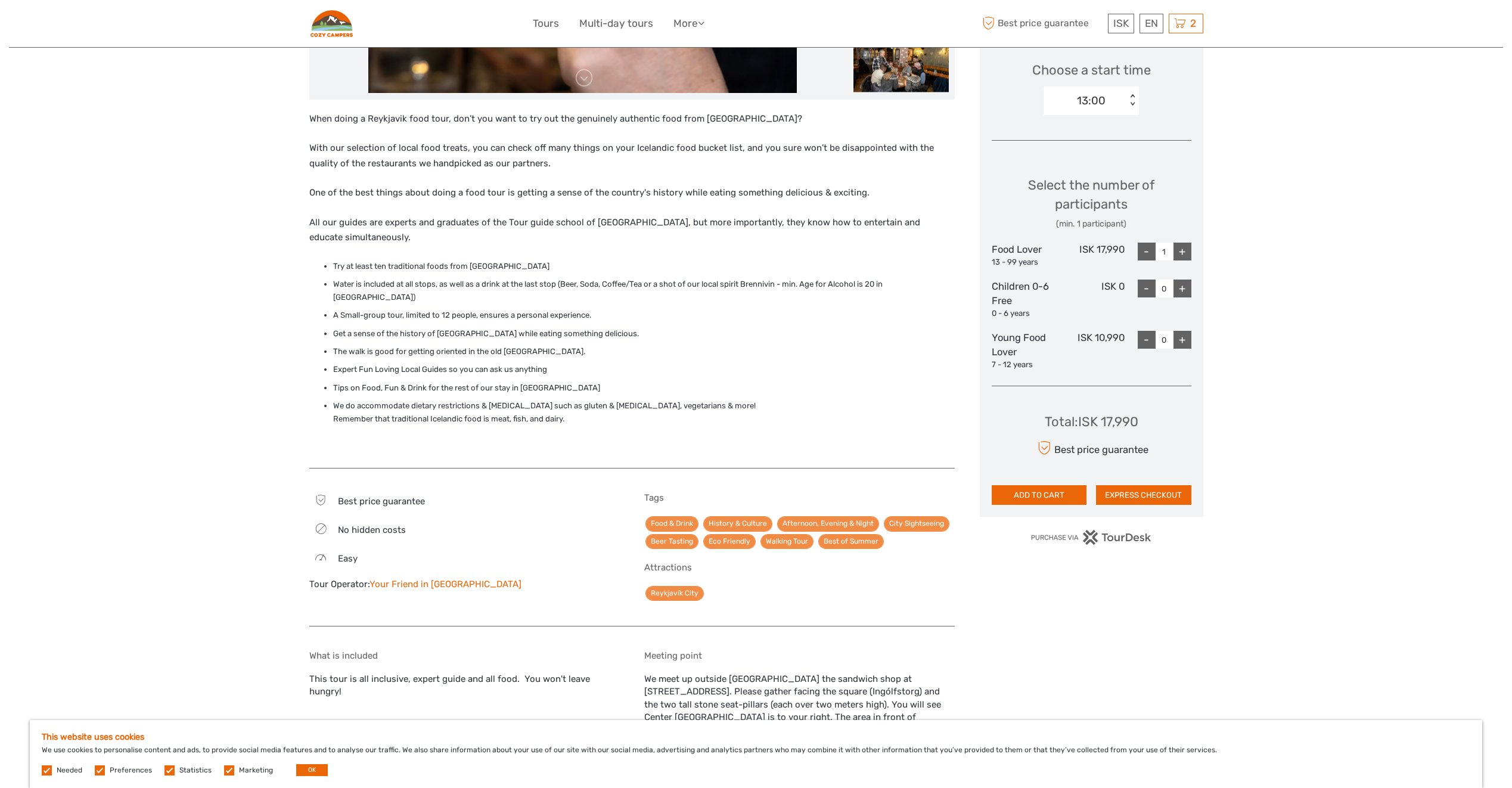
scroll to position [417, 0]
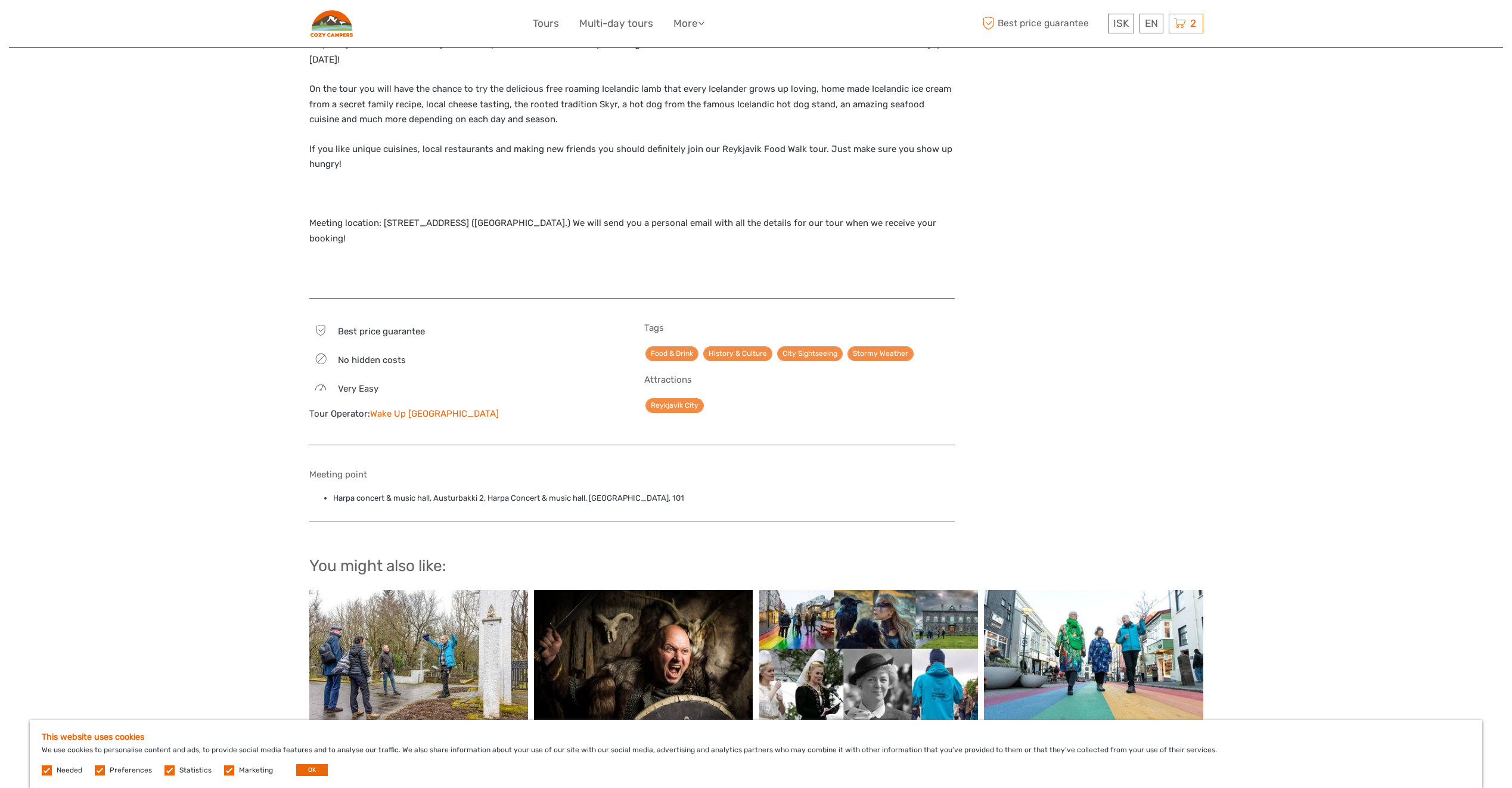
scroll to position [656, 0]
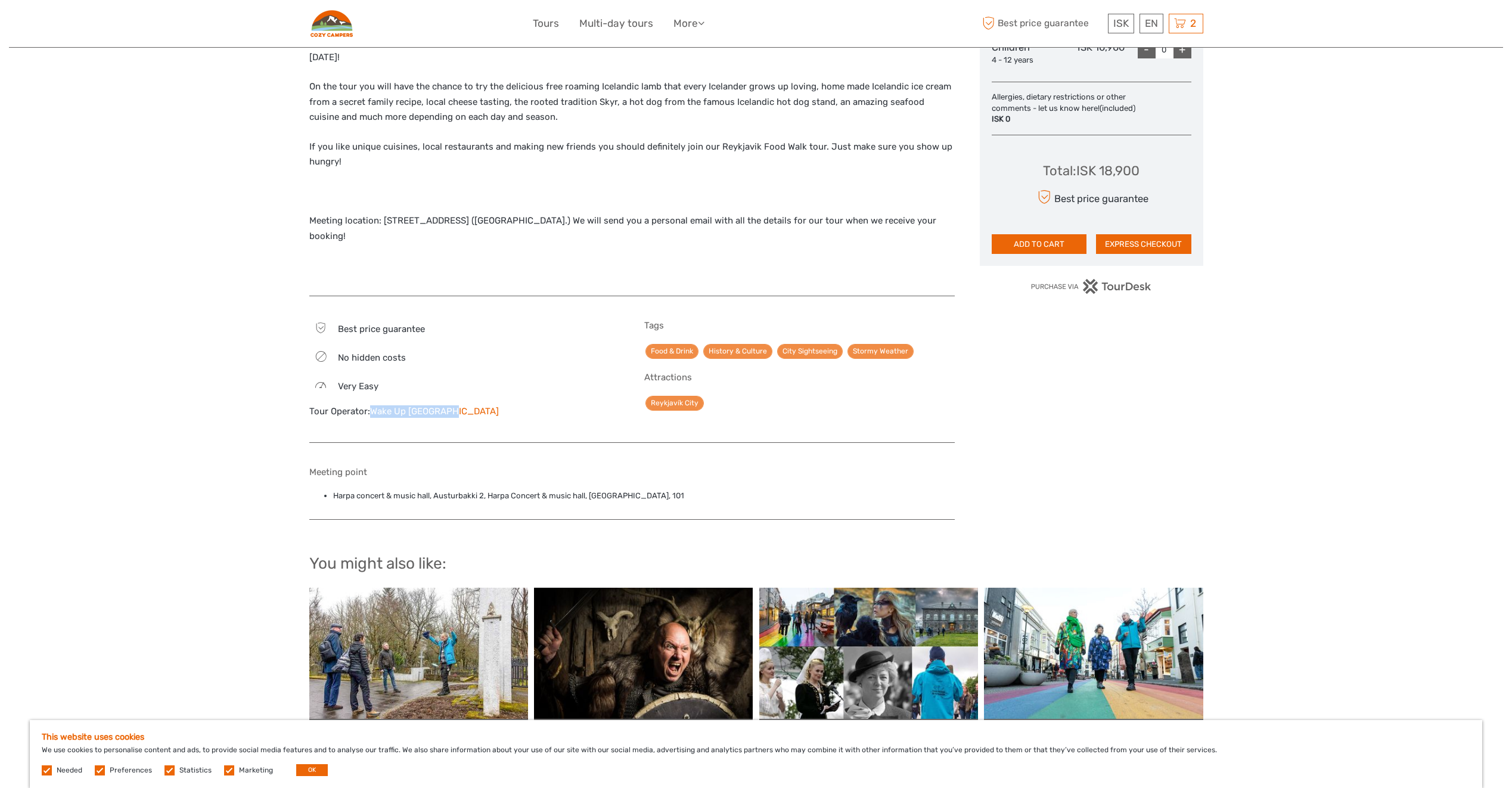
drag, startPoint x: 464, startPoint y: 380, endPoint x: 371, endPoint y: 383, distance: 93.0
click at [371, 406] on div "Tour Operator: Wake Up [GEOGRAPHIC_DATA]" at bounding box center [465, 412] width 310 height 12
copy link "Wake Up [GEOGRAPHIC_DATA]"
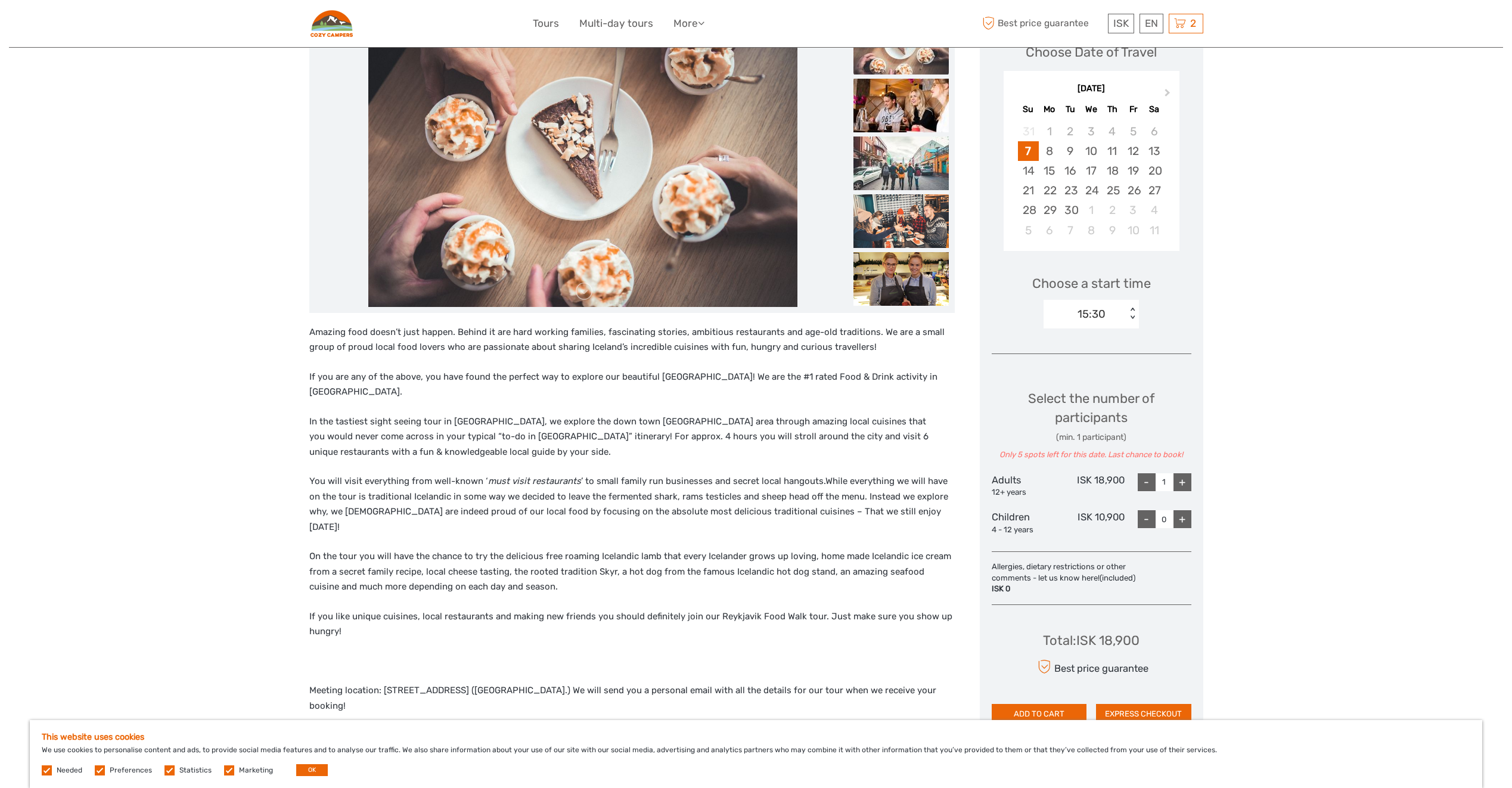
scroll to position [118, 0]
